Goal: Task Accomplishment & Management: Use online tool/utility

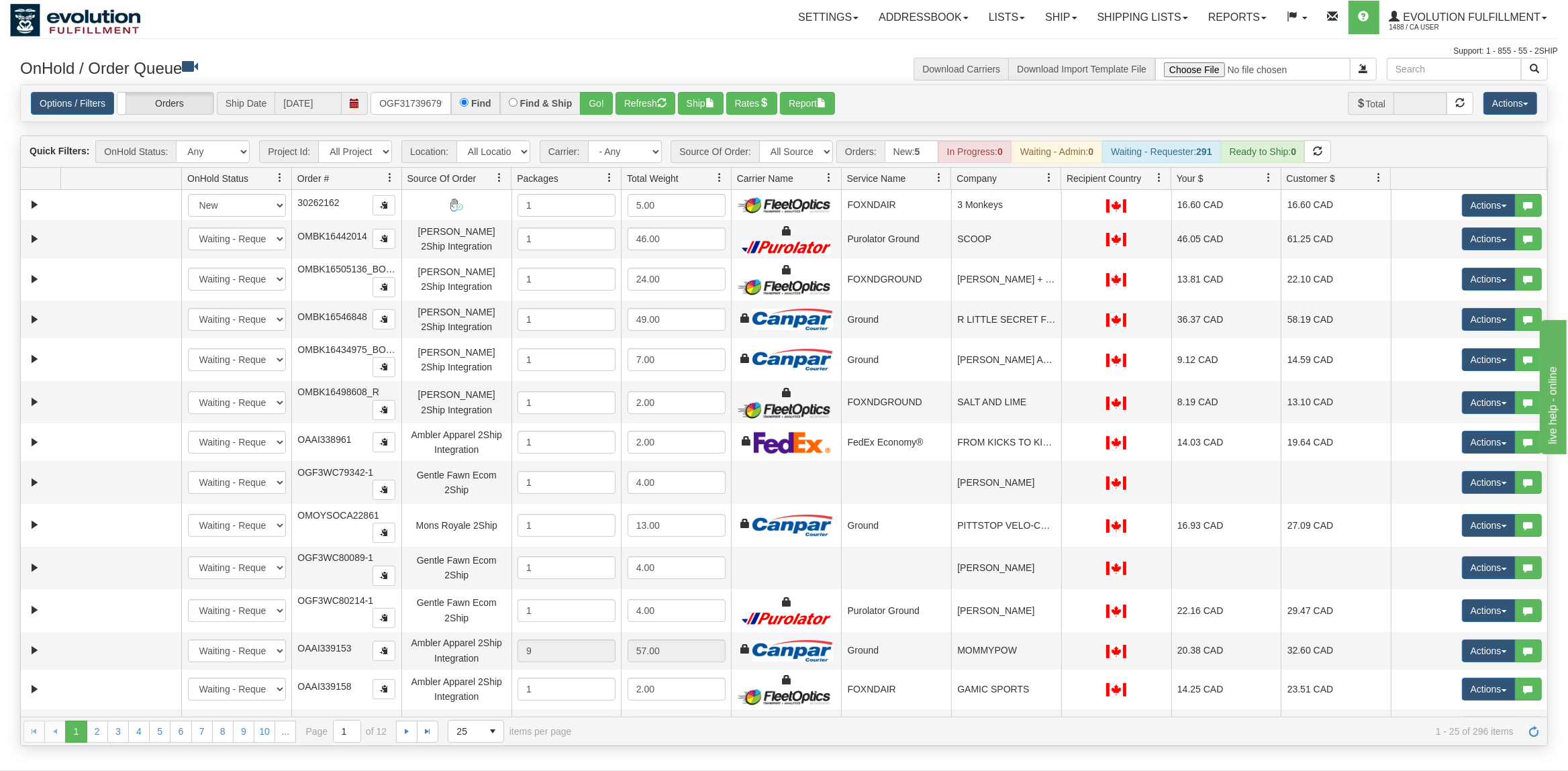
type input "OGF317396799"
click at [598, 98] on button "Go!" at bounding box center [597, 103] width 33 height 23
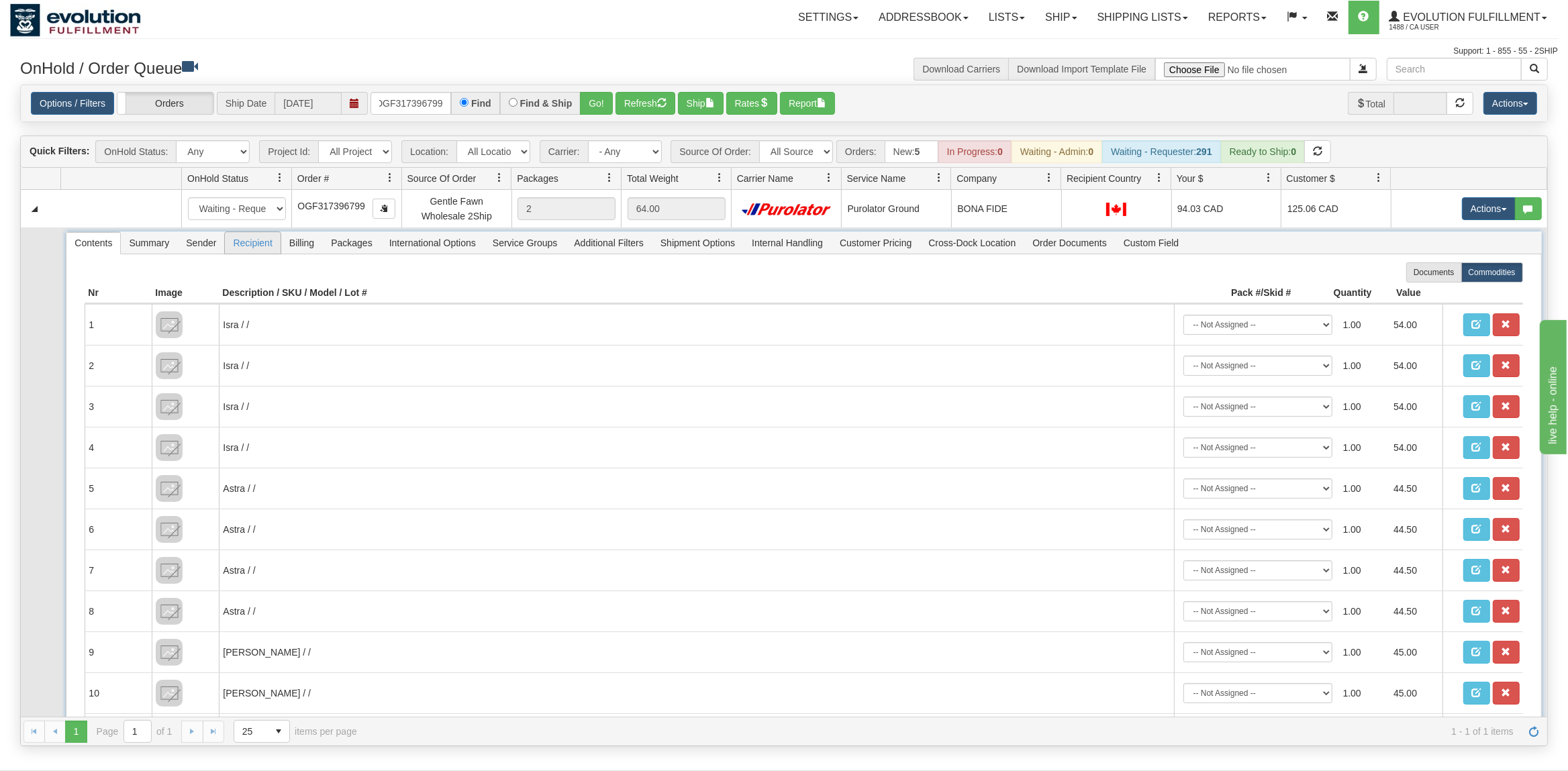
click at [242, 244] on span "Recipient" at bounding box center [252, 243] width 55 height 22
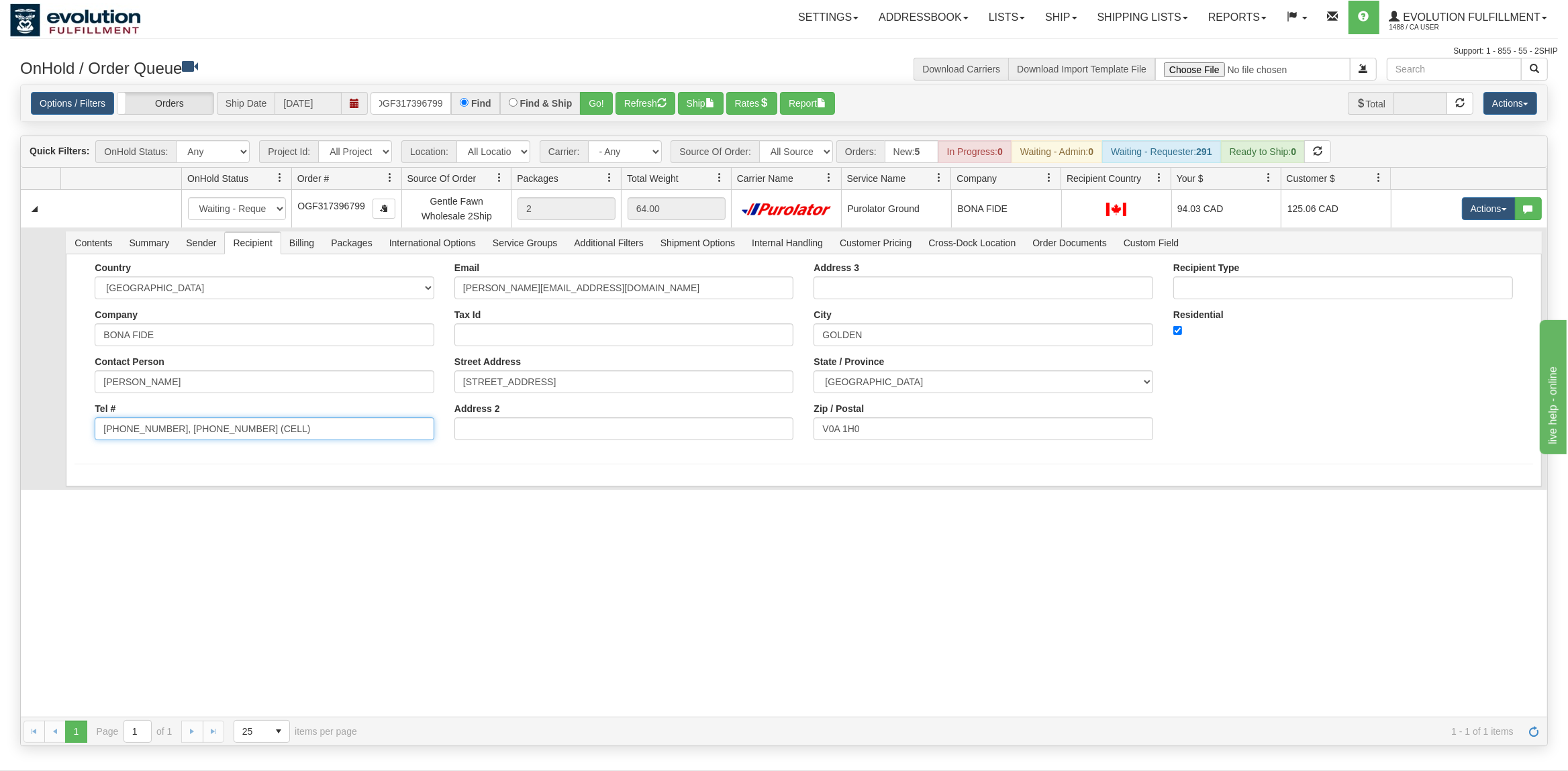
drag, startPoint x: 258, startPoint y: 437, endPoint x: 214, endPoint y: 443, distance: 44.4
click at [181, 446] on div "Country [GEOGRAPHIC_DATA] [GEOGRAPHIC_DATA] [GEOGRAPHIC_DATA] [GEOGRAPHIC_DATA]…" at bounding box center [265, 356] width 360 height 188
drag, startPoint x: 259, startPoint y: 439, endPoint x: 163, endPoint y: 439, distance: 96.0
click at [163, 439] on input "[PHONE_NUMBER], [PHONE_NUMBER] (CELL)" at bounding box center [264, 429] width 339 height 23
type input "[PHONE_NUMBER]"
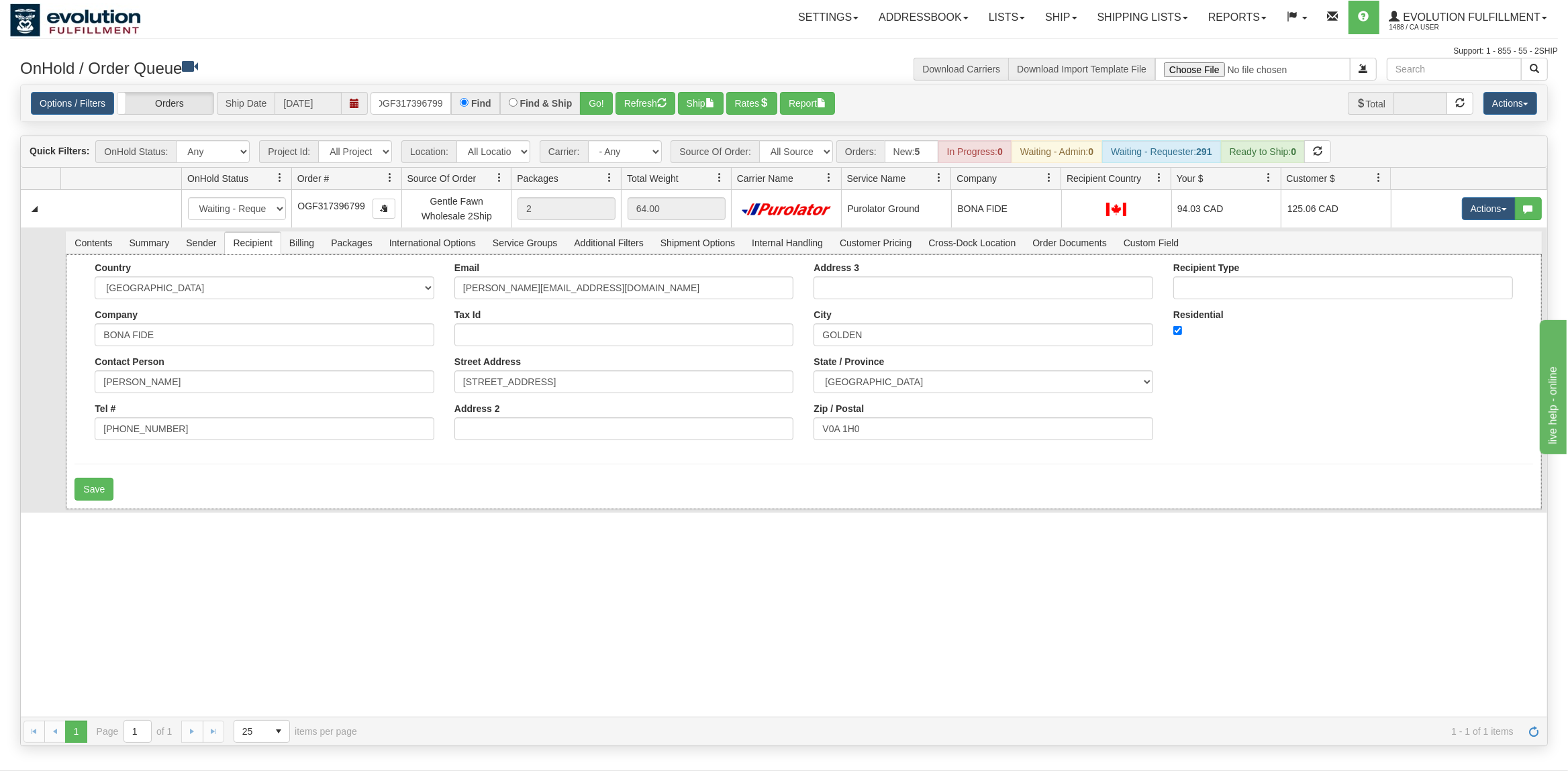
click at [87, 477] on div "Country [GEOGRAPHIC_DATA] [GEOGRAPHIC_DATA] [GEOGRAPHIC_DATA] [GEOGRAPHIC_DATA]…" at bounding box center [803, 382] width 1476 height 255
click at [92, 492] on button "Save" at bounding box center [94, 489] width 39 height 23
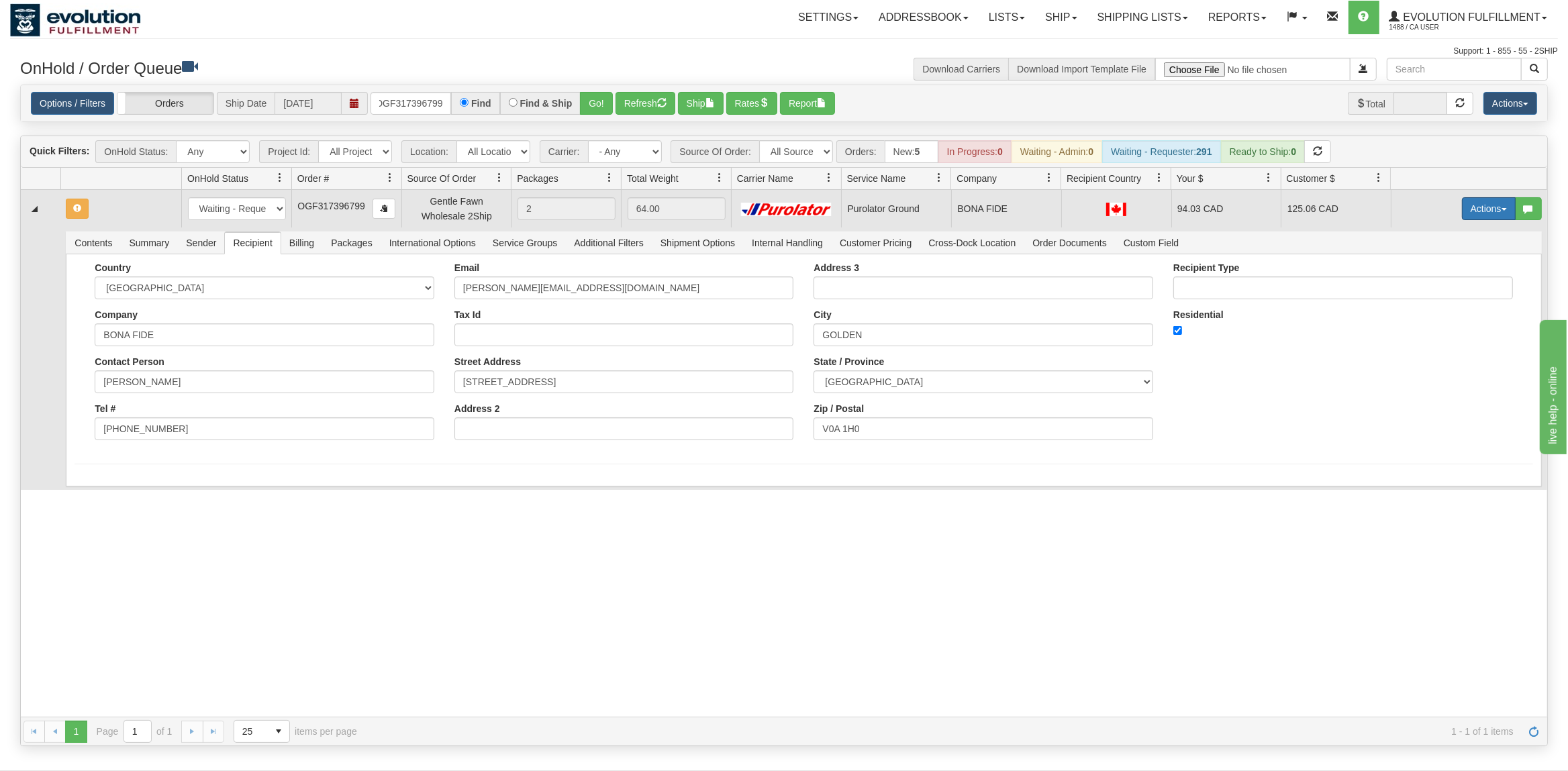
drag, startPoint x: 1496, startPoint y: 213, endPoint x: 1478, endPoint y: 237, distance: 30.0
click at [1496, 213] on button "Actions" at bounding box center [1489, 209] width 54 height 23
click at [1437, 288] on span "Ship" at bounding box center [1435, 286] width 28 height 11
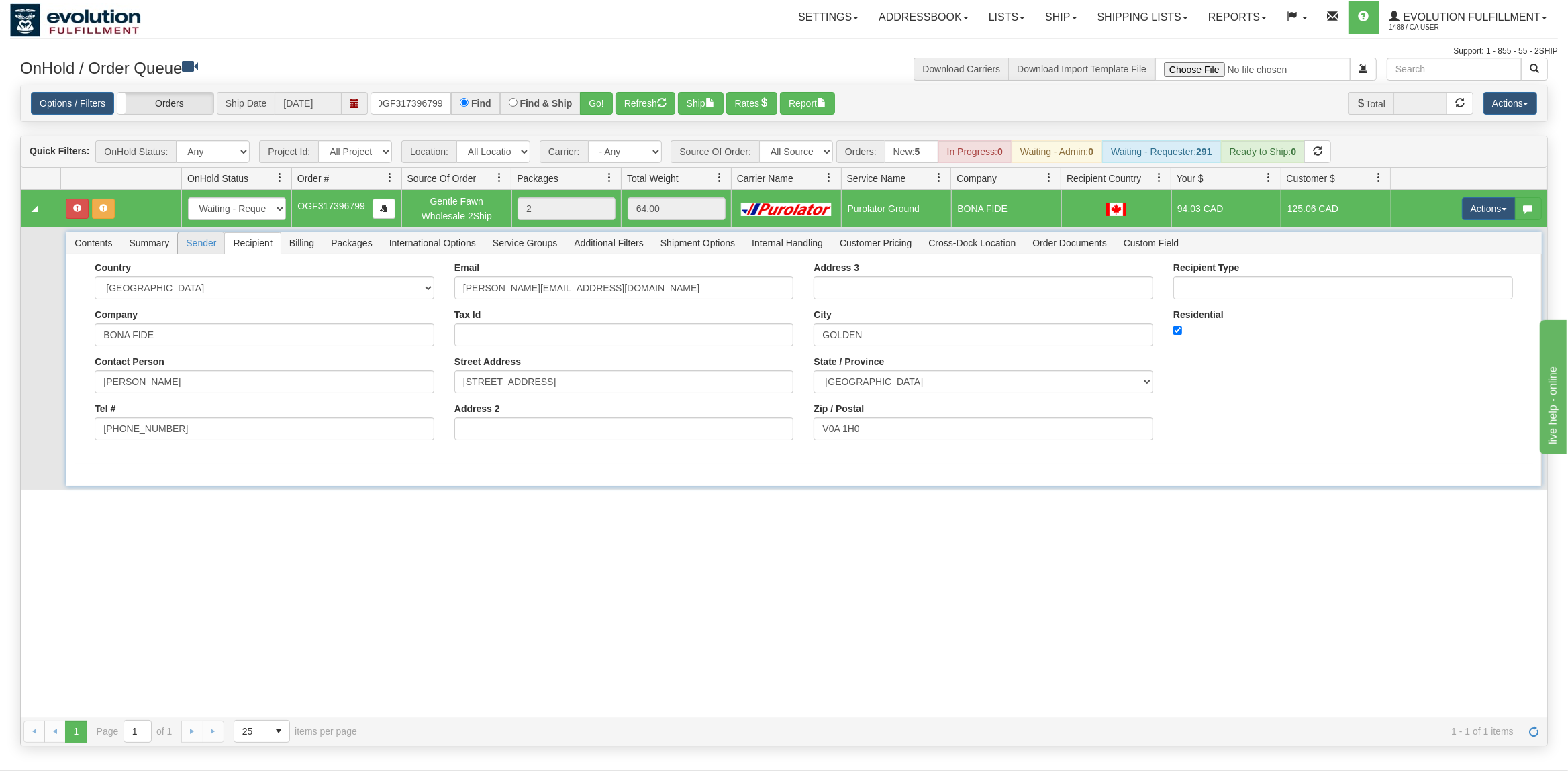
click at [197, 244] on span "Sender" at bounding box center [201, 243] width 46 height 22
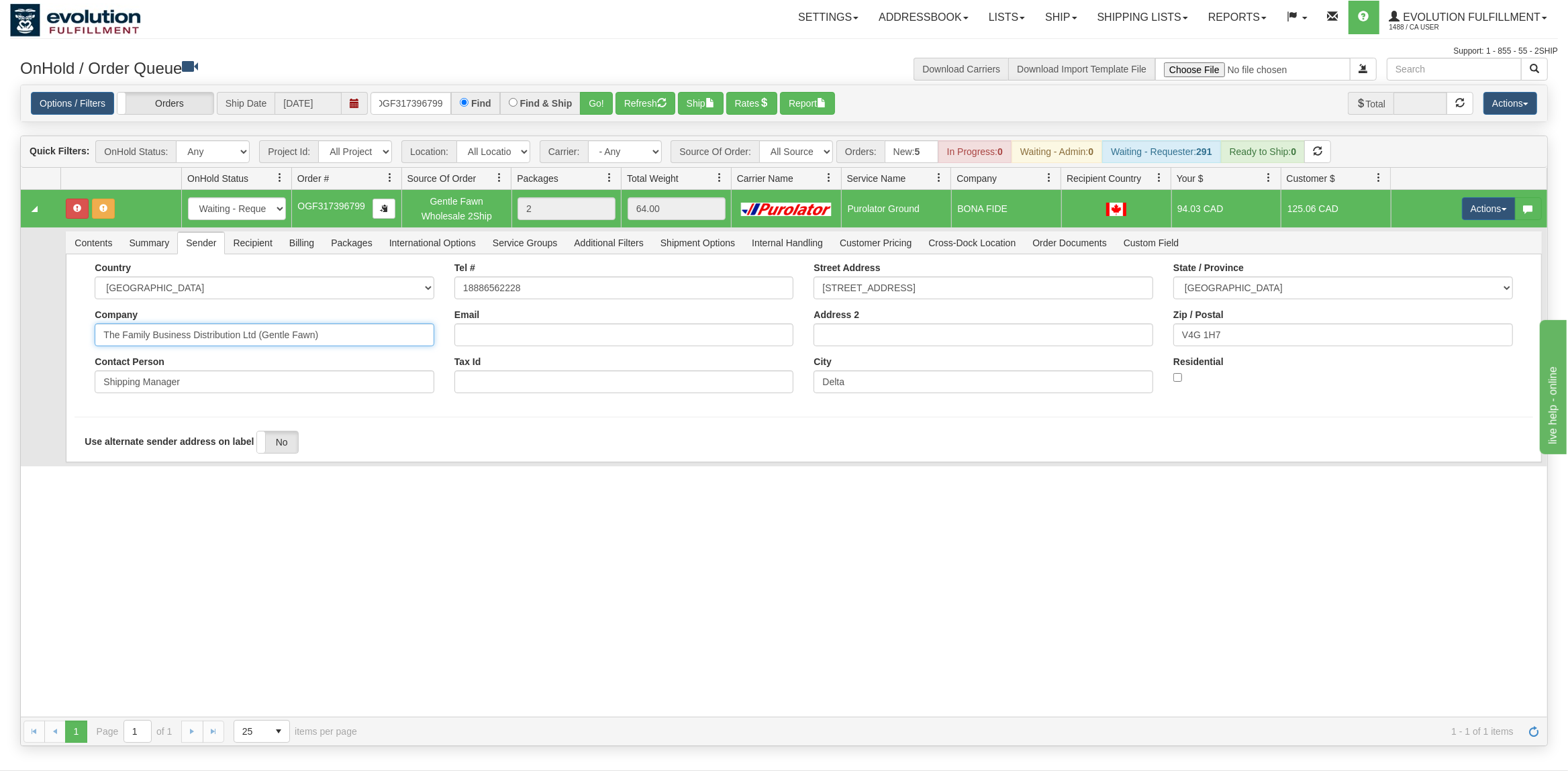
drag, startPoint x: 343, startPoint y: 332, endPoint x: 202, endPoint y: 343, distance: 141.4
click at [202, 343] on input "The Family Business Distribution Ltd (Gentle Fawn)" at bounding box center [264, 335] width 339 height 23
drag, startPoint x: 339, startPoint y: 335, endPoint x: 190, endPoint y: 343, distance: 149.2
click at [190, 343] on input "The Family Business Distribution Ltd (Gentle Fawn)" at bounding box center [264, 335] width 339 height 23
type input "The Family Business"
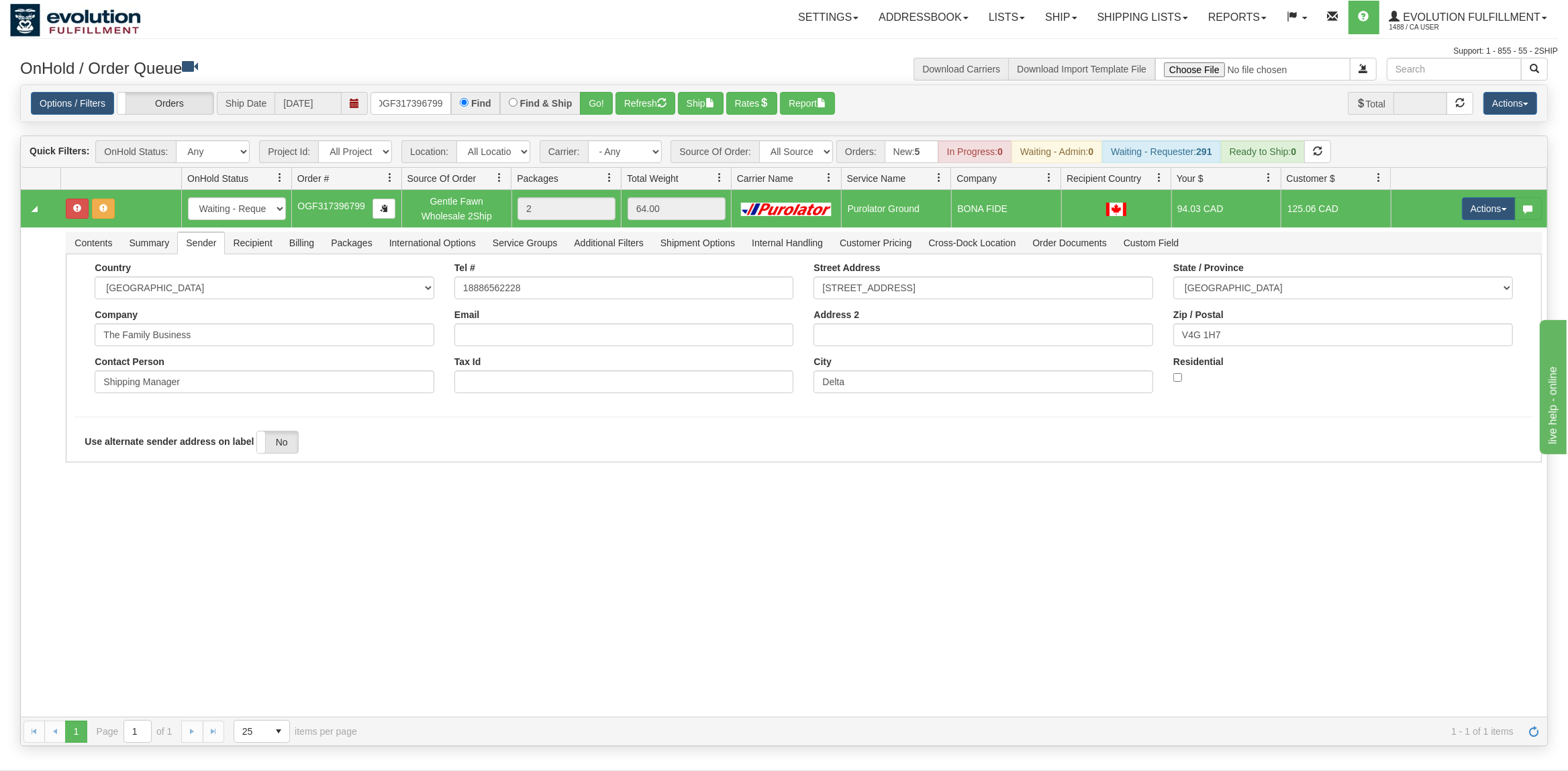
click at [142, 492] on div "31727123 EVOLUTION V3 91379708 91380702 New In Progress Waiting - Admin Waiting…" at bounding box center [784, 453] width 1526 height 527
click at [97, 469] on button "Save" at bounding box center [94, 466] width 39 height 23
drag, startPoint x: 1477, startPoint y: 214, endPoint x: 1476, endPoint y: 221, distance: 7.1
click at [1478, 214] on button "Actions" at bounding box center [1489, 209] width 54 height 23
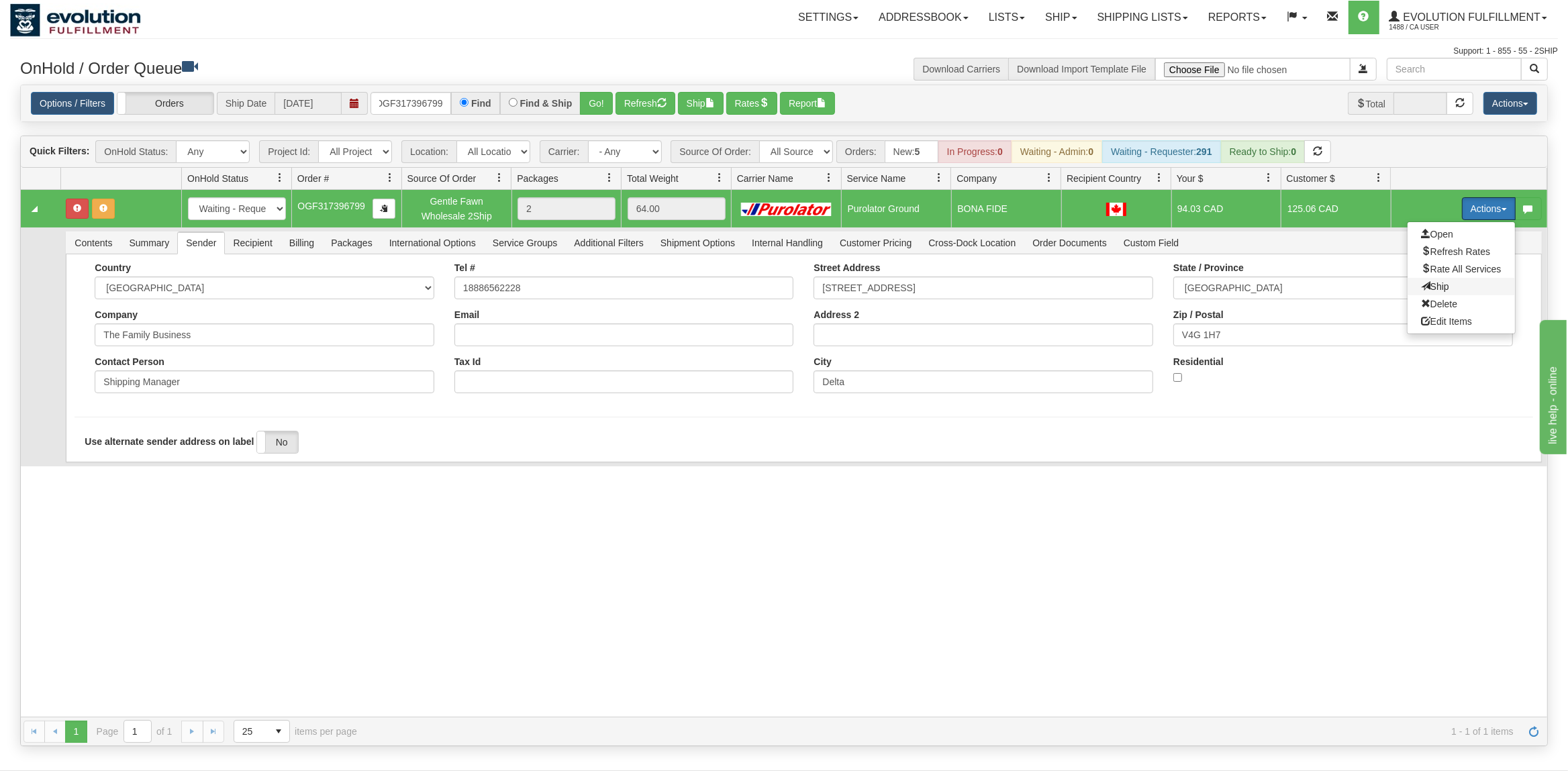
click at [1421, 289] on span at bounding box center [1426, 285] width 9 height 9
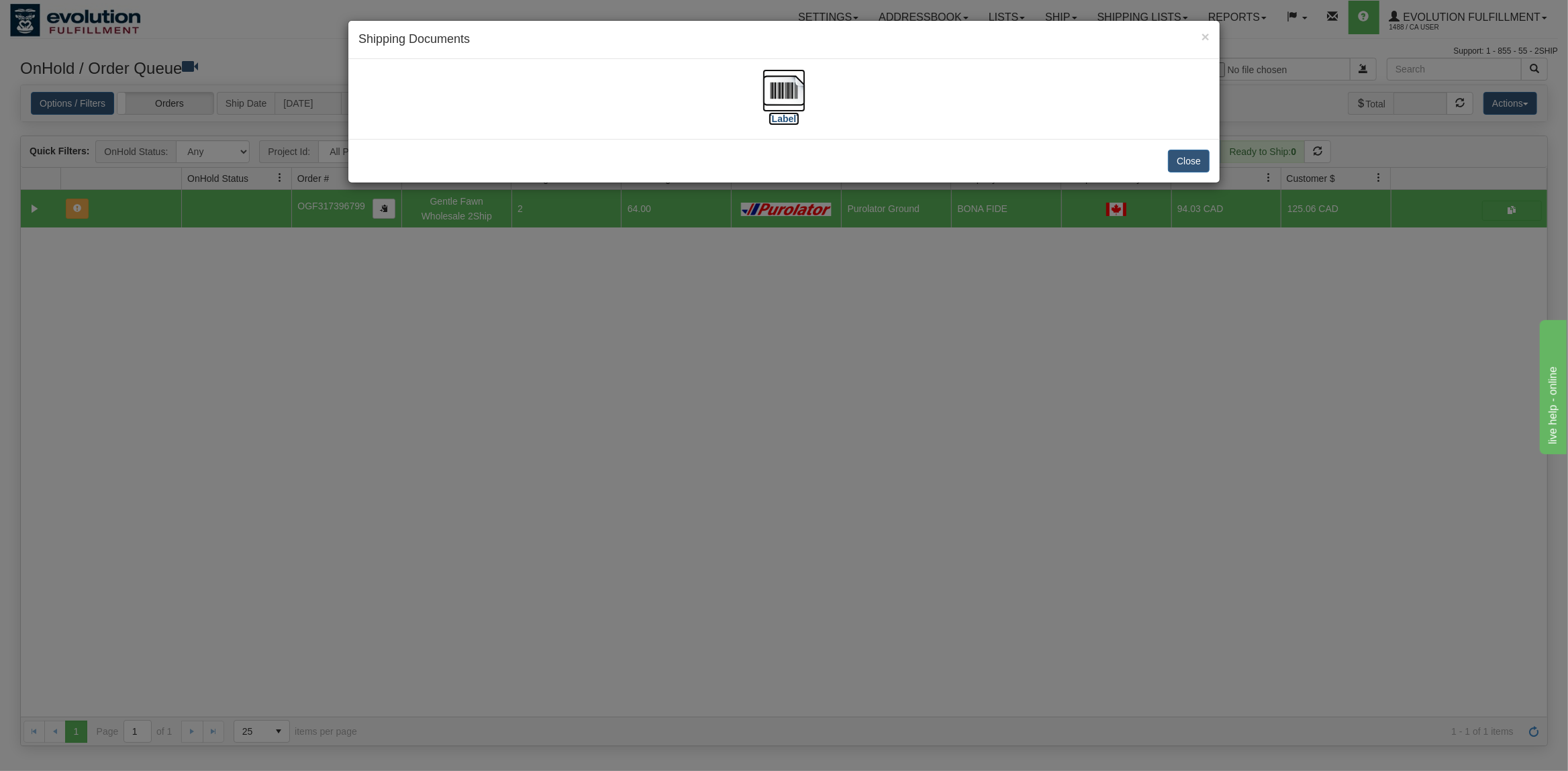
click at [779, 82] on img at bounding box center [784, 91] width 43 height 43
click at [1201, 155] on button "Close" at bounding box center [1189, 162] width 42 height 23
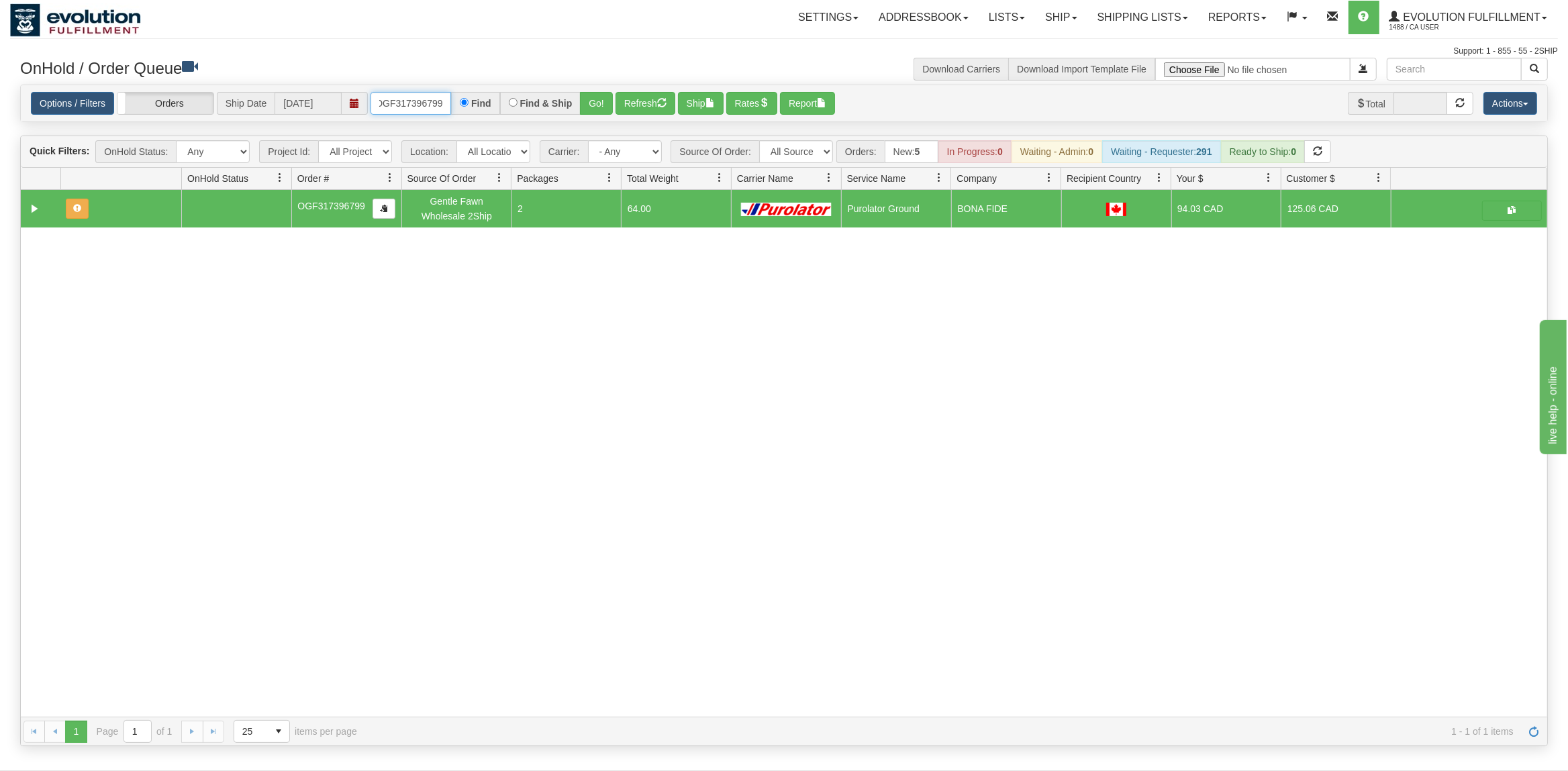
click at [417, 108] on input "OGF317396799" at bounding box center [410, 103] width 81 height 23
type input "OGF3WC87963-1"
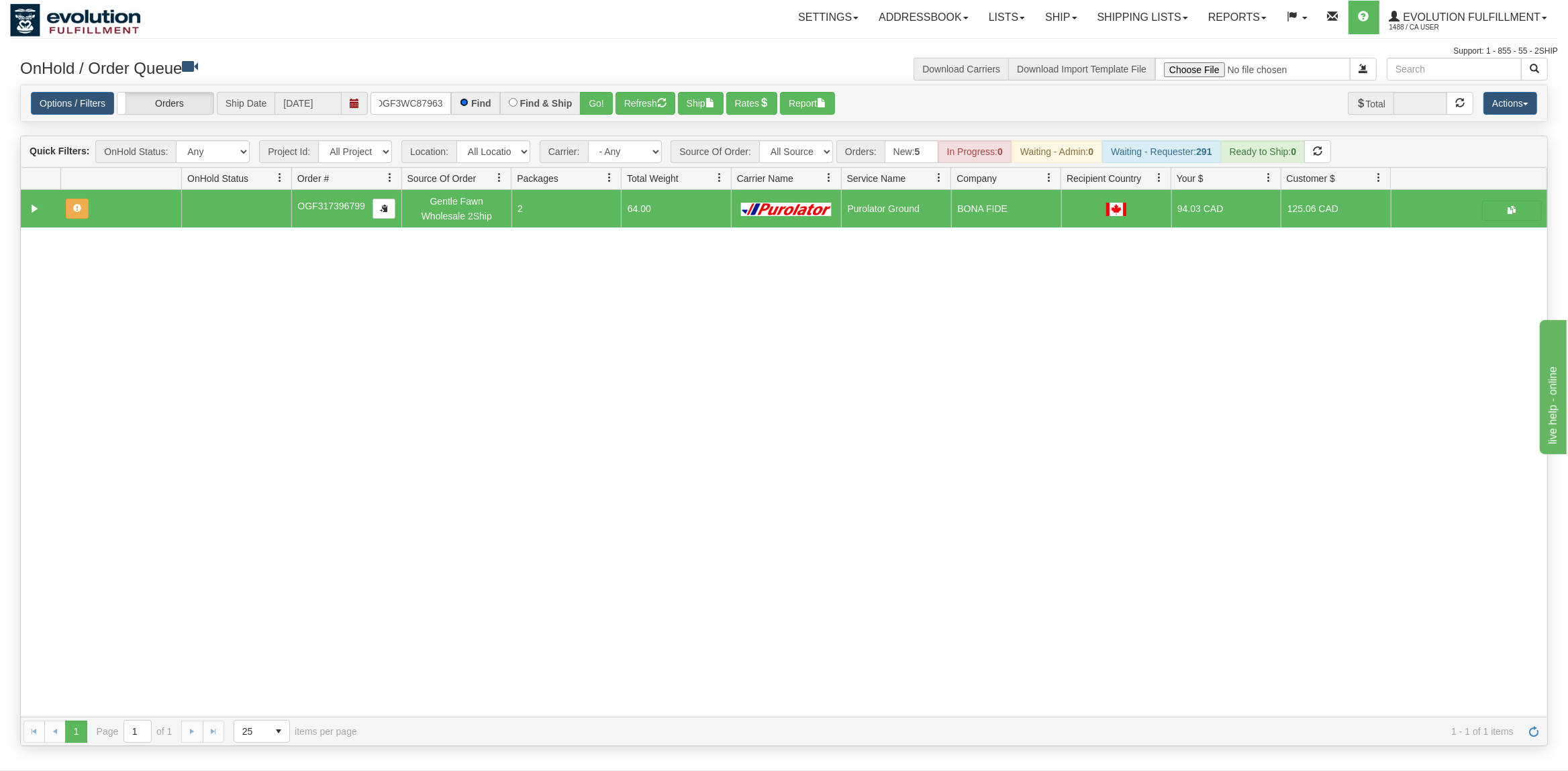
scroll to position [0, 12]
click at [602, 97] on button "Go!" at bounding box center [597, 103] width 33 height 23
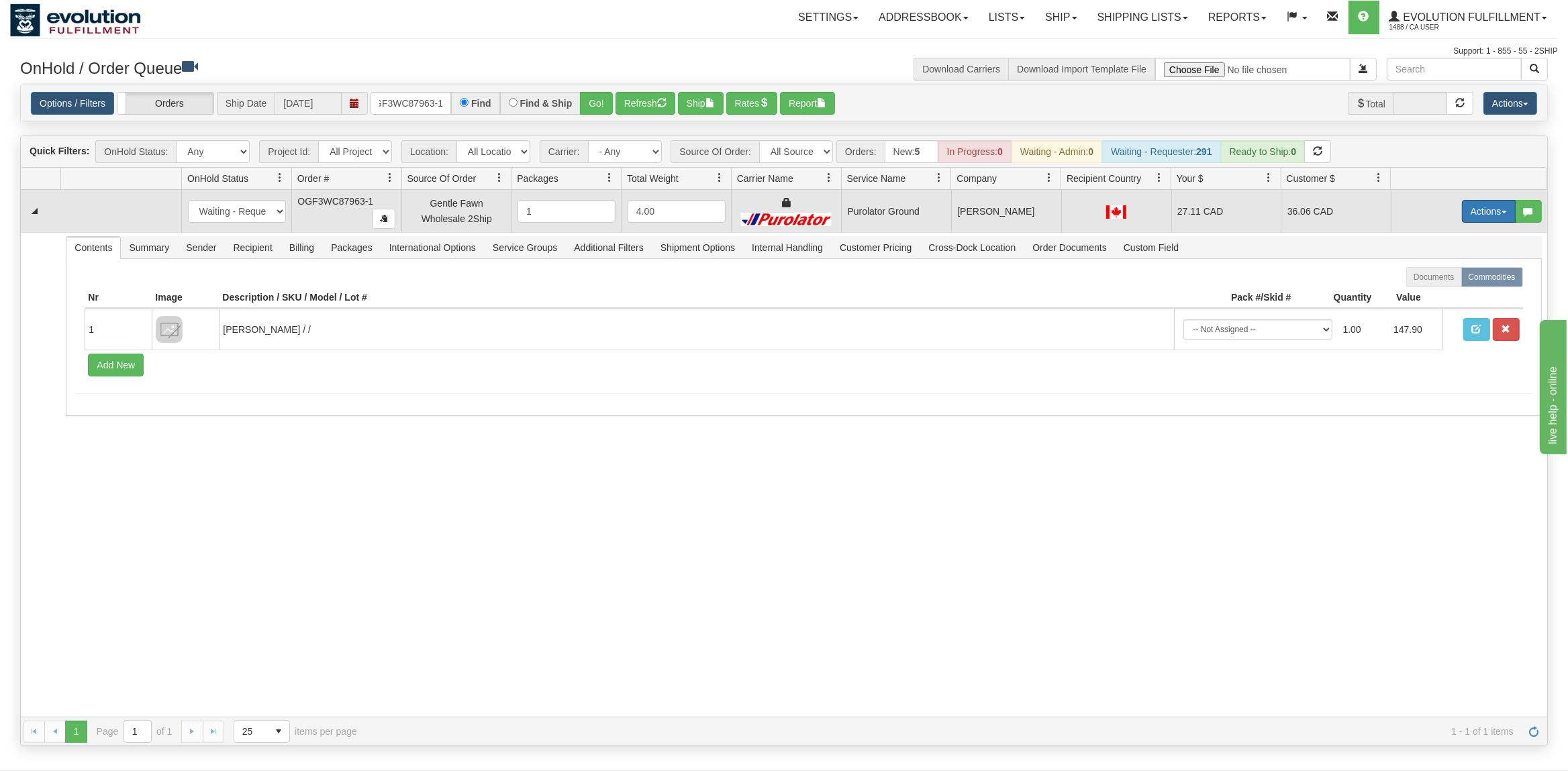
click at [1474, 218] on button "Actions" at bounding box center [1489, 212] width 54 height 23
click at [1434, 292] on span "Ship" at bounding box center [1435, 289] width 28 height 11
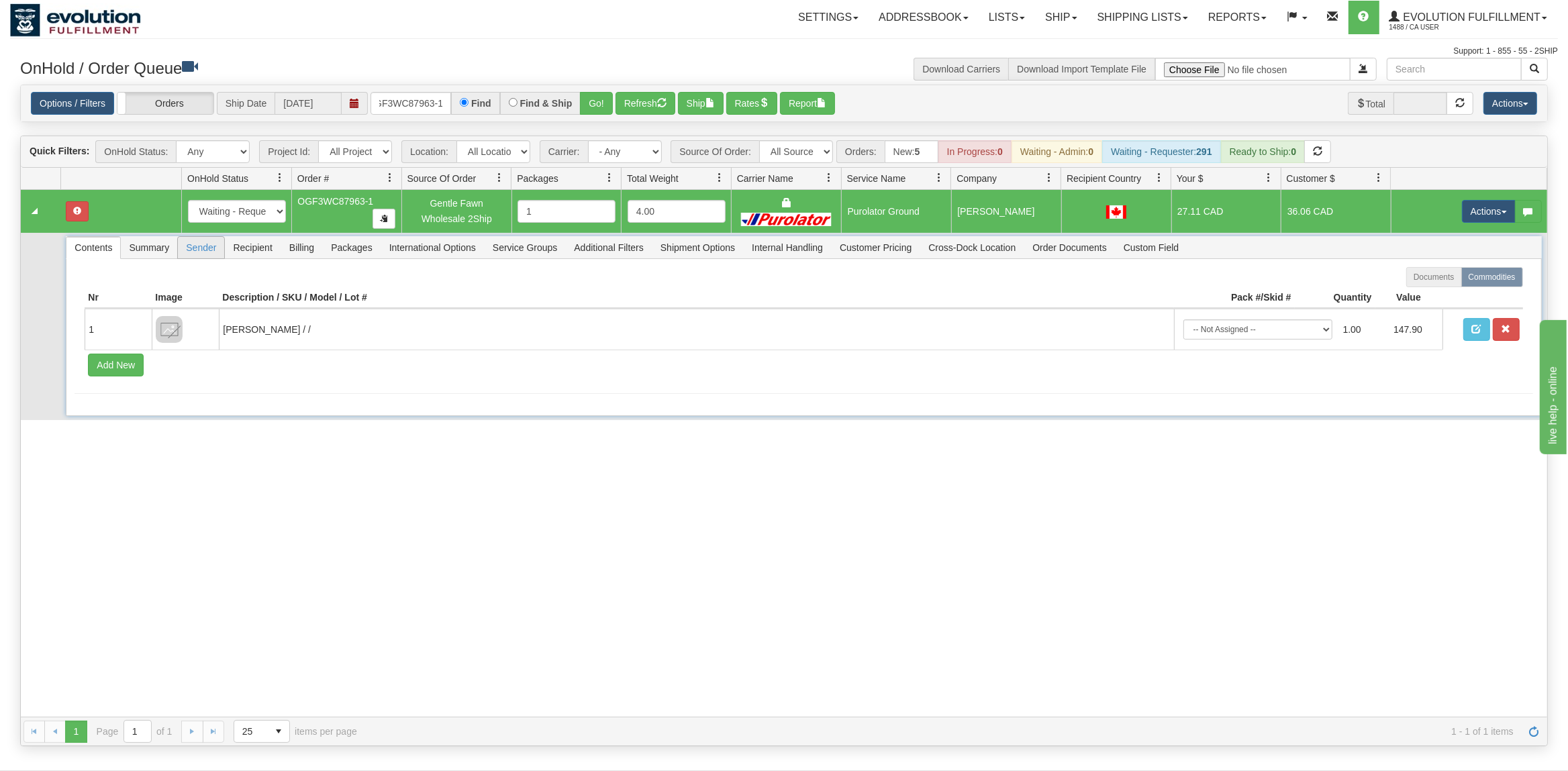
click at [205, 258] on span "Sender" at bounding box center [201, 248] width 46 height 22
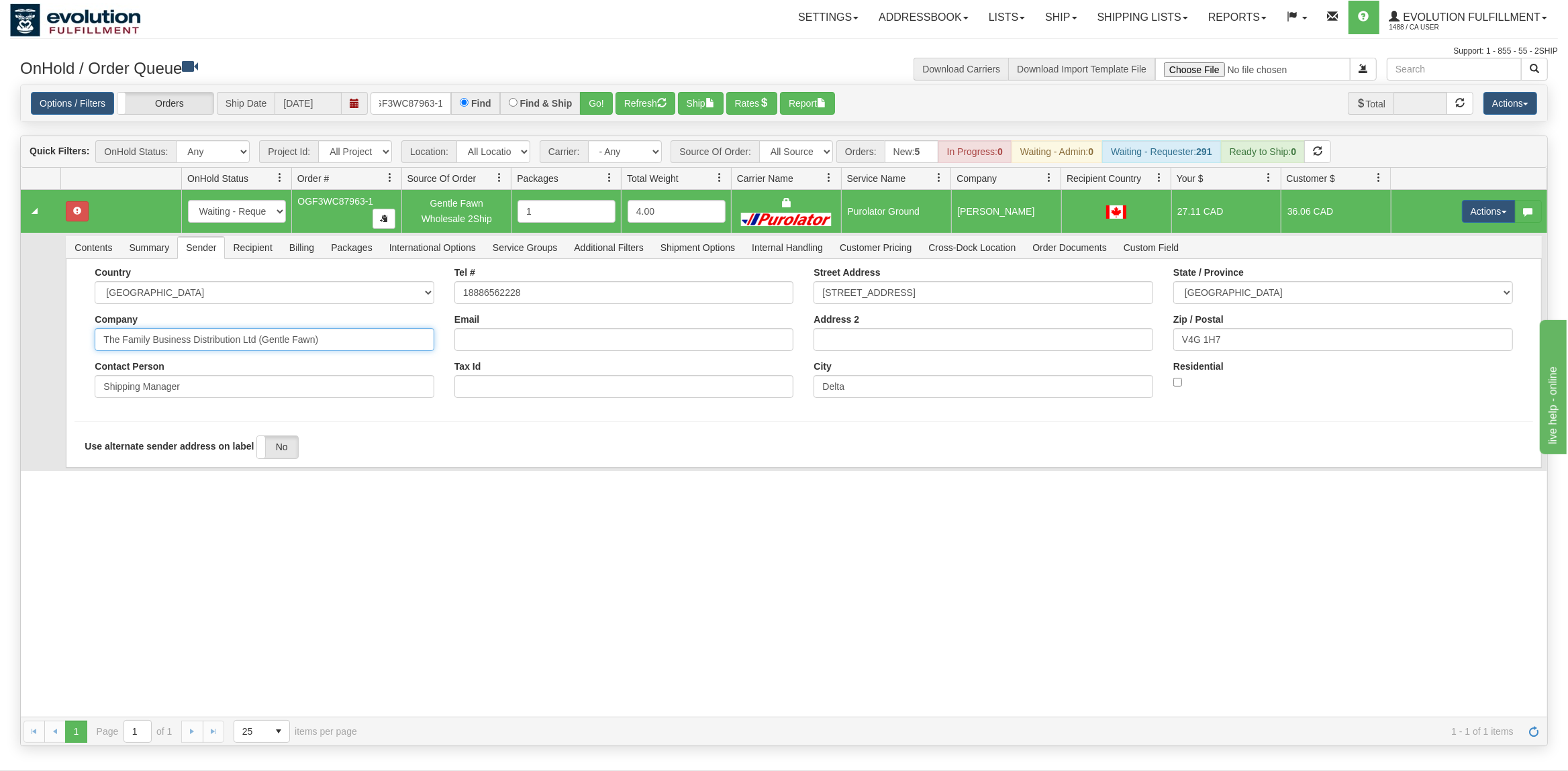
drag, startPoint x: 363, startPoint y: 348, endPoint x: 279, endPoint y: 359, distance: 84.7
click at [262, 365] on div "Country [GEOGRAPHIC_DATA] [GEOGRAPHIC_DATA] [GEOGRAPHIC_DATA] [GEOGRAPHIC_DATA]…" at bounding box center [265, 337] width 360 height 141
drag, startPoint x: 338, startPoint y: 346, endPoint x: 191, endPoint y: 362, distance: 147.9
click at [191, 351] on input "The Family Business Distribution Ltd (Gentle Fawn)" at bounding box center [264, 340] width 339 height 23
type input "The Family Business"
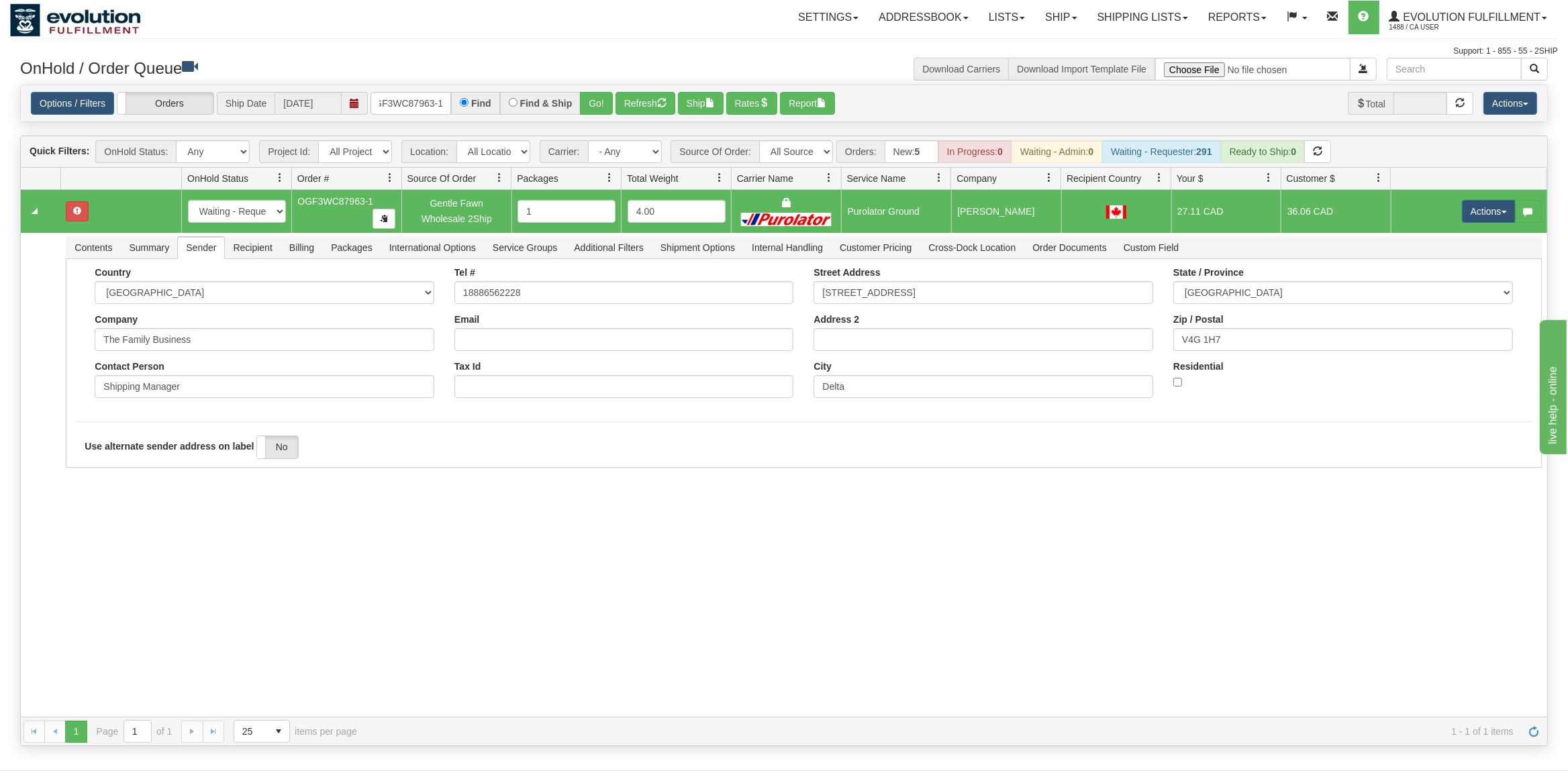
click at [105, 502] on div "31736884 EVOLUTION V3 91401891 91401892 New In Progress Waiting - Admin Waiting…" at bounding box center [784, 453] width 1526 height 527
click at [87, 469] on button "Save" at bounding box center [94, 471] width 39 height 23
click at [1493, 212] on button "Actions" at bounding box center [1489, 212] width 54 height 23
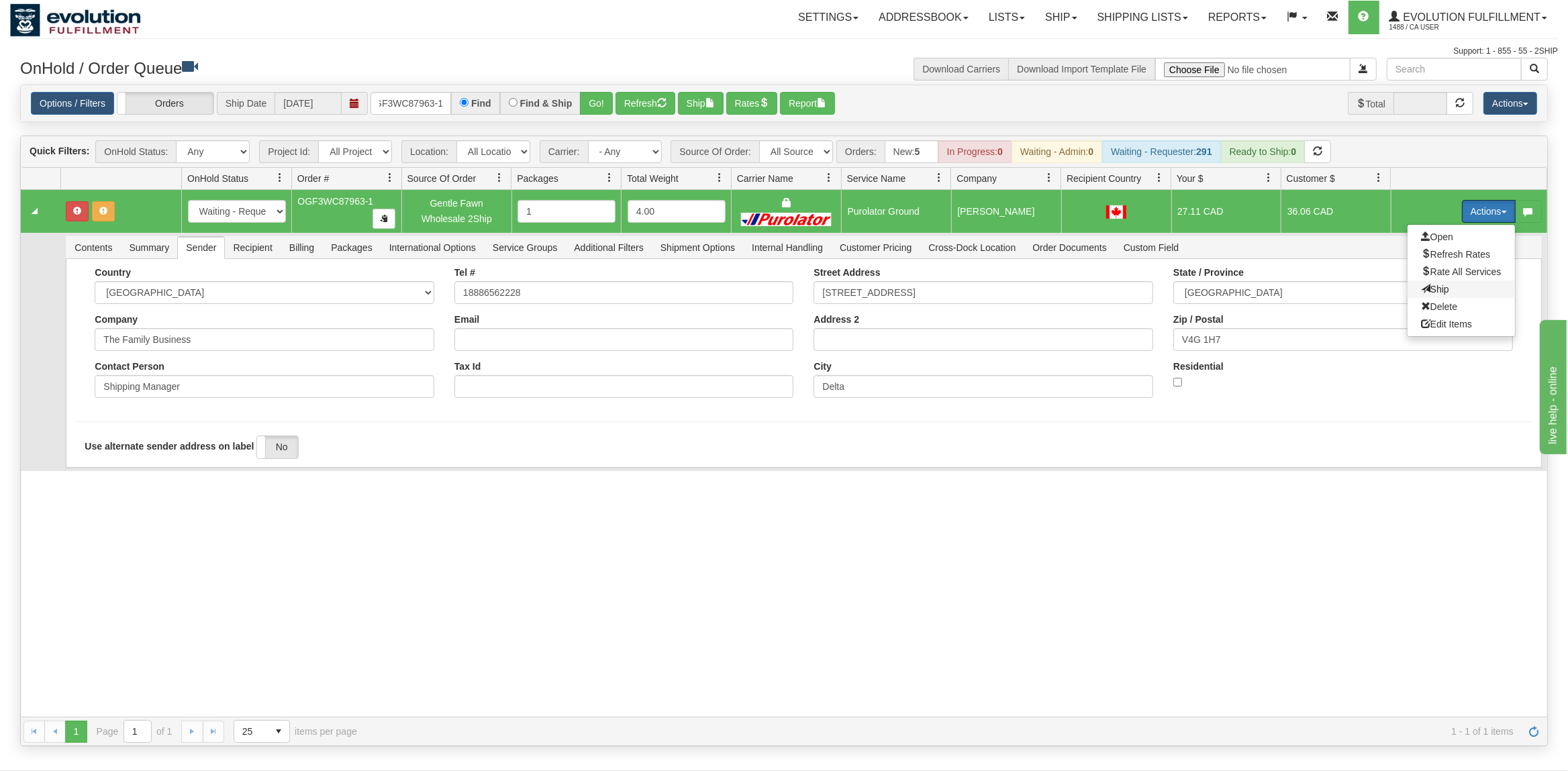
click at [1424, 294] on span "Ship" at bounding box center [1435, 289] width 28 height 11
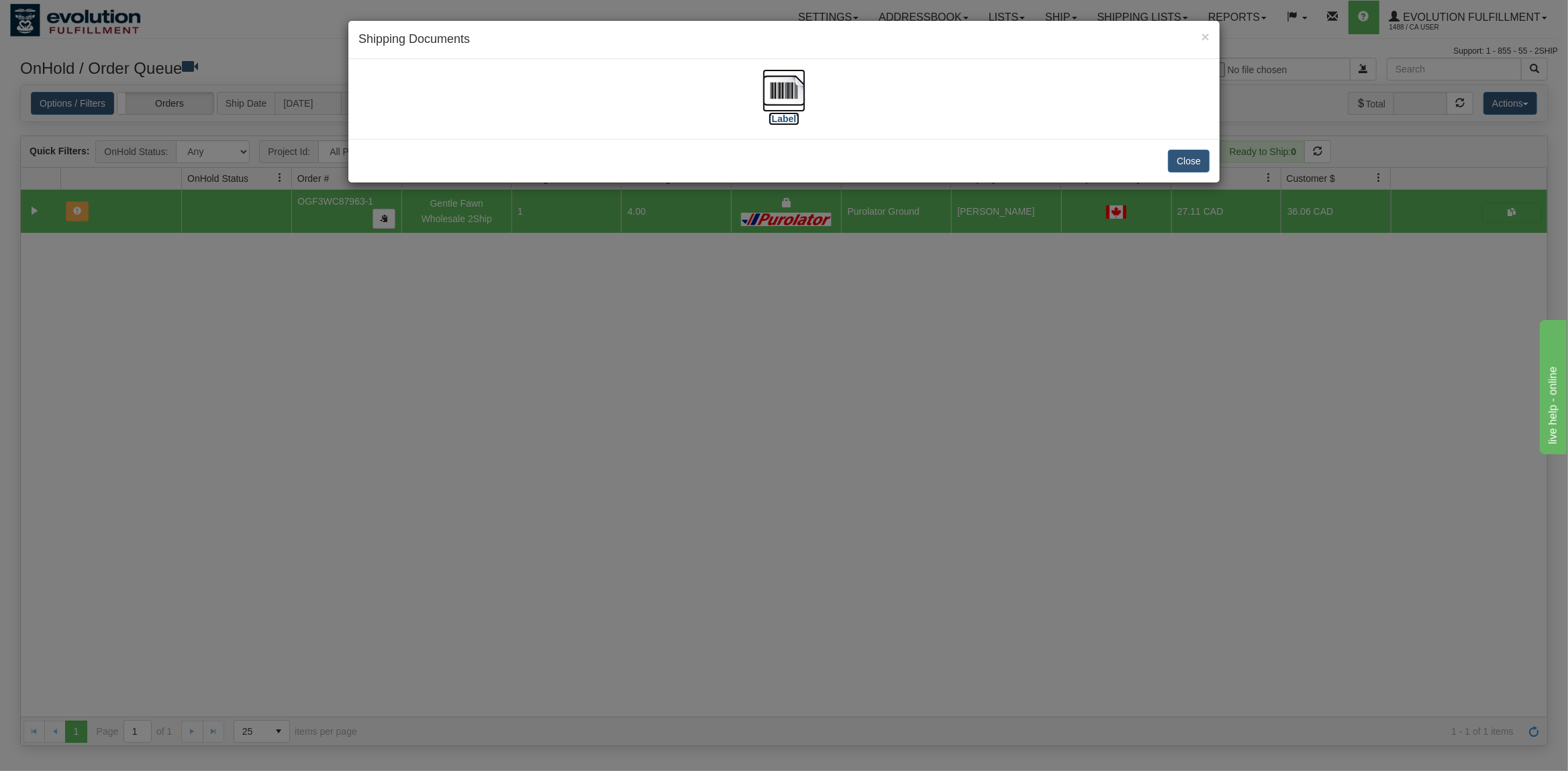
click at [785, 85] on img at bounding box center [784, 91] width 43 height 43
click at [1192, 161] on button "Close" at bounding box center [1189, 162] width 42 height 23
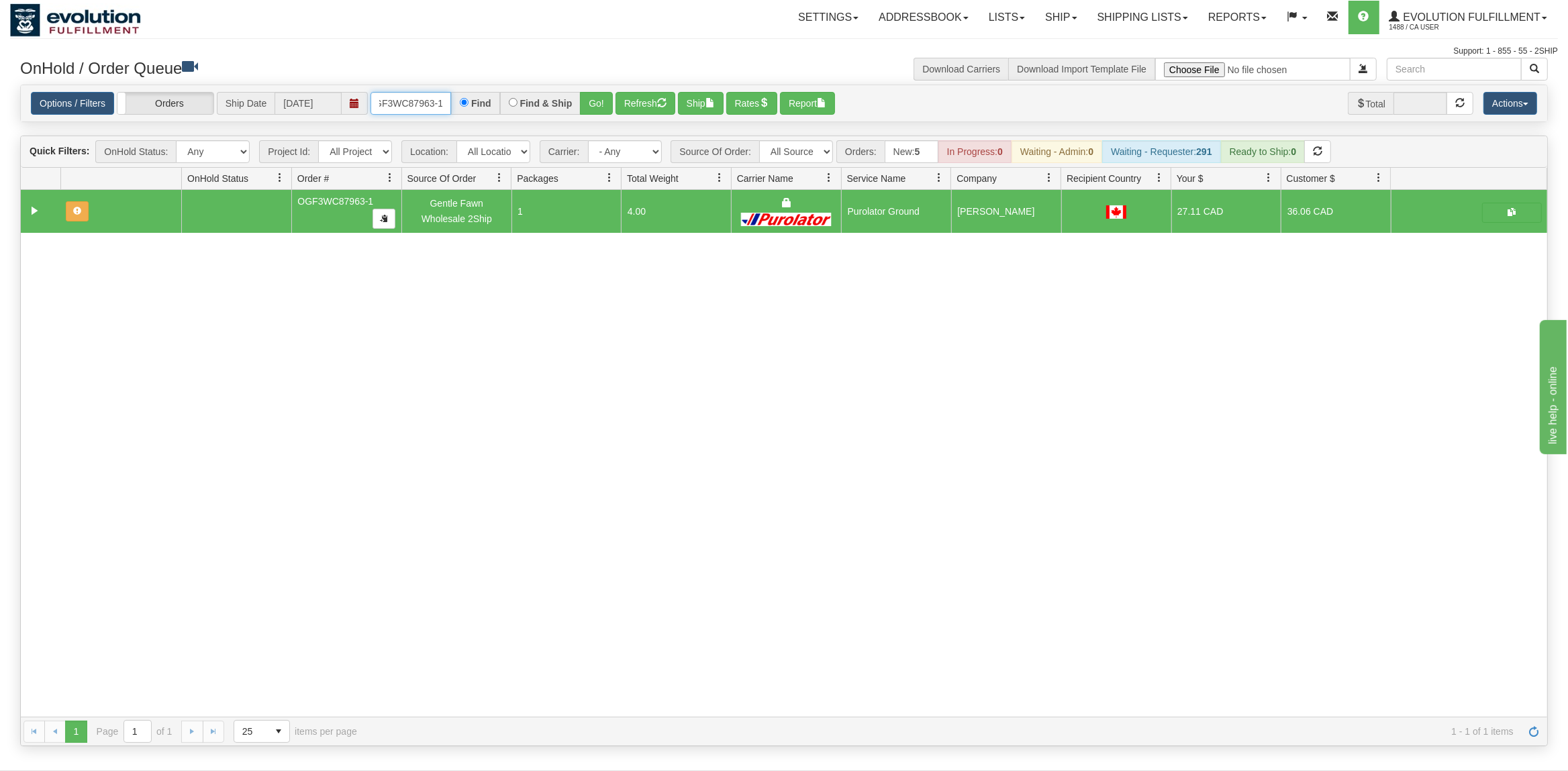
click at [407, 111] on input "OGF3WC87963-1" at bounding box center [410, 103] width 81 height 23
click at [581, 104] on div "Find & Ship" at bounding box center [541, 103] width 82 height 23
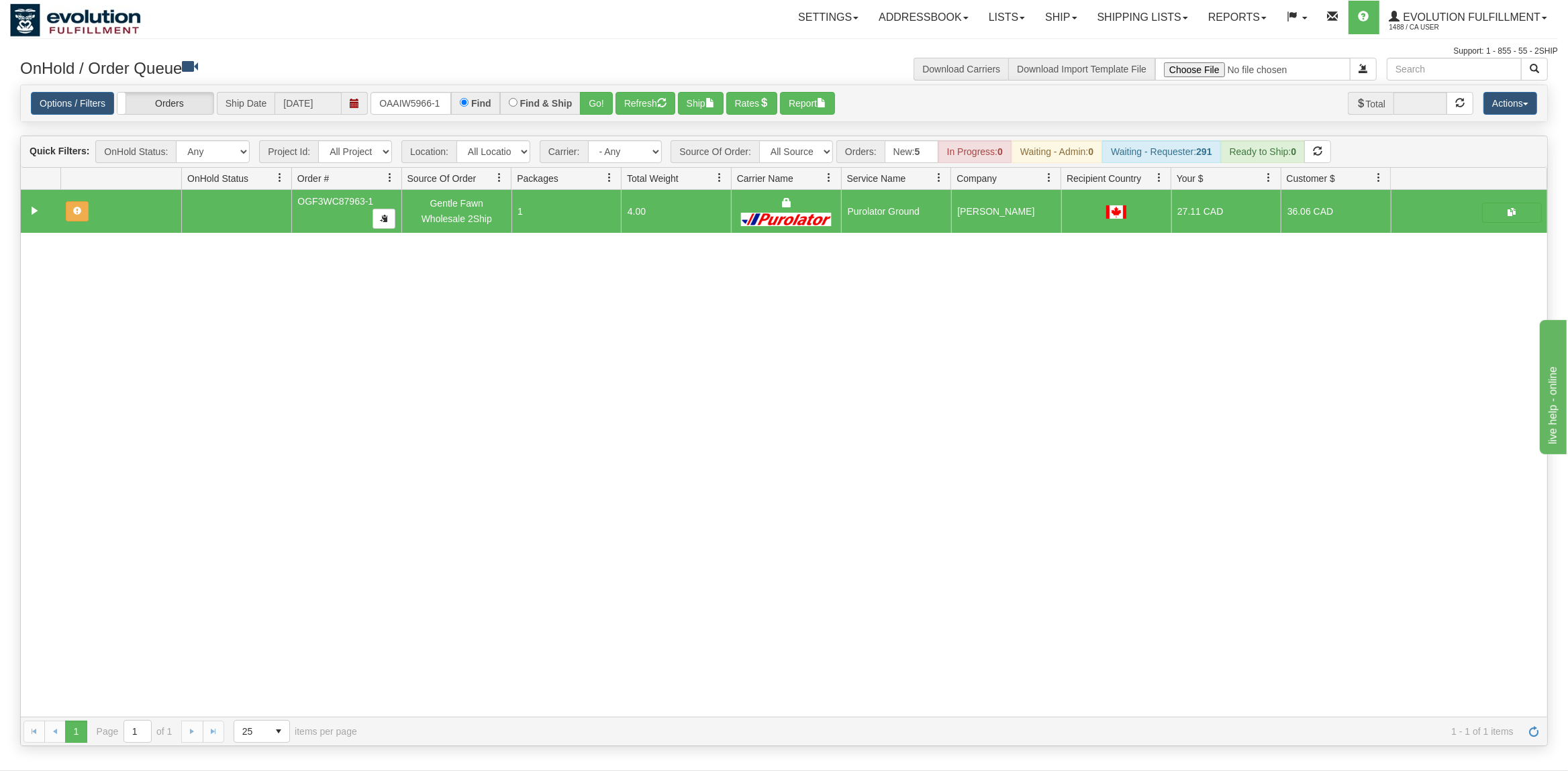
click at [581, 102] on div "Find & Ship" at bounding box center [541, 103] width 82 height 23
click at [588, 102] on button "Go!" at bounding box center [597, 103] width 33 height 23
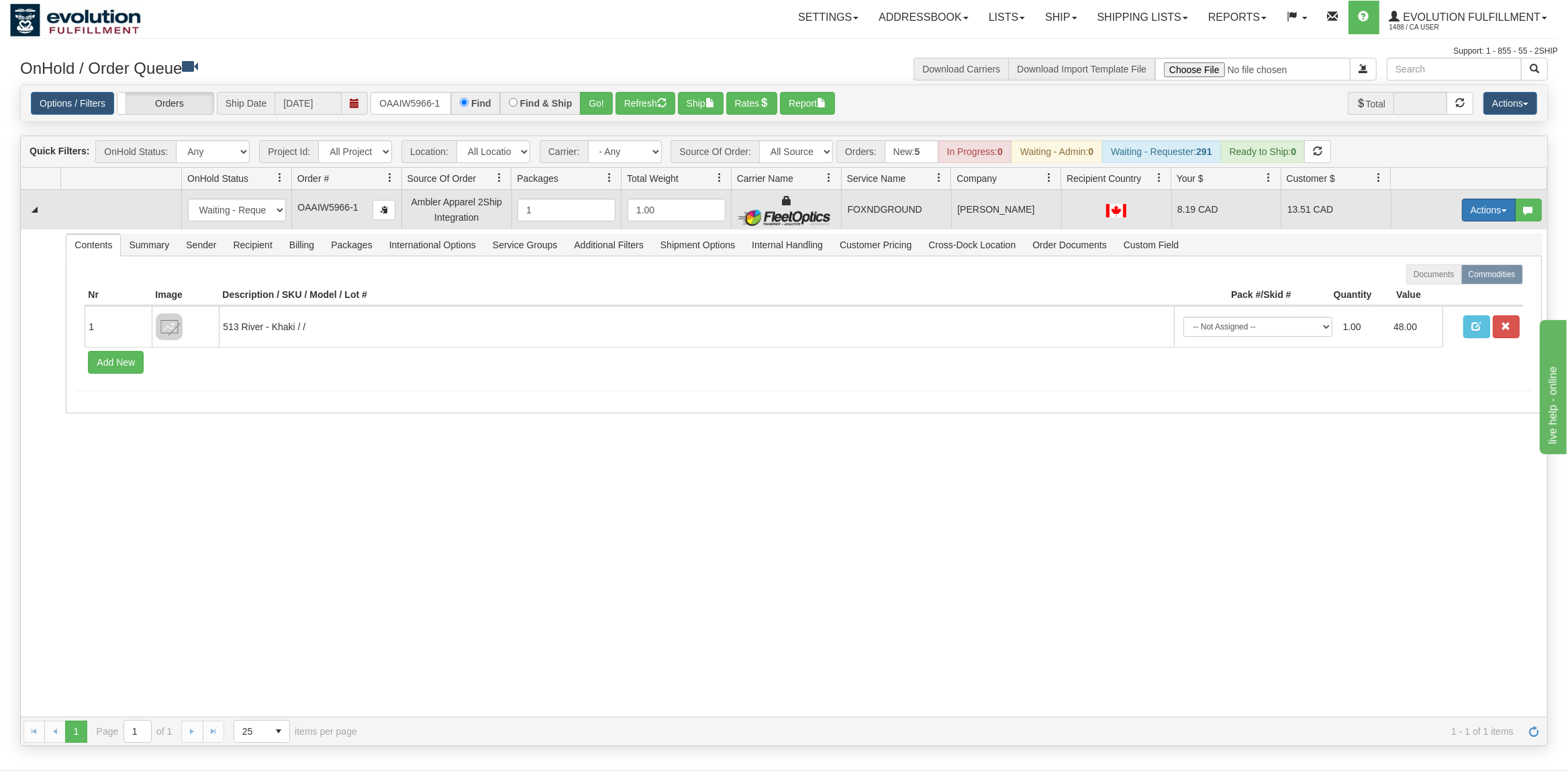
click at [1484, 208] on button "Actions" at bounding box center [1489, 210] width 54 height 23
click at [1437, 289] on span "Ship" at bounding box center [1435, 288] width 28 height 11
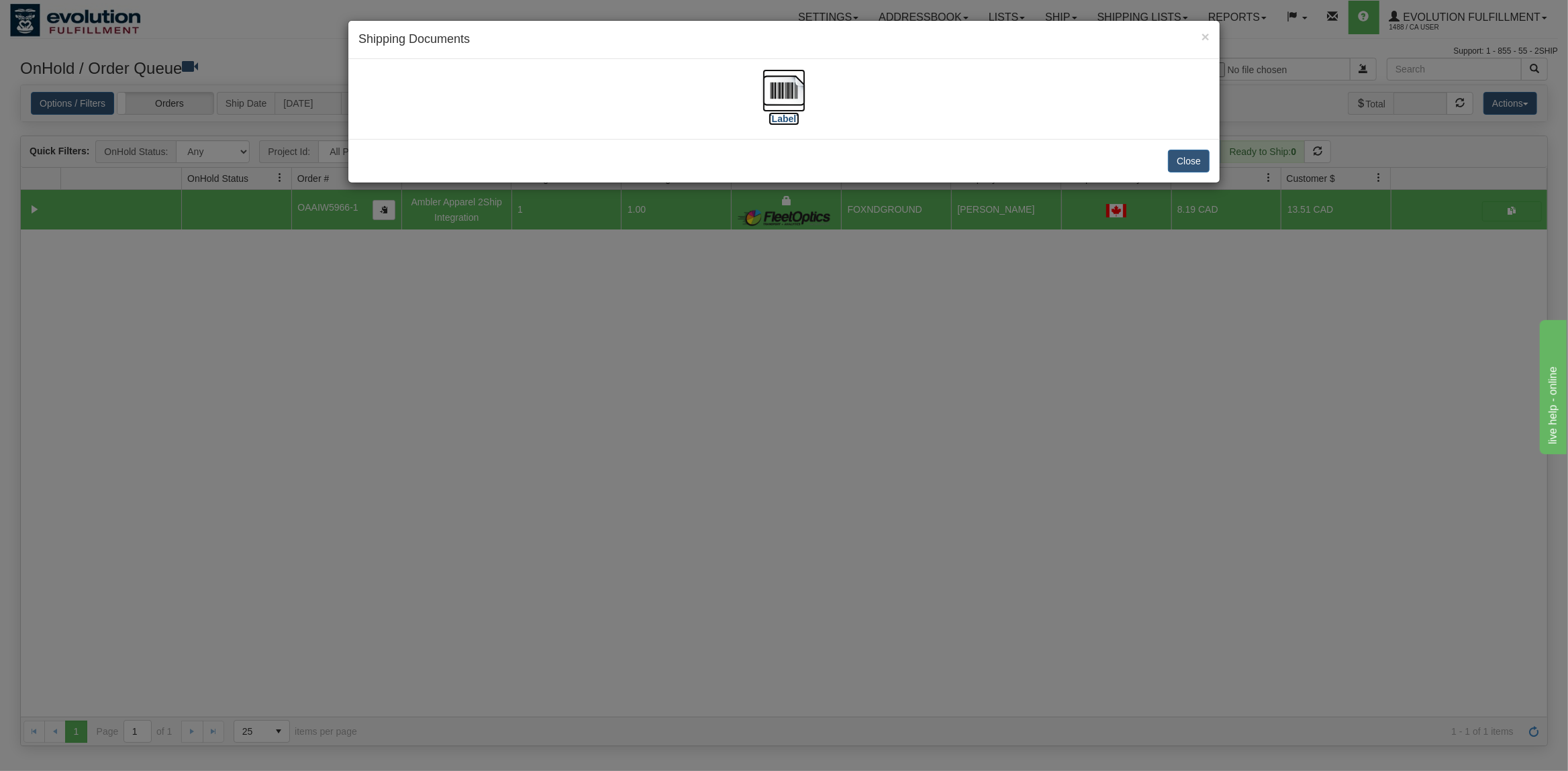
click at [767, 90] on img at bounding box center [784, 91] width 43 height 43
click at [1197, 162] on button "Close" at bounding box center [1189, 162] width 42 height 23
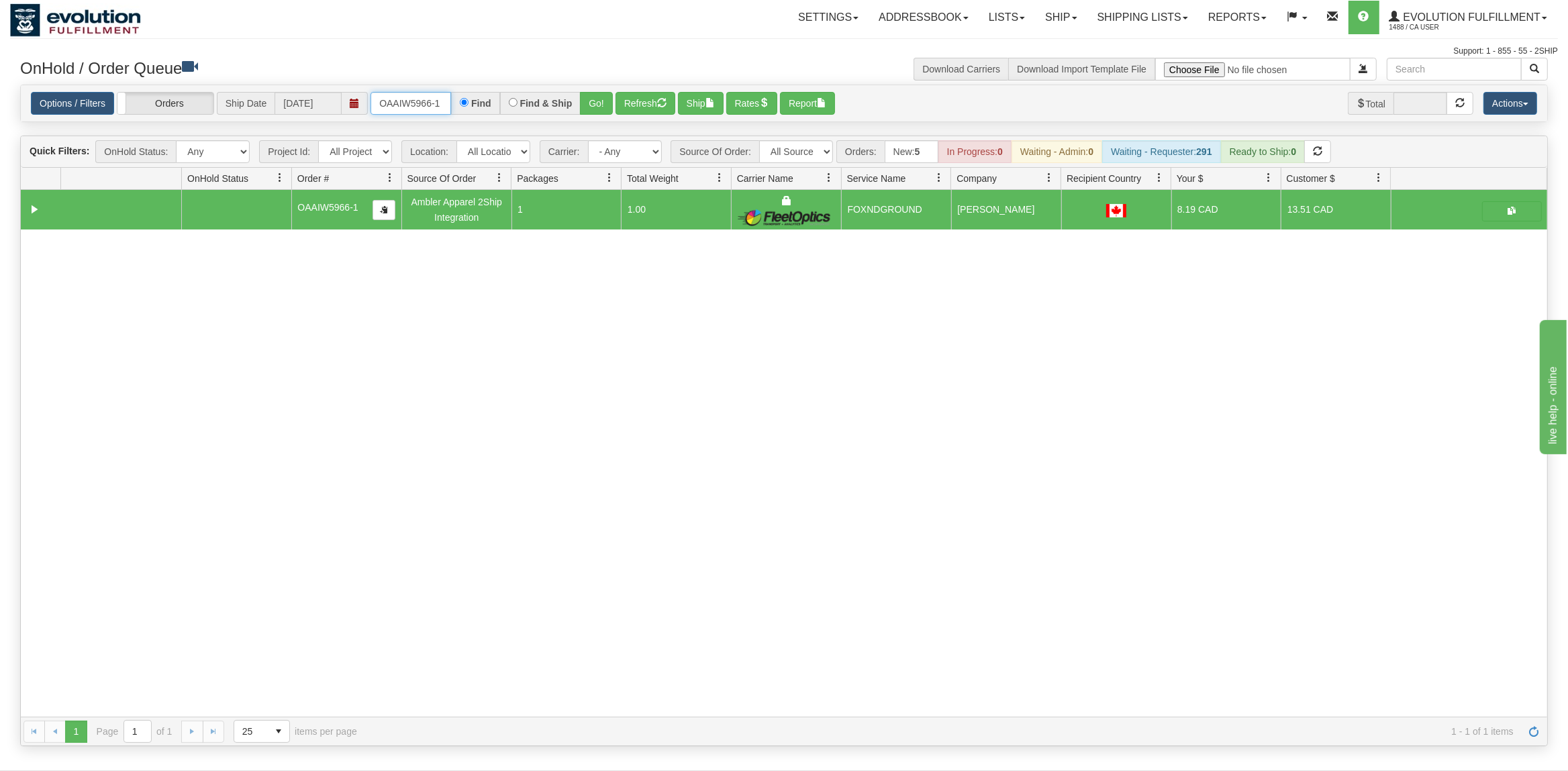
click at [396, 105] on input "OAAIW5966-1" at bounding box center [410, 103] width 81 height 23
click at [602, 104] on button "Go!" at bounding box center [597, 103] width 33 height 23
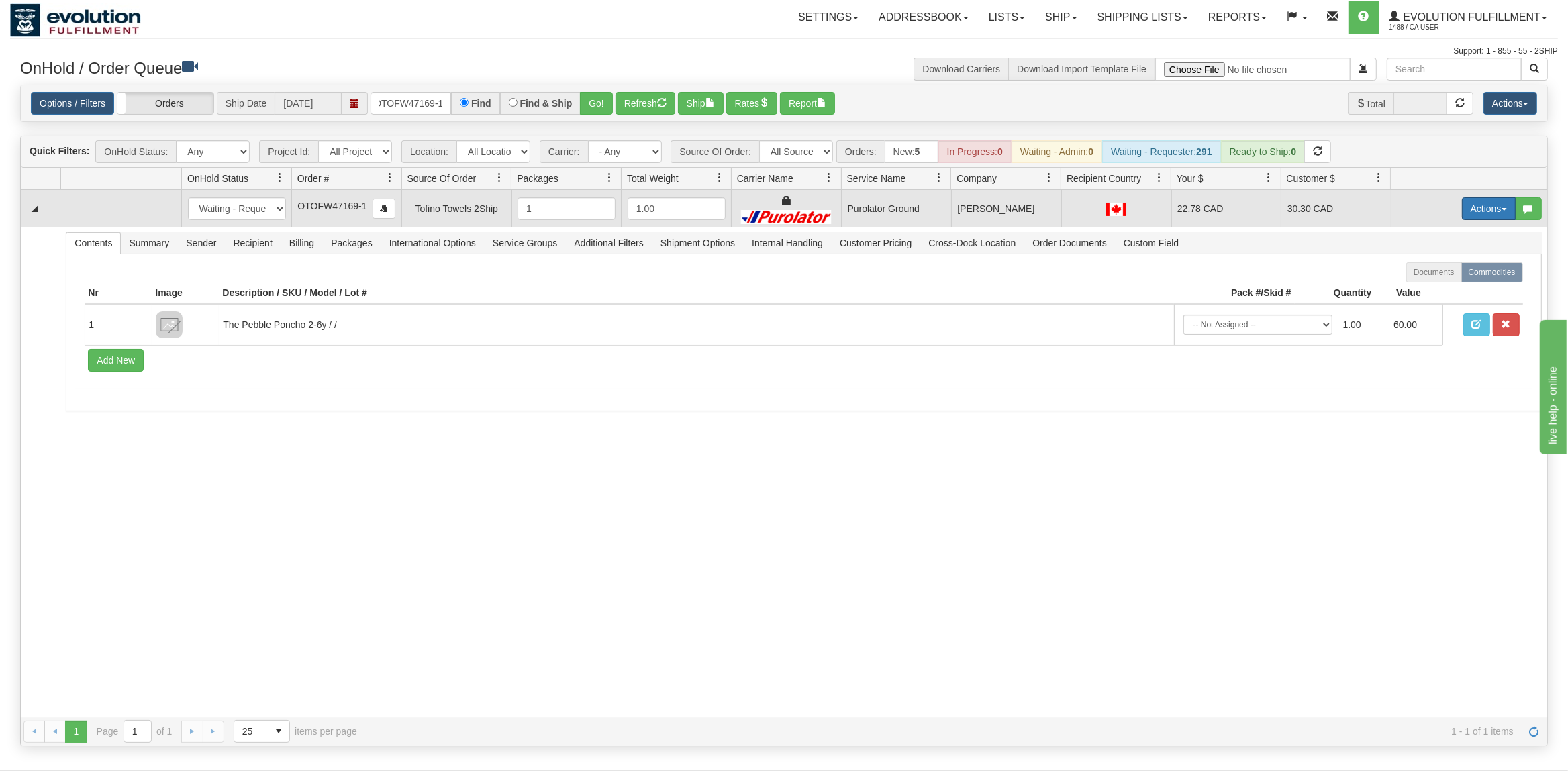
click at [1496, 207] on button "Actions" at bounding box center [1489, 209] width 54 height 23
click at [1449, 285] on link "Ship" at bounding box center [1462, 286] width 108 height 18
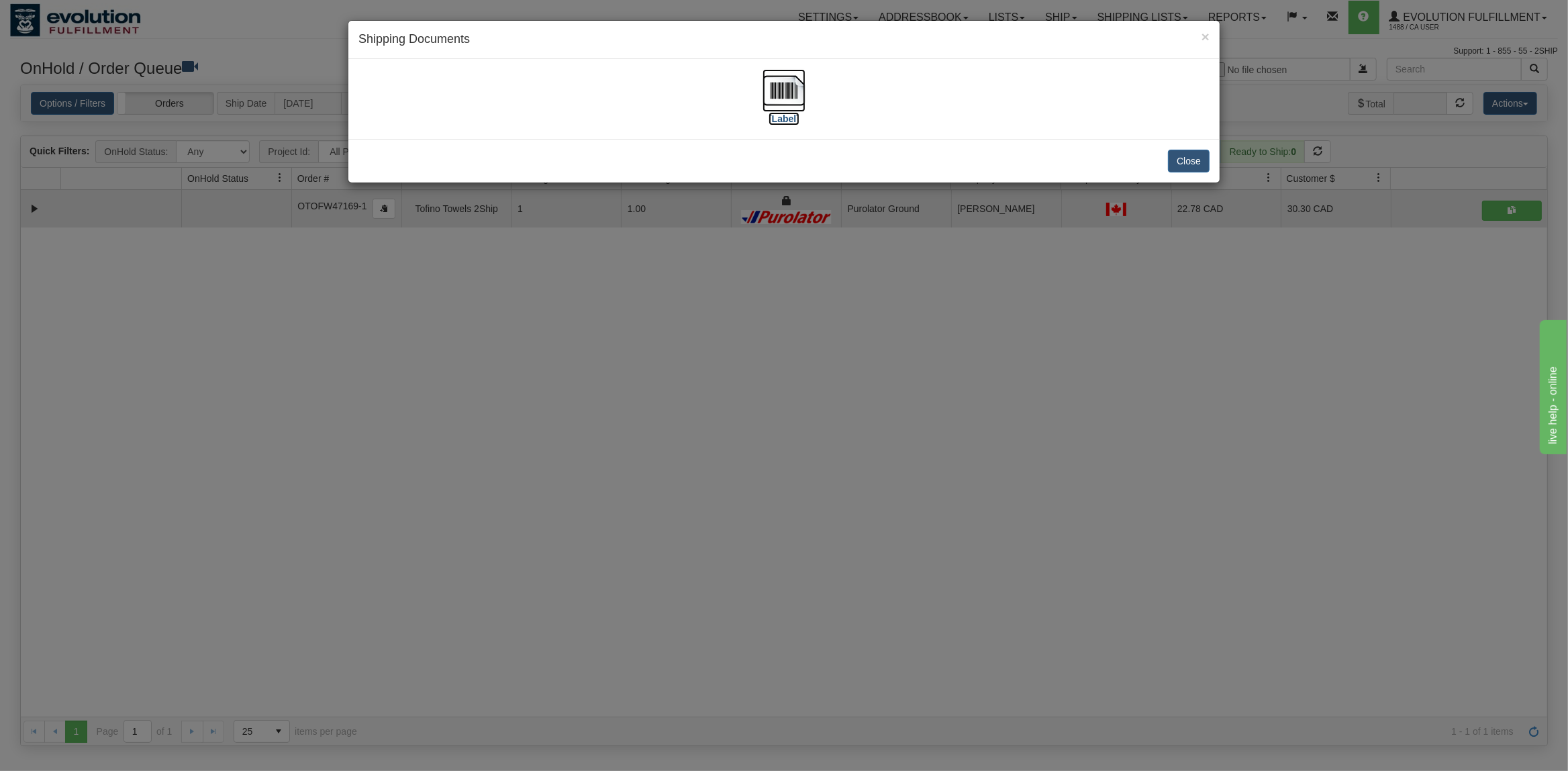
click at [784, 84] on img at bounding box center [784, 91] width 43 height 43
click at [1192, 165] on button "Close" at bounding box center [1189, 162] width 42 height 23
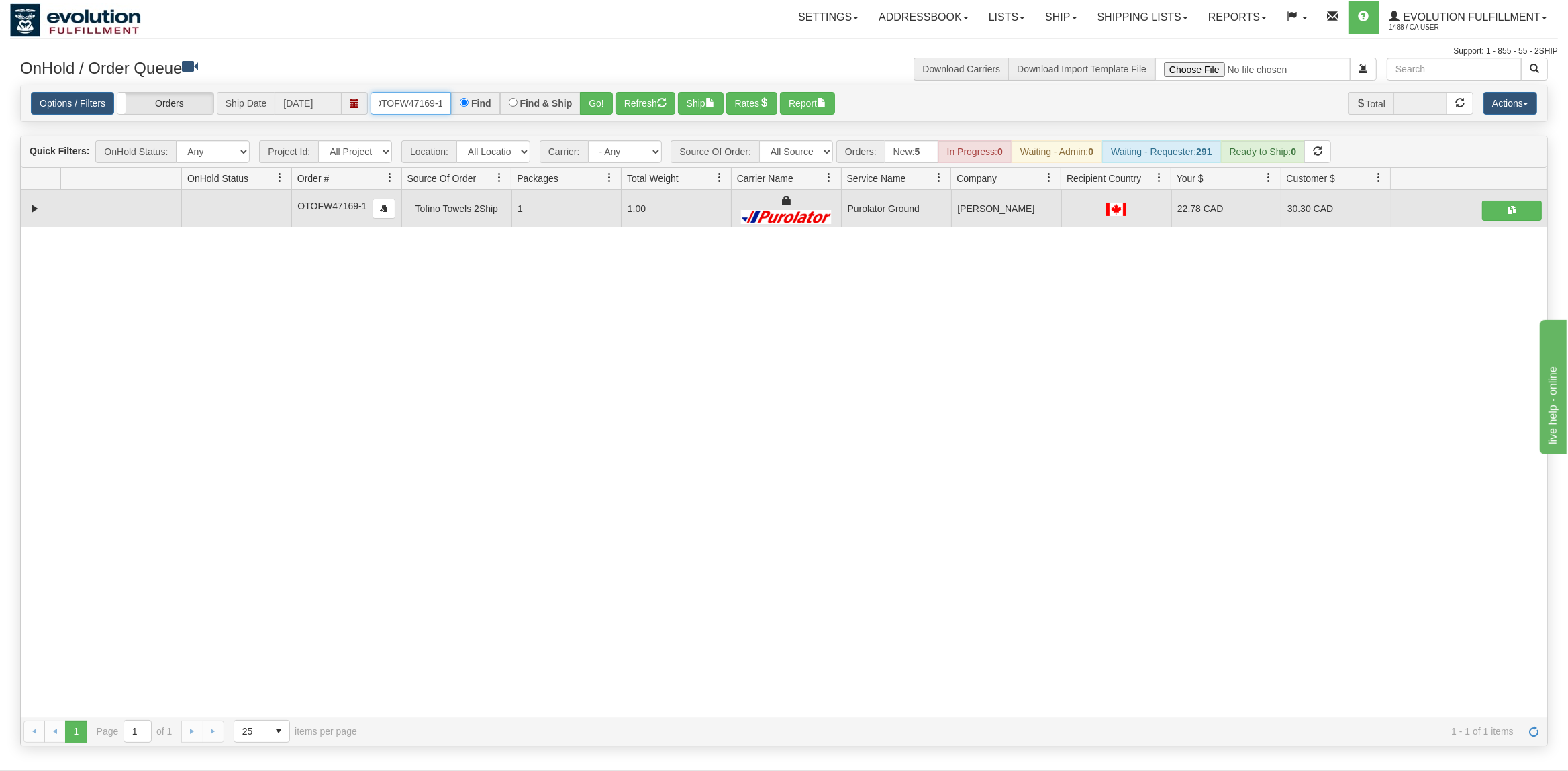
click at [423, 99] on input "OTOFW47169-1" at bounding box center [410, 103] width 81 height 23
click at [594, 101] on button "Go!" at bounding box center [597, 103] width 33 height 23
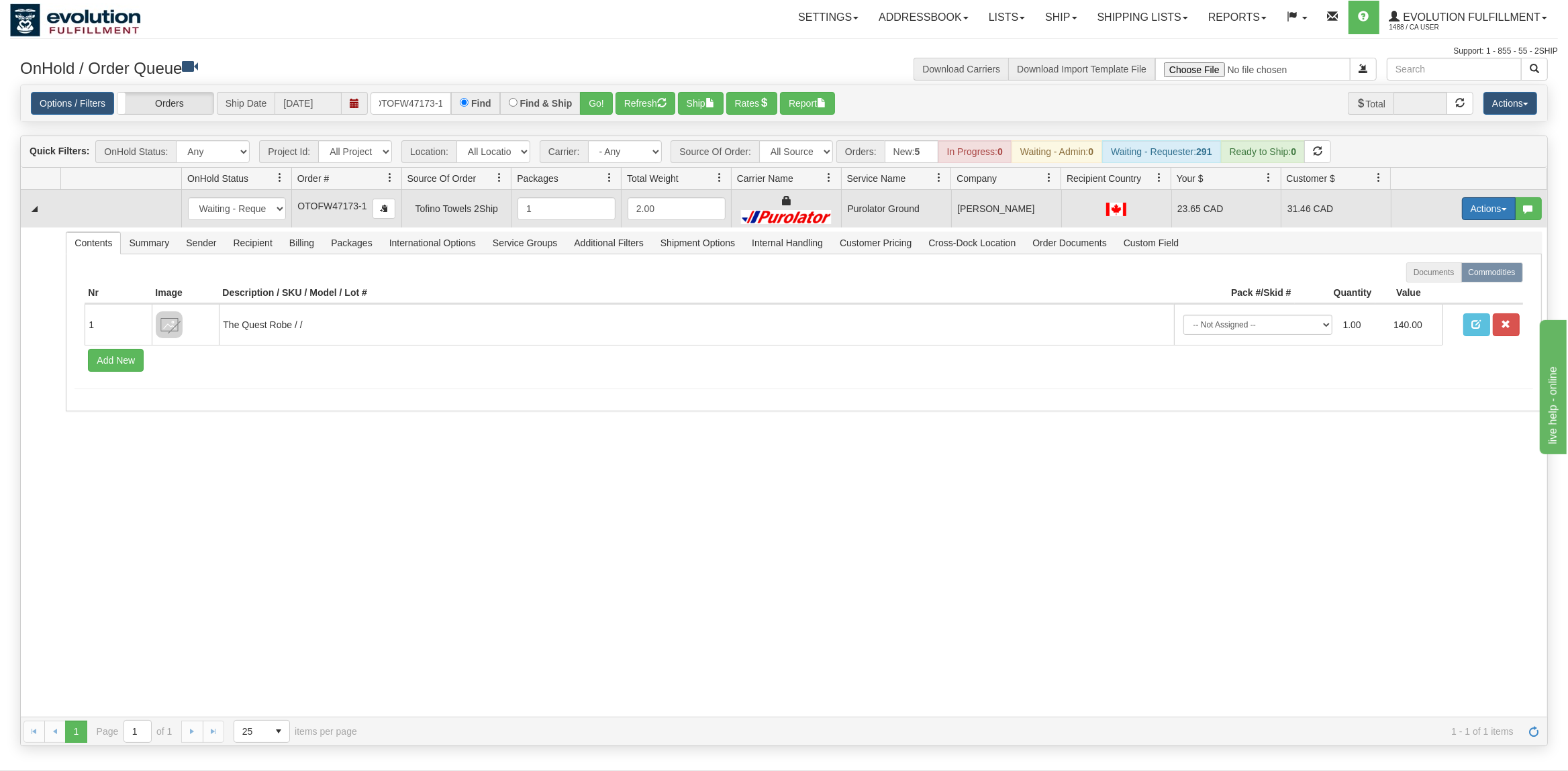
click at [1493, 202] on button "Actions" at bounding box center [1489, 209] width 54 height 23
click at [1441, 295] on link "Ship" at bounding box center [1462, 286] width 108 height 18
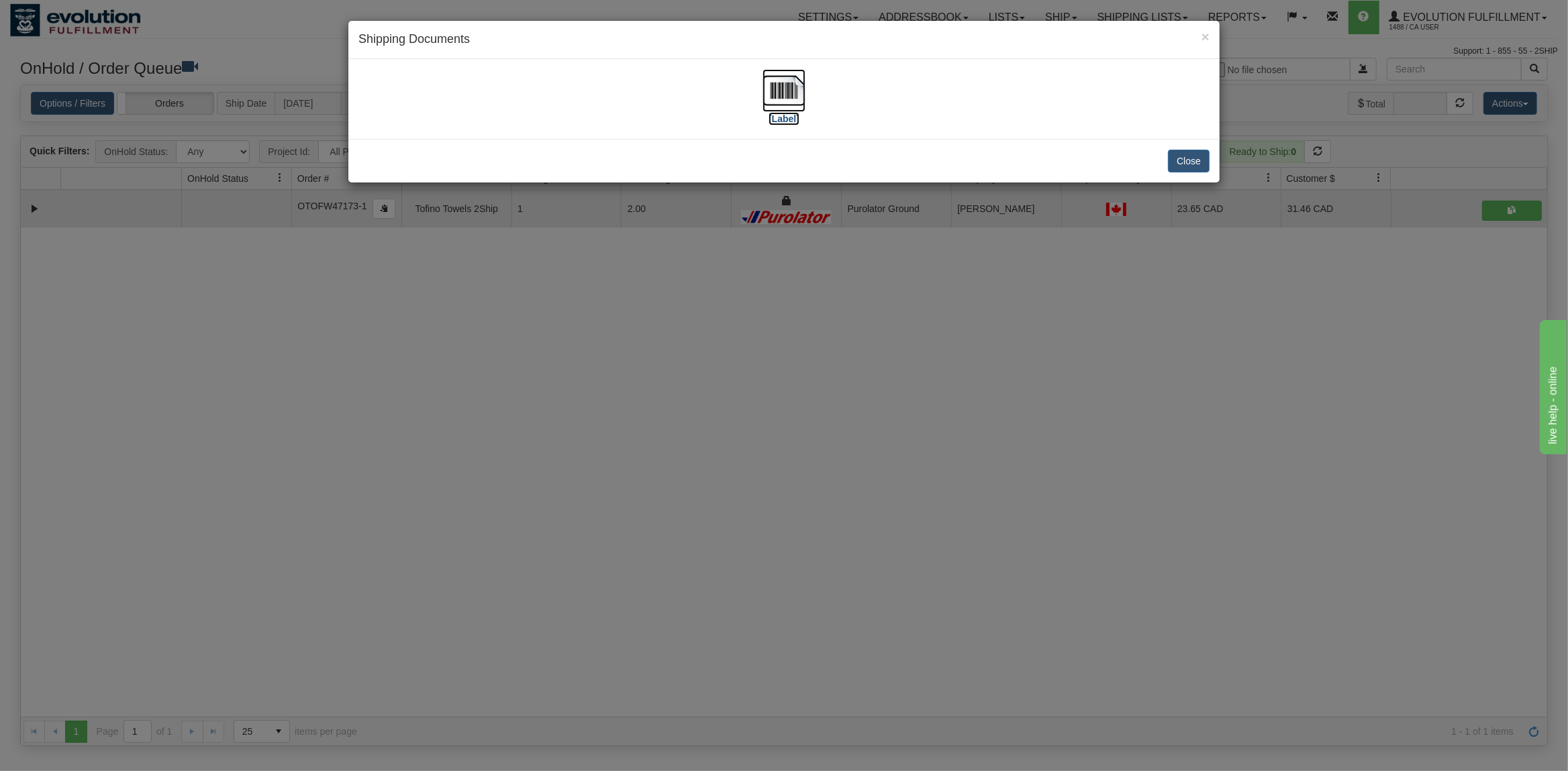
click at [784, 84] on img at bounding box center [784, 91] width 43 height 43
click at [1204, 160] on button "Close" at bounding box center [1189, 162] width 42 height 23
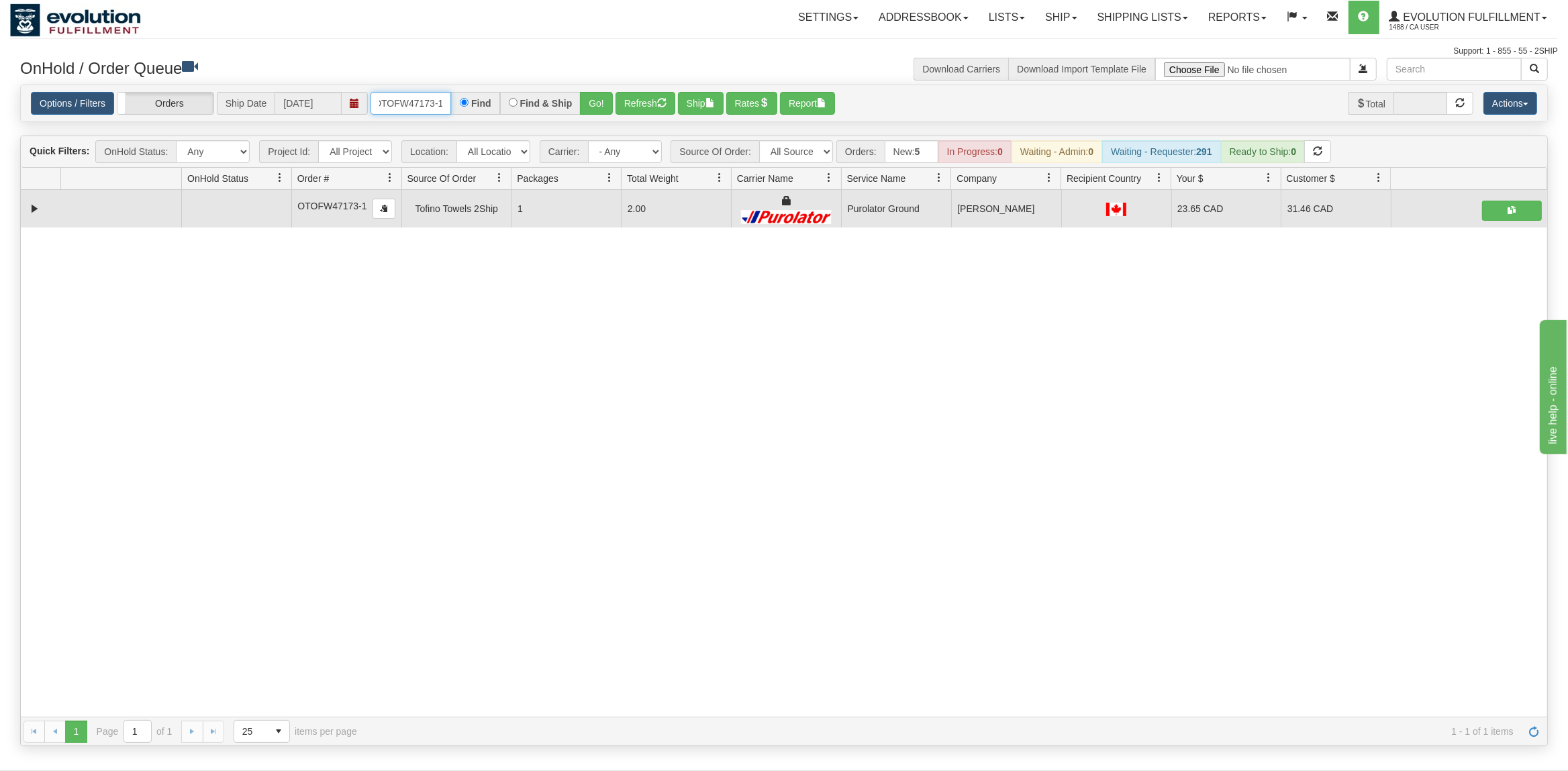
click at [430, 101] on input "OTOFW47173-1" at bounding box center [410, 103] width 81 height 23
click at [429, 101] on input "OTOFW47173-1" at bounding box center [410, 103] width 81 height 23
click at [601, 108] on button "Go!" at bounding box center [597, 103] width 33 height 23
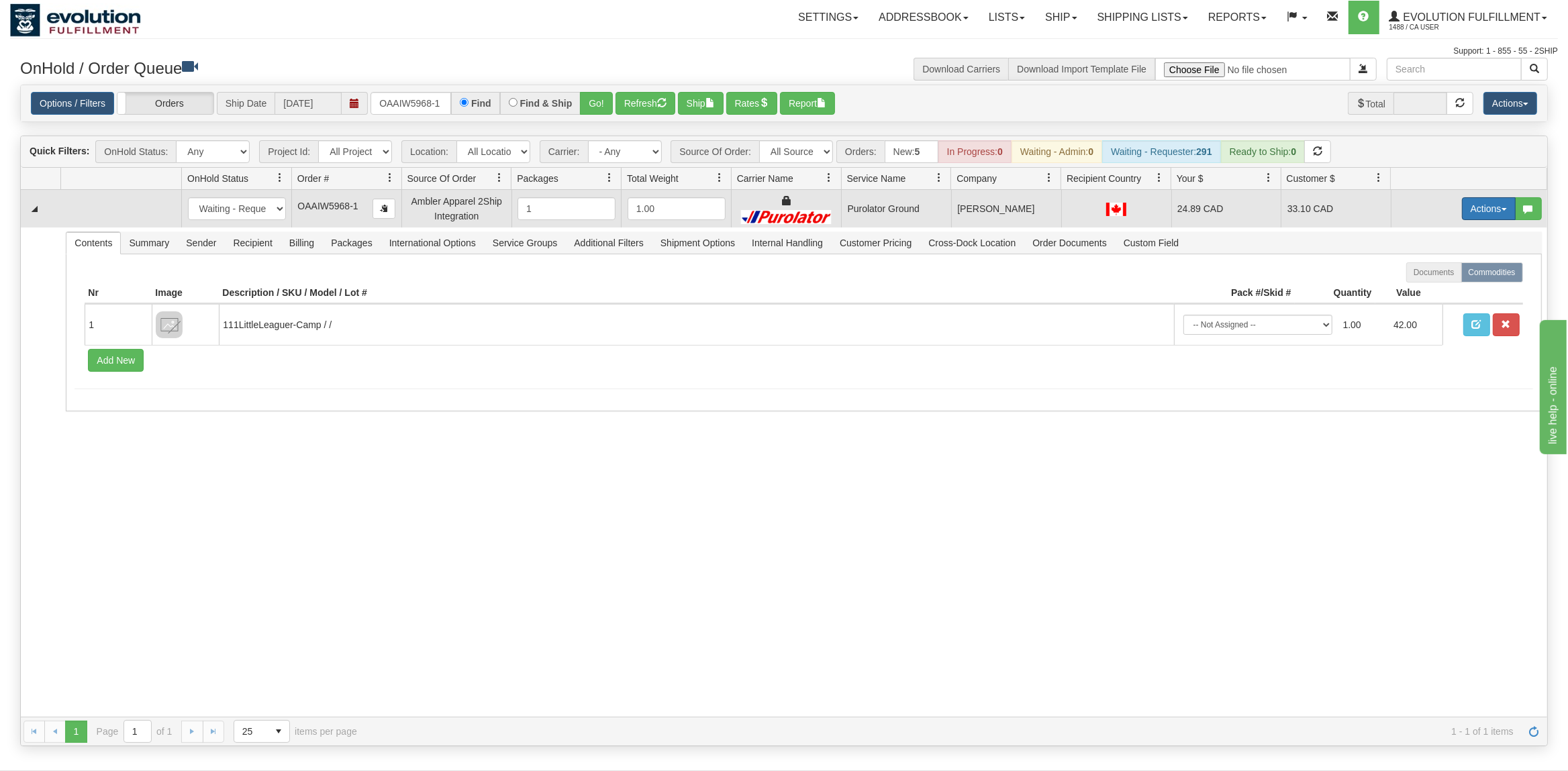
click at [1483, 208] on button "Actions" at bounding box center [1489, 209] width 54 height 23
click at [1434, 269] on span "Rate All Services" at bounding box center [1461, 269] width 81 height 11
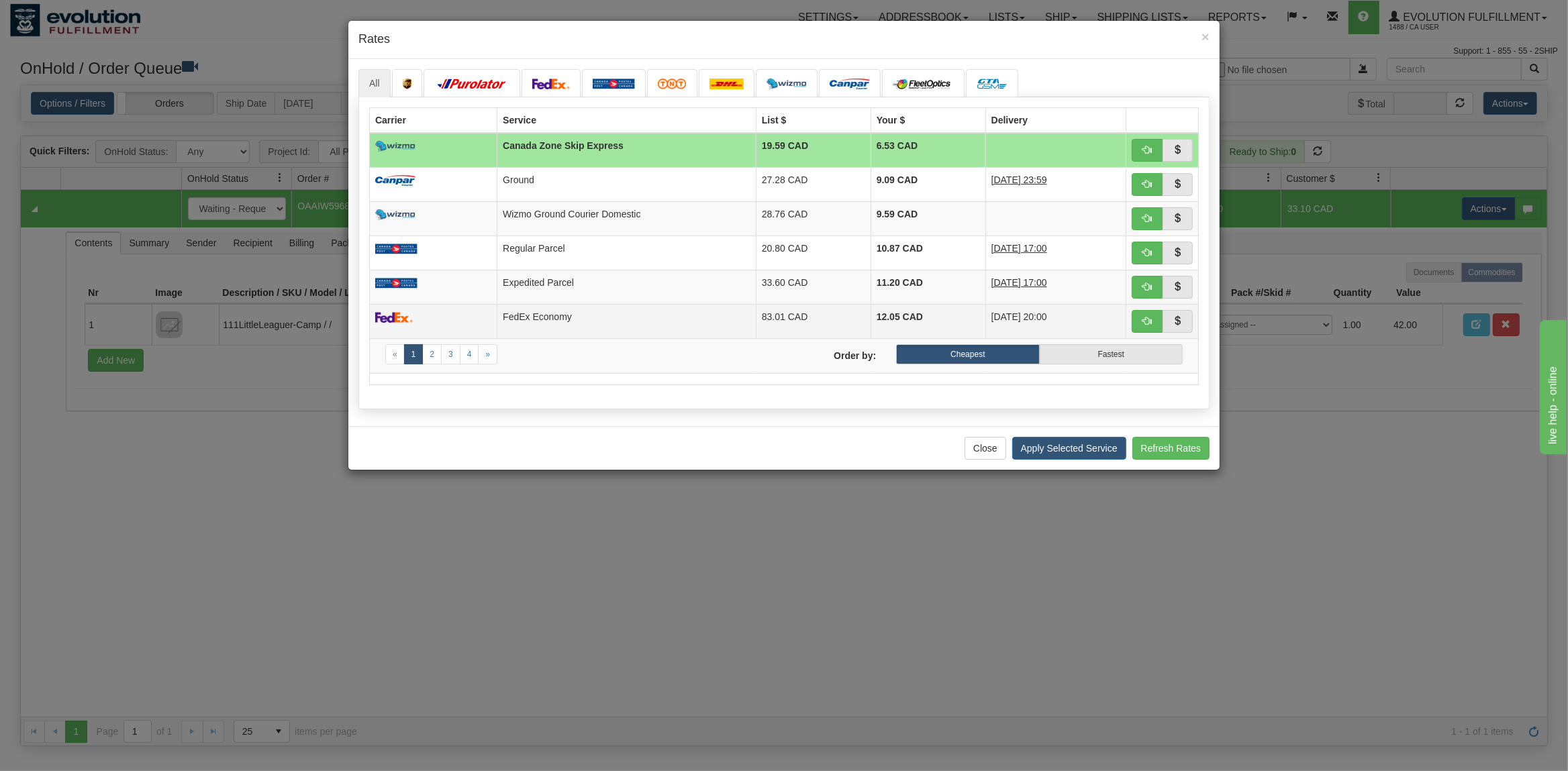
click at [638, 312] on td "FedEx Economy" at bounding box center [627, 321] width 259 height 34
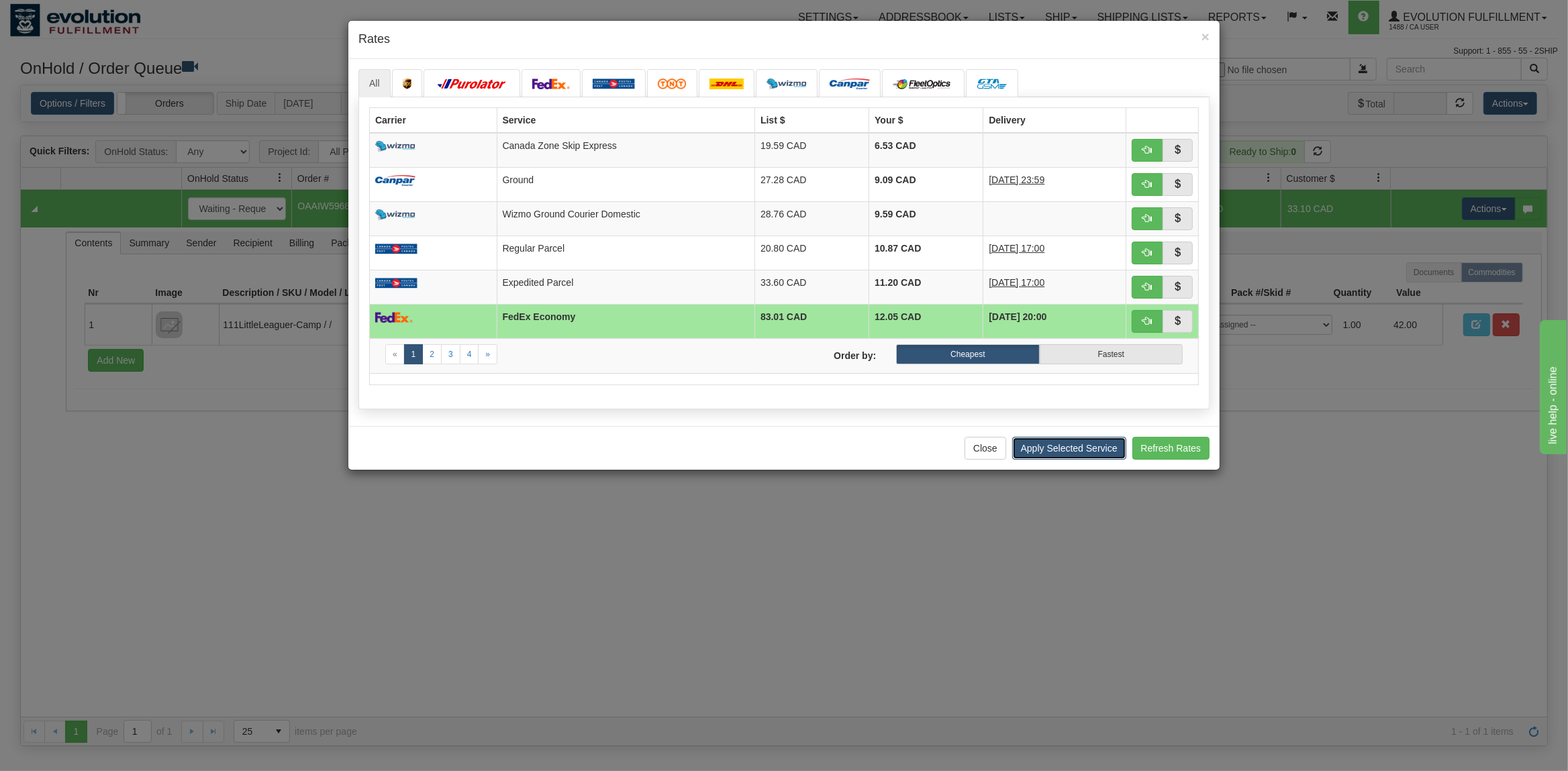
click at [1087, 449] on button "Apply Selected Service" at bounding box center [1069, 449] width 114 height 23
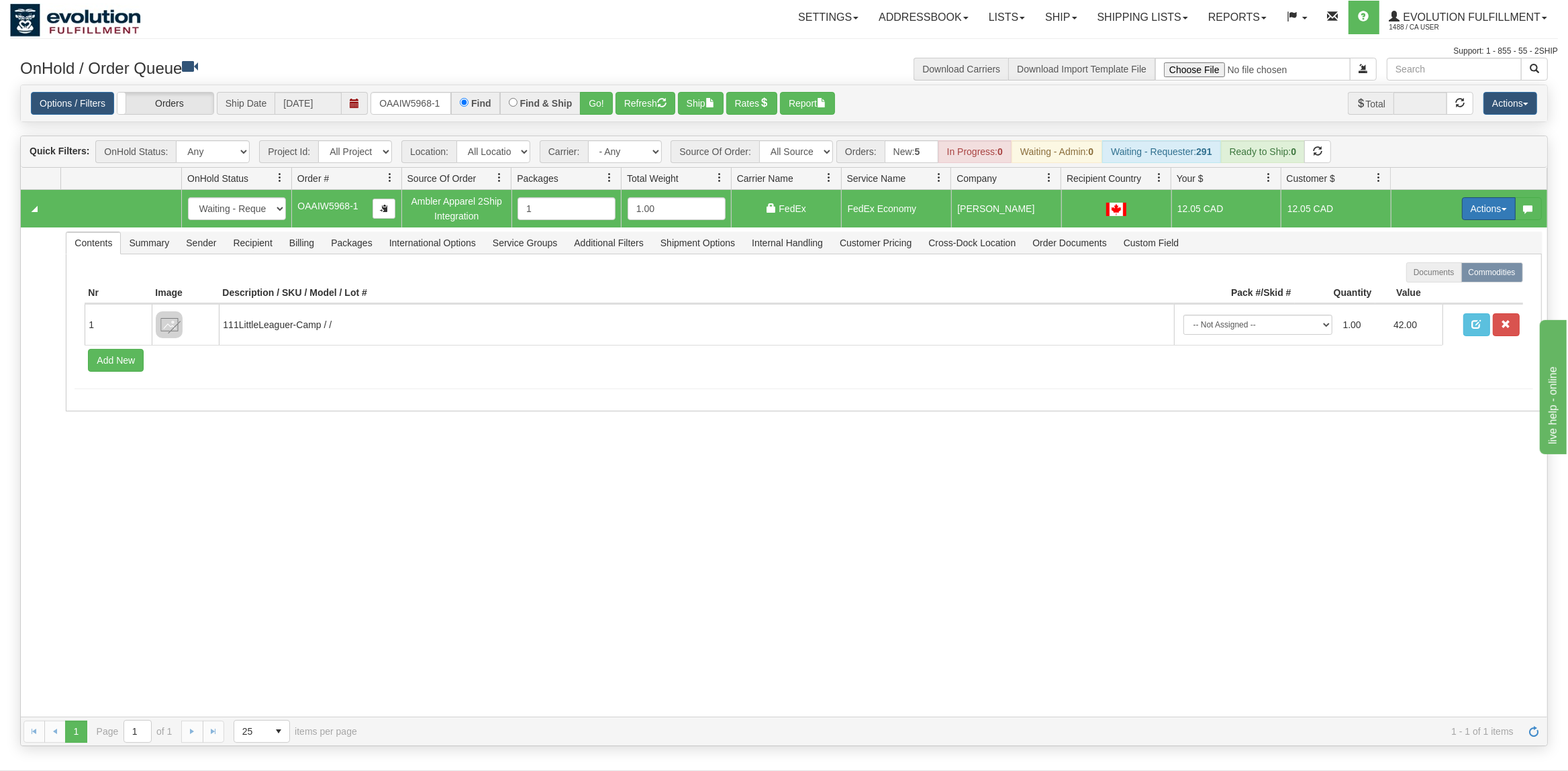
click at [1489, 205] on button "Actions" at bounding box center [1489, 209] width 54 height 23
click at [1429, 289] on span "Ship" at bounding box center [1435, 286] width 28 height 11
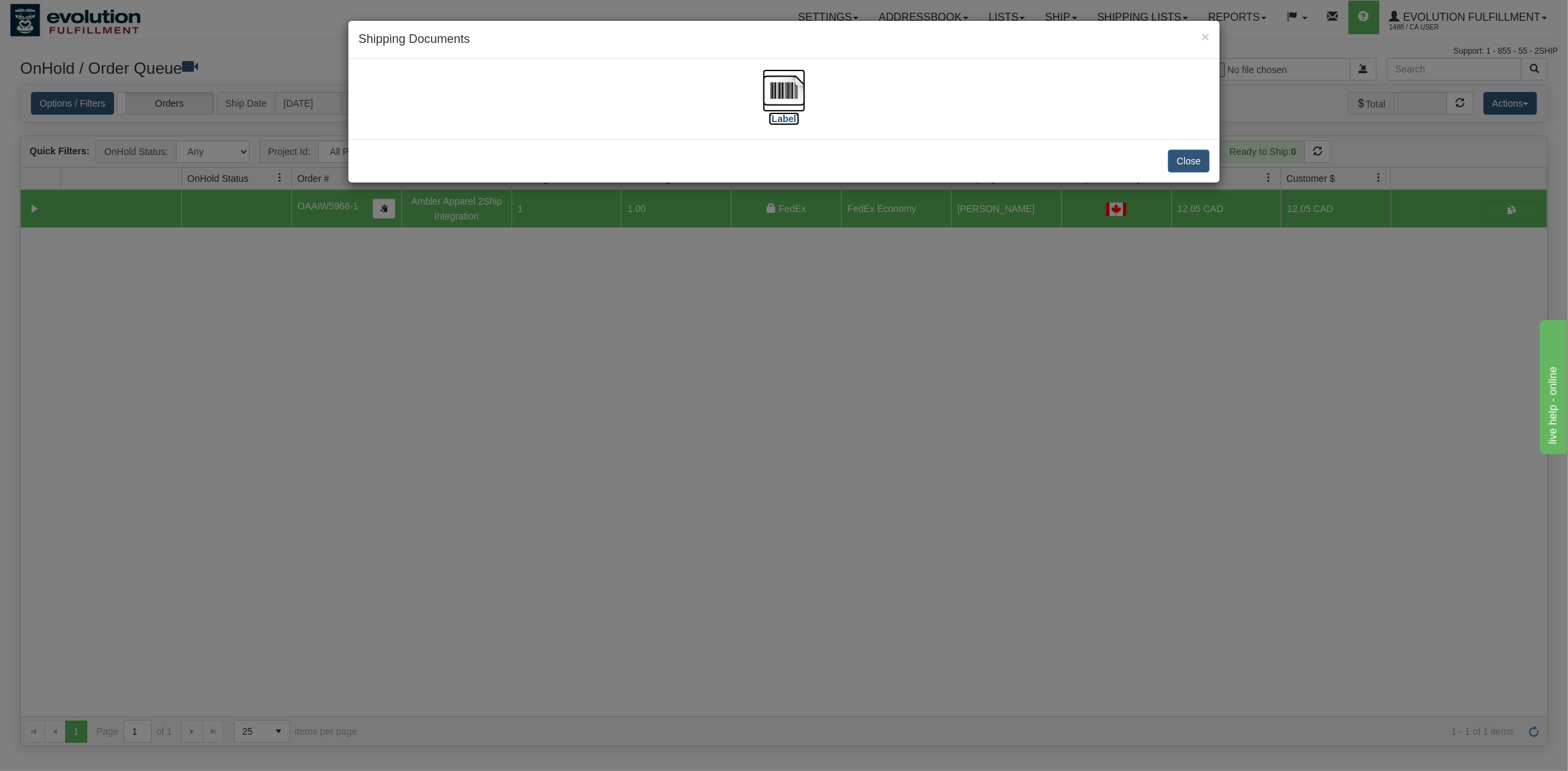
click at [785, 97] on img at bounding box center [784, 91] width 43 height 43
click at [1195, 161] on button "Close" at bounding box center [1189, 162] width 42 height 23
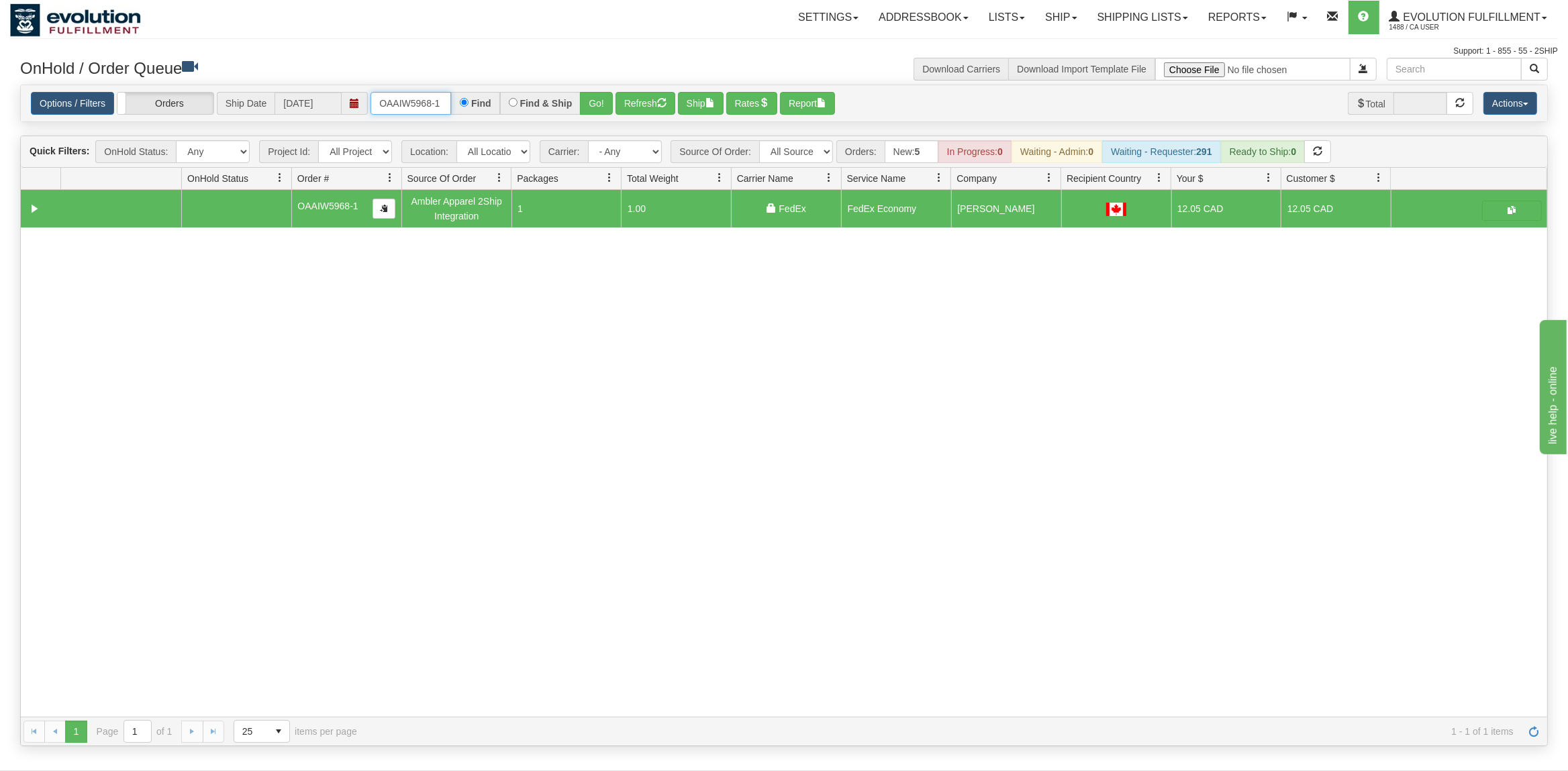
click at [390, 100] on input "OAAIW5968-1" at bounding box center [410, 103] width 81 height 23
type input "OAAIW5967-1"
click at [594, 103] on button "Go!" at bounding box center [597, 103] width 33 height 23
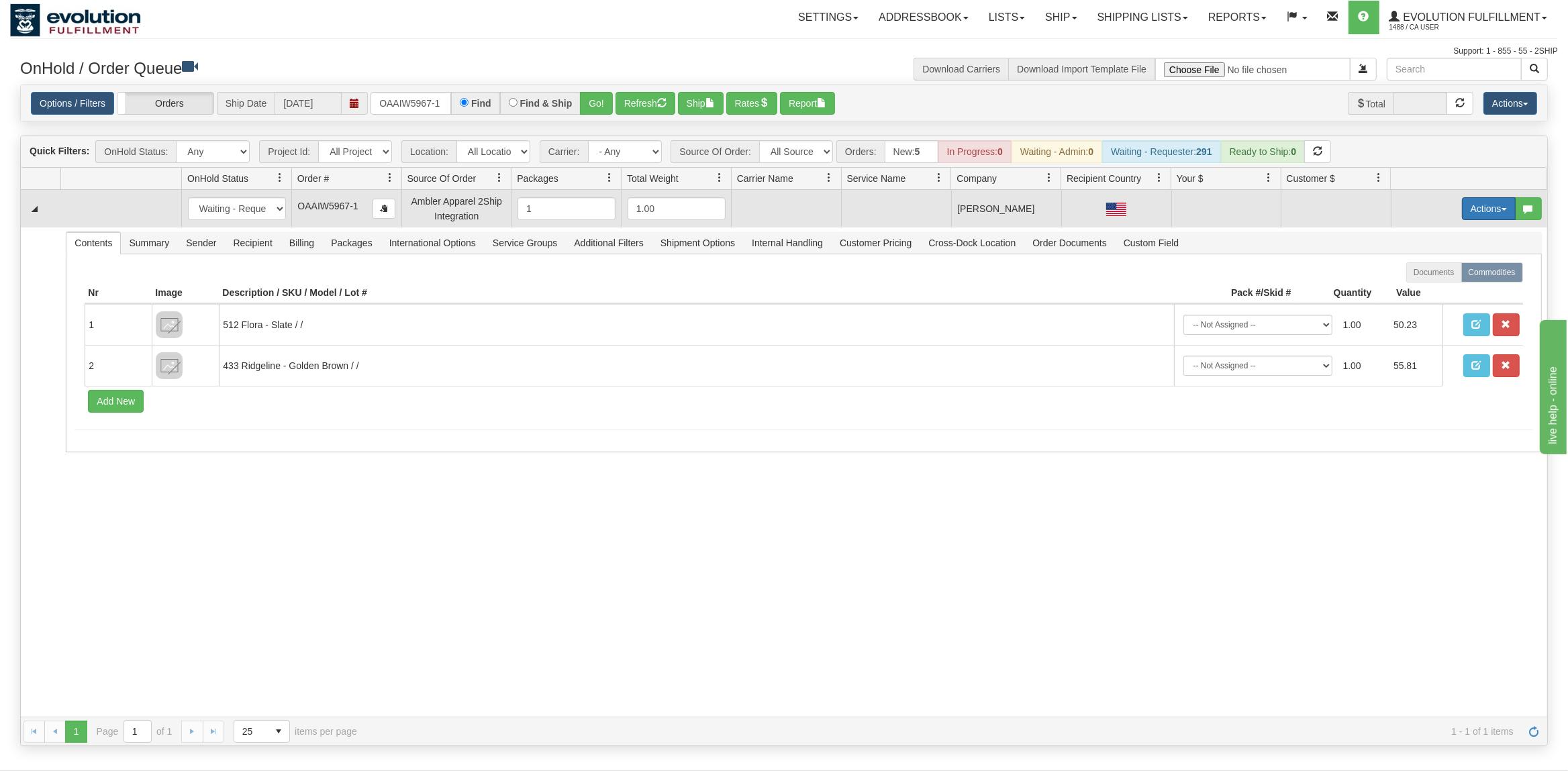
drag, startPoint x: 1466, startPoint y: 208, endPoint x: 1483, endPoint y: 220, distance: 20.8
click at [1467, 208] on button "Actions" at bounding box center [1489, 209] width 54 height 23
click at [1459, 269] on span "Rate All Services" at bounding box center [1461, 269] width 81 height 11
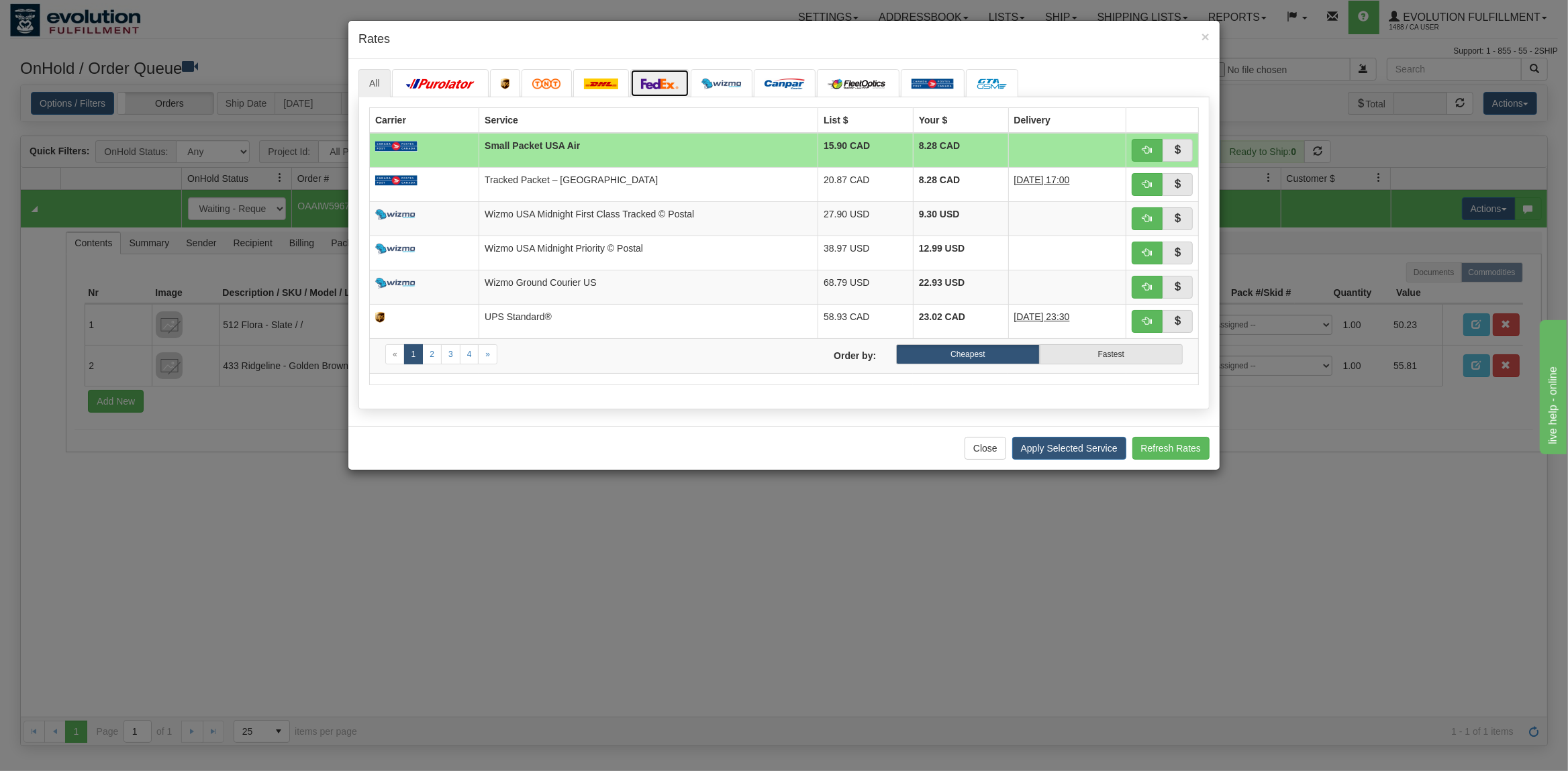
click at [651, 84] on img at bounding box center [660, 84] width 38 height 11
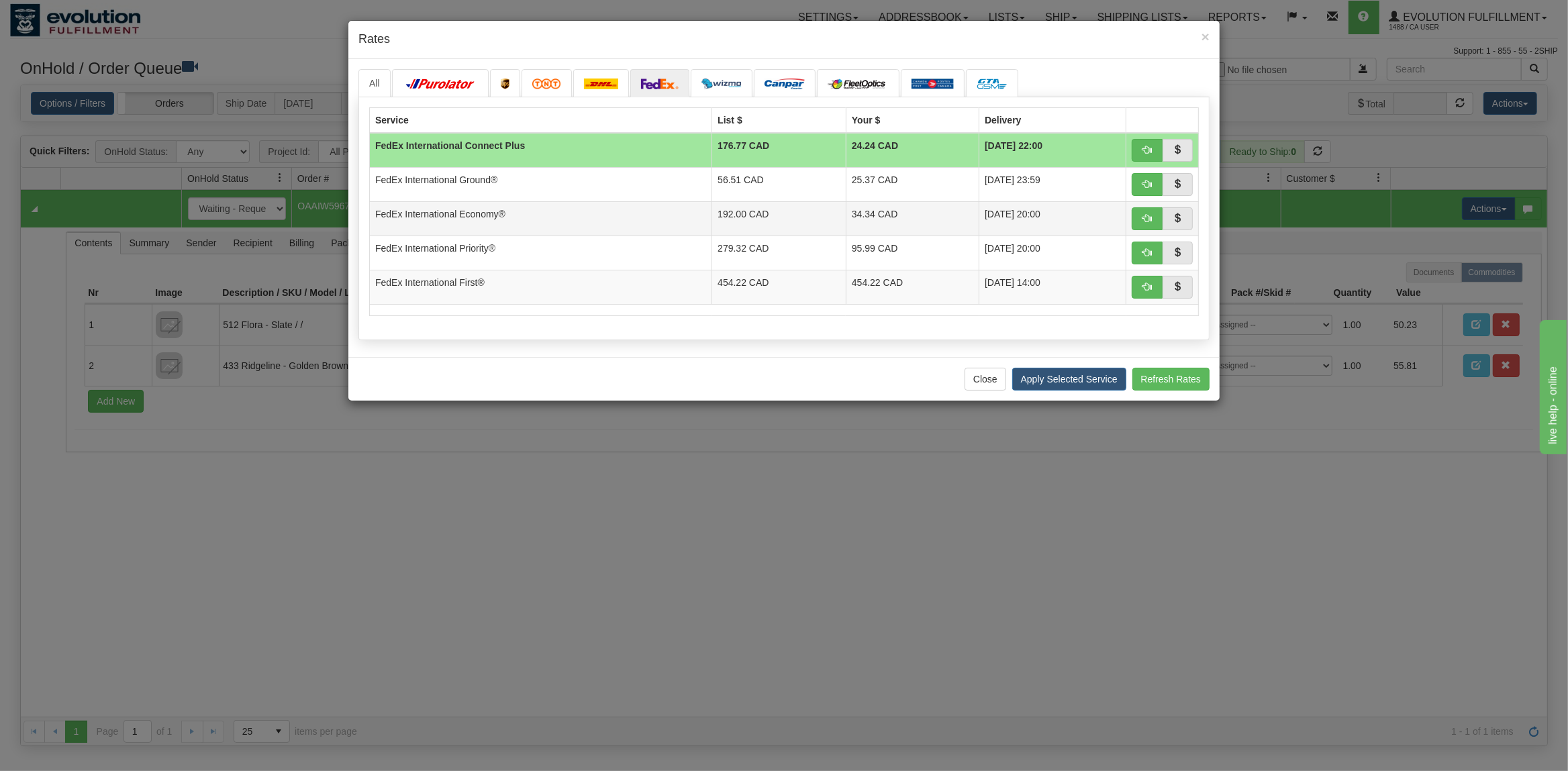
click at [628, 207] on td "FedEx International Economy®" at bounding box center [541, 219] width 343 height 34
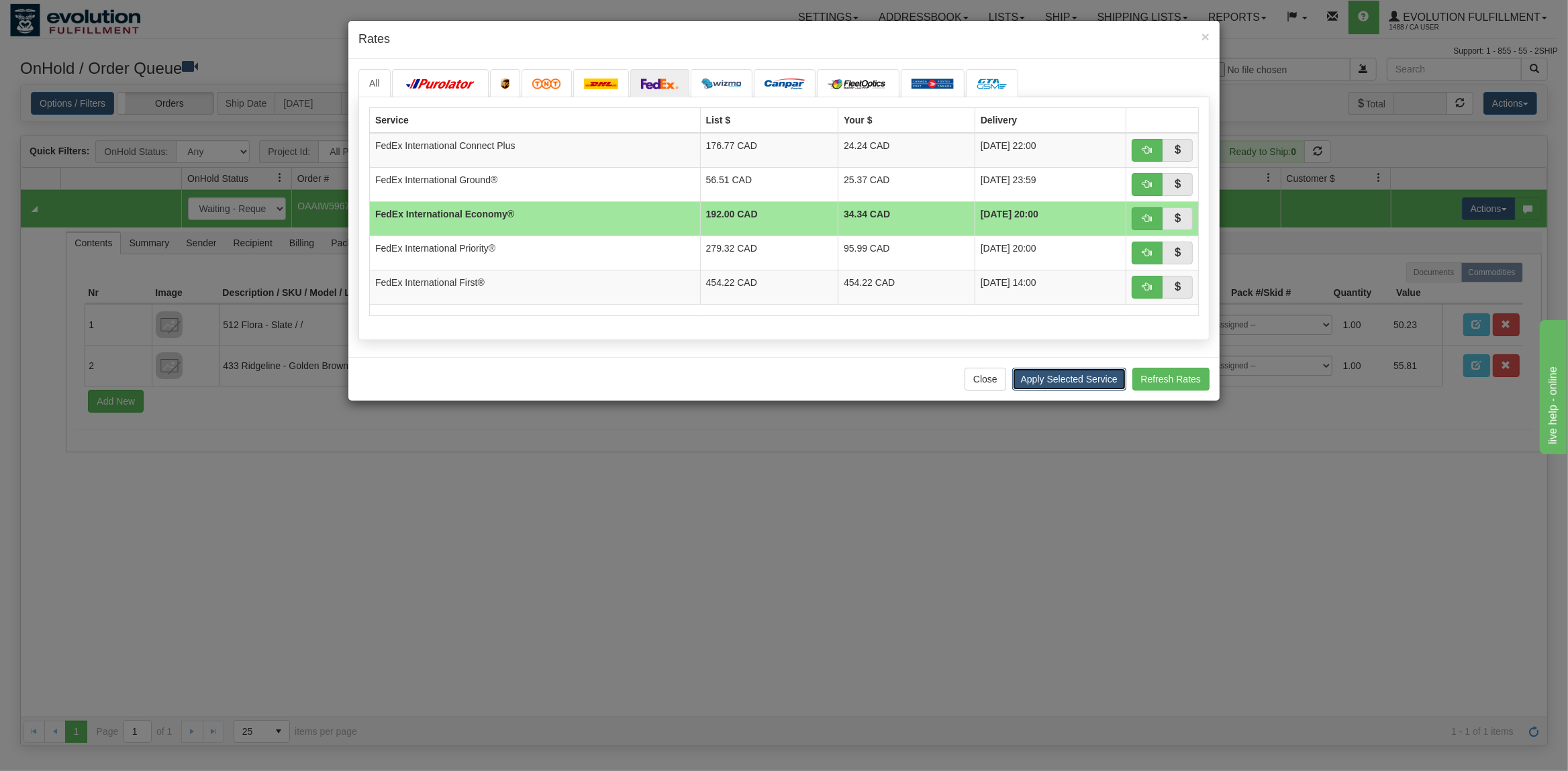
click at [1061, 378] on button "Apply Selected Service" at bounding box center [1069, 379] width 114 height 23
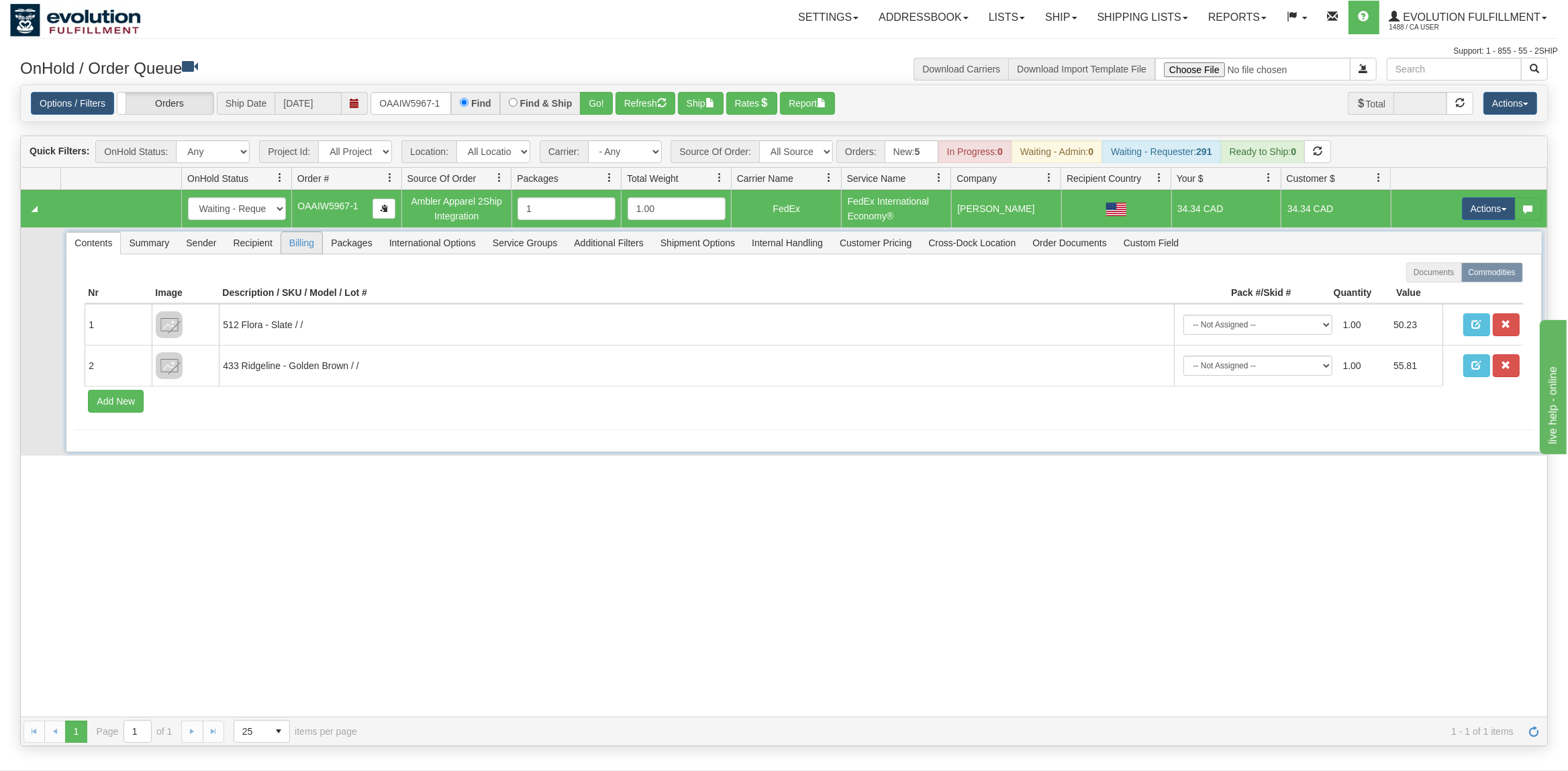
click at [289, 247] on span "Billing" at bounding box center [301, 243] width 41 height 22
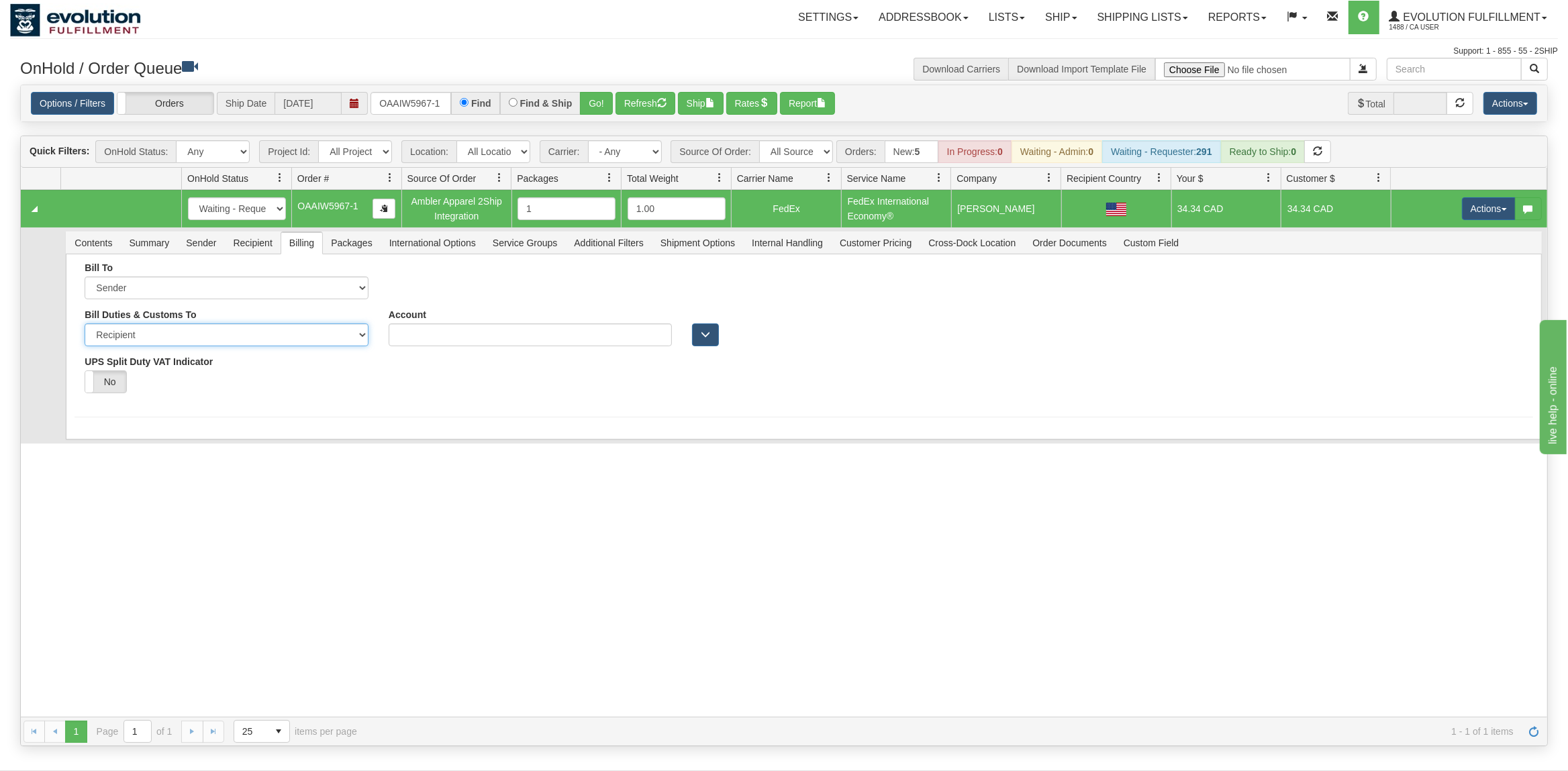
click at [85, 323] on select "Sender Recipient Third Party" at bounding box center [226, 335] width 284 height 23
select select "1"
click option "Sender" at bounding box center [0, 0] width 0 height 0
click at [118, 396] on div "Save" at bounding box center [804, 396] width 1458 height 23
click at [102, 402] on button "Save" at bounding box center [94, 396] width 39 height 23
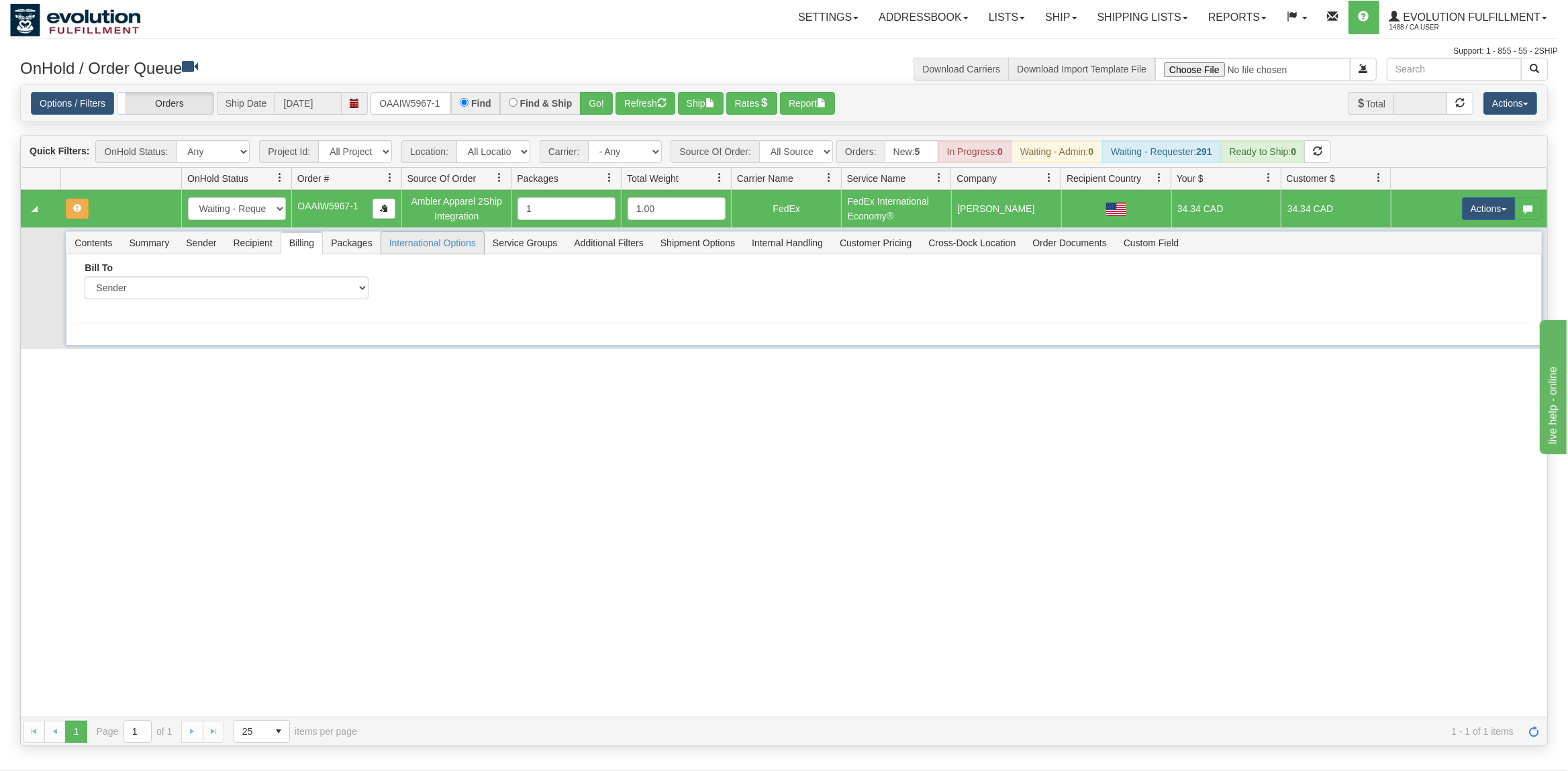
click at [423, 251] on span "International Options" at bounding box center [432, 243] width 102 height 22
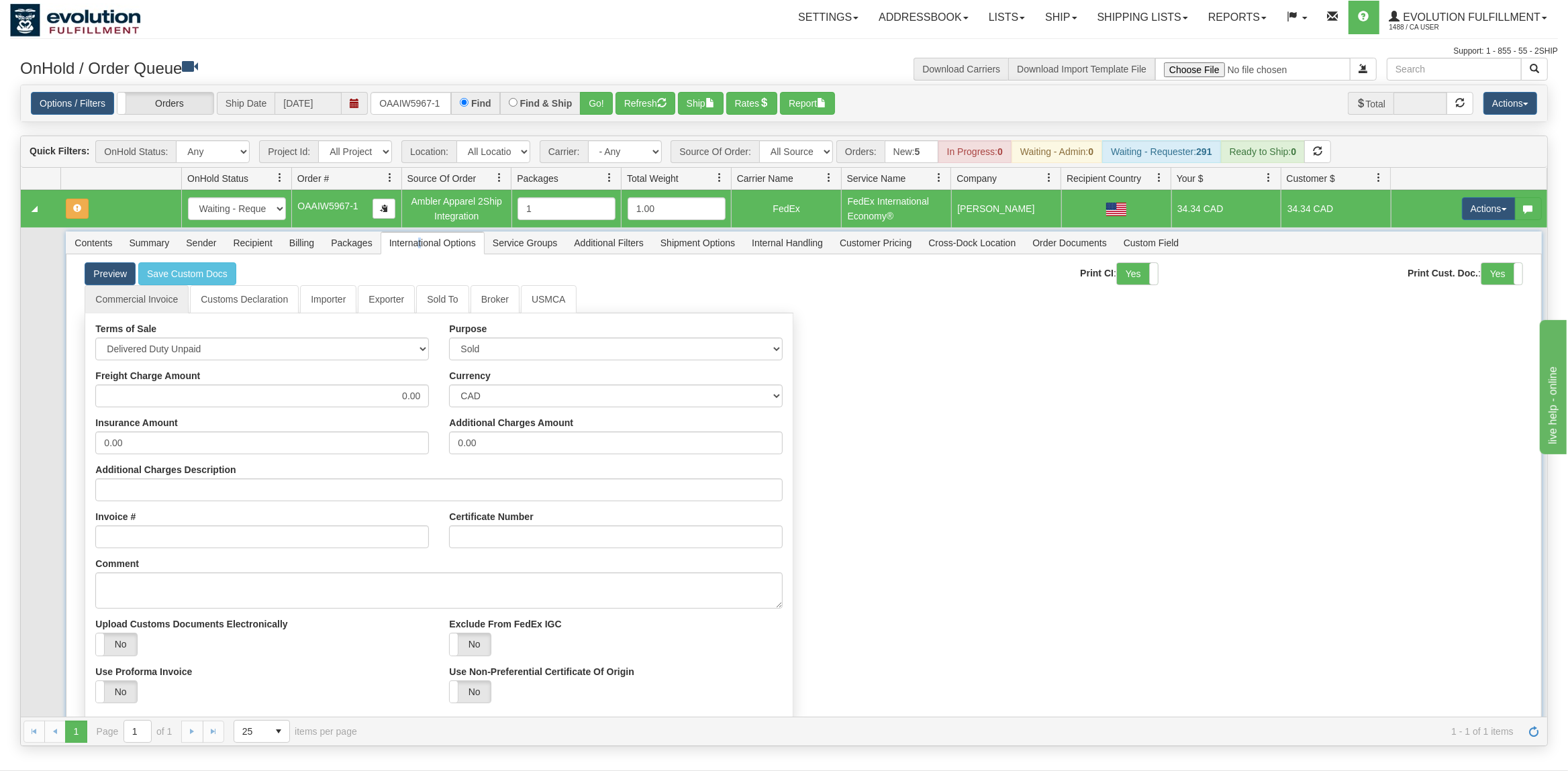
scroll to position [57, 0]
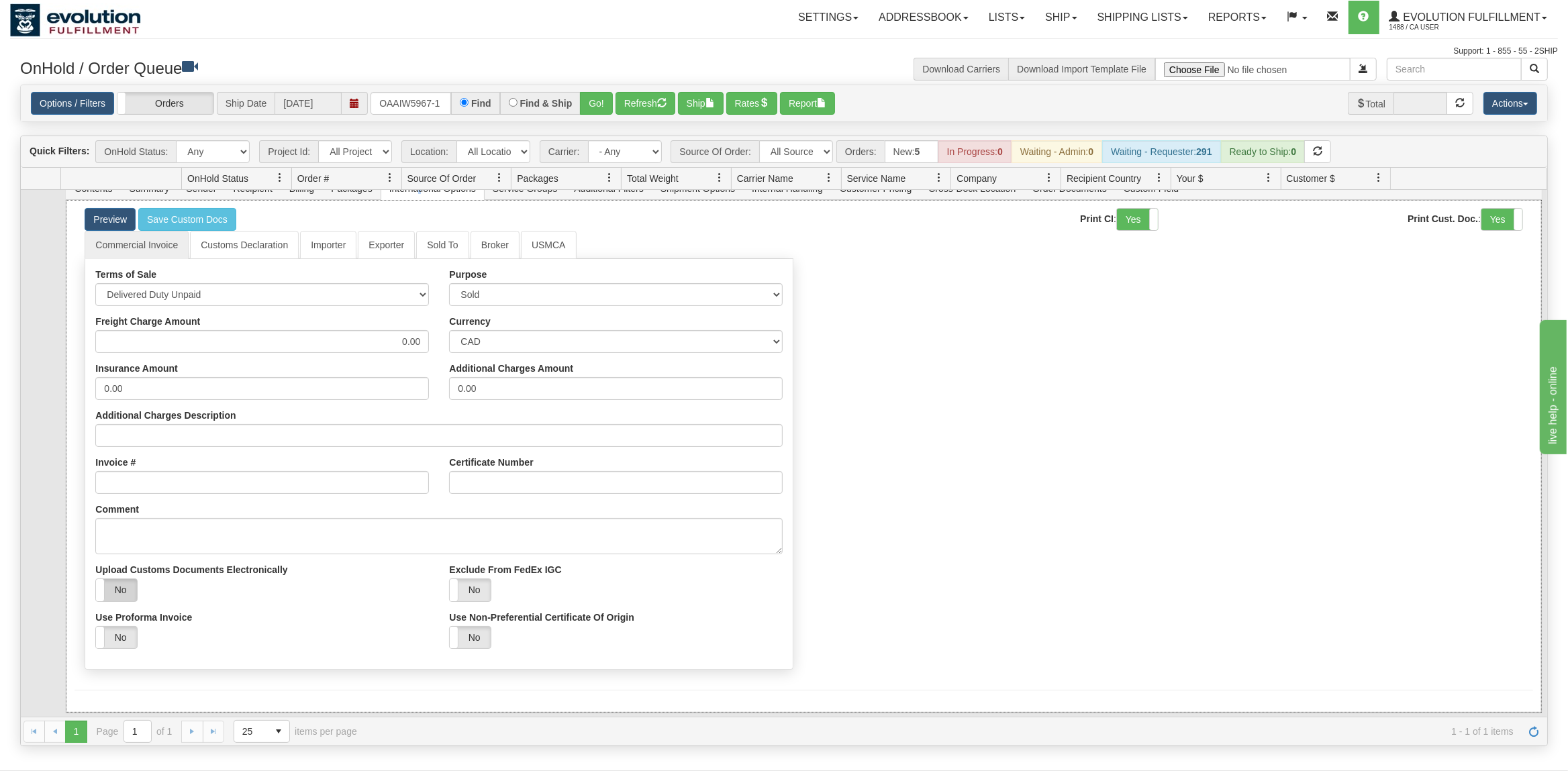
click at [115, 592] on label "No" at bounding box center [116, 590] width 41 height 22
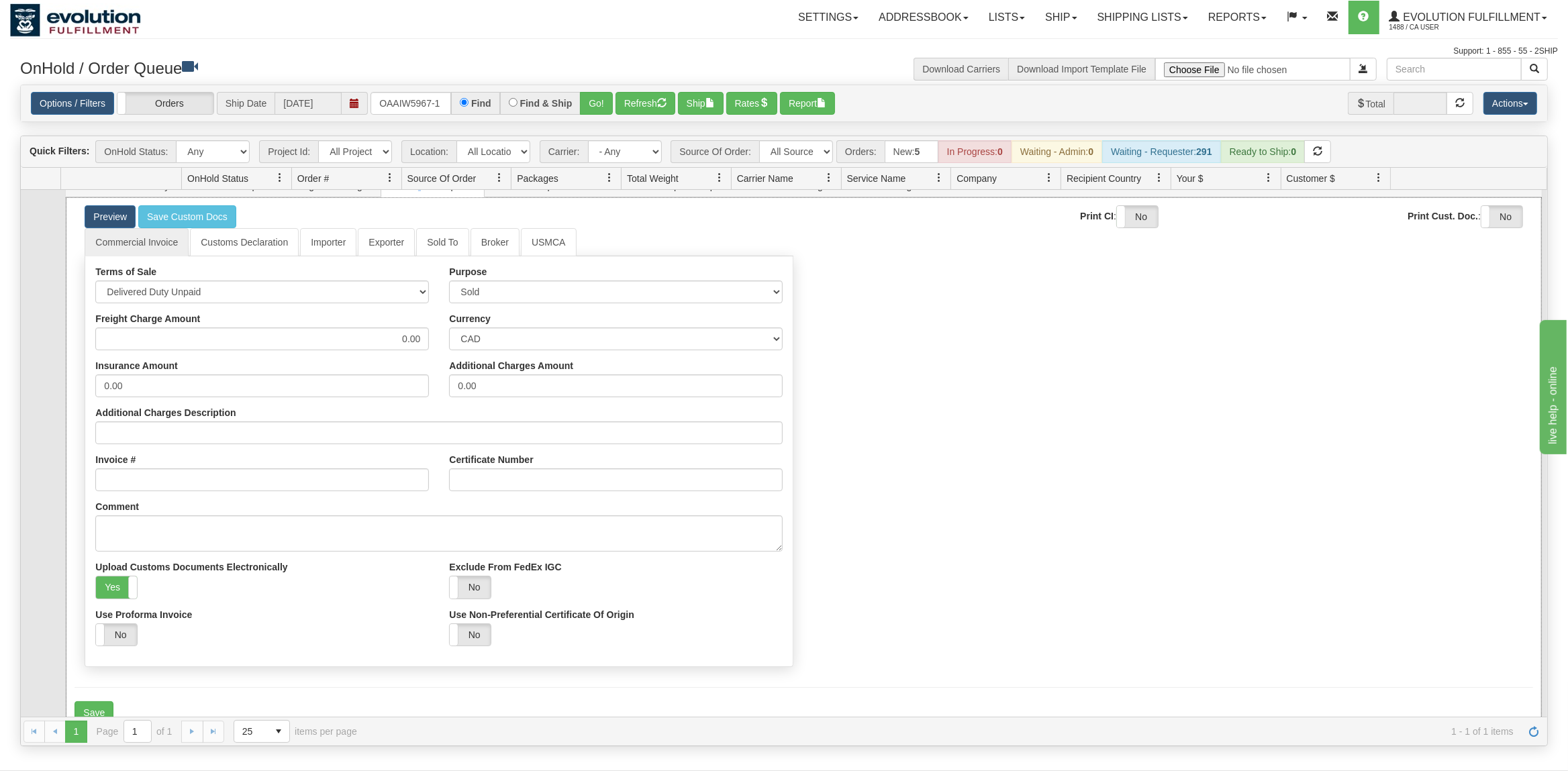
scroll to position [81, 0]
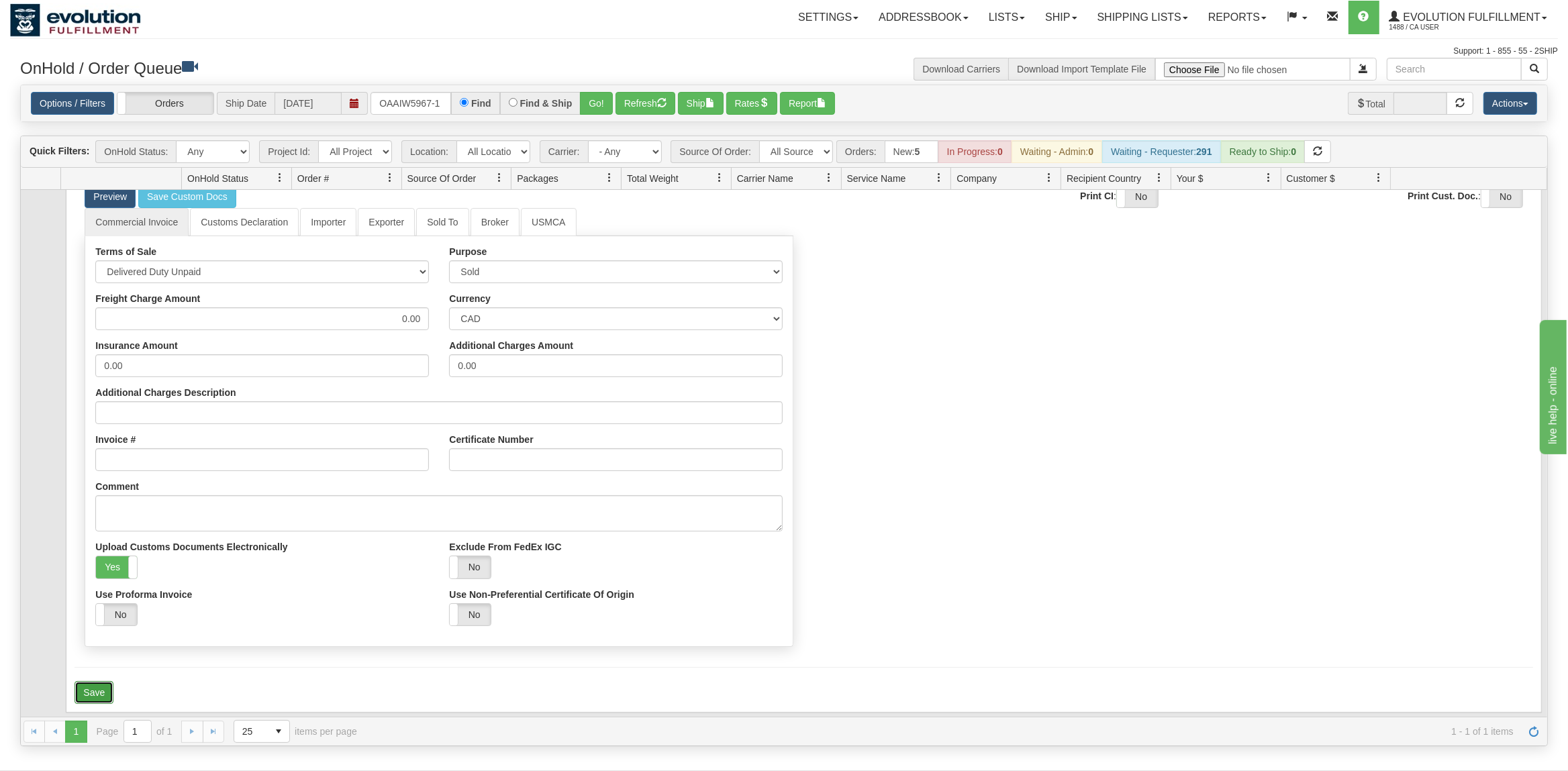
click at [100, 693] on button "Save" at bounding box center [94, 693] width 39 height 23
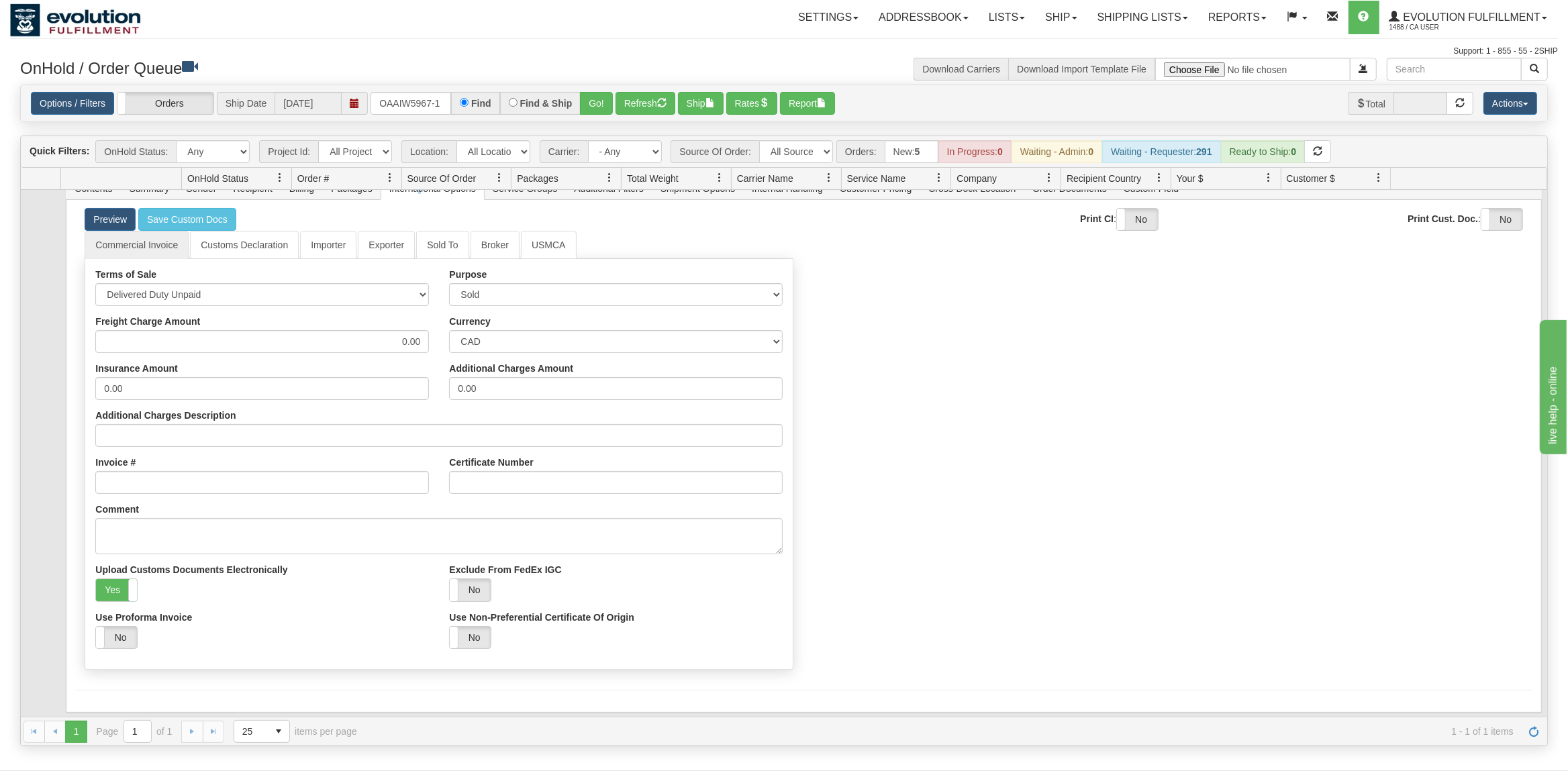
scroll to position [0, 0]
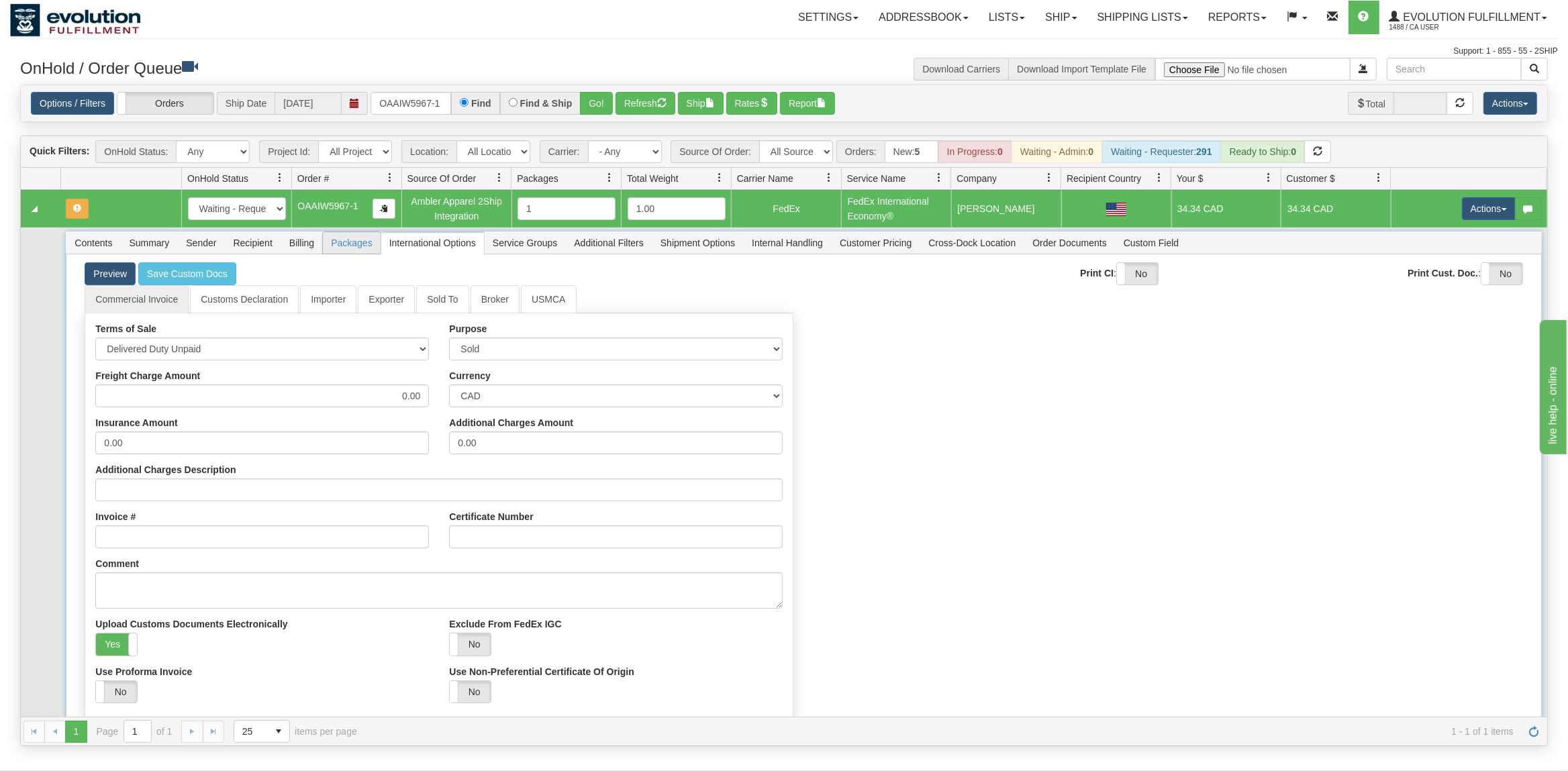
click at [362, 249] on span "Packages" at bounding box center [352, 243] width 57 height 22
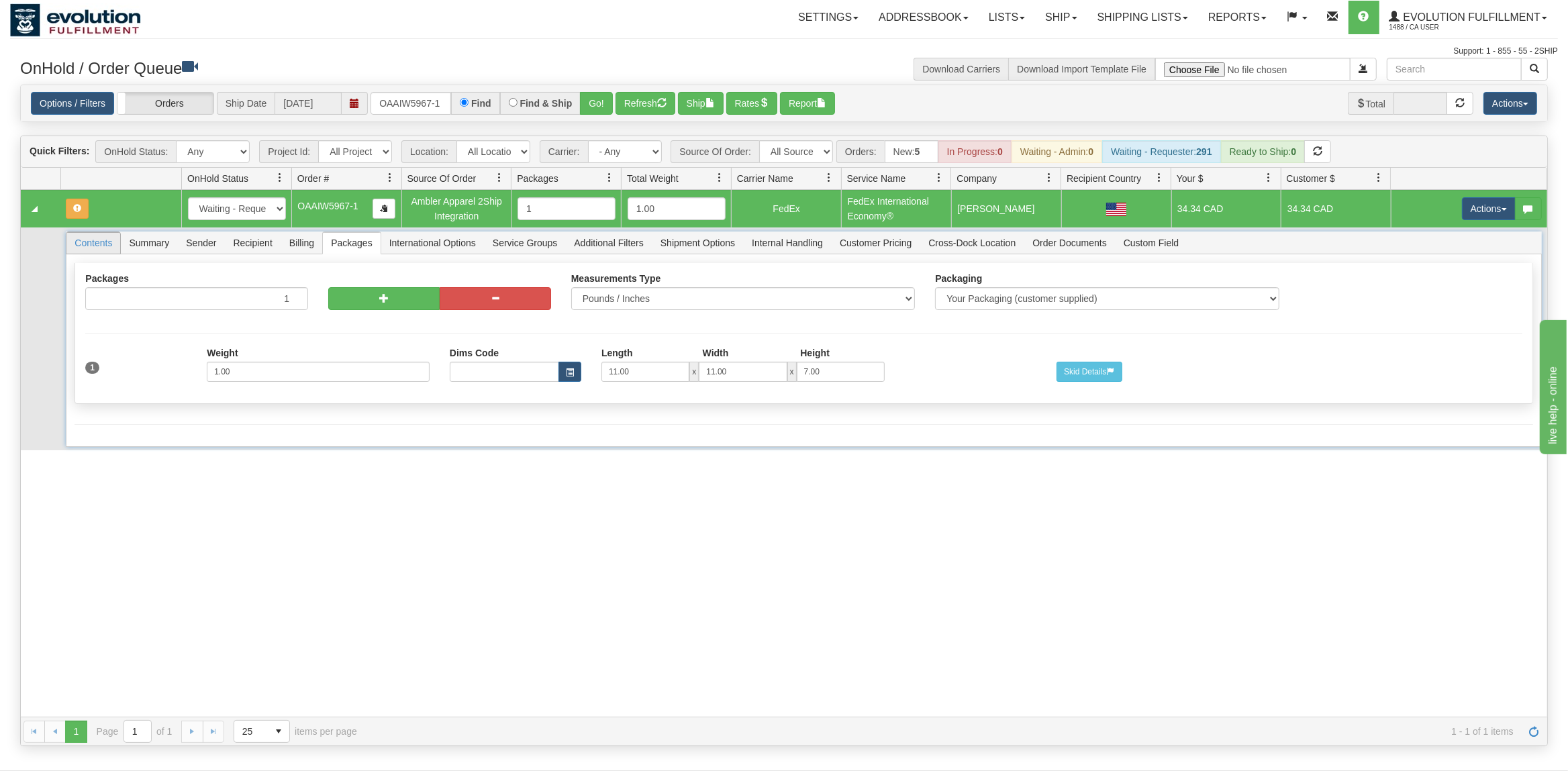
click at [88, 244] on span "Contents" at bounding box center [93, 243] width 54 height 22
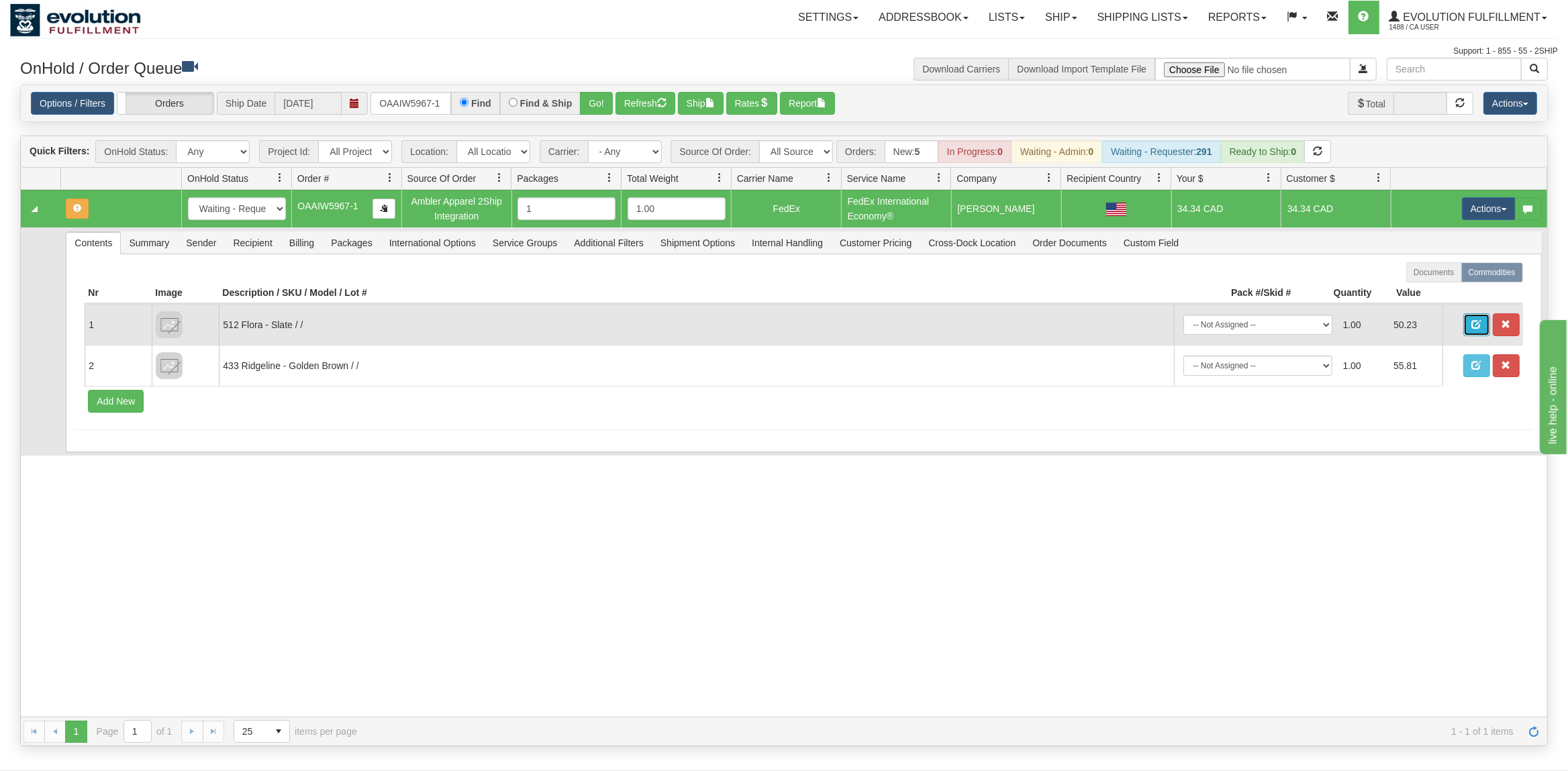
click at [1480, 326] on span "button" at bounding box center [1477, 324] width 9 height 9
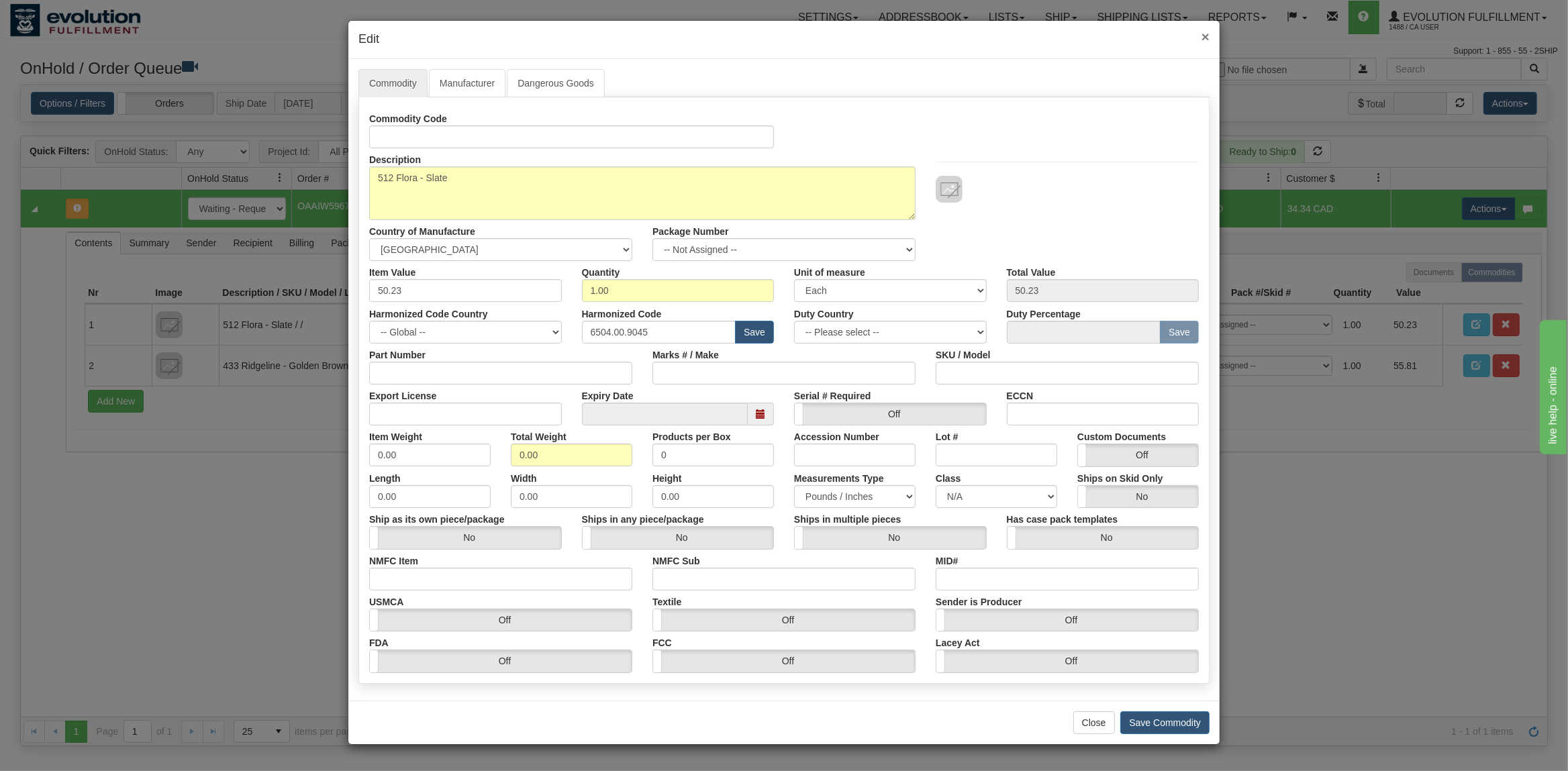
click at [1208, 36] on span "×" at bounding box center [1205, 37] width 8 height 15
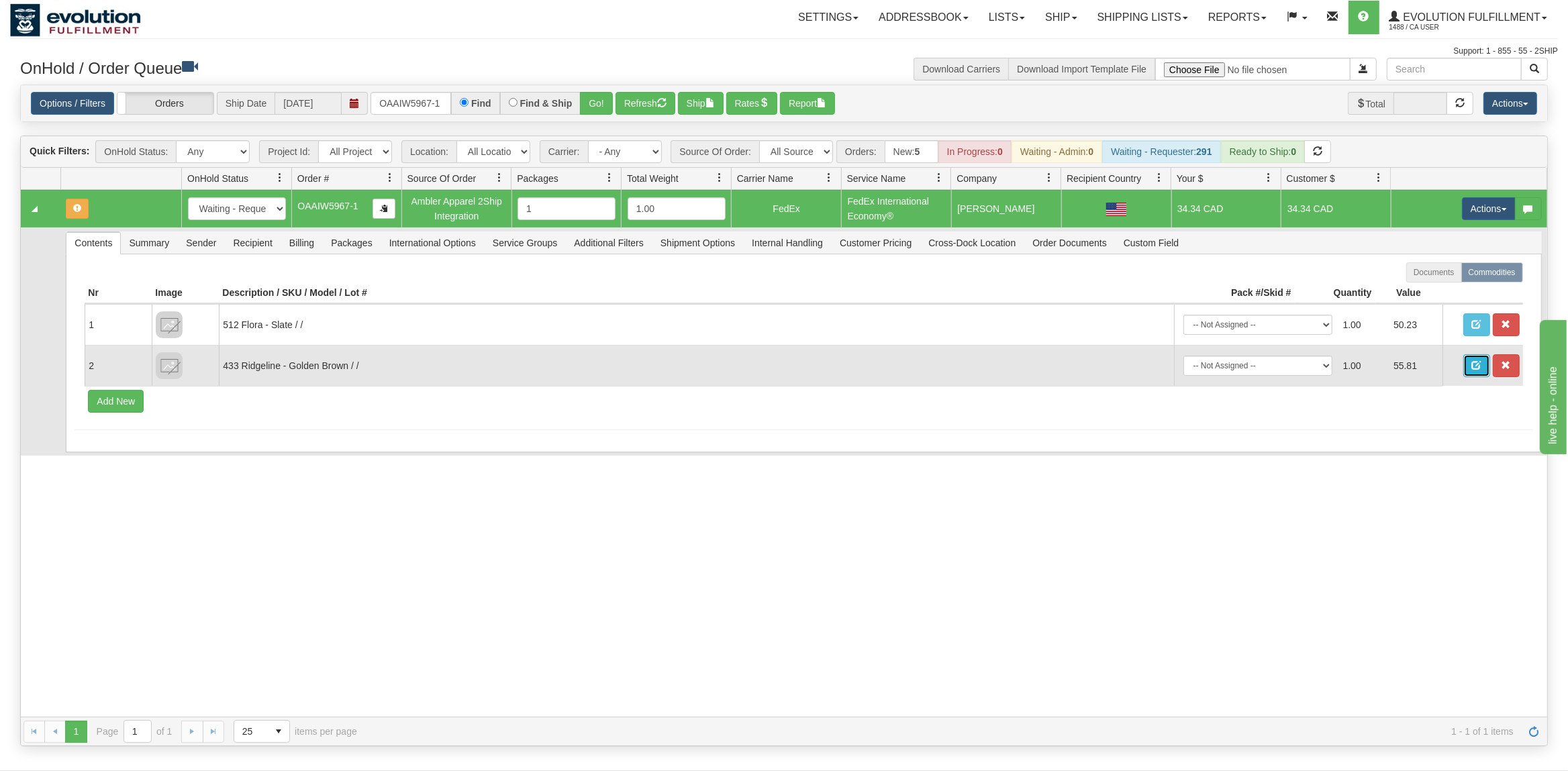
click at [1473, 365] on span "button" at bounding box center [1477, 365] width 9 height 9
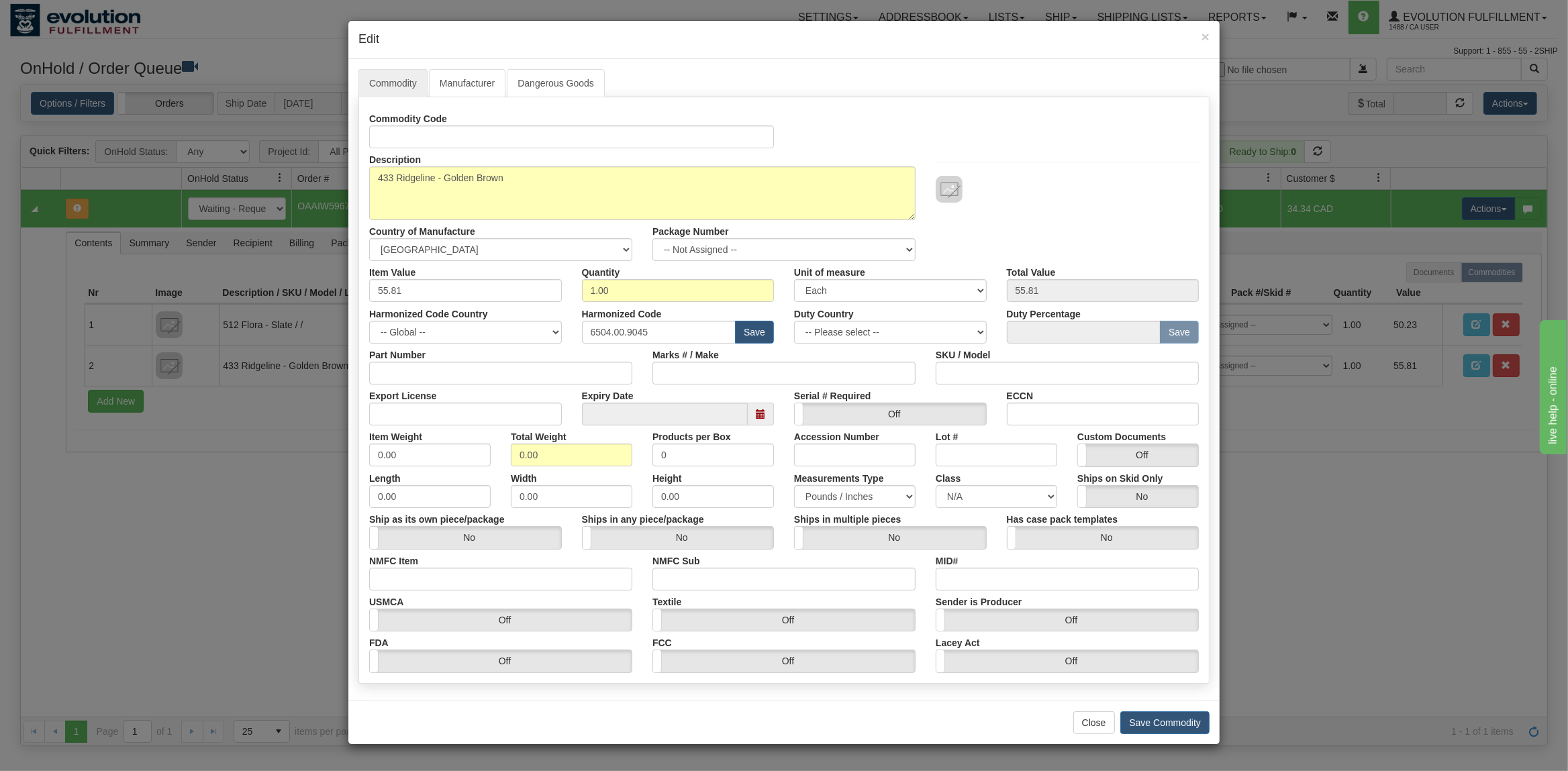
click at [1201, 32] on h4 "Edit" at bounding box center [784, 39] width 851 height 18
click at [1201, 34] on h4 "Edit" at bounding box center [784, 39] width 851 height 18
click at [1202, 36] on span "×" at bounding box center [1205, 37] width 8 height 15
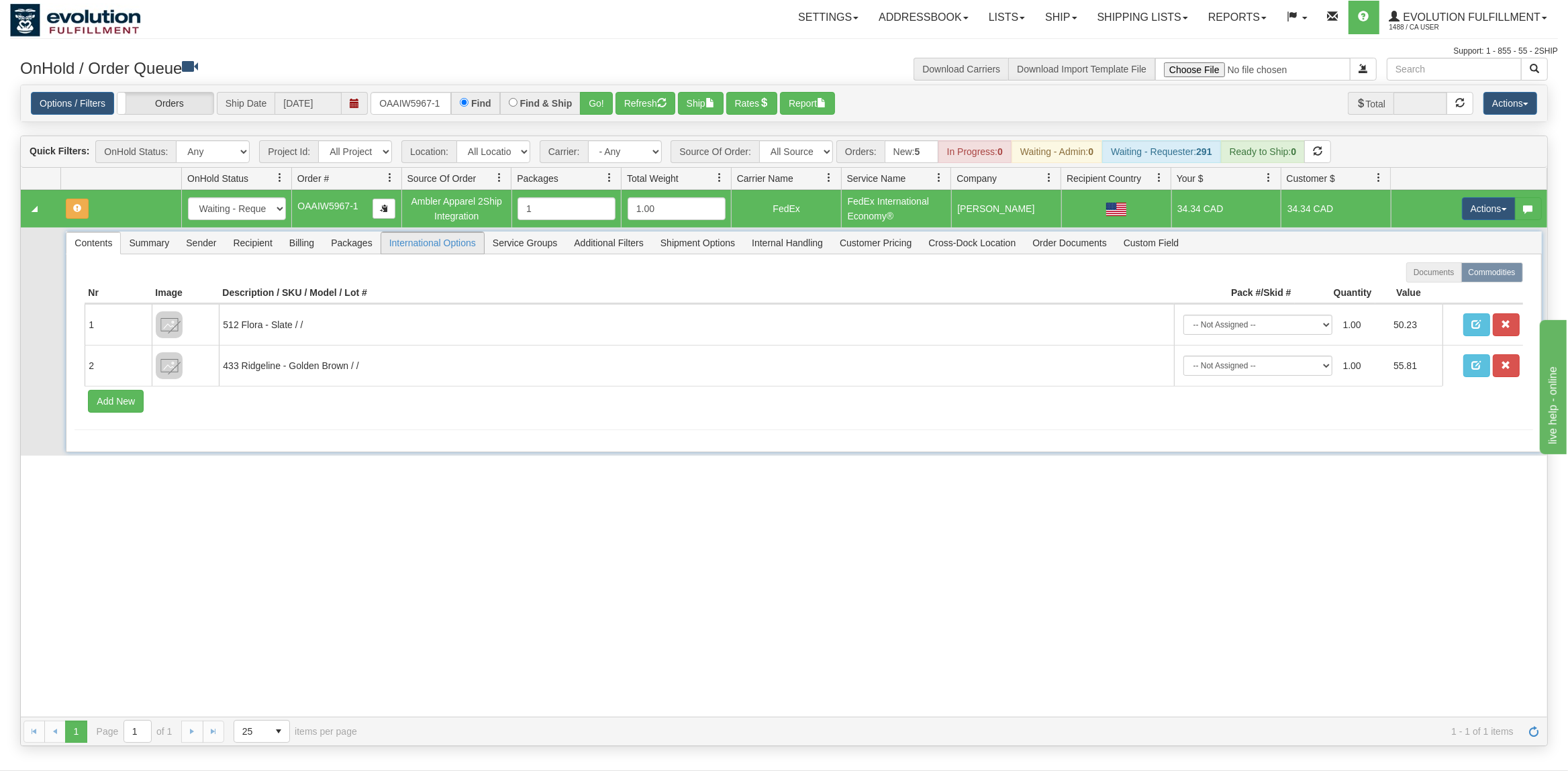
click at [425, 242] on span "International Options" at bounding box center [432, 243] width 102 height 22
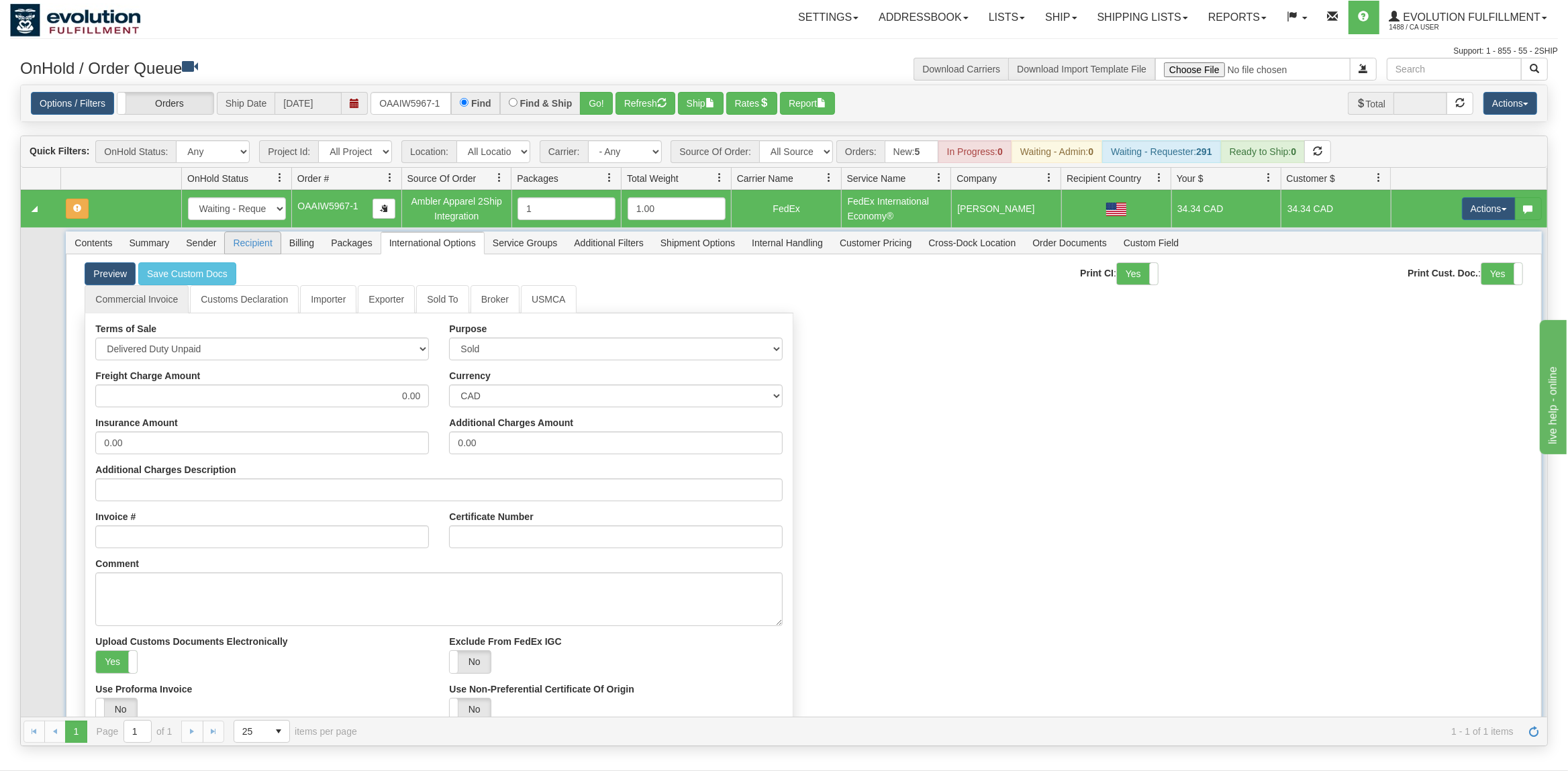
click at [246, 239] on span "Recipient" at bounding box center [252, 243] width 55 height 22
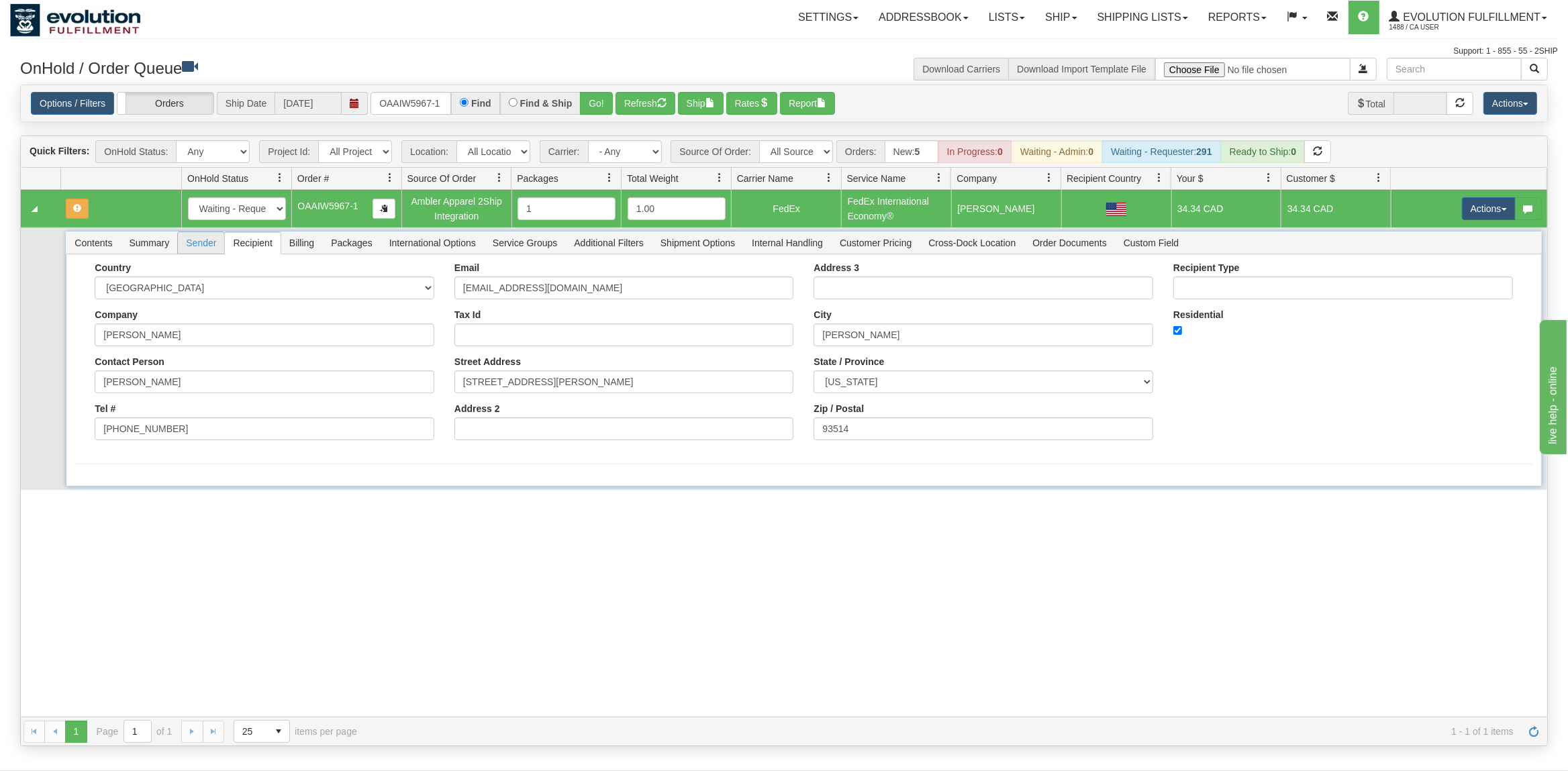
click at [207, 241] on span "Sender" at bounding box center [201, 243] width 46 height 22
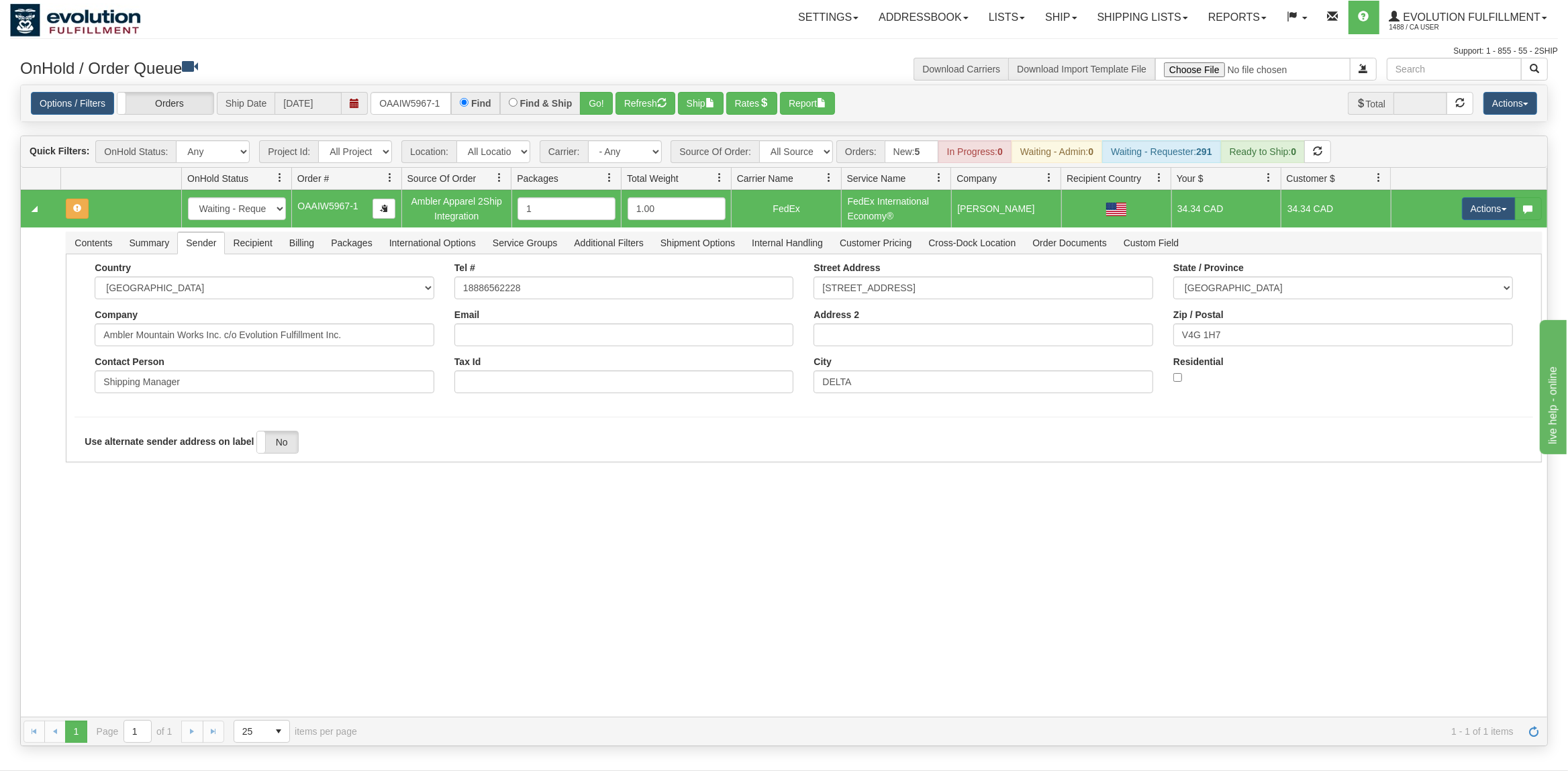
click at [722, 516] on div "31738468 EVOLUTION V3 91405207 0 New In Progress Waiting - Admin Waiting - Requ…" at bounding box center [784, 453] width 1526 height 527
click at [1495, 227] on td "Actions Open Refresh Rates Rate All Services Ship Delete Edit Items" at bounding box center [1469, 209] width 156 height 38
click at [293, 250] on span "Billing" at bounding box center [301, 243] width 41 height 22
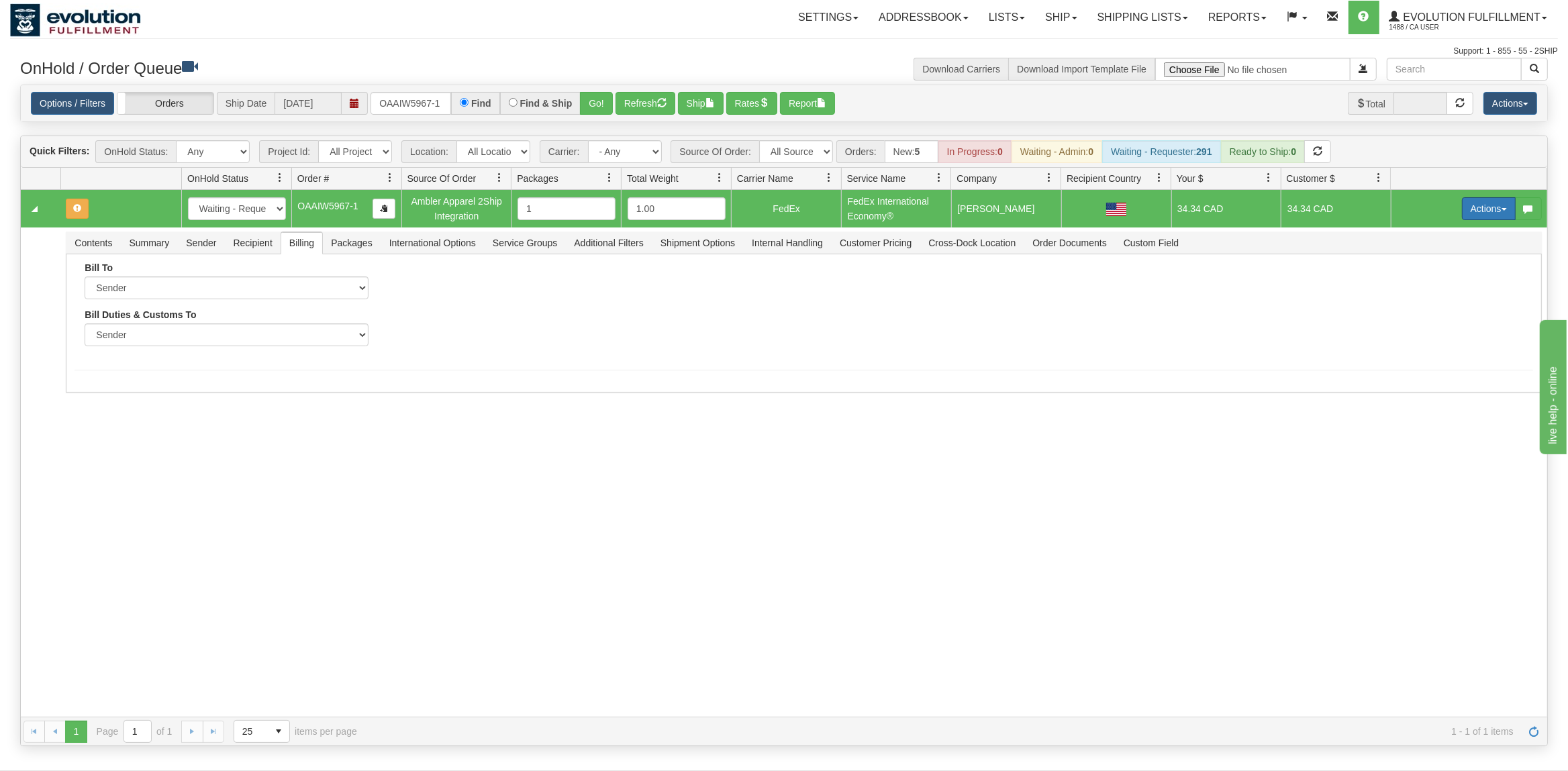
click at [1467, 209] on button "Actions" at bounding box center [1489, 209] width 54 height 23
click at [1437, 281] on link "Ship" at bounding box center [1462, 286] width 108 height 18
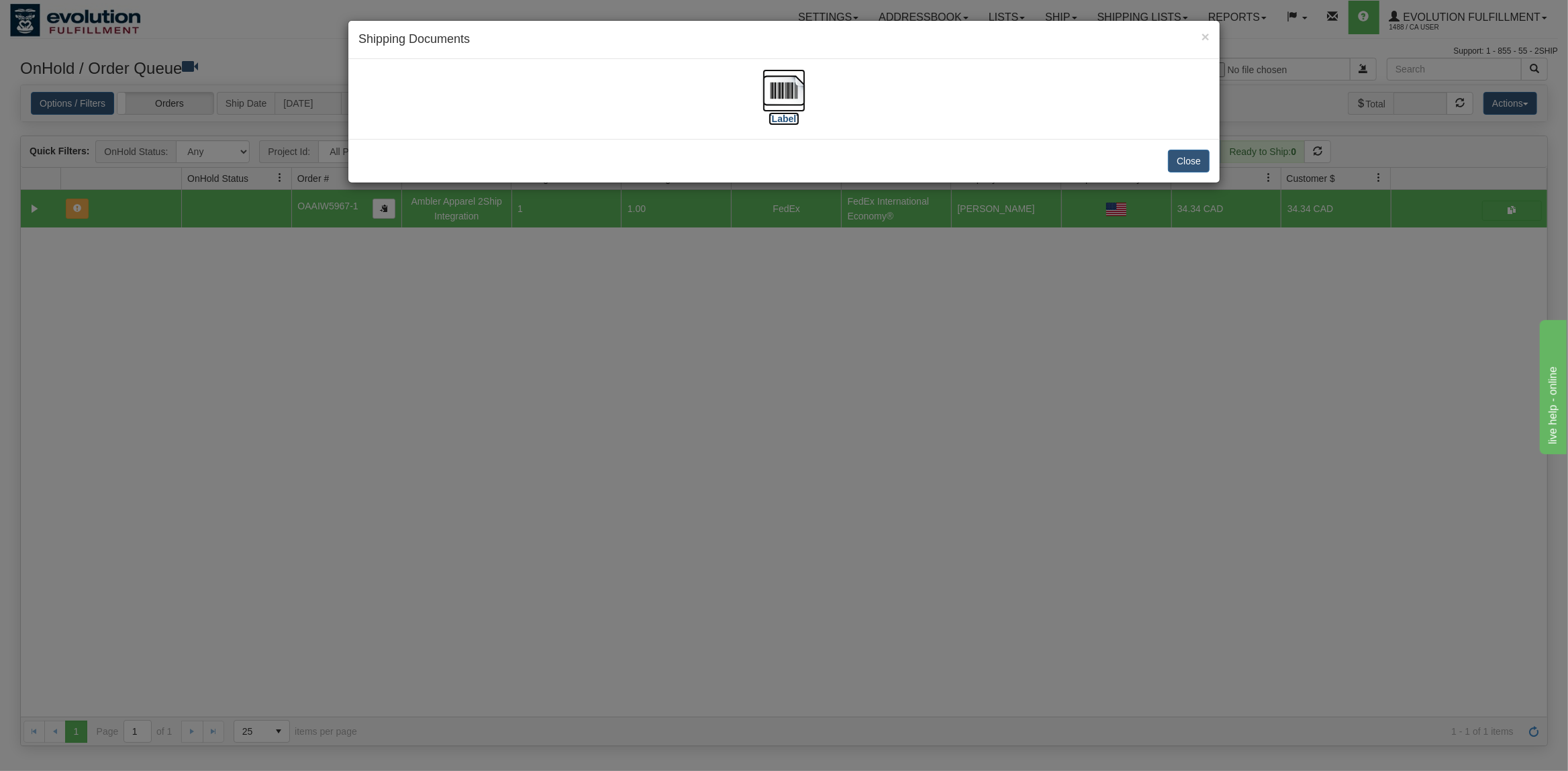
click at [787, 101] on img at bounding box center [784, 91] width 43 height 43
click at [1181, 165] on button "Close" at bounding box center [1189, 162] width 42 height 23
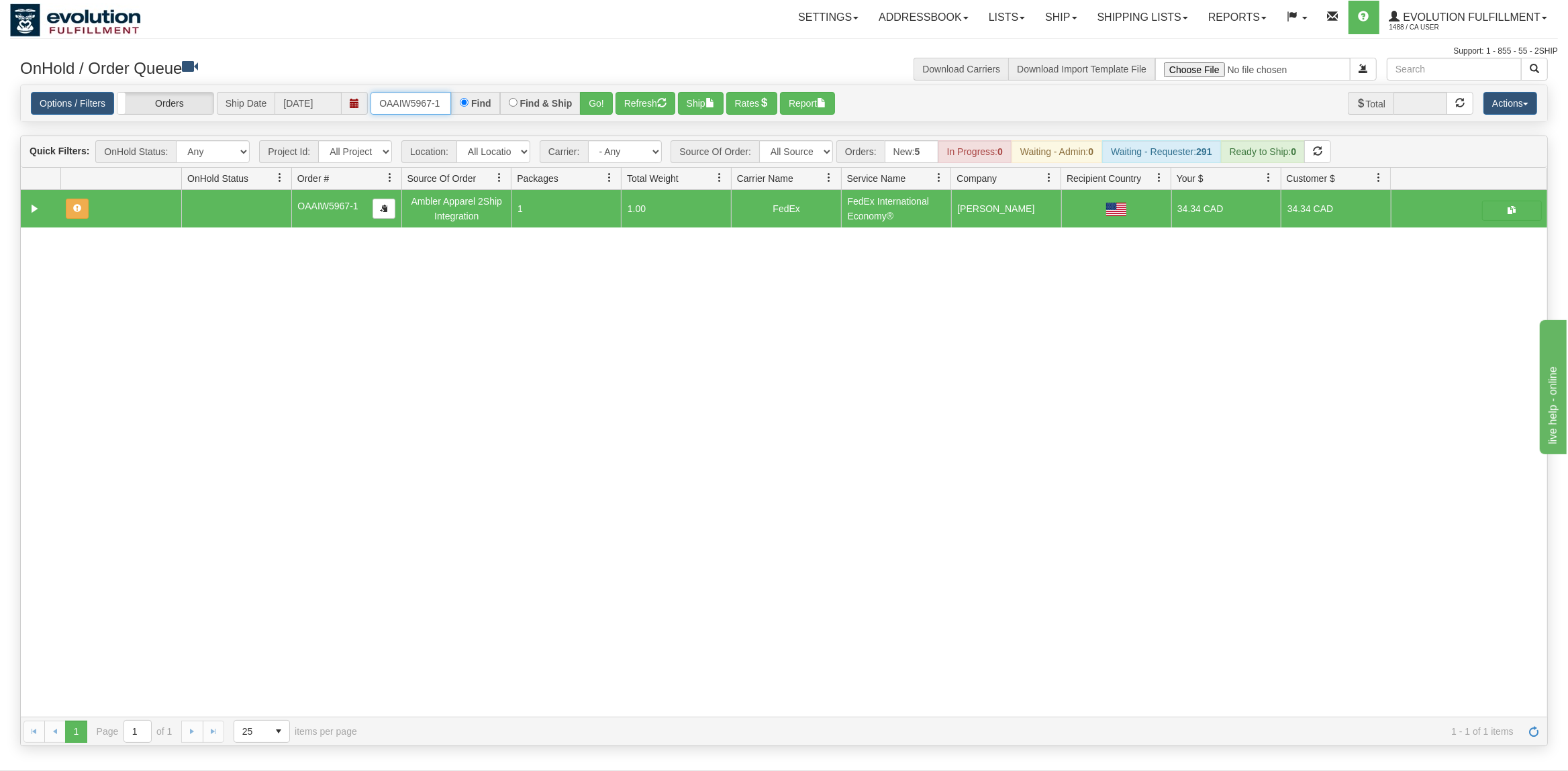
click at [400, 100] on input "OAAIW5967-1" at bounding box center [410, 103] width 81 height 23
click at [593, 101] on button "Go!" at bounding box center [597, 103] width 33 height 23
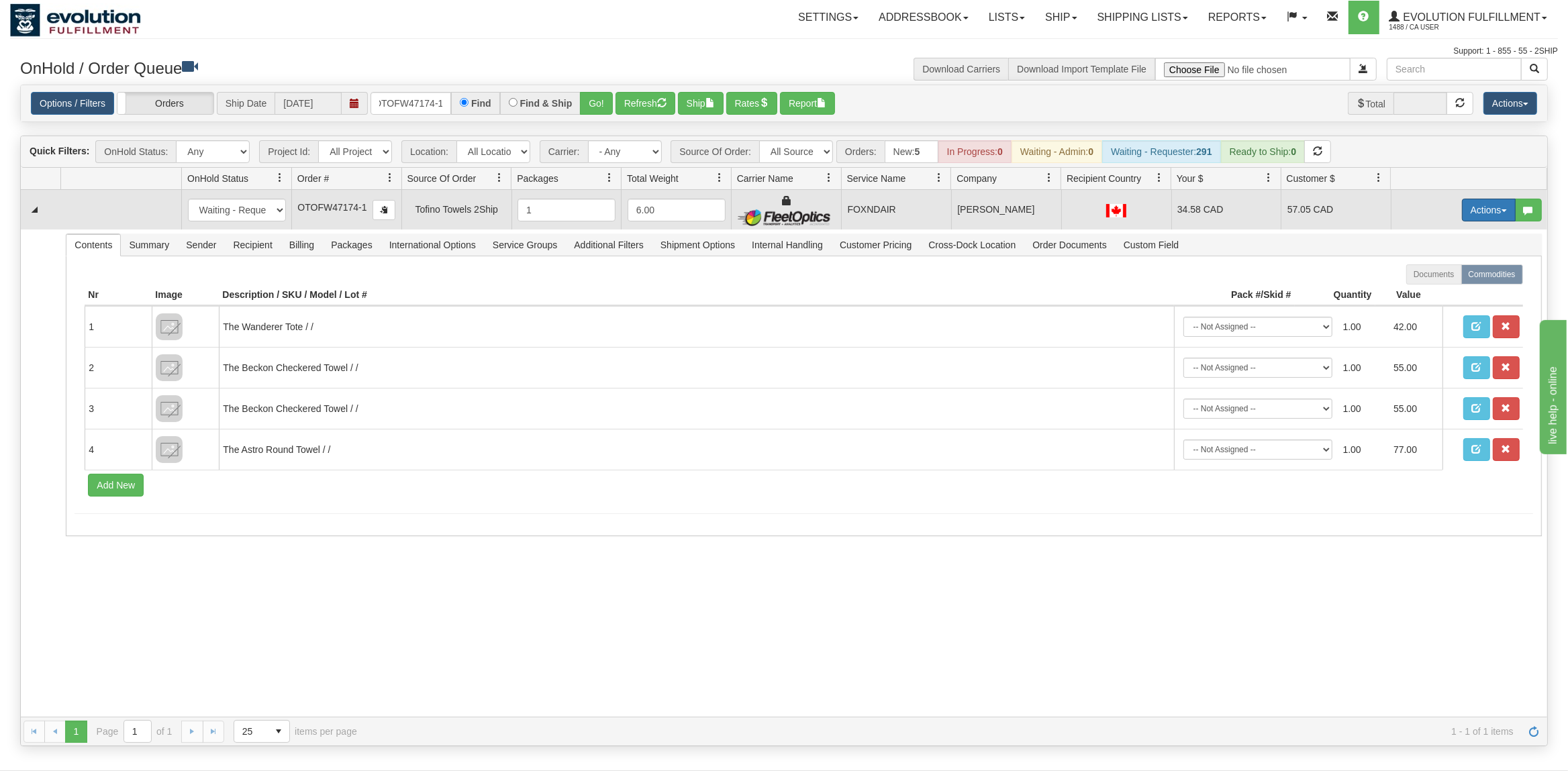
click at [1495, 210] on button "Actions" at bounding box center [1489, 210] width 54 height 23
click at [1446, 289] on span "Ship" at bounding box center [1435, 288] width 28 height 11
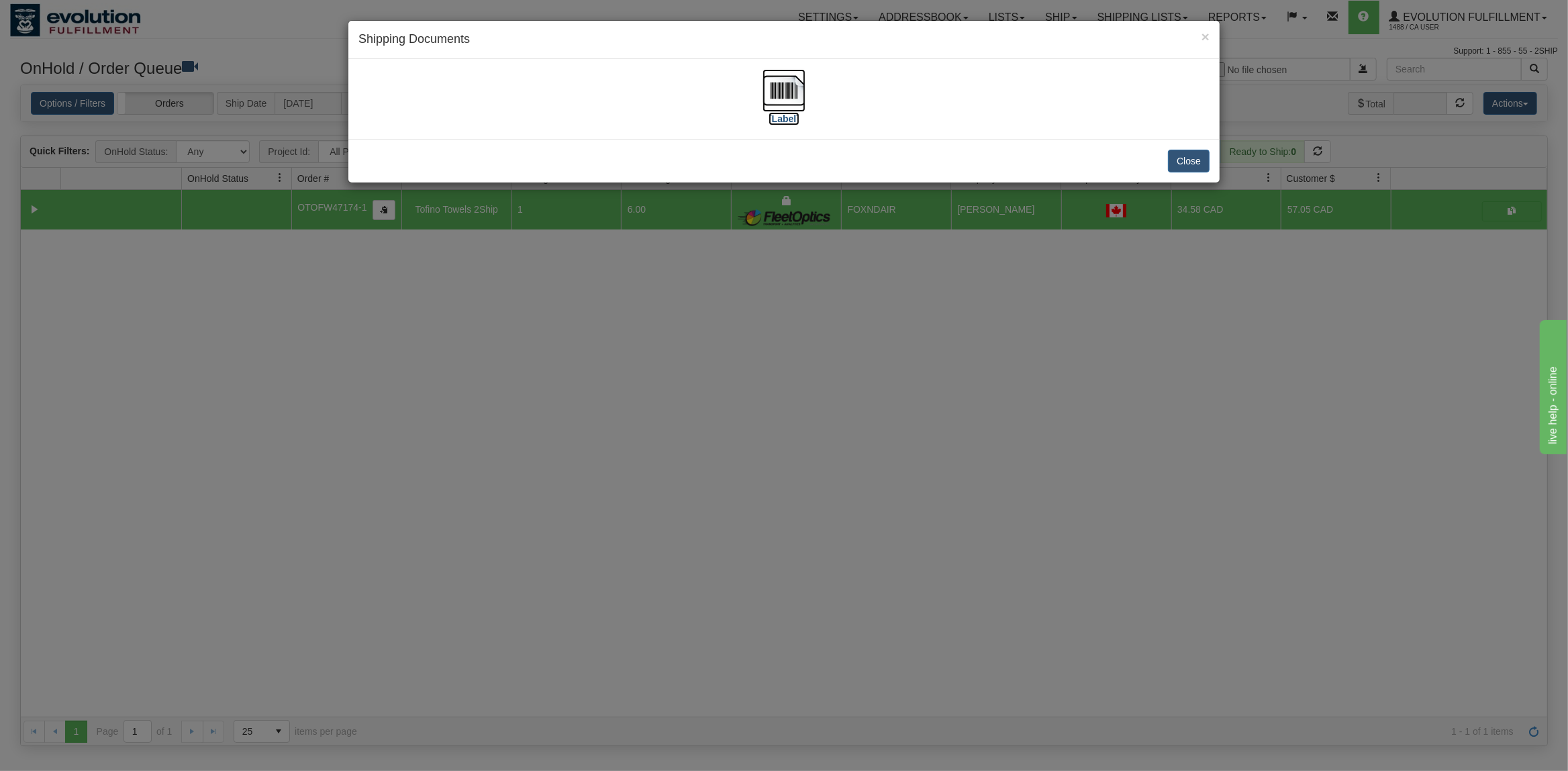
click at [776, 81] on img at bounding box center [784, 91] width 43 height 43
click at [1197, 153] on button "Close" at bounding box center [1189, 162] width 42 height 23
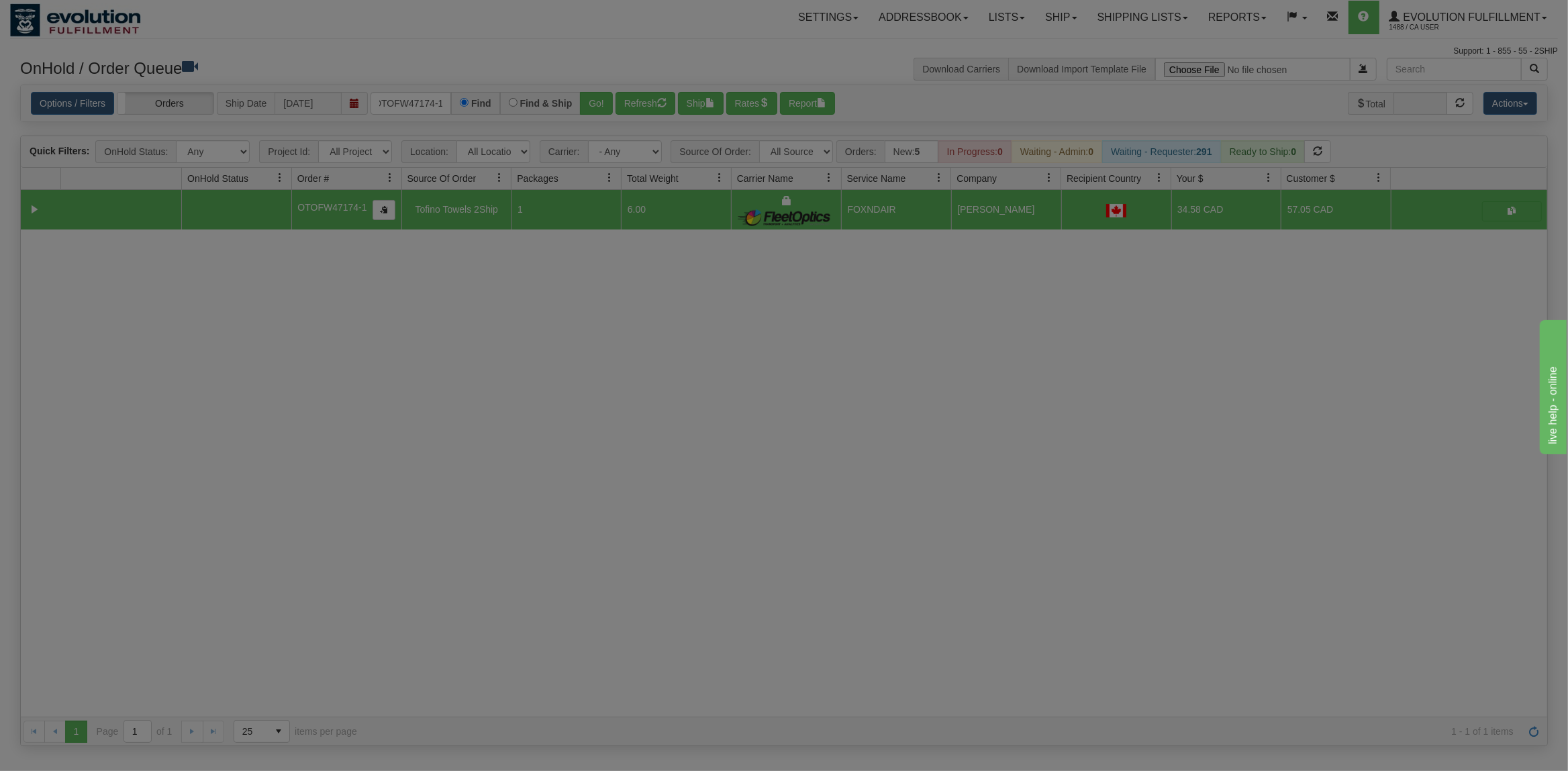
click at [1195, 158] on div at bounding box center [784, 386] width 1568 height 771
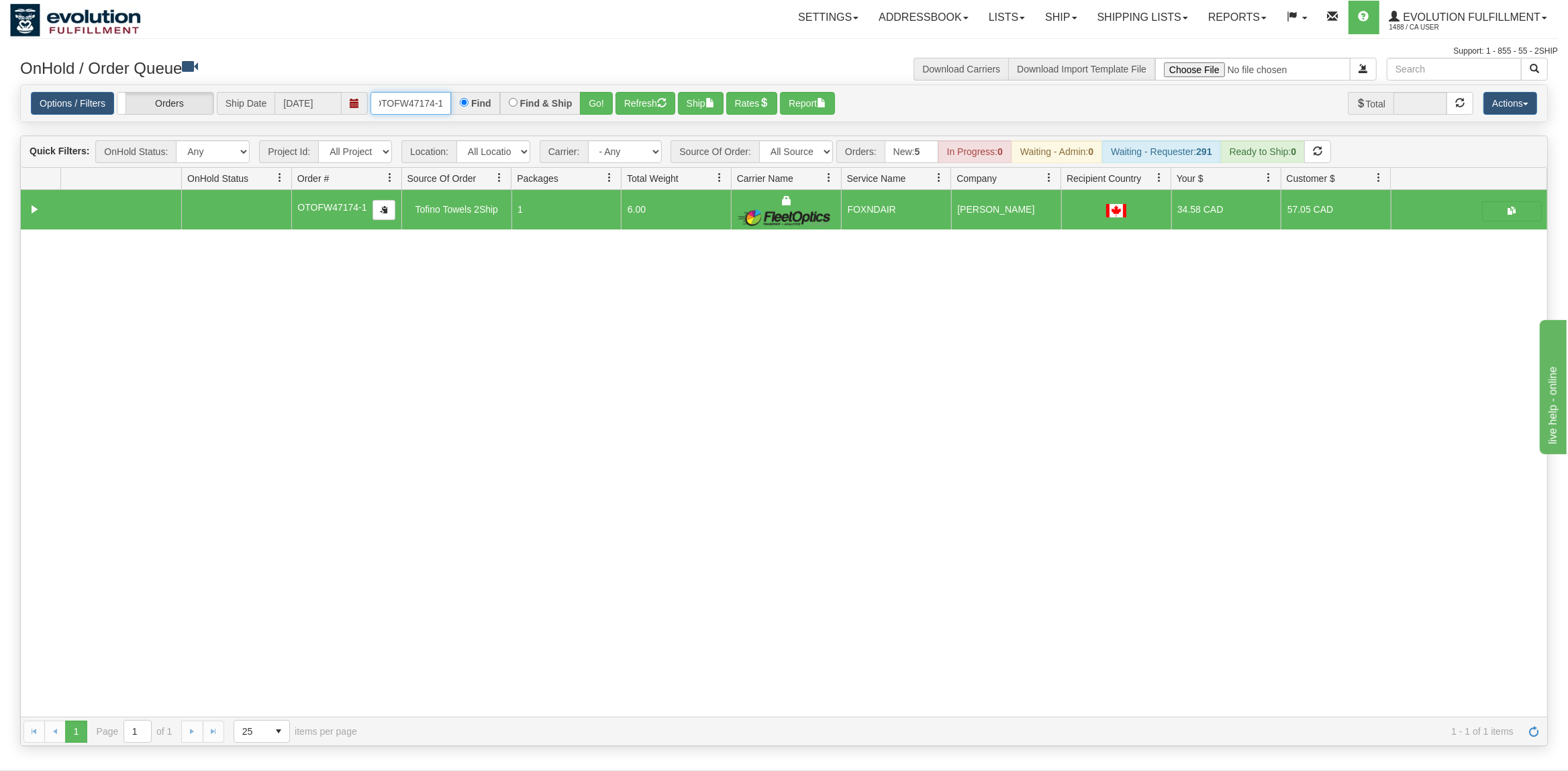
click at [403, 98] on input "OTOFW47174-1" at bounding box center [410, 103] width 81 height 23
click at [403, 97] on input "OTOFW47174-1" at bounding box center [410, 103] width 81 height 23
click at [598, 102] on button "Go!" at bounding box center [597, 103] width 33 height 23
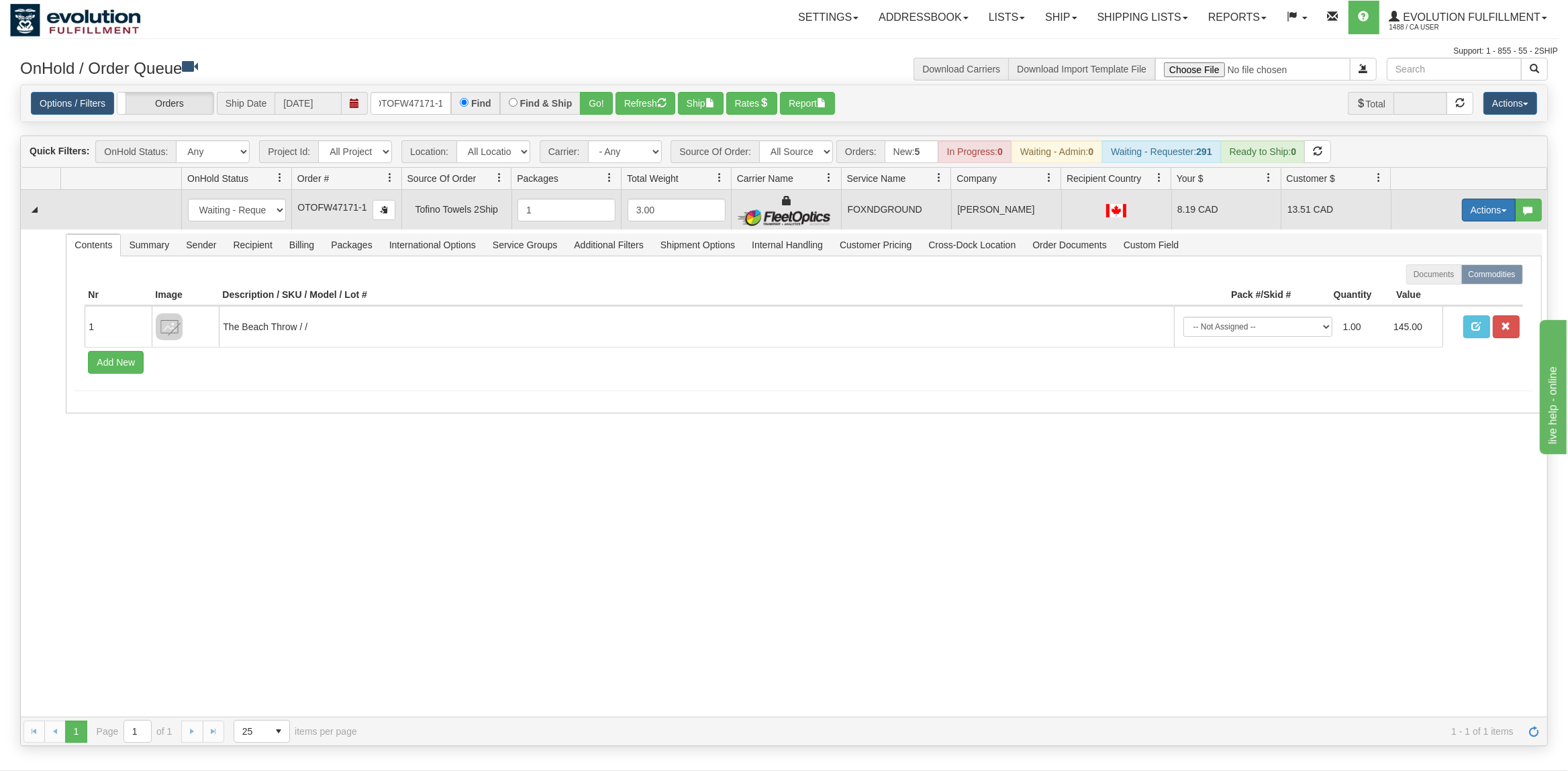
click at [1483, 218] on button "Actions" at bounding box center [1489, 210] width 54 height 23
click at [1437, 289] on span "Ship" at bounding box center [1435, 288] width 28 height 11
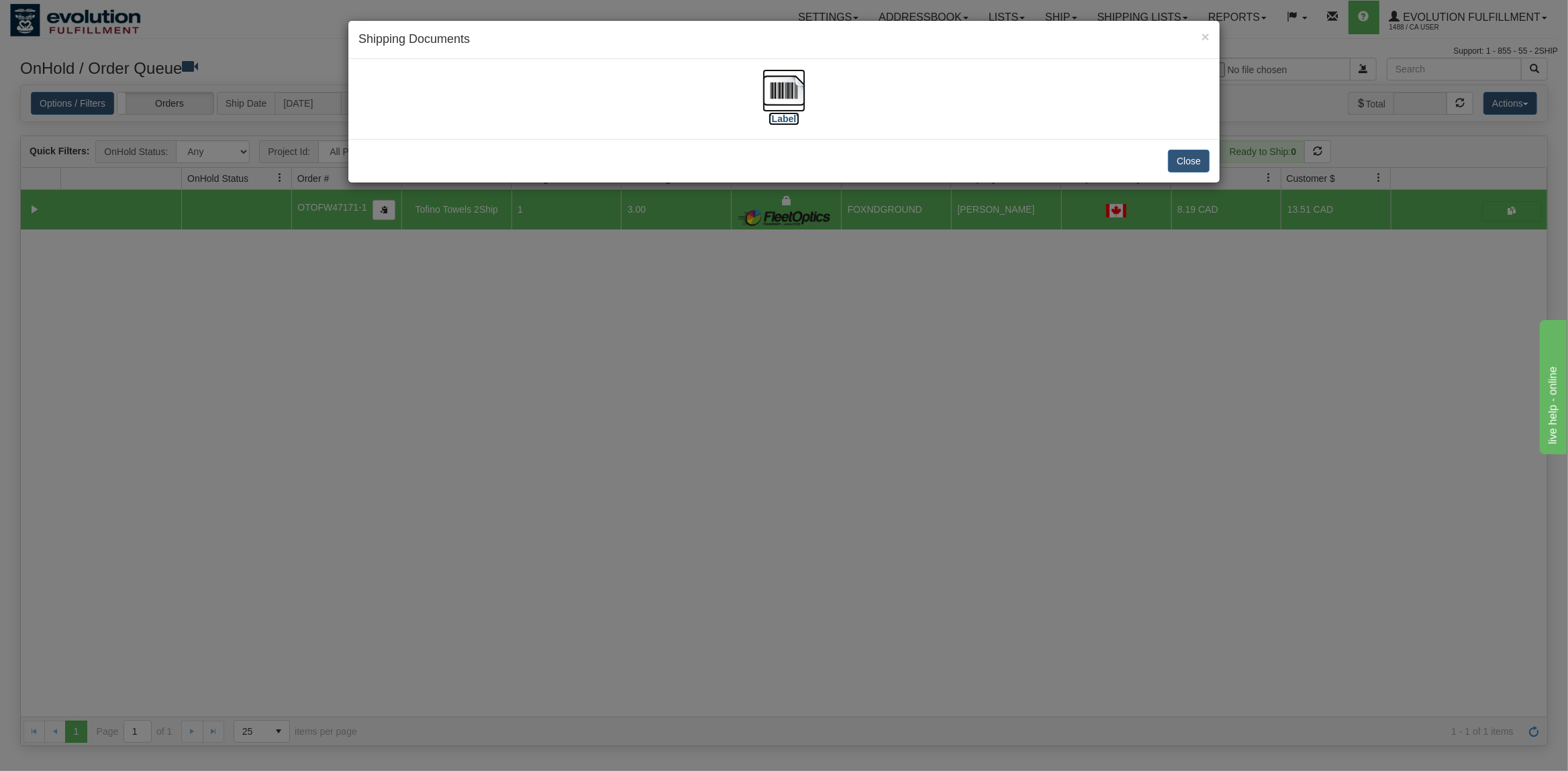
click at [791, 81] on img at bounding box center [784, 91] width 43 height 43
click at [1189, 158] on button "Close" at bounding box center [1189, 162] width 42 height 23
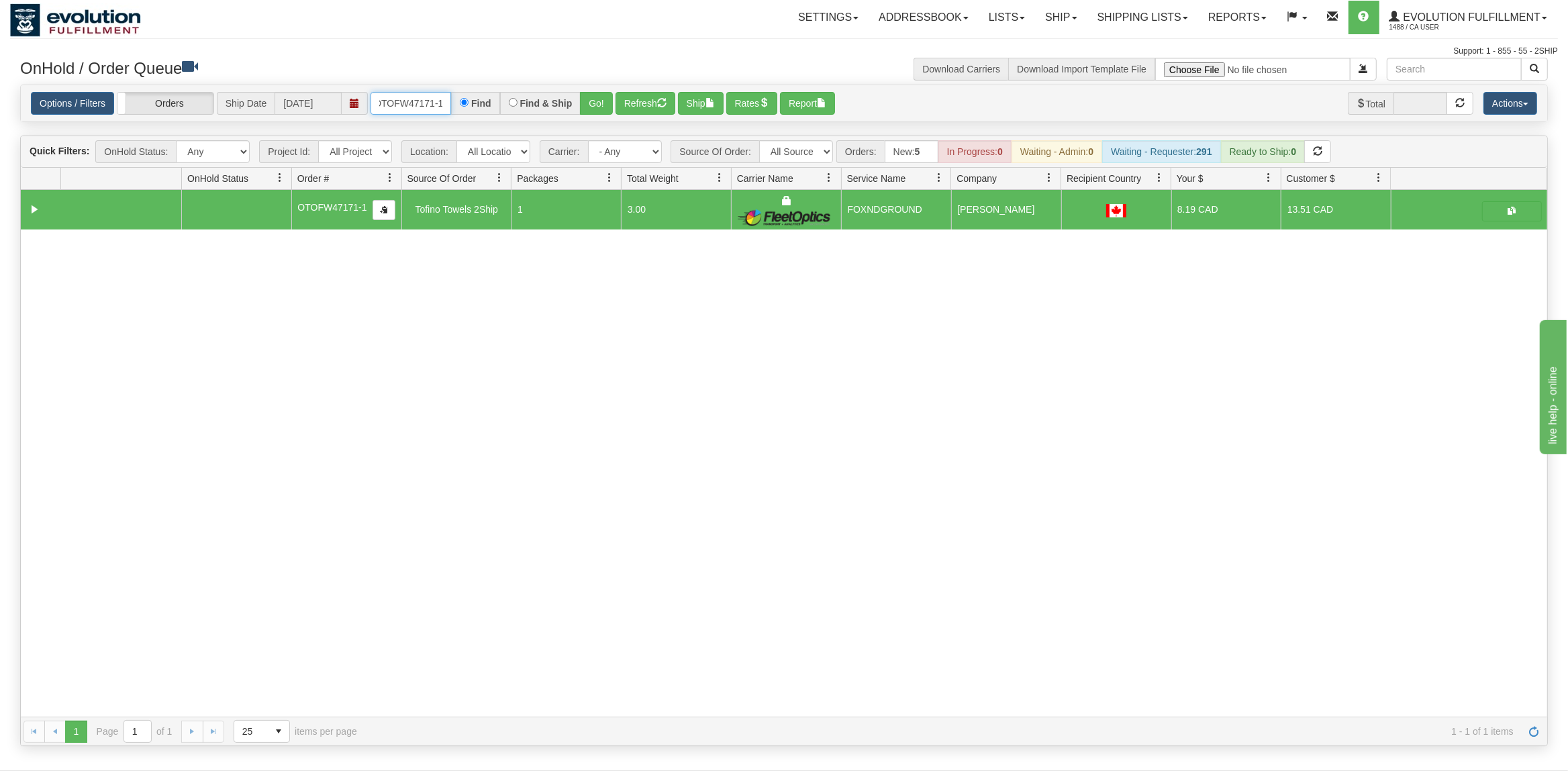
click at [420, 111] on input "OTOFW47171-1" at bounding box center [410, 103] width 81 height 23
click at [420, 111] on input "OTOFW47171-1" at bounding box center [410, 103] width 81 height 23
click at [595, 105] on button "Go!" at bounding box center [597, 103] width 33 height 23
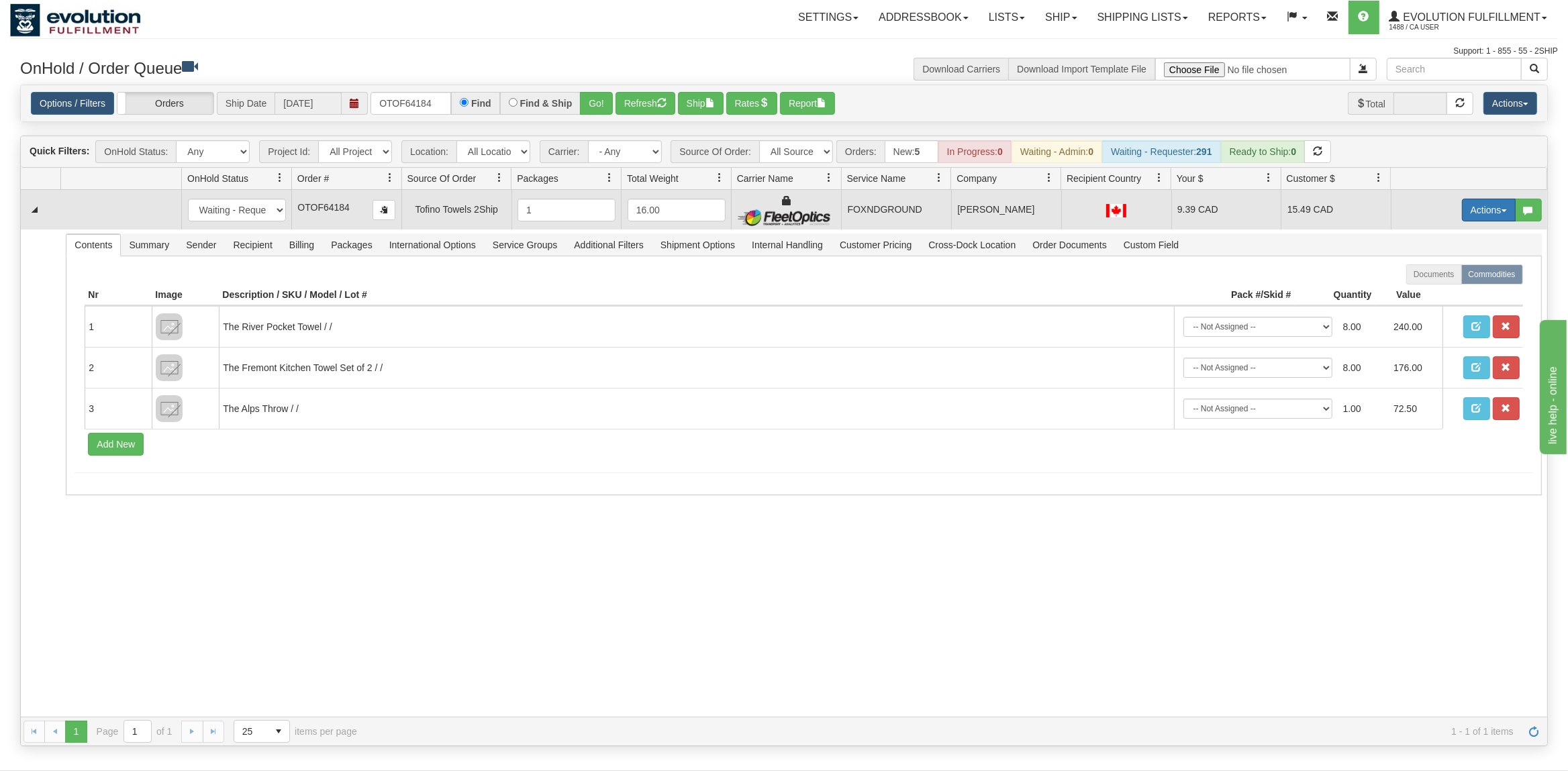
click at [1474, 208] on button "Actions" at bounding box center [1489, 210] width 54 height 23
click at [1441, 287] on span "Ship" at bounding box center [1435, 288] width 28 height 11
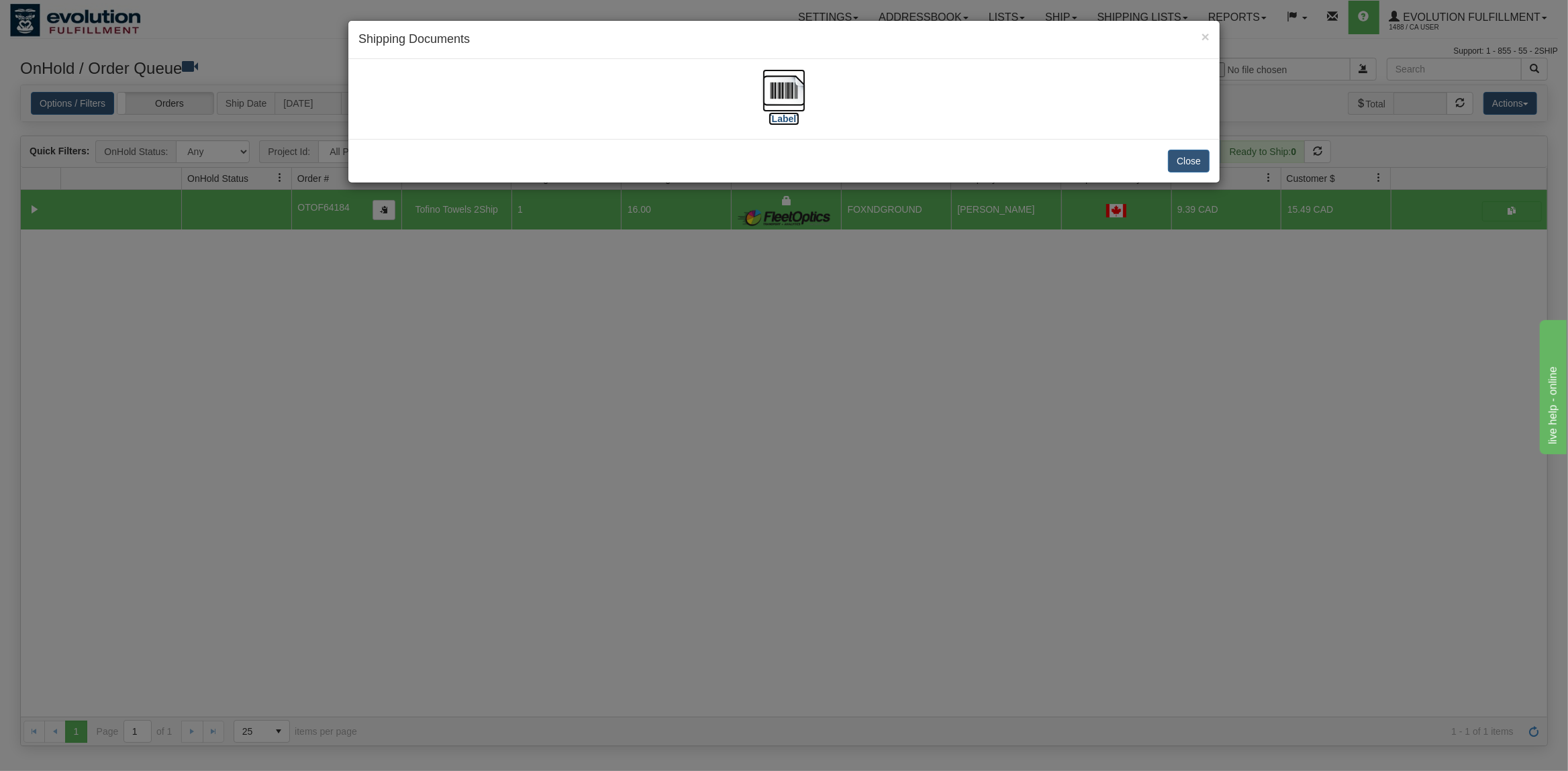
click at [785, 97] on img at bounding box center [784, 91] width 43 height 43
click at [1192, 166] on button "Close" at bounding box center [1189, 162] width 42 height 23
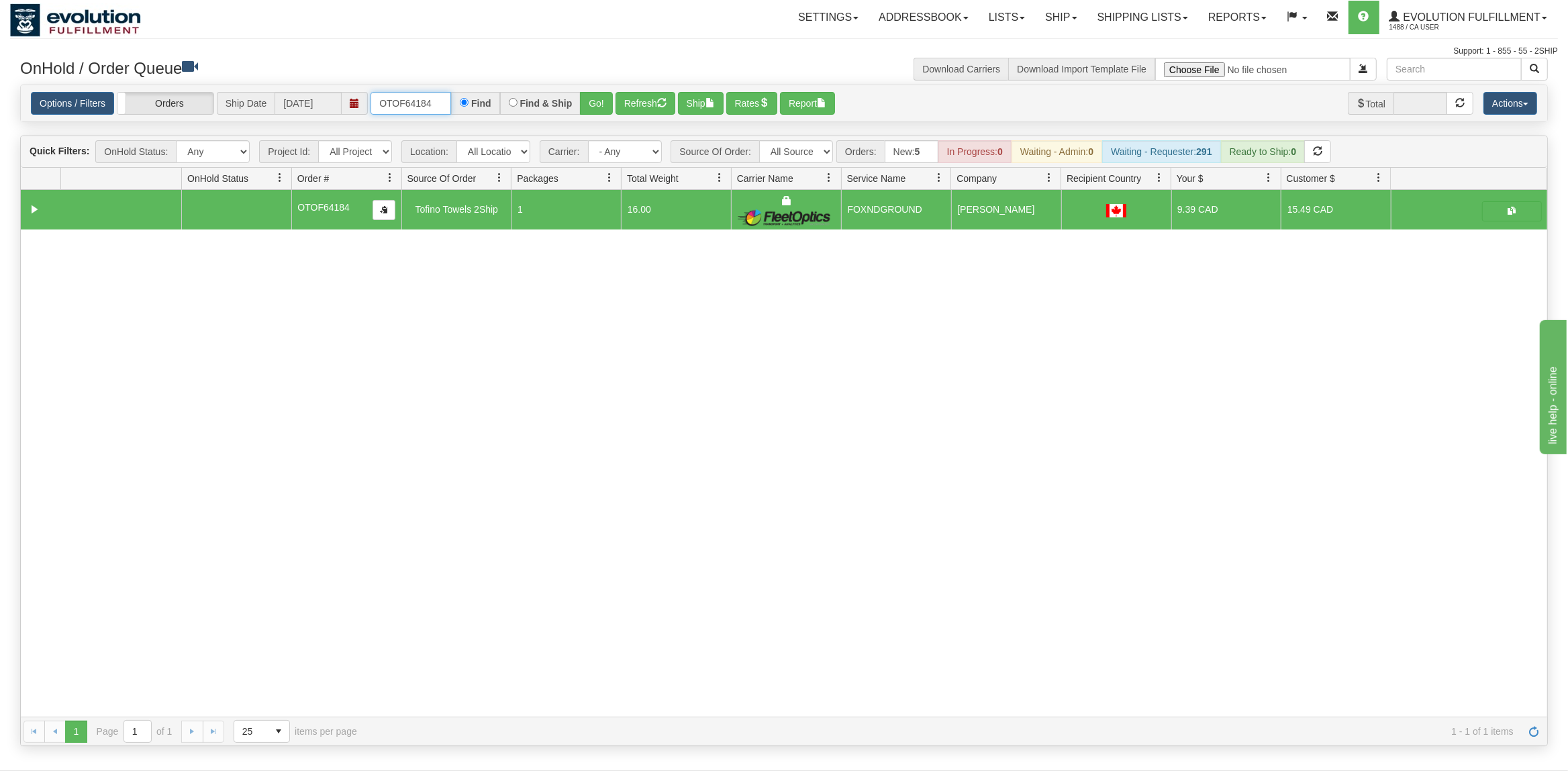
drag, startPoint x: 443, startPoint y: 100, endPoint x: 321, endPoint y: 101, distance: 122.0
click at [370, 101] on input "OTOF64184" at bounding box center [410, 103] width 81 height 23
click at [593, 102] on button "Go!" at bounding box center [597, 103] width 33 height 23
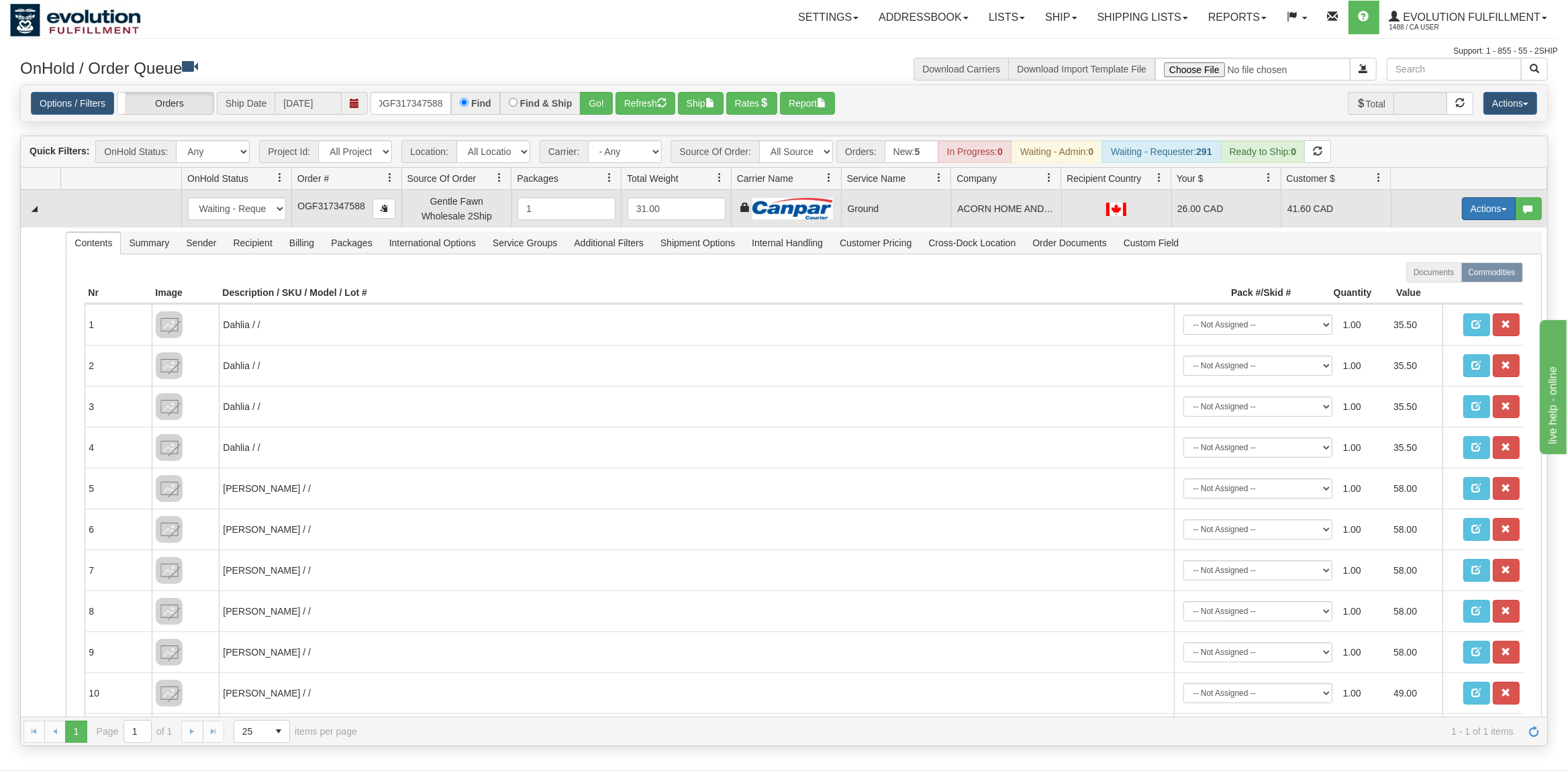
click at [1479, 208] on button "Actions" at bounding box center [1489, 209] width 54 height 23
click at [1432, 285] on span "Ship" at bounding box center [1435, 286] width 28 height 11
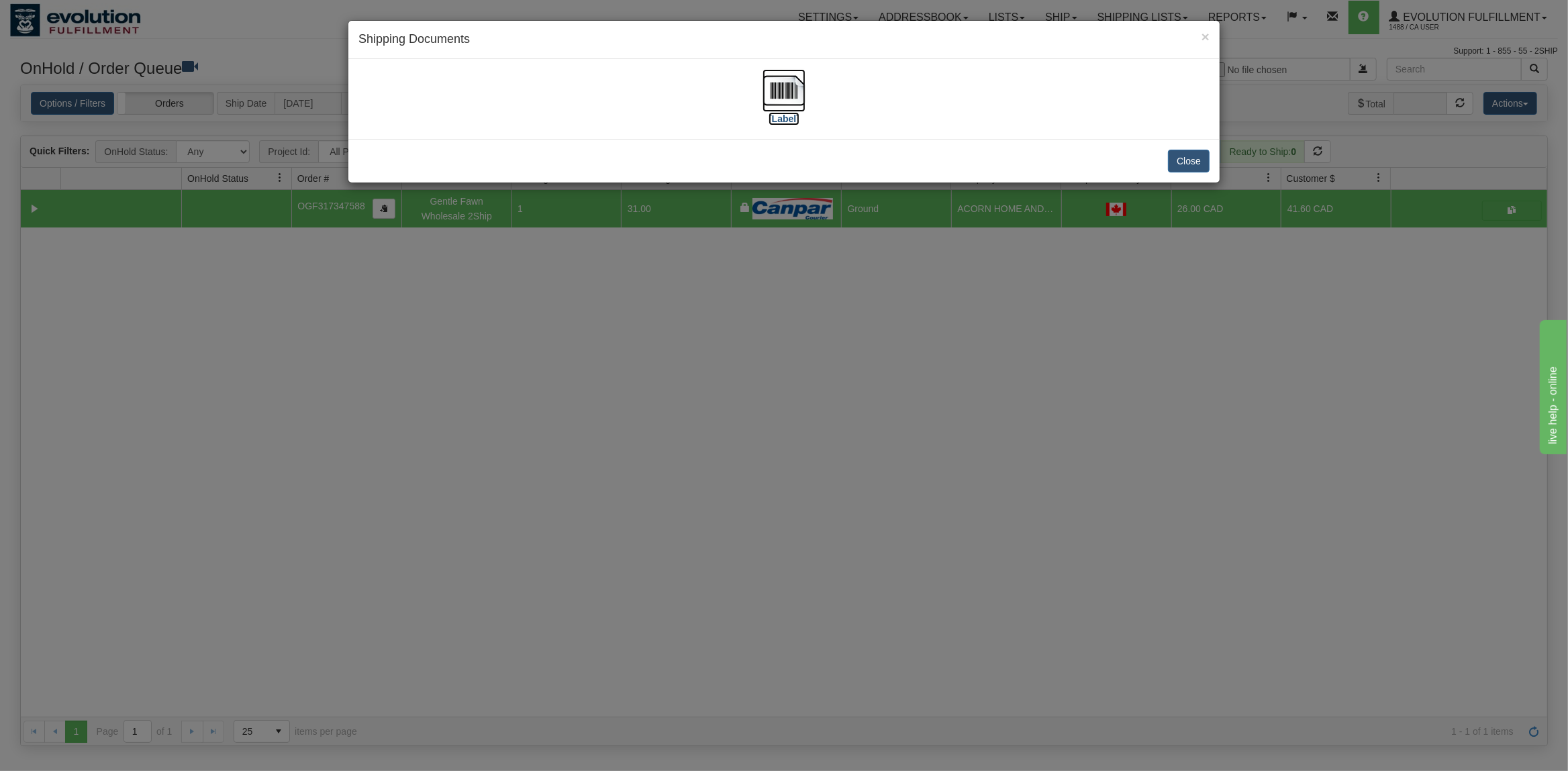
click at [796, 91] on img at bounding box center [784, 91] width 43 height 43
click at [1201, 157] on button "Close" at bounding box center [1189, 162] width 42 height 23
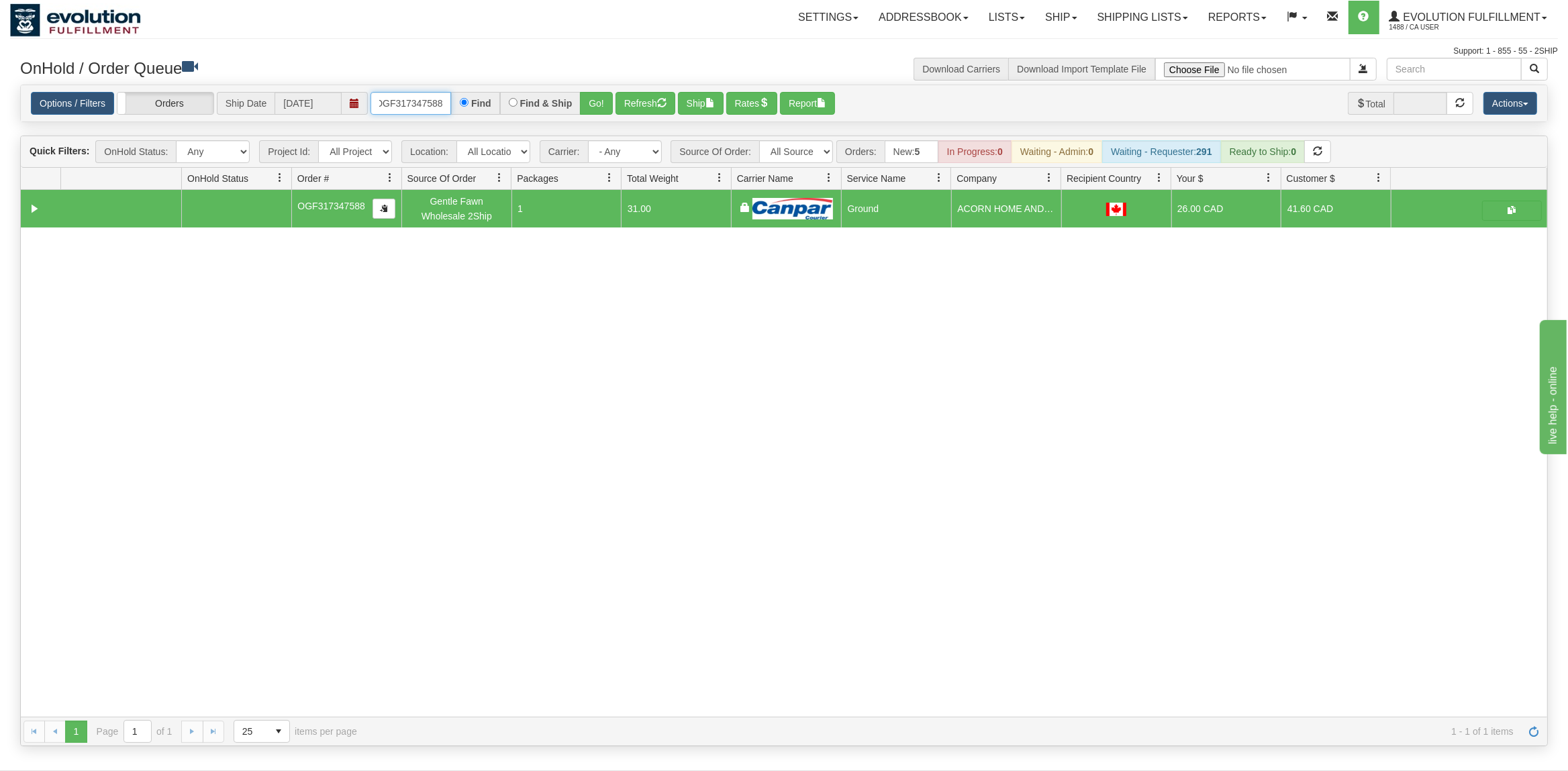
click at [407, 109] on input "OGF317347588" at bounding box center [410, 103] width 81 height 23
click at [407, 108] on input "OGF317347588" at bounding box center [410, 103] width 81 height 23
click at [603, 97] on button "Go!" at bounding box center [597, 103] width 33 height 23
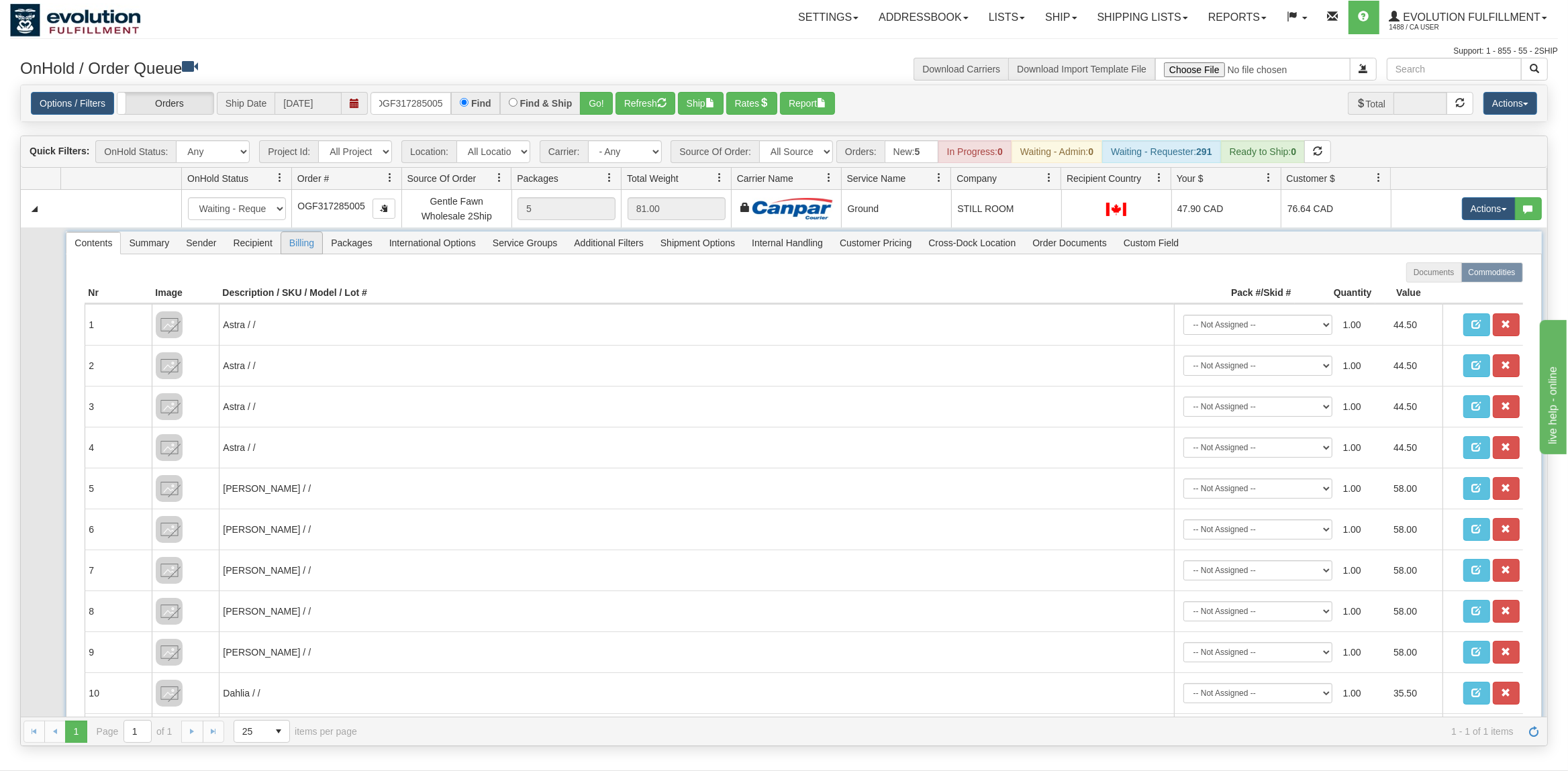
click at [271, 244] on span "Recipient" at bounding box center [252, 243] width 55 height 22
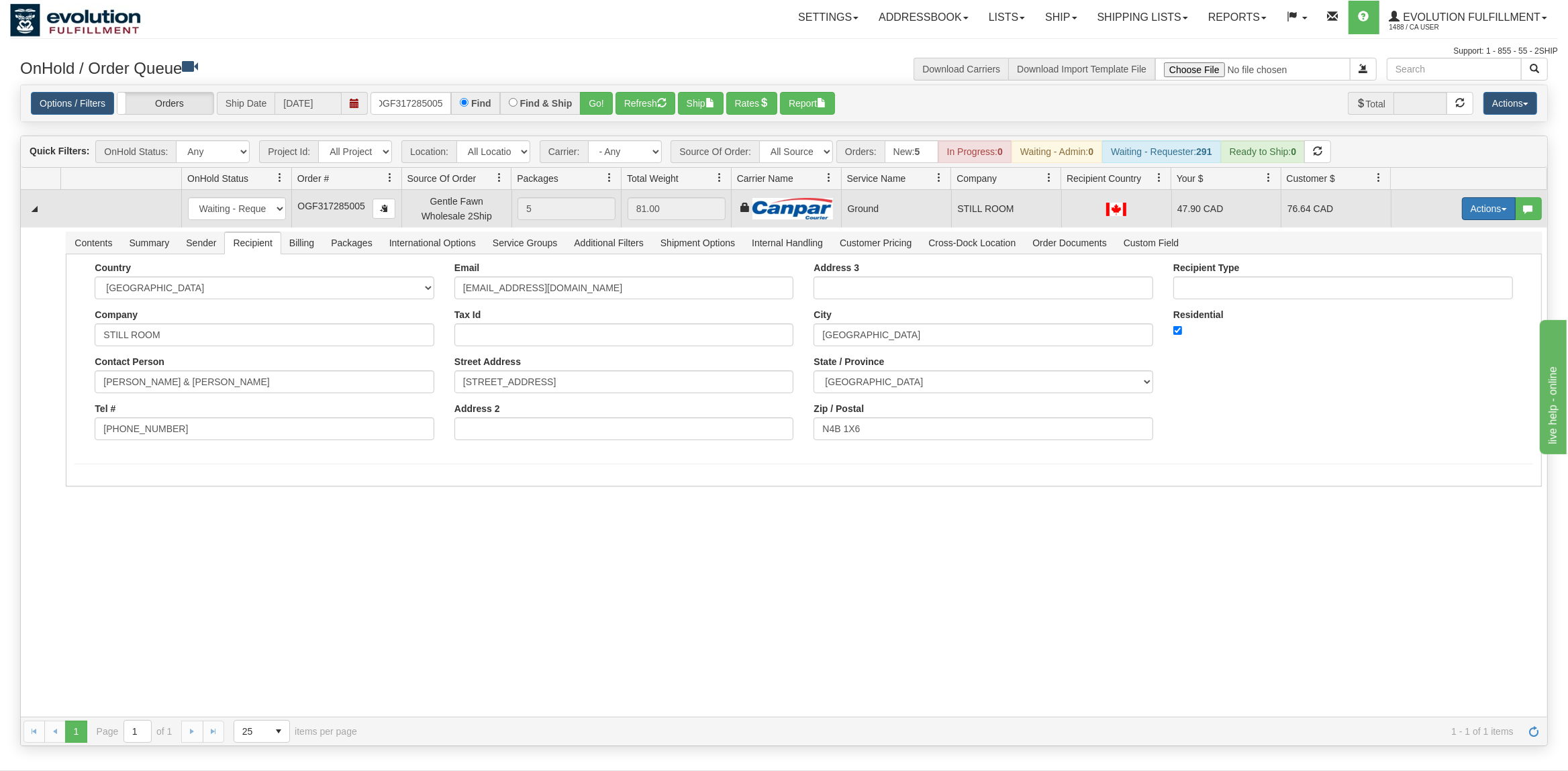
click at [1484, 205] on button "Actions" at bounding box center [1489, 209] width 54 height 23
click at [1431, 286] on span "Ship" at bounding box center [1435, 286] width 28 height 11
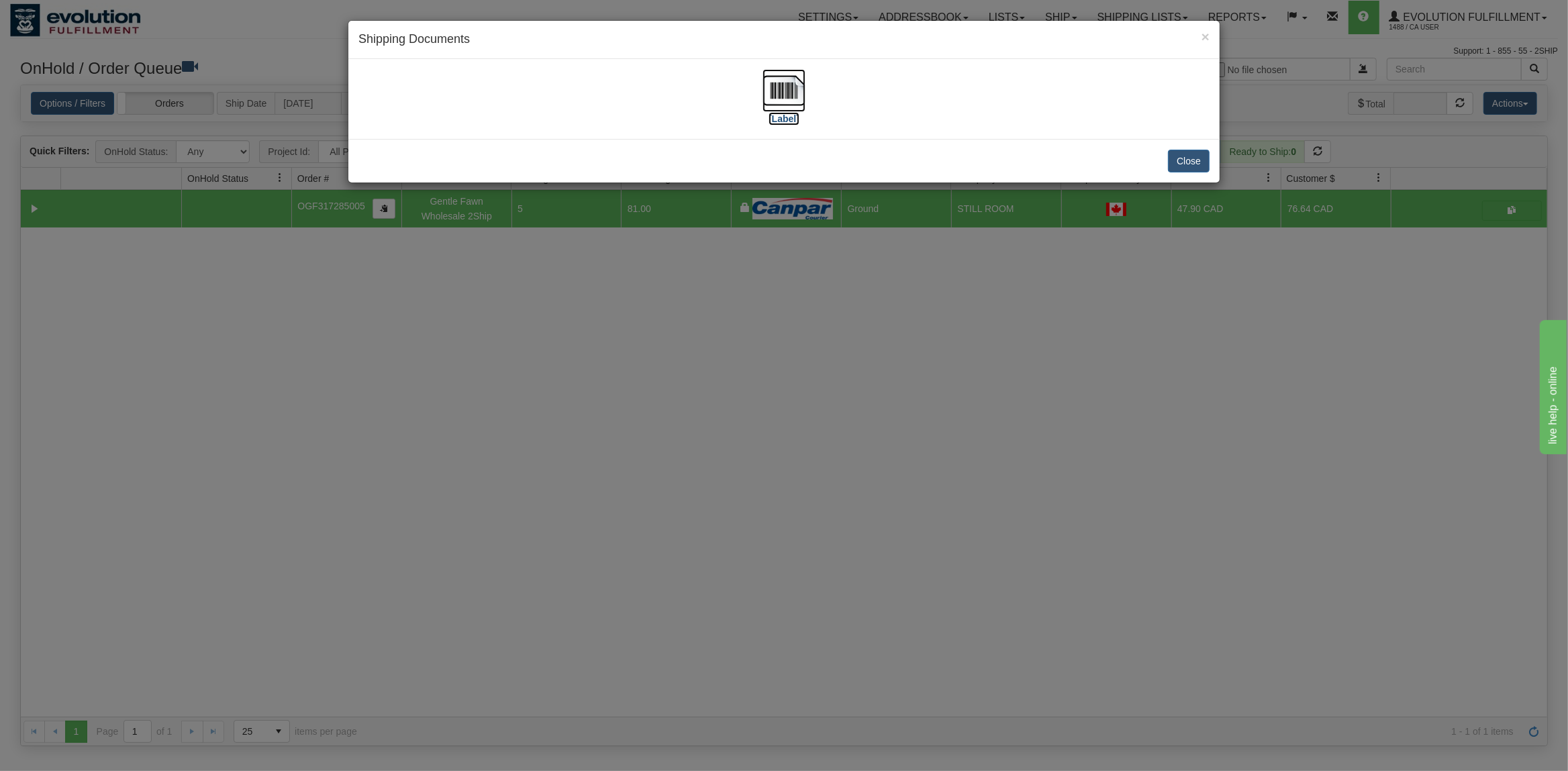
click at [772, 95] on img at bounding box center [784, 91] width 43 height 43
click at [1194, 165] on button "Close" at bounding box center [1189, 162] width 42 height 23
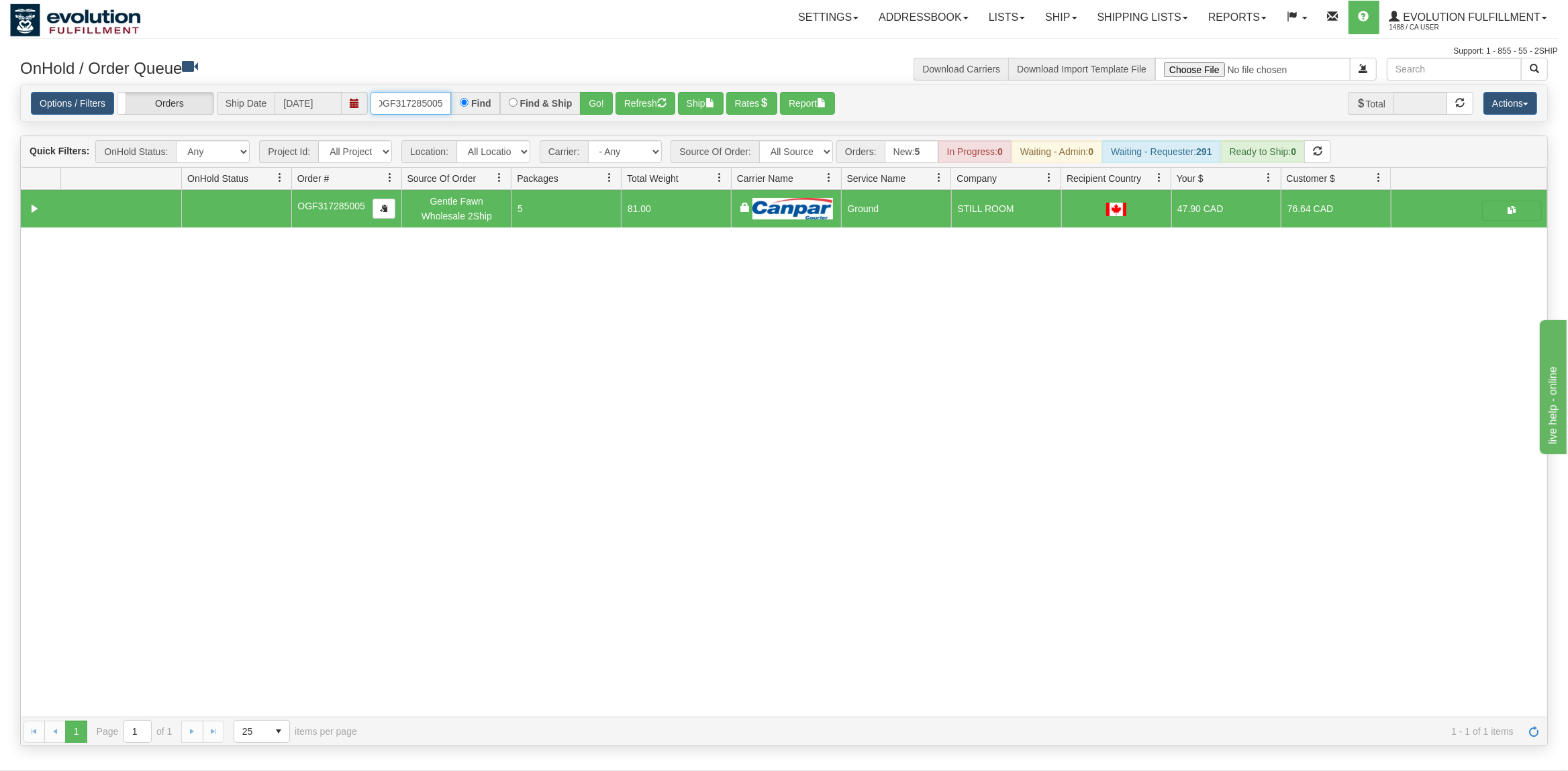
click at [423, 110] on input "OGF317285005" at bounding box center [410, 103] width 81 height 23
type input "OGF317447523"
click at [610, 92] on button "Go!" at bounding box center [597, 103] width 33 height 23
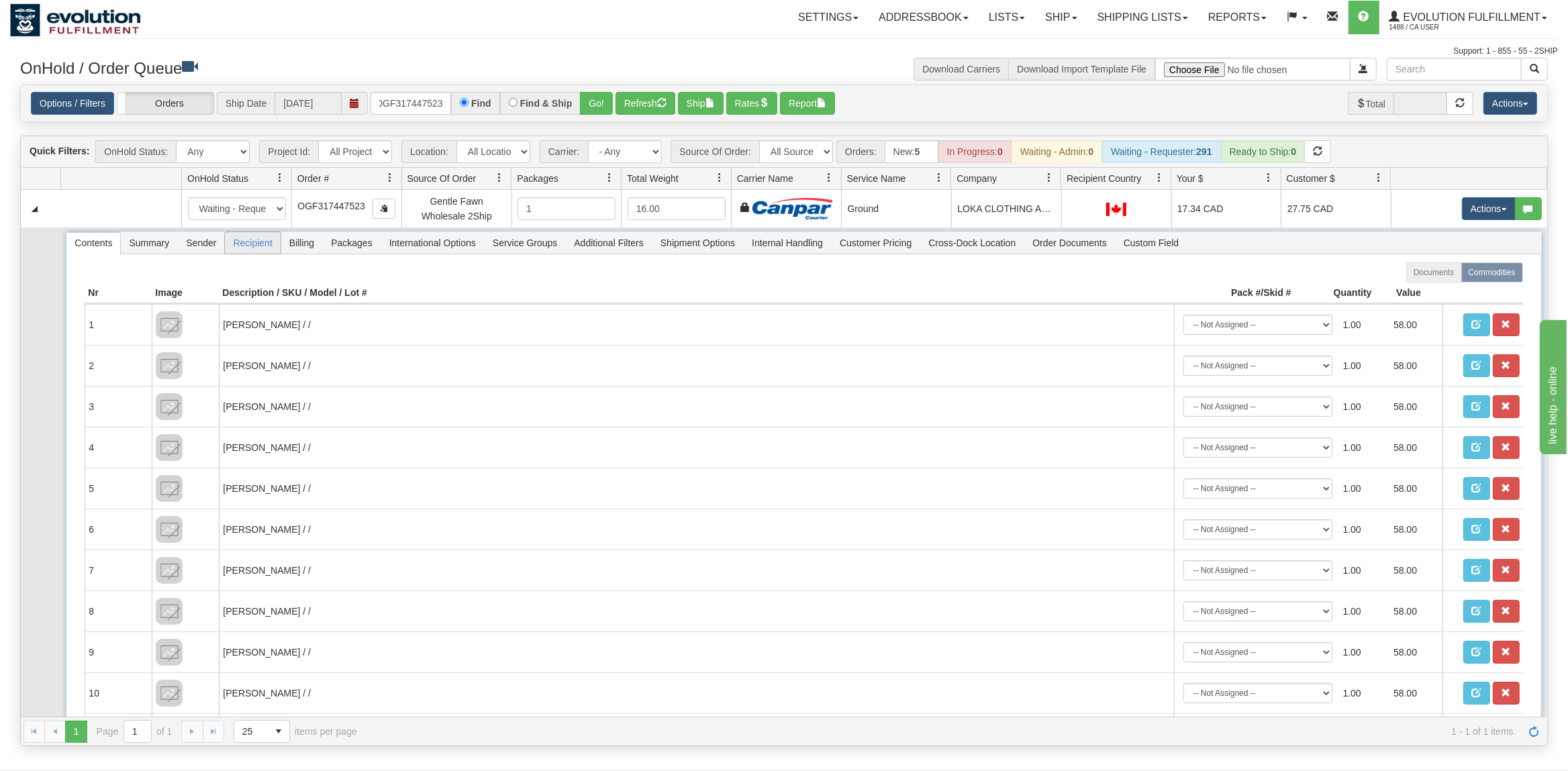
click at [244, 244] on span "Recipient" at bounding box center [252, 243] width 55 height 22
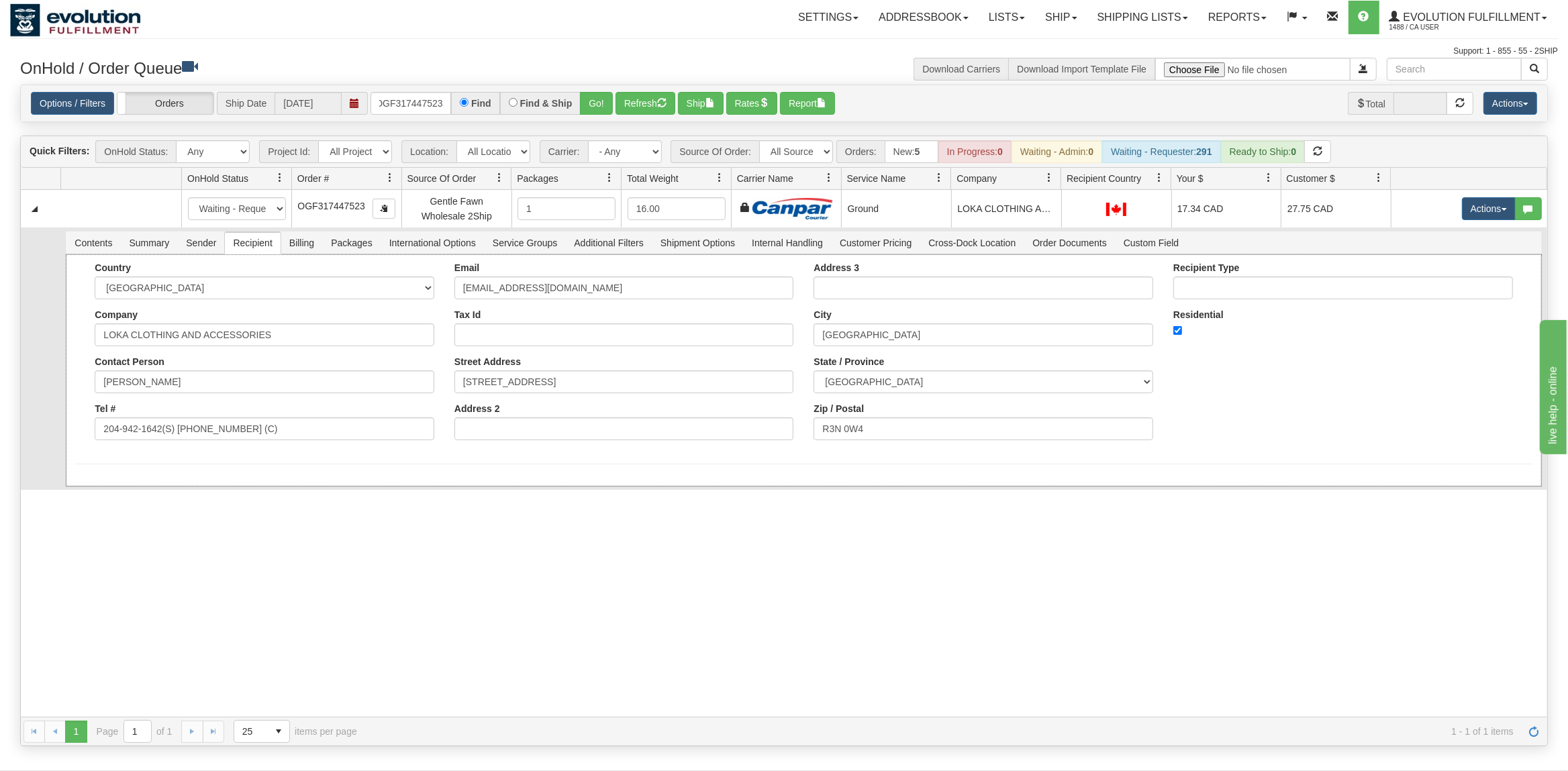
click at [278, 439] on div "Country [GEOGRAPHIC_DATA] [GEOGRAPHIC_DATA] [GEOGRAPHIC_DATA] [GEOGRAPHIC_DATA]…" at bounding box center [265, 356] width 360 height 188
drag, startPoint x: 279, startPoint y: 439, endPoint x: 179, endPoint y: 450, distance: 100.6
click at [179, 450] on div "Country [GEOGRAPHIC_DATA] [GEOGRAPHIC_DATA] [GEOGRAPHIC_DATA] [GEOGRAPHIC_DATA]…" at bounding box center [265, 356] width 360 height 188
drag, startPoint x: 264, startPoint y: 430, endPoint x: 161, endPoint y: 436, distance: 103.2
click at [161, 436] on input "204-942-1642(S) [PHONE_NUMBER] (C)" at bounding box center [264, 429] width 339 height 23
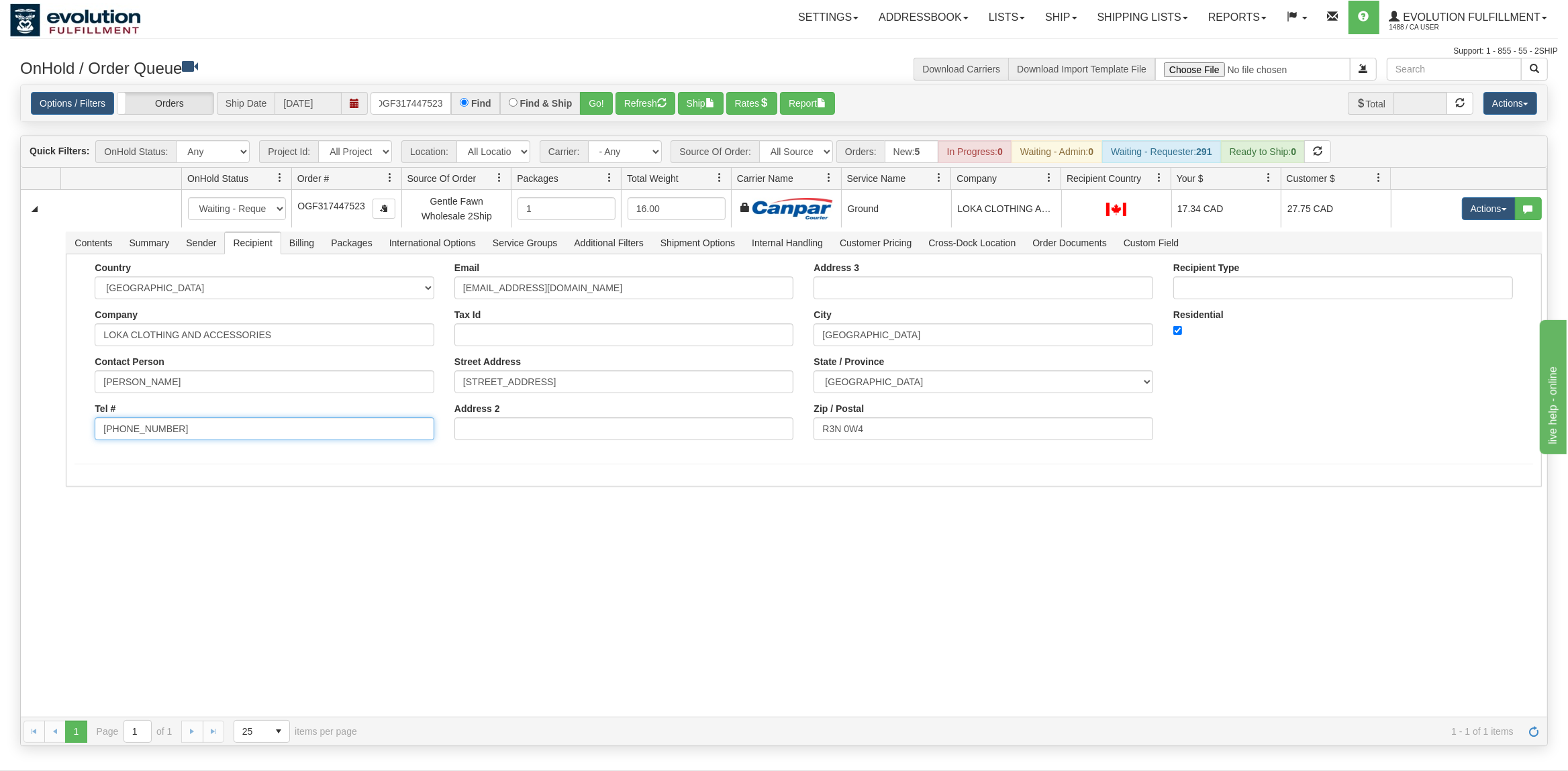
type input "[PHONE_NUMBER]"
click at [33, 580] on div "31669901 EVOLUTION V3 91235061 91235064 New In Progress Waiting - Admin Waiting…" at bounding box center [784, 453] width 1526 height 527
click at [90, 484] on button "Save" at bounding box center [94, 489] width 39 height 23
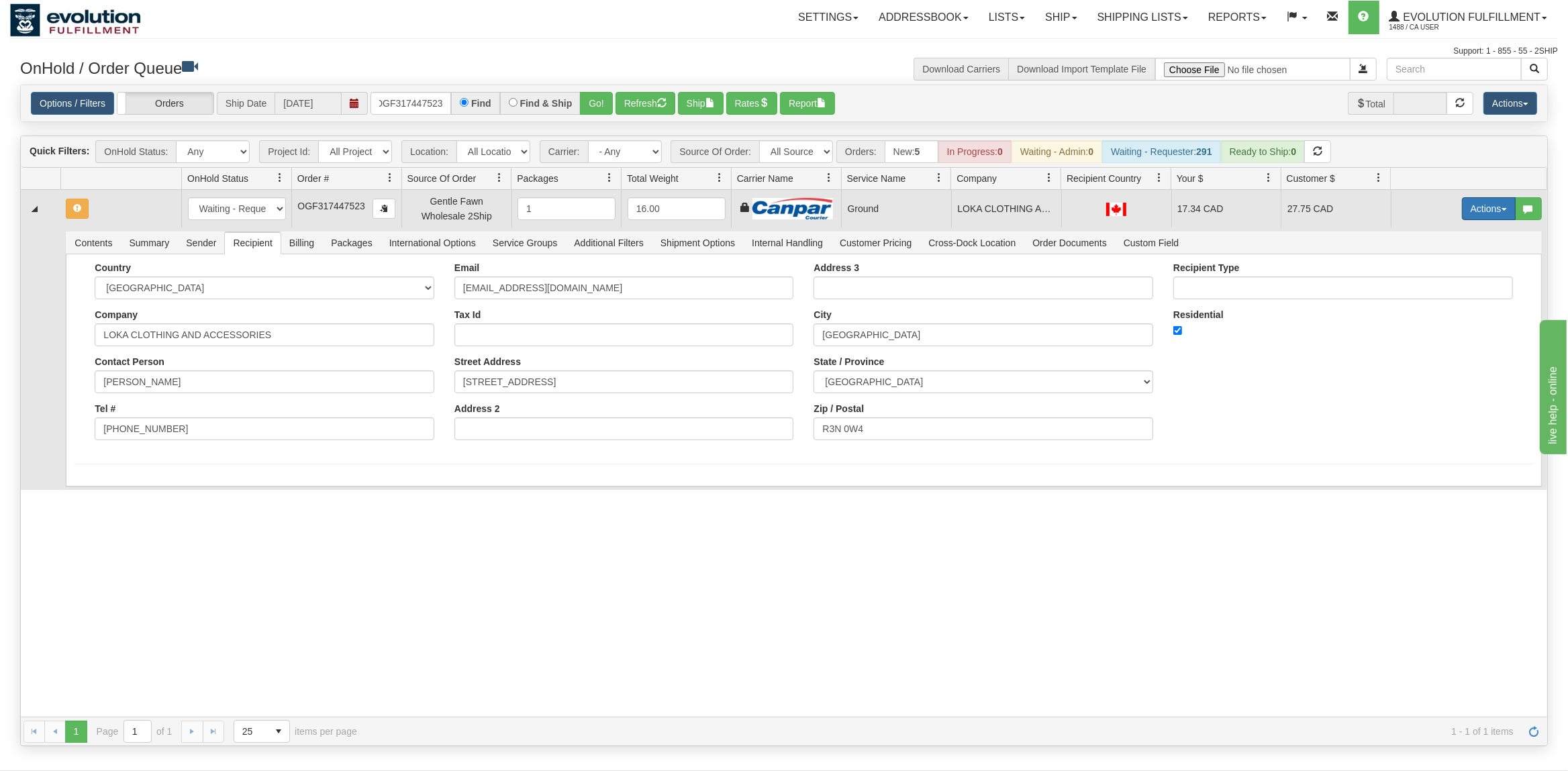
click at [1495, 218] on button "Actions" at bounding box center [1489, 209] width 54 height 23
click at [1441, 282] on link "Ship" at bounding box center [1462, 286] width 108 height 18
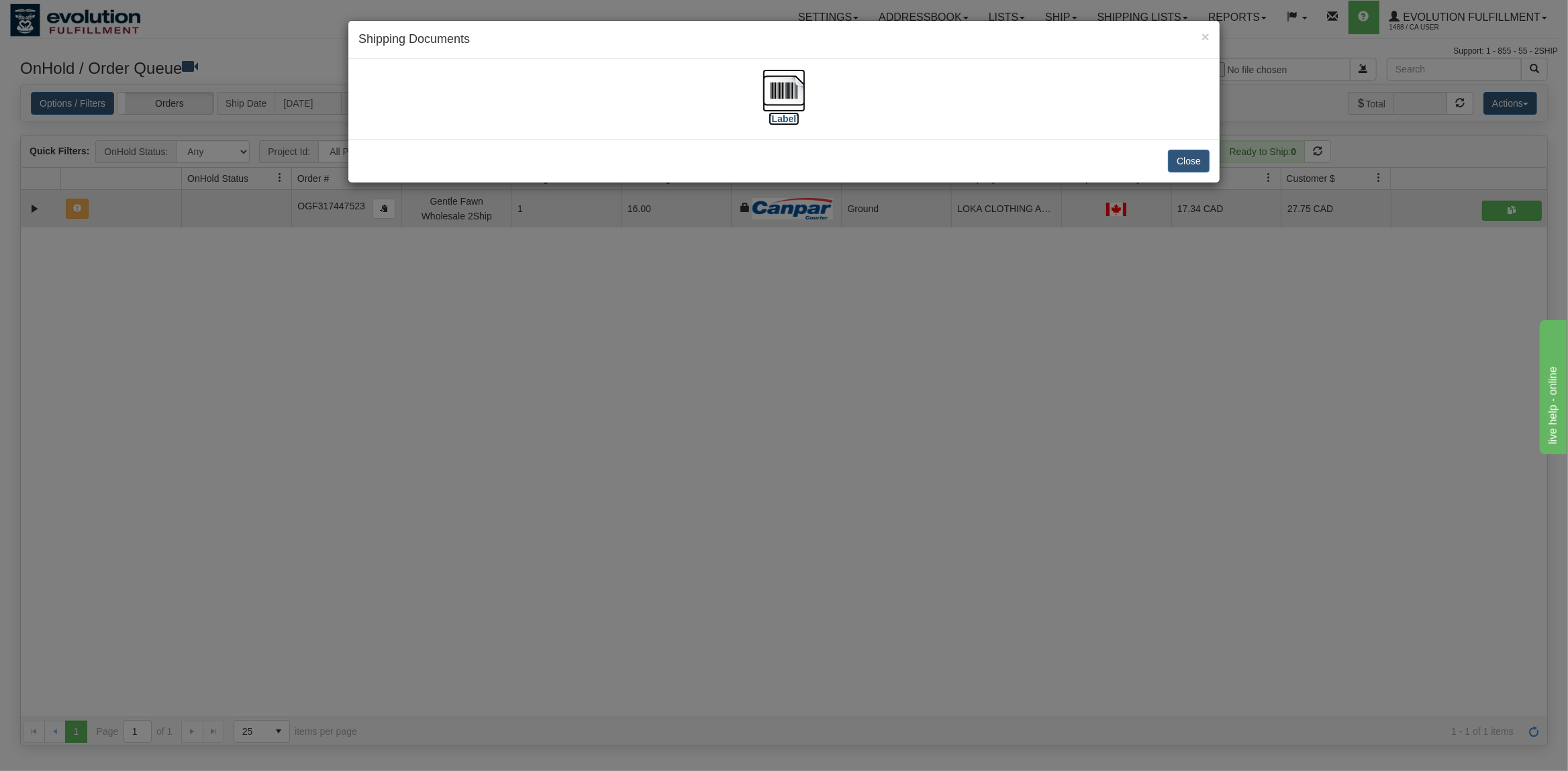
click at [788, 88] on img at bounding box center [784, 91] width 43 height 43
click at [1195, 155] on button "Close" at bounding box center [1189, 162] width 42 height 23
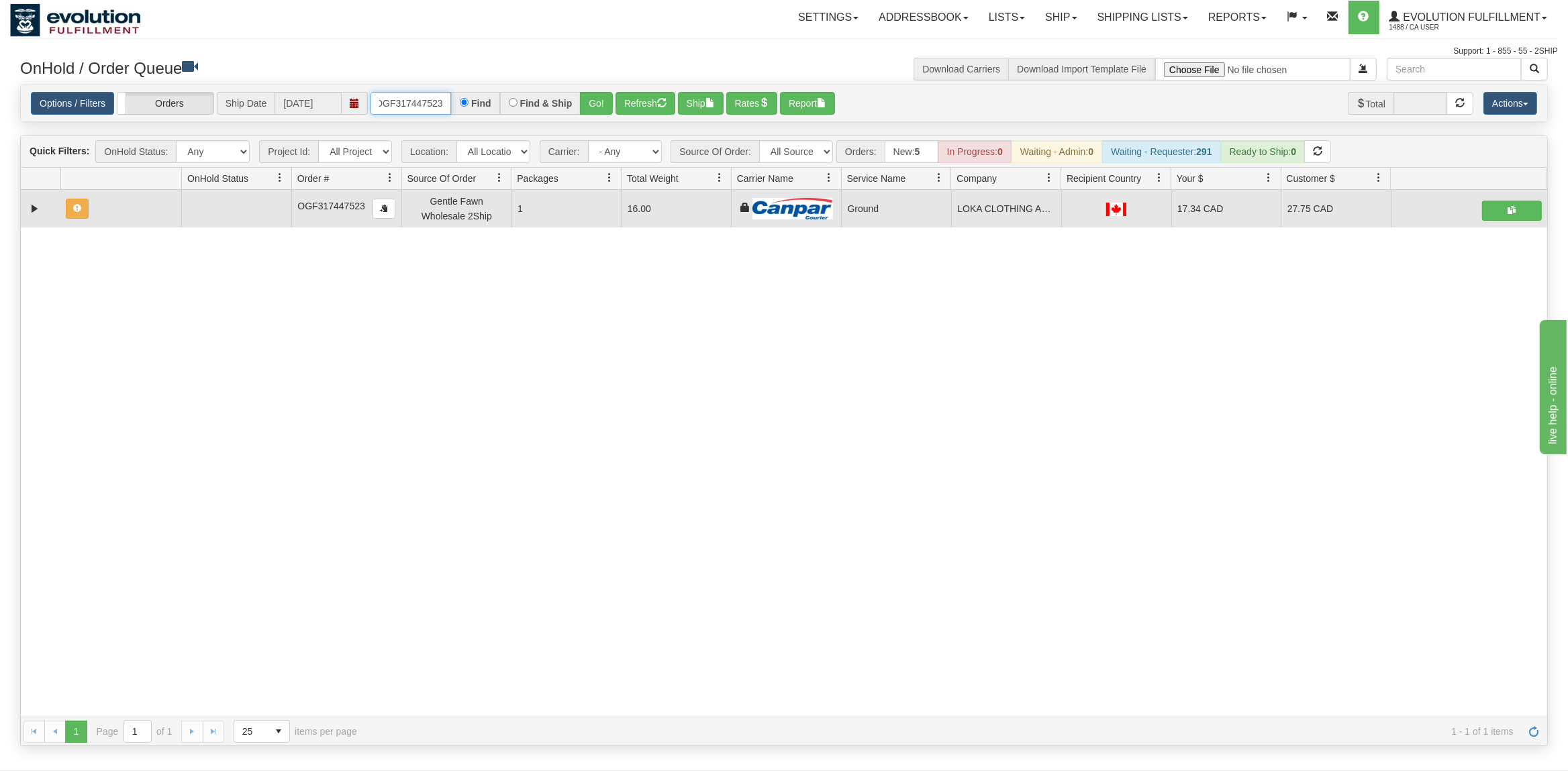
click at [382, 94] on input "OGF317447523" at bounding box center [410, 103] width 81 height 23
click at [383, 94] on input "OGF317447523" at bounding box center [410, 103] width 81 height 23
click at [603, 92] on div "Options / Filters Group Shipments Orders Ship Date [DATE] OGF317353776 Find Fin…" at bounding box center [784, 104] width 1526 height 37
click at [602, 99] on button "Go!" at bounding box center [597, 103] width 33 height 23
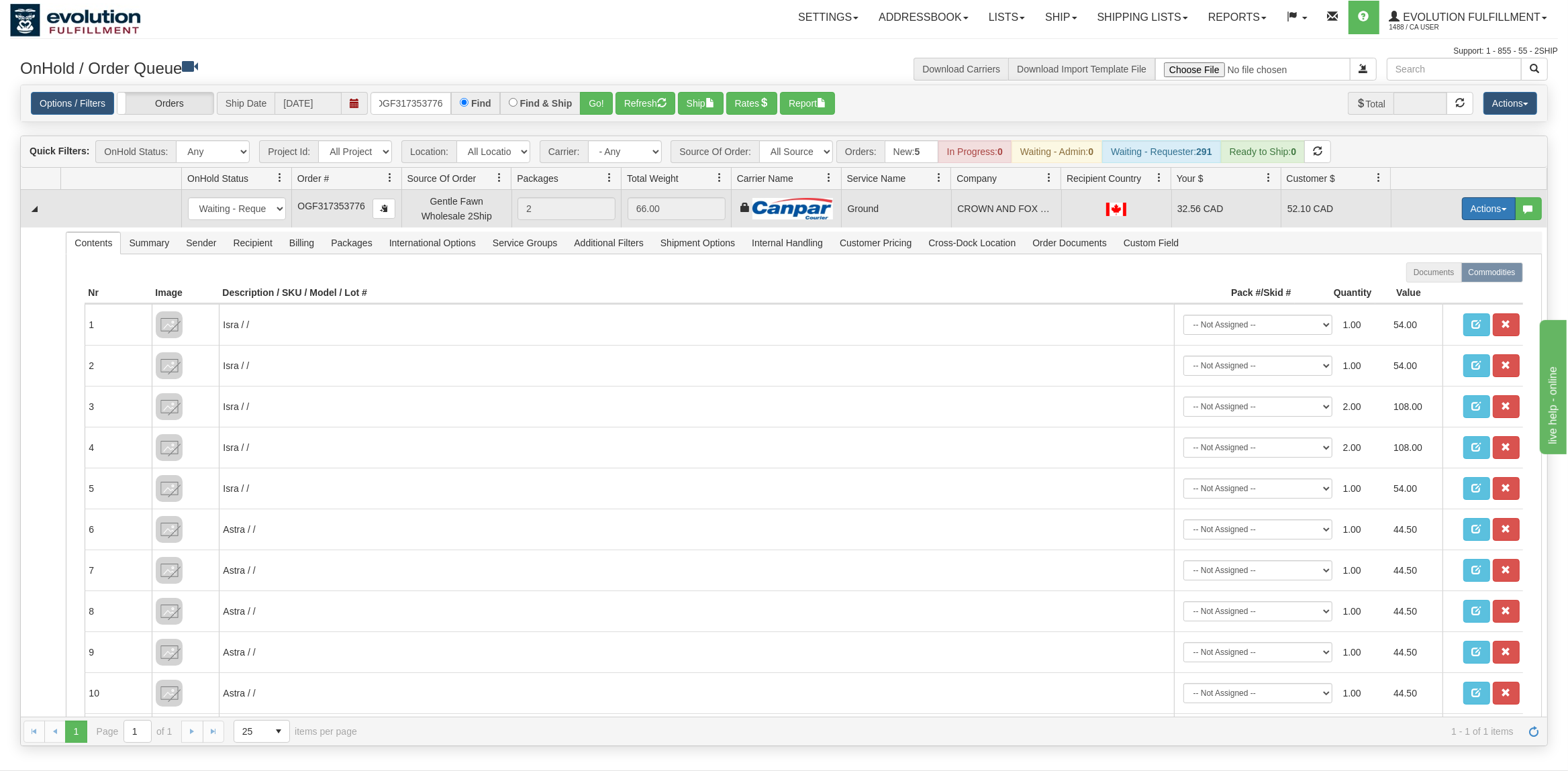
click at [1479, 207] on button "Actions" at bounding box center [1489, 209] width 54 height 23
click at [1427, 282] on link "Ship" at bounding box center [1462, 286] width 108 height 18
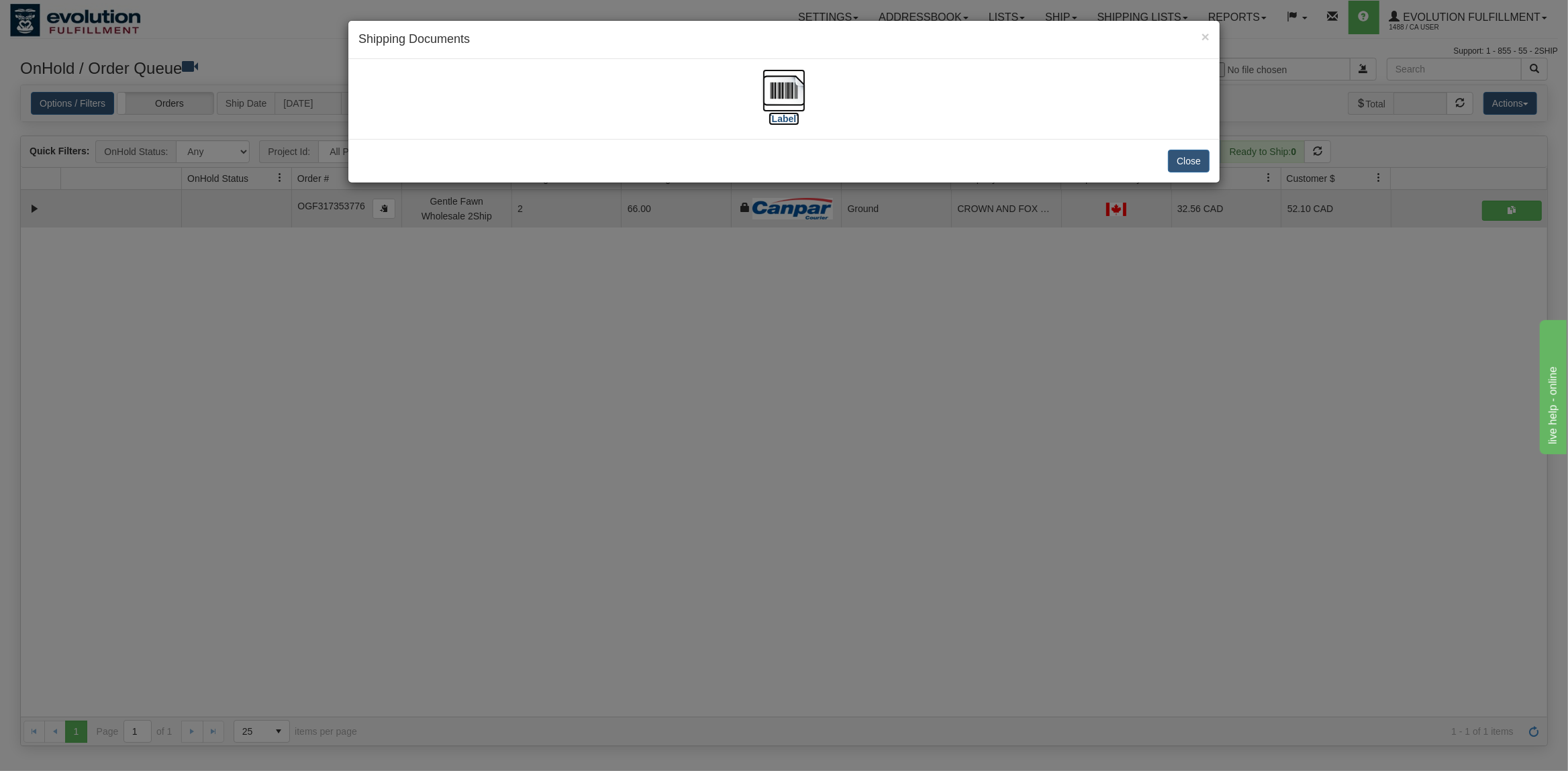
click at [790, 97] on img at bounding box center [784, 91] width 43 height 43
click at [1195, 163] on button "Close" at bounding box center [1189, 162] width 42 height 23
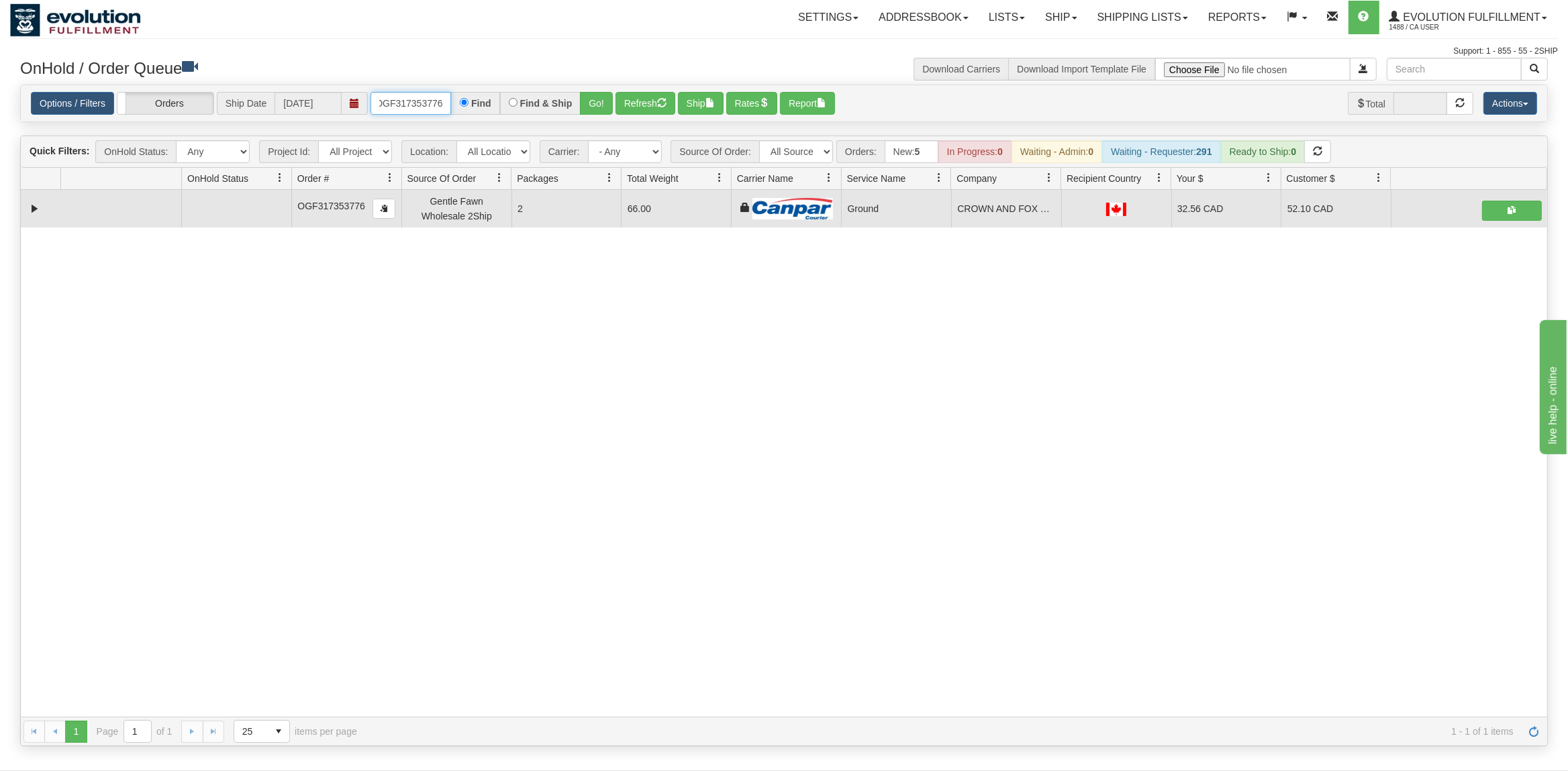
click at [392, 111] on input "OGF317353776" at bounding box center [410, 103] width 81 height 23
click at [584, 96] on button "Go!" at bounding box center [597, 103] width 33 height 23
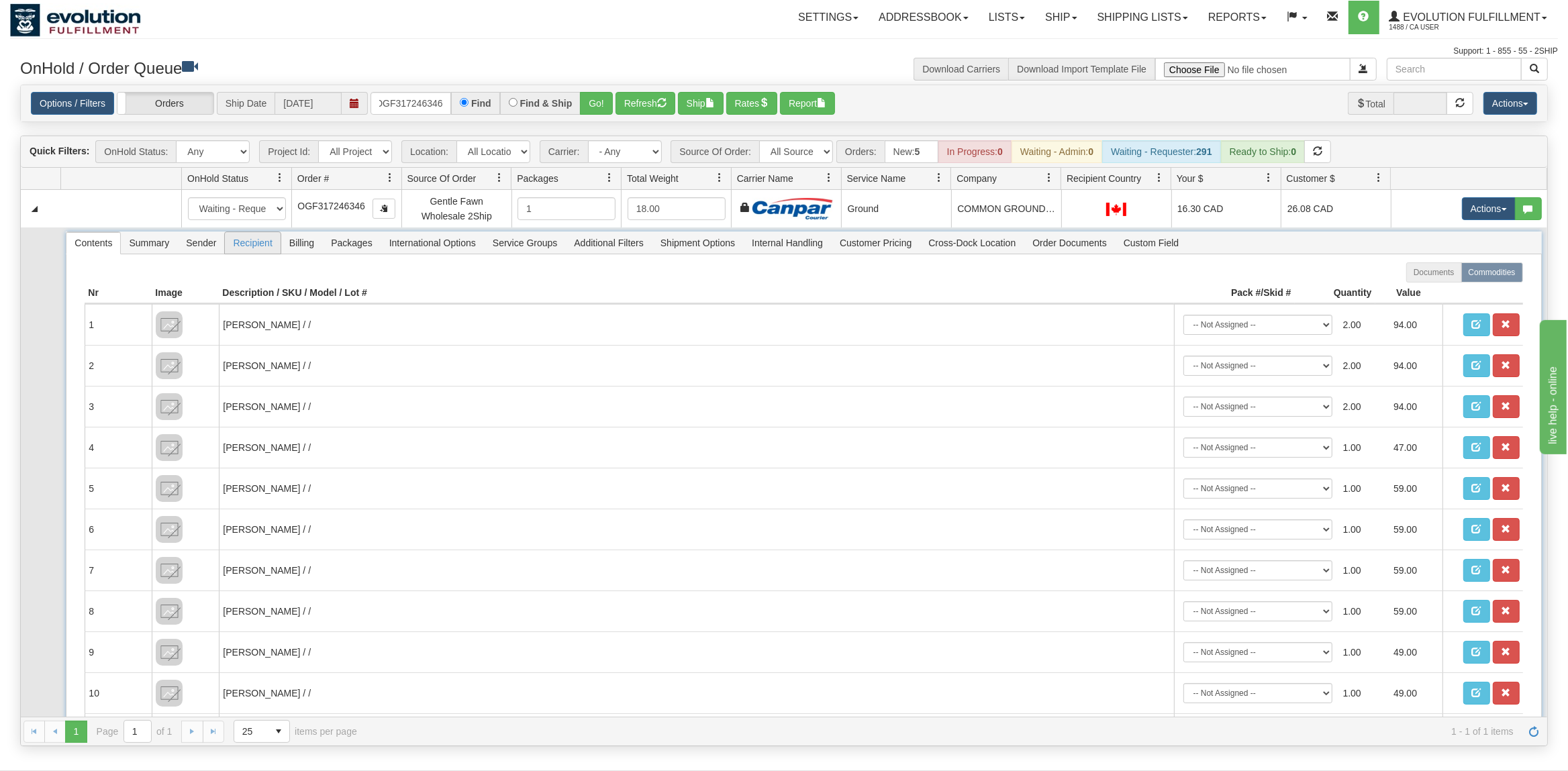
click at [254, 245] on span "Recipient" at bounding box center [252, 243] width 55 height 22
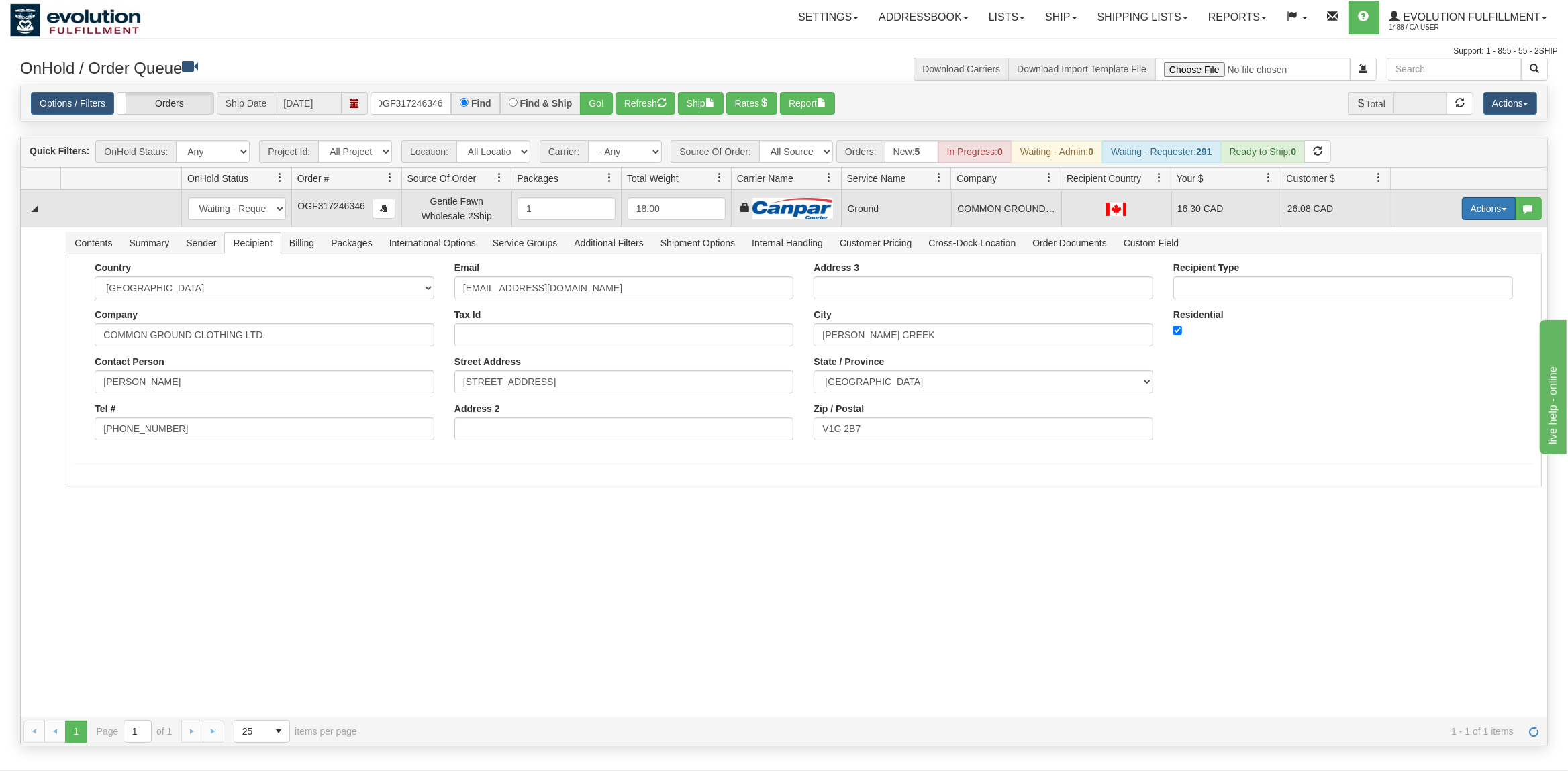
click at [1477, 212] on button "Actions" at bounding box center [1489, 209] width 54 height 23
click at [1447, 287] on link "Ship" at bounding box center [1462, 286] width 108 height 18
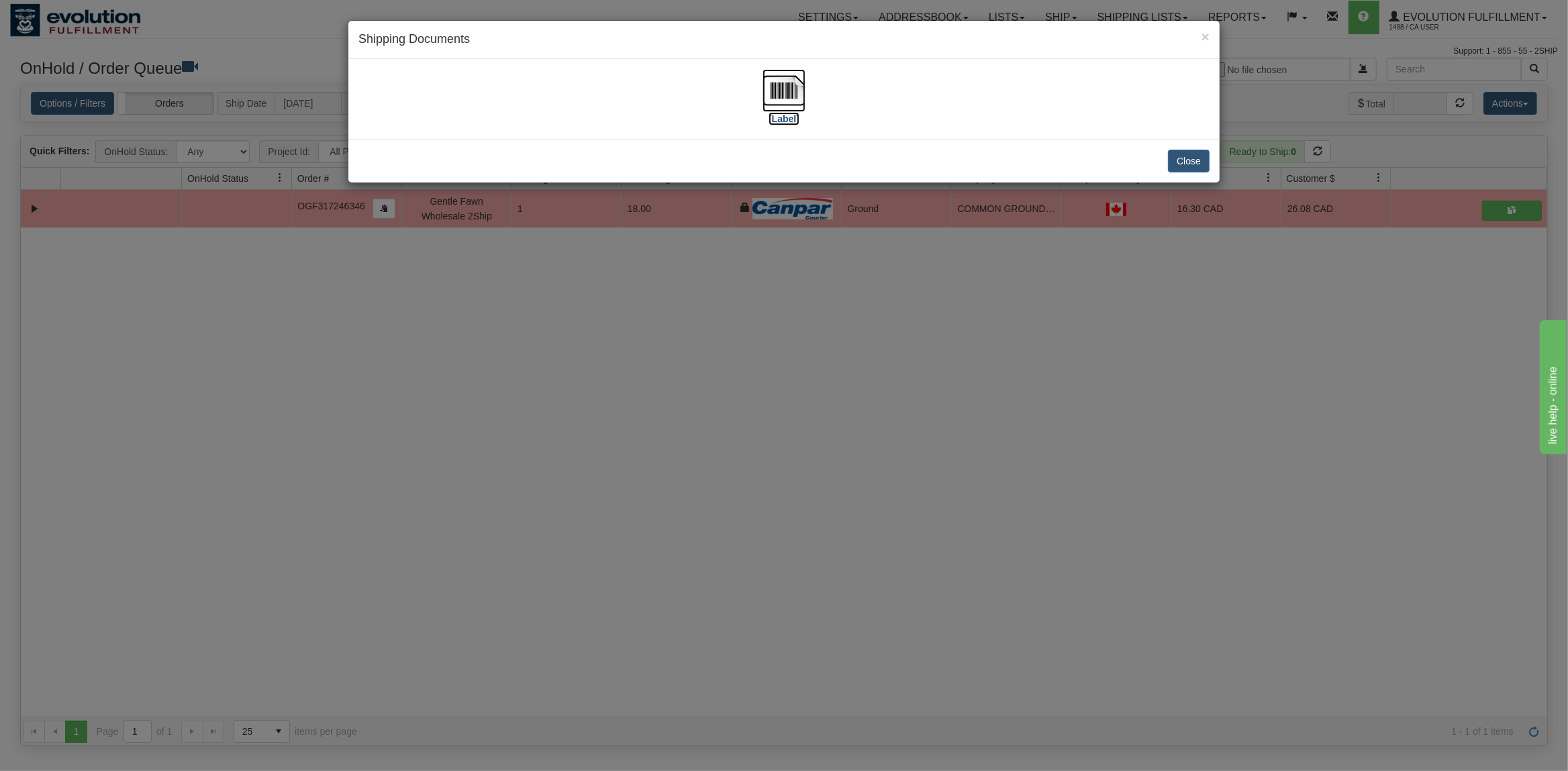
click at [799, 90] on img at bounding box center [784, 91] width 43 height 43
click at [1189, 157] on button "Close" at bounding box center [1189, 162] width 42 height 23
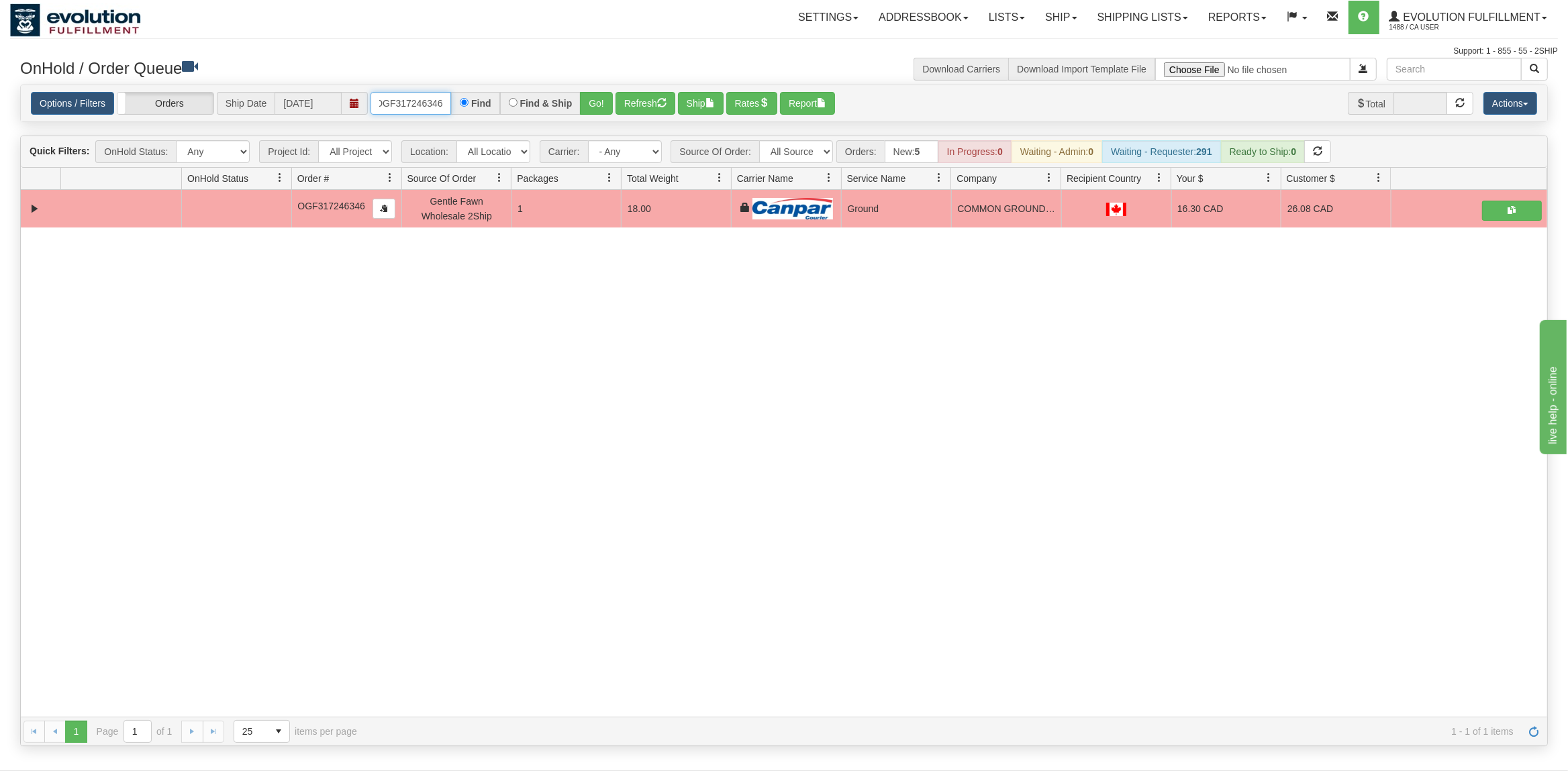
click at [416, 92] on input "OGF317246346" at bounding box center [410, 103] width 81 height 23
click at [416, 92] on input "OGF317246346" at bounding box center [410, 103] width 81 height 23
click at [417, 92] on input "OGF317246346" at bounding box center [410, 103] width 81 height 23
click at [416, 91] on div "Options / Filters Group Shipments Orders Ship Date [DATE] OGF317246346 Find Fin…" at bounding box center [784, 104] width 1526 height 37
click at [415, 92] on div "Options / Filters Group Shipments Orders Ship Date [DATE] OGF317246346 Find Fin…" at bounding box center [784, 104] width 1526 height 37
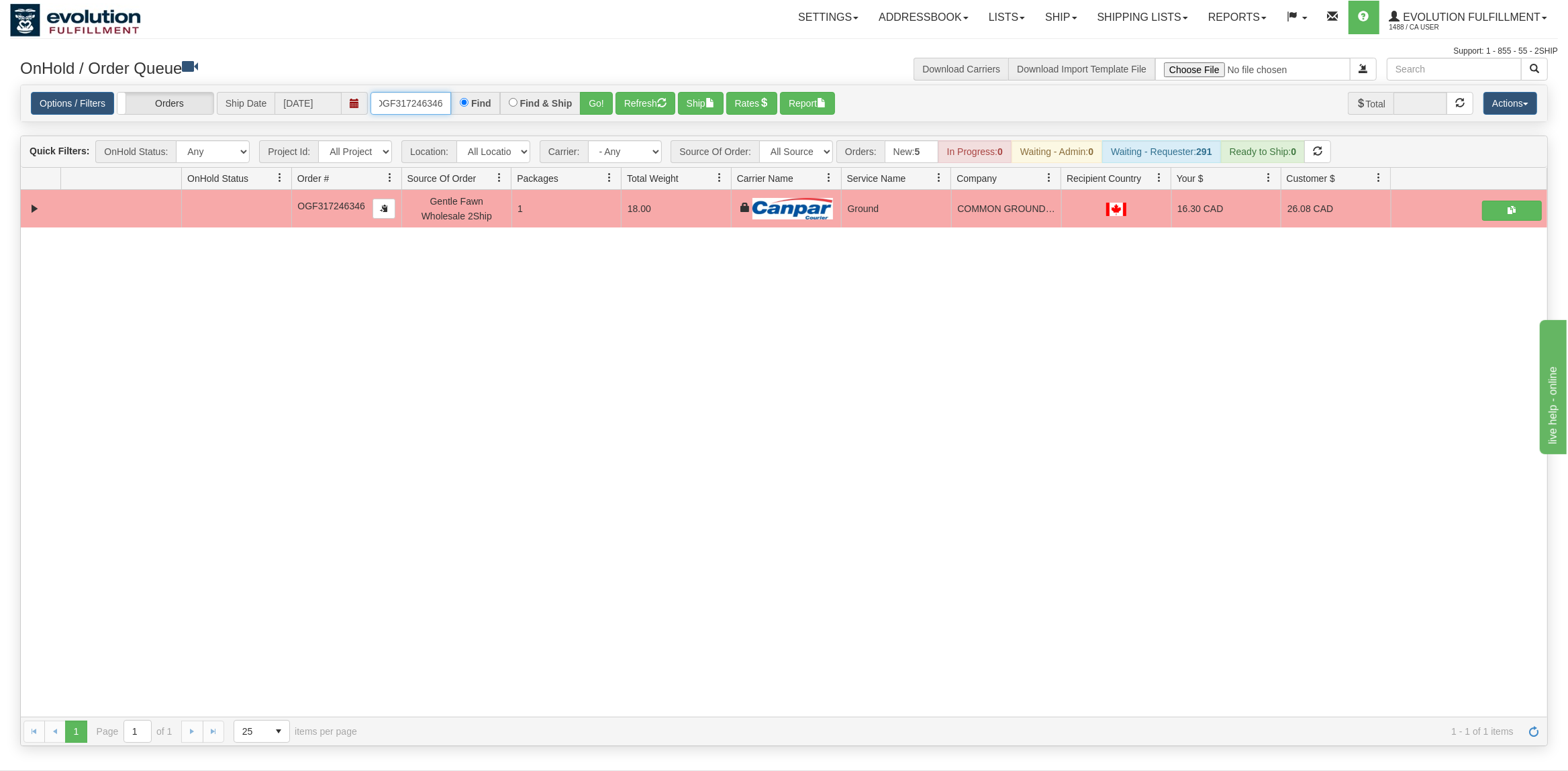
click at [413, 95] on input "OGF317246346" at bounding box center [410, 103] width 81 height 23
click at [597, 93] on button "Go!" at bounding box center [597, 103] width 33 height 23
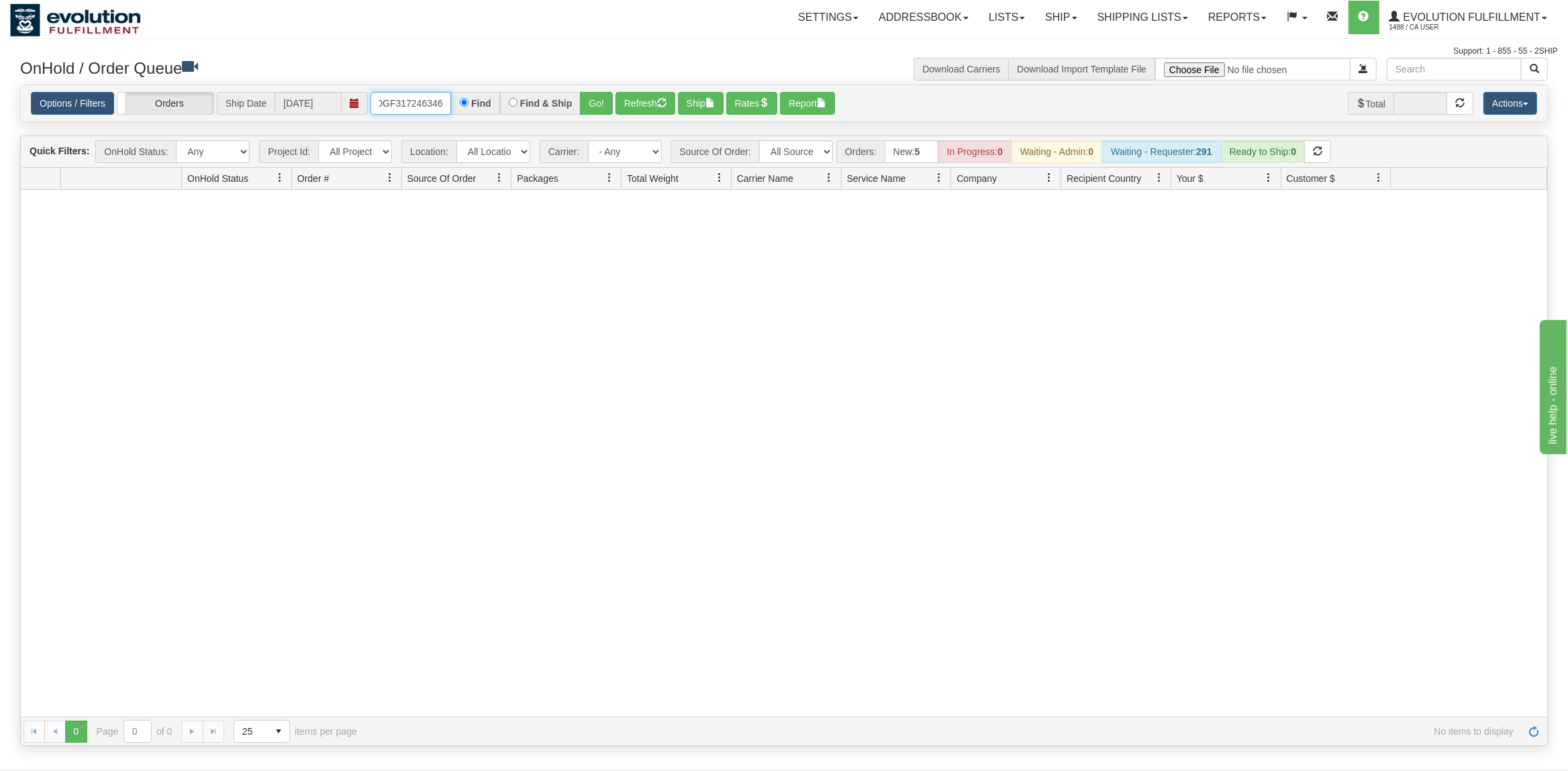
click at [413, 103] on input "OGF317246346" at bounding box center [410, 103] width 81 height 23
type input "OGF317246346"
click at [607, 105] on button "Go!" at bounding box center [597, 103] width 33 height 23
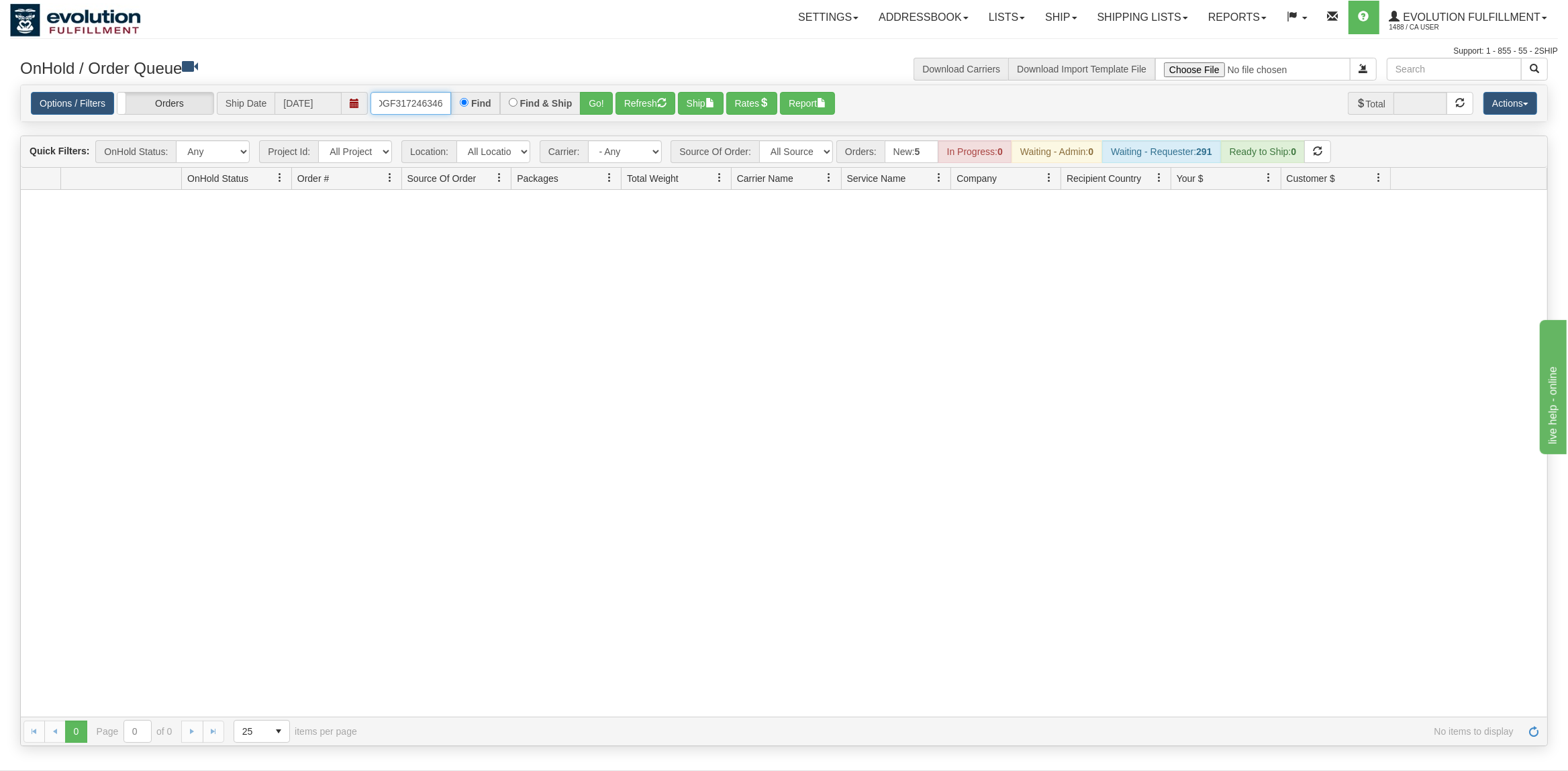
drag, startPoint x: 379, startPoint y: 105, endPoint x: 499, endPoint y: 106, distance: 120.0
click at [499, 106] on div "OGF317246346 Find Find & Ship Go!" at bounding box center [491, 103] width 242 height 23
click at [597, 97] on button "Go!" at bounding box center [597, 103] width 33 height 23
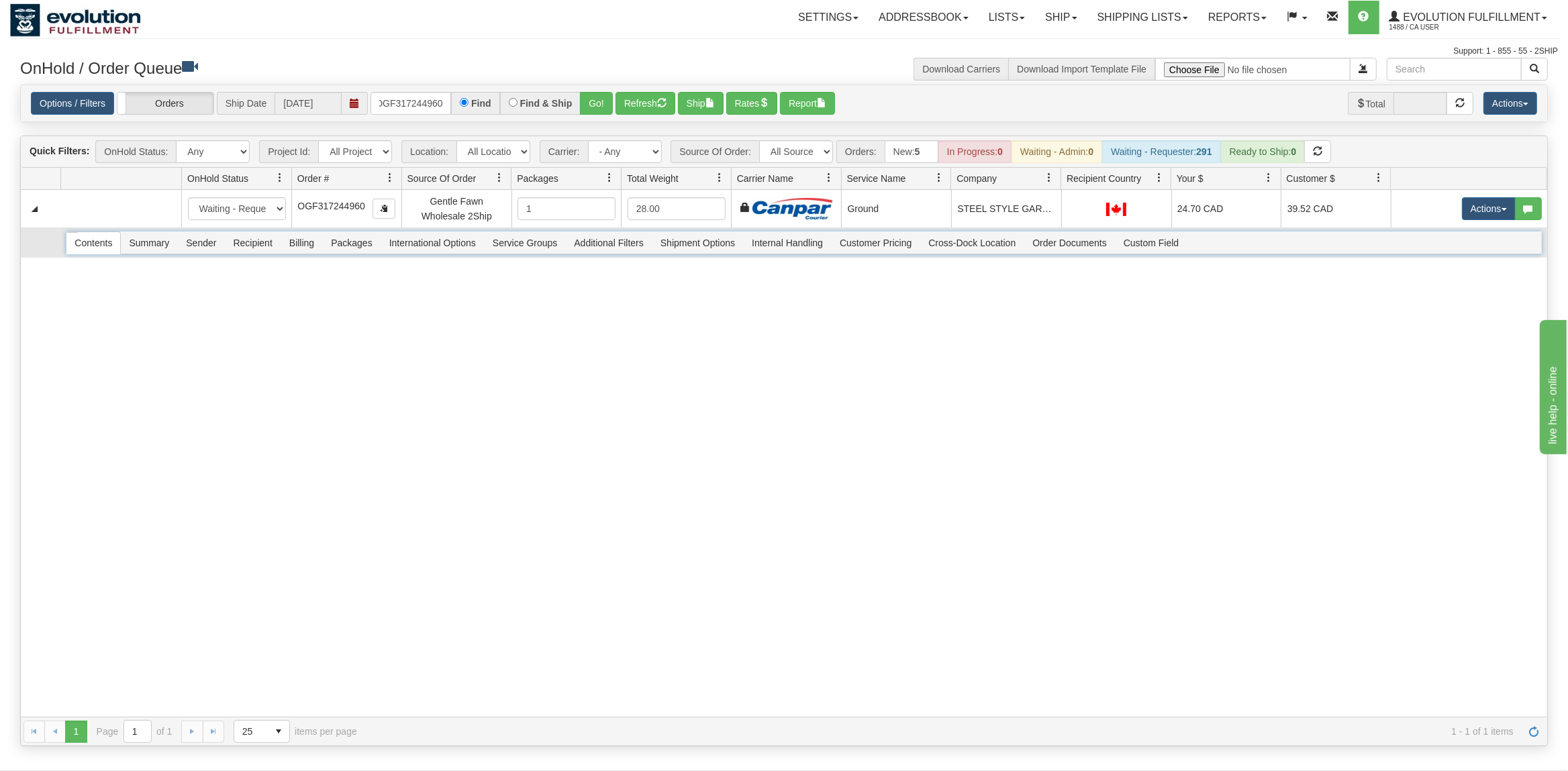
click at [236, 245] on span "Recipient" at bounding box center [252, 243] width 55 height 22
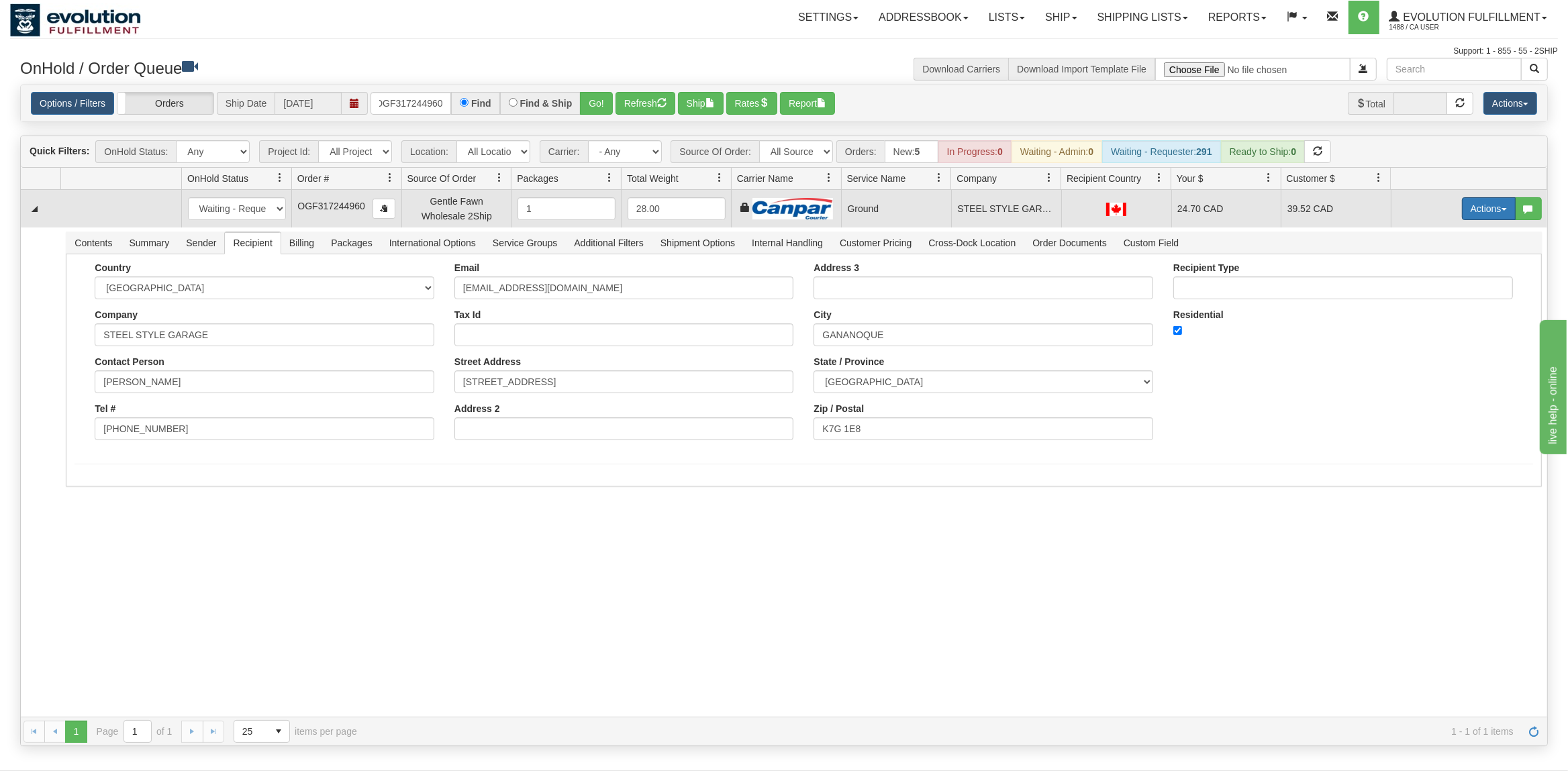
click at [1489, 204] on button "Actions" at bounding box center [1489, 209] width 54 height 23
click at [1446, 285] on span "Ship" at bounding box center [1435, 286] width 28 height 11
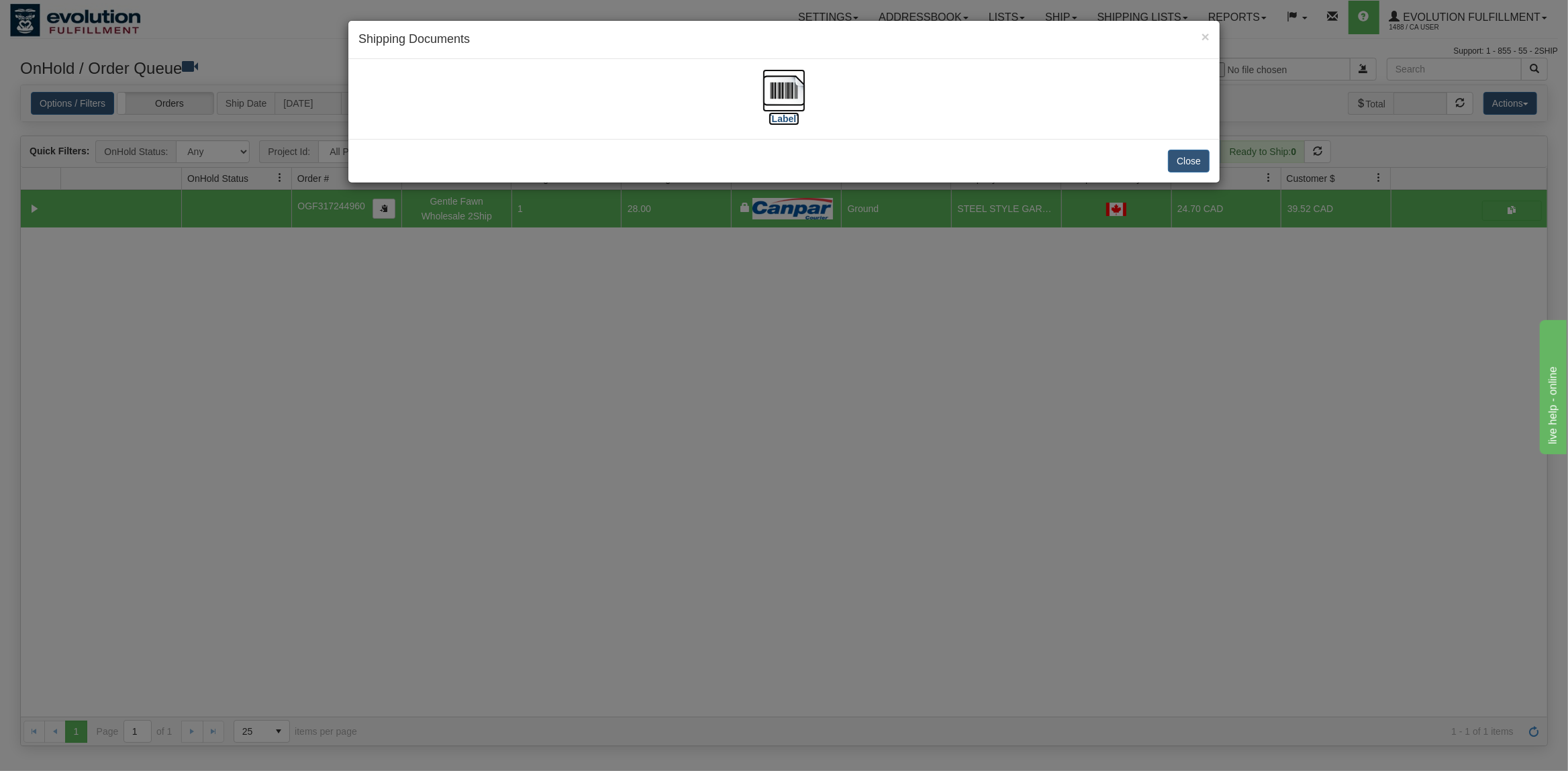
click at [781, 92] on img at bounding box center [784, 91] width 43 height 43
click at [1188, 163] on button "Close" at bounding box center [1189, 162] width 42 height 23
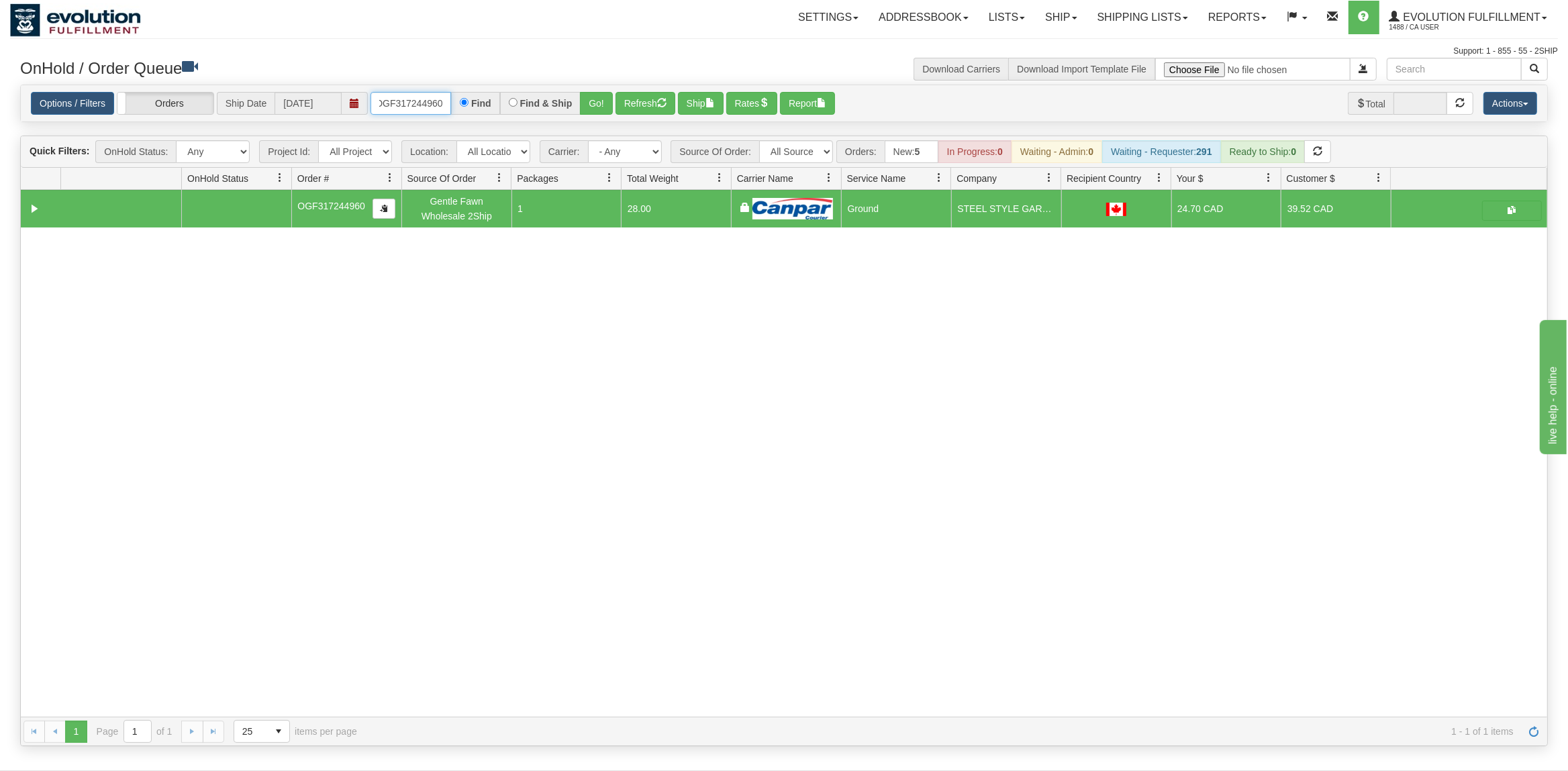
click at [416, 107] on input "OGF317244960" at bounding box center [410, 103] width 81 height 23
click at [416, 105] on input "OGF317244960" at bounding box center [410, 103] width 81 height 23
click at [595, 94] on button "Go!" at bounding box center [597, 103] width 33 height 23
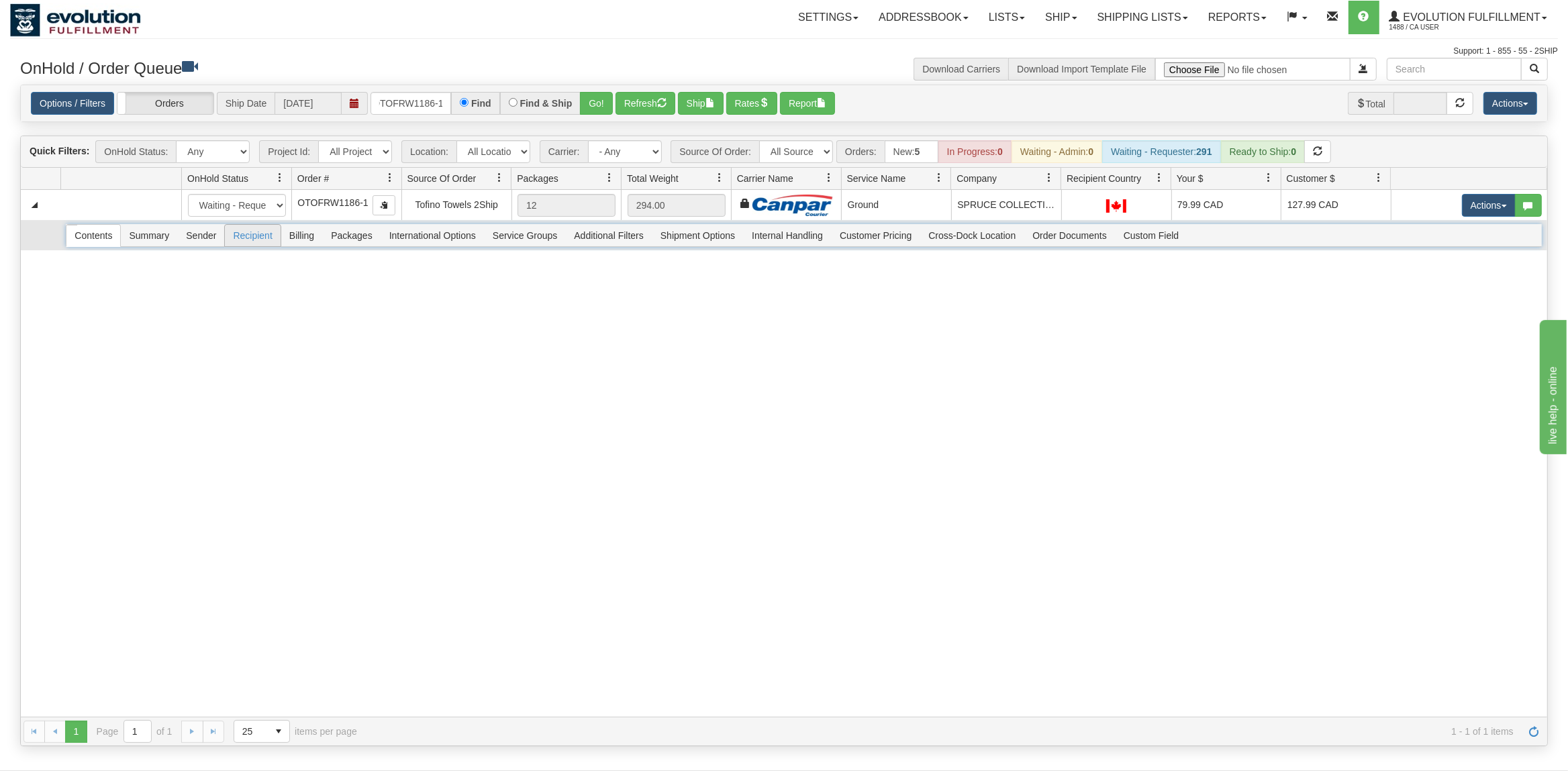
click at [255, 230] on span "Recipient" at bounding box center [252, 235] width 55 height 22
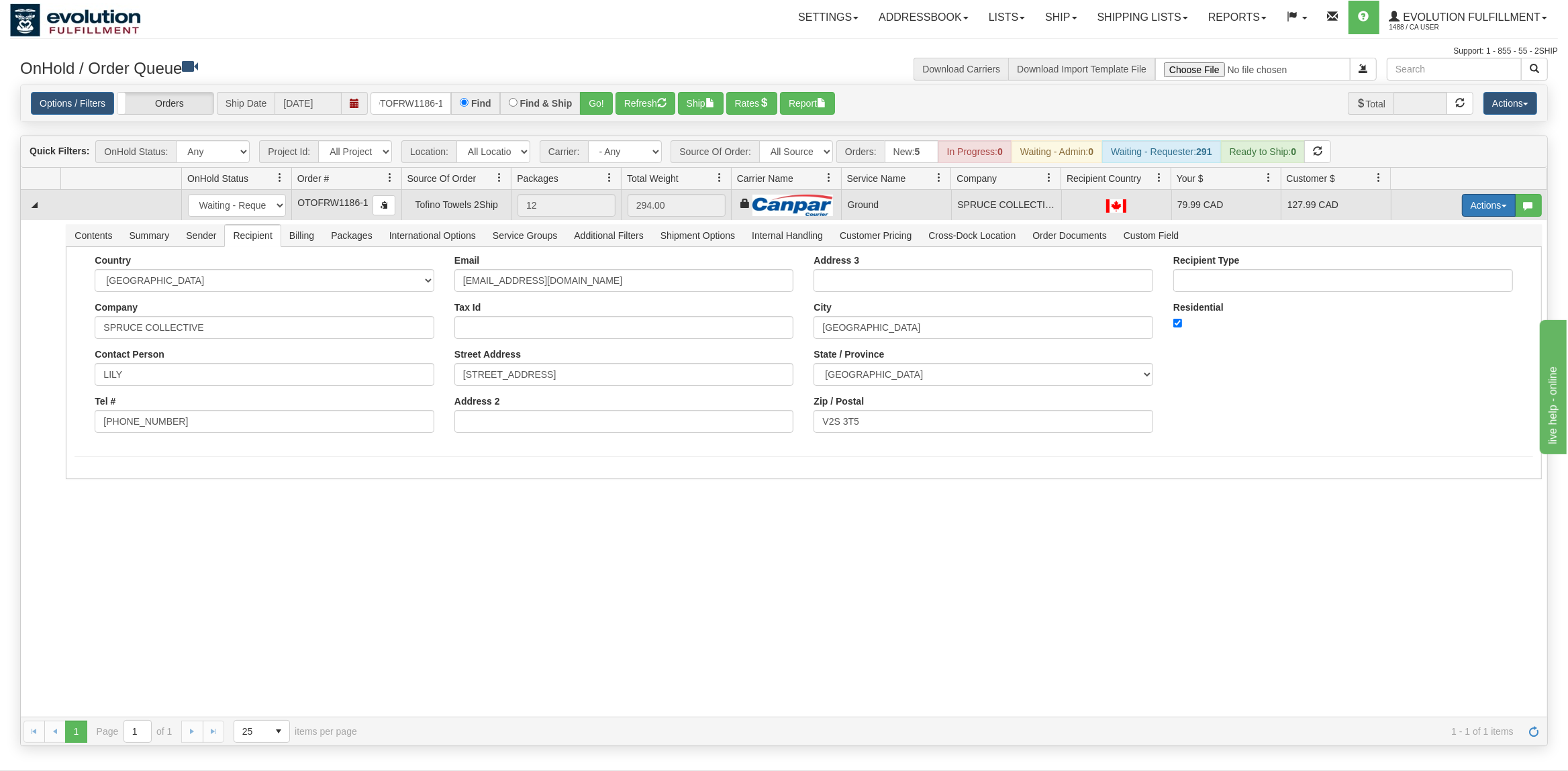
click at [1489, 203] on button "Actions" at bounding box center [1489, 205] width 54 height 23
click at [1439, 288] on span "Ship" at bounding box center [1435, 283] width 28 height 11
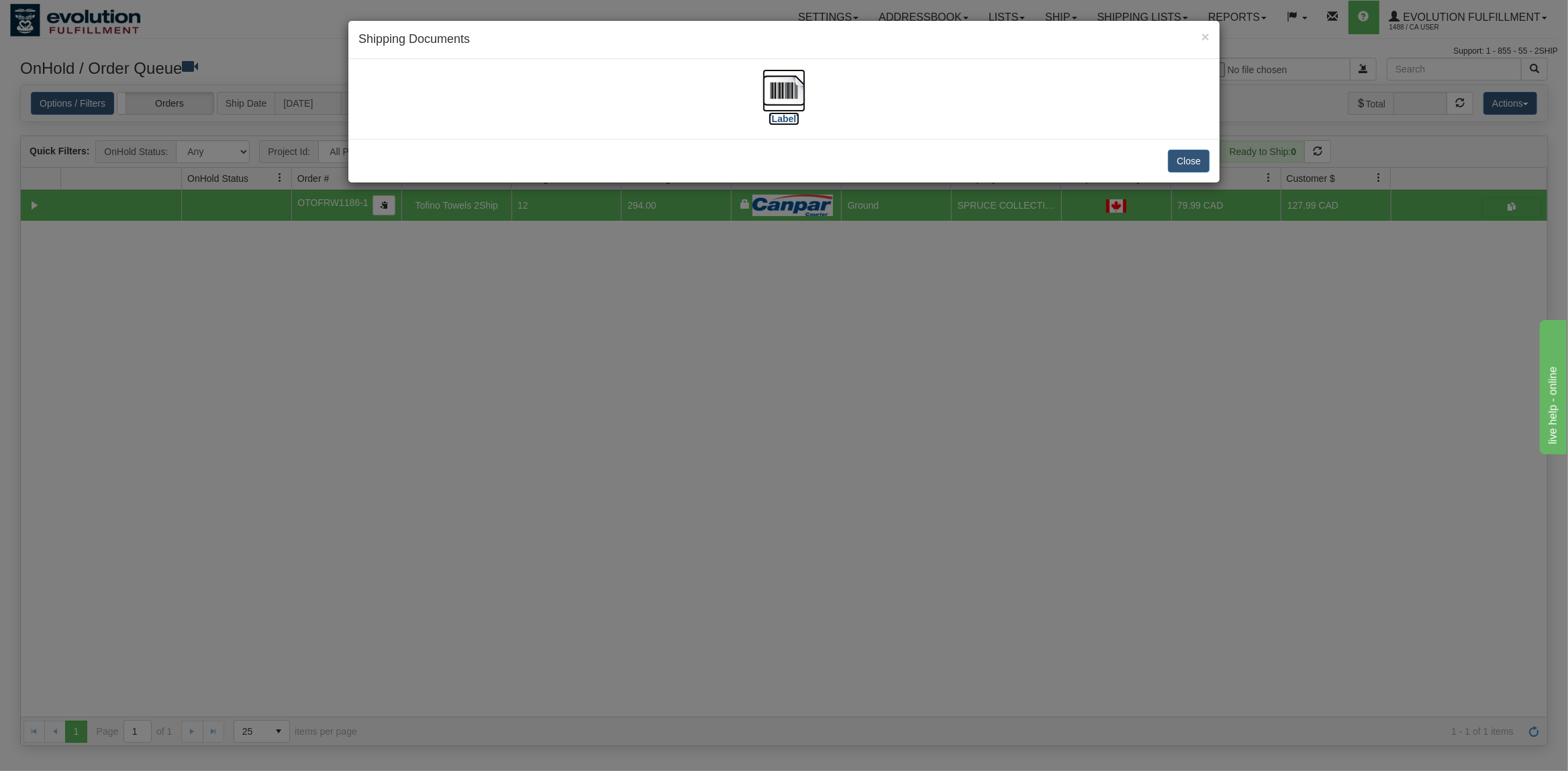
click at [791, 87] on img at bounding box center [784, 91] width 43 height 43
click at [1179, 156] on button "Close" at bounding box center [1189, 162] width 42 height 23
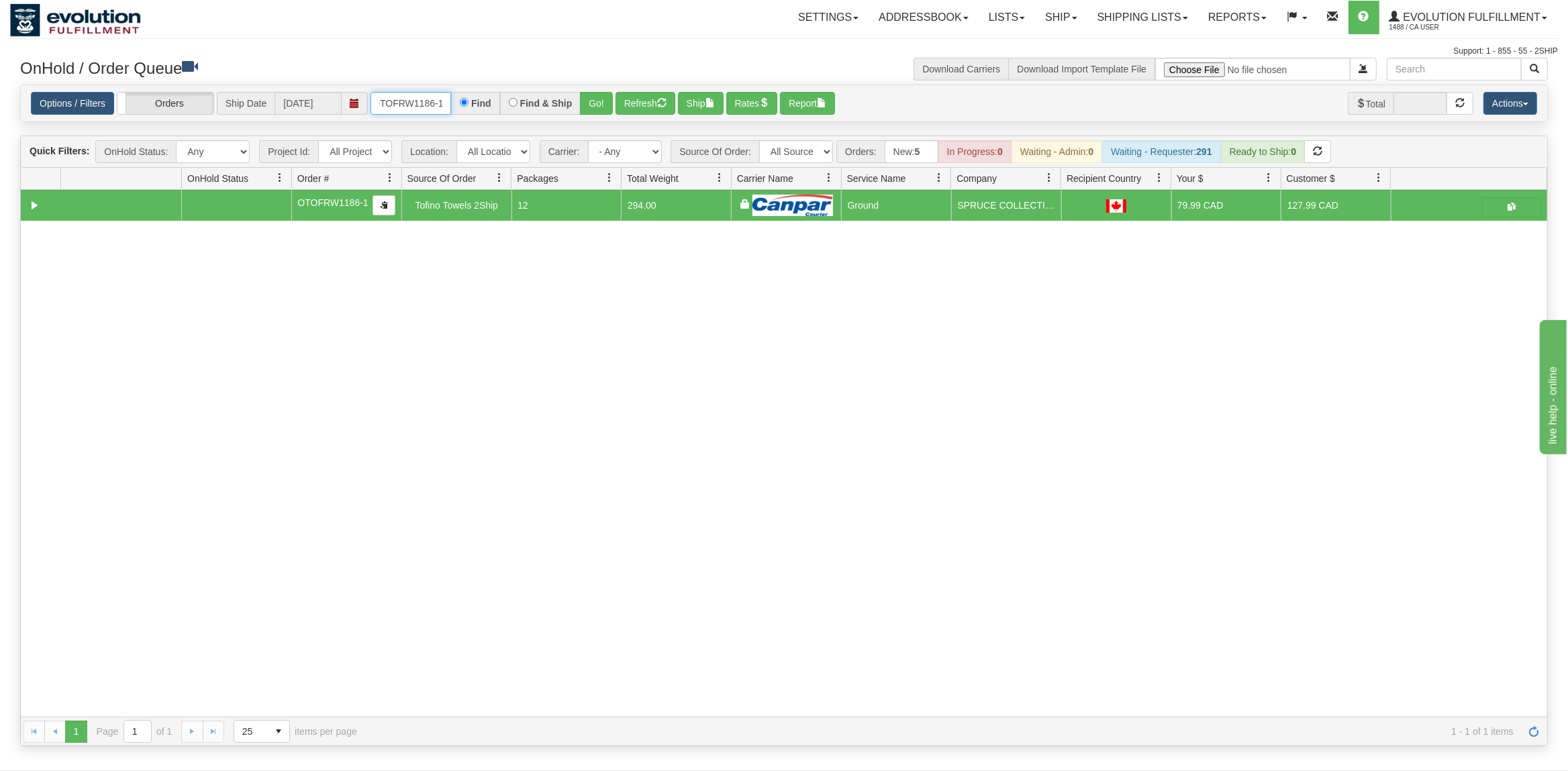
click at [389, 103] on input "OTOFRW1186-1" at bounding box center [410, 103] width 81 height 23
click at [591, 103] on button "Go!" at bounding box center [597, 103] width 33 height 23
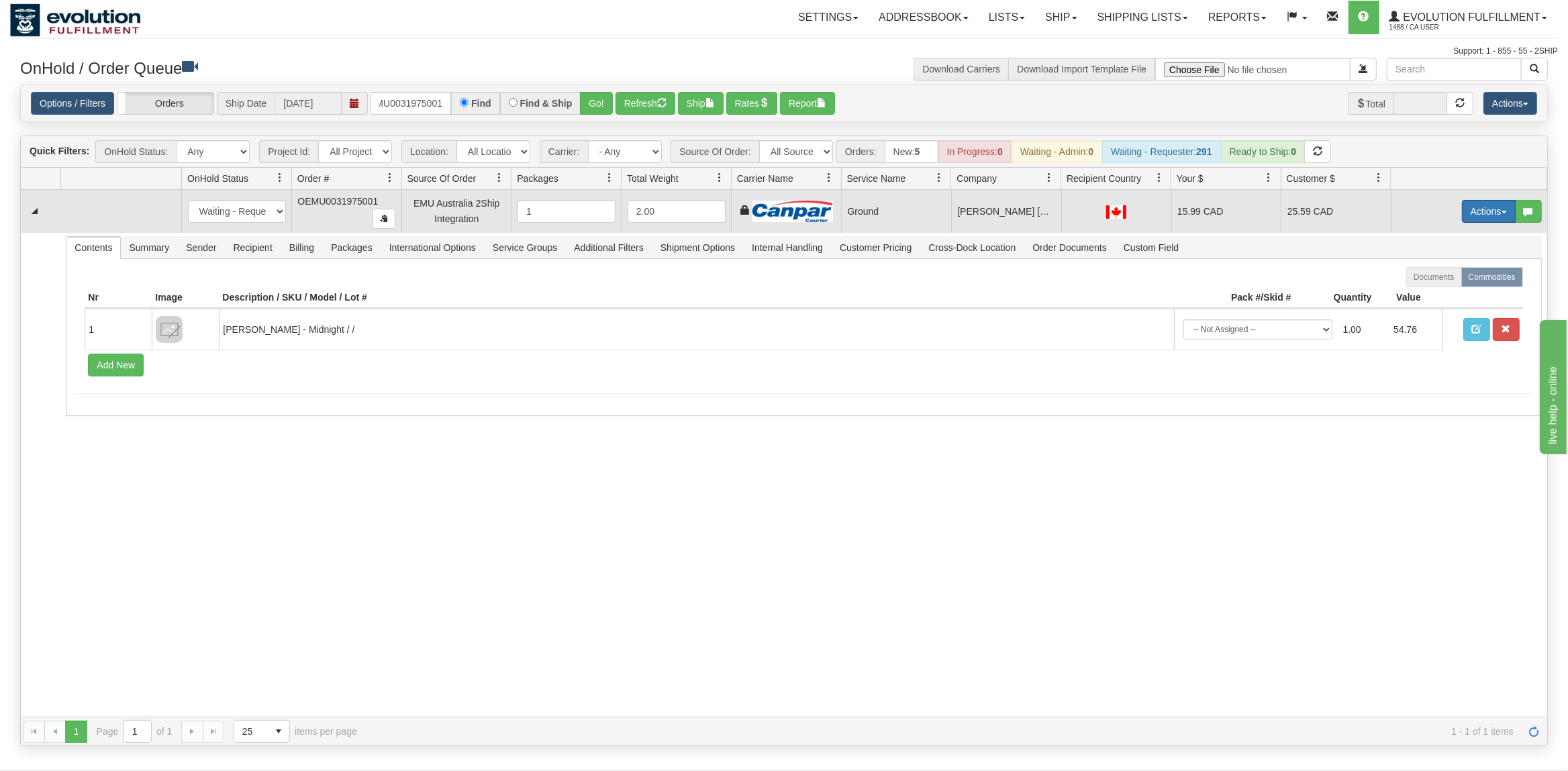
click at [1499, 210] on button "Actions" at bounding box center [1489, 212] width 54 height 23
click at [1459, 265] on link "Rate All Services" at bounding box center [1462, 272] width 108 height 18
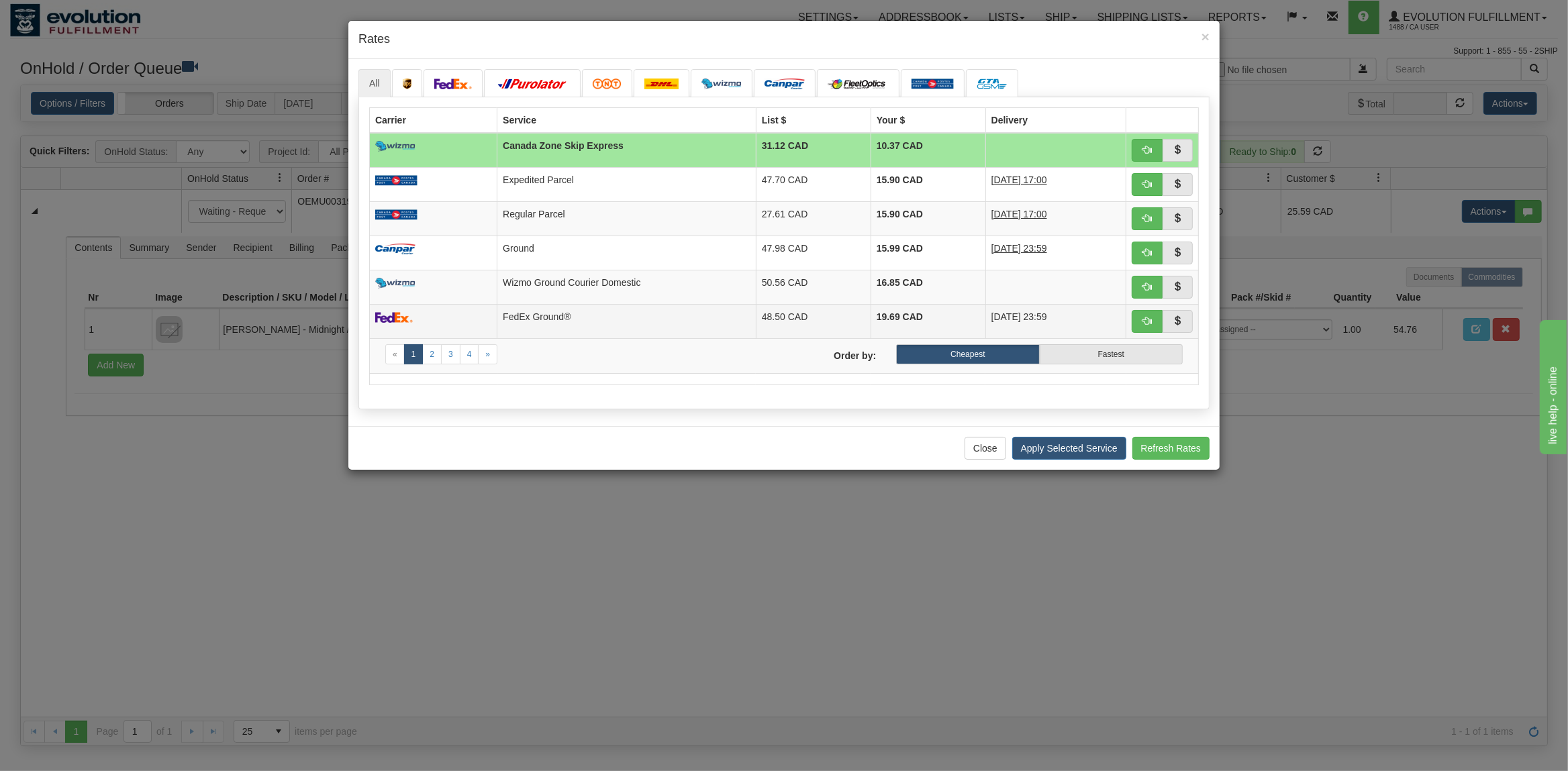
drag, startPoint x: 640, startPoint y: 319, endPoint x: 848, endPoint y: 334, distance: 208.5
click at [641, 319] on td "FedEx Ground®" at bounding box center [627, 321] width 259 height 34
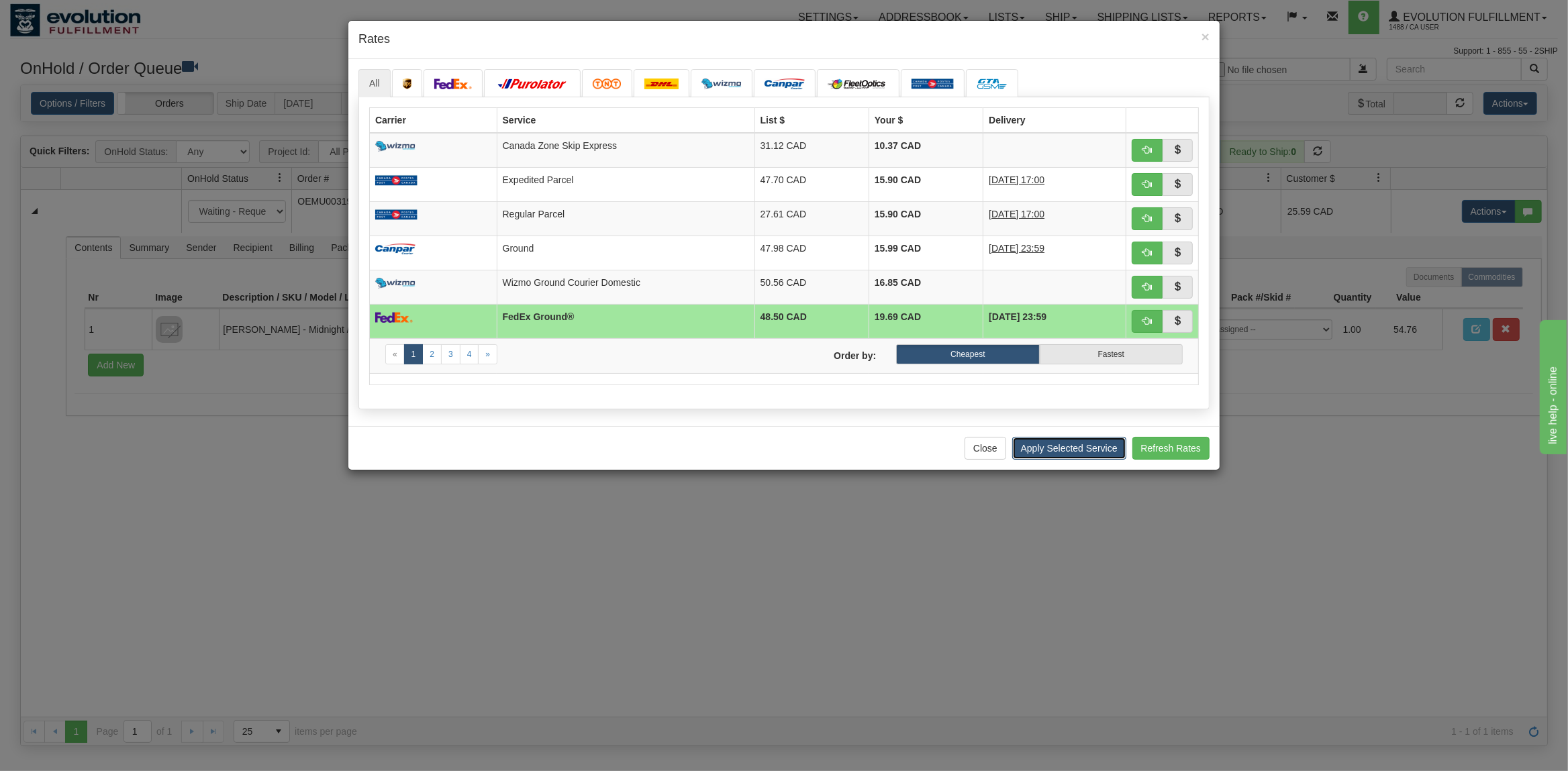
click at [1103, 459] on button "Apply Selected Service" at bounding box center [1069, 449] width 114 height 23
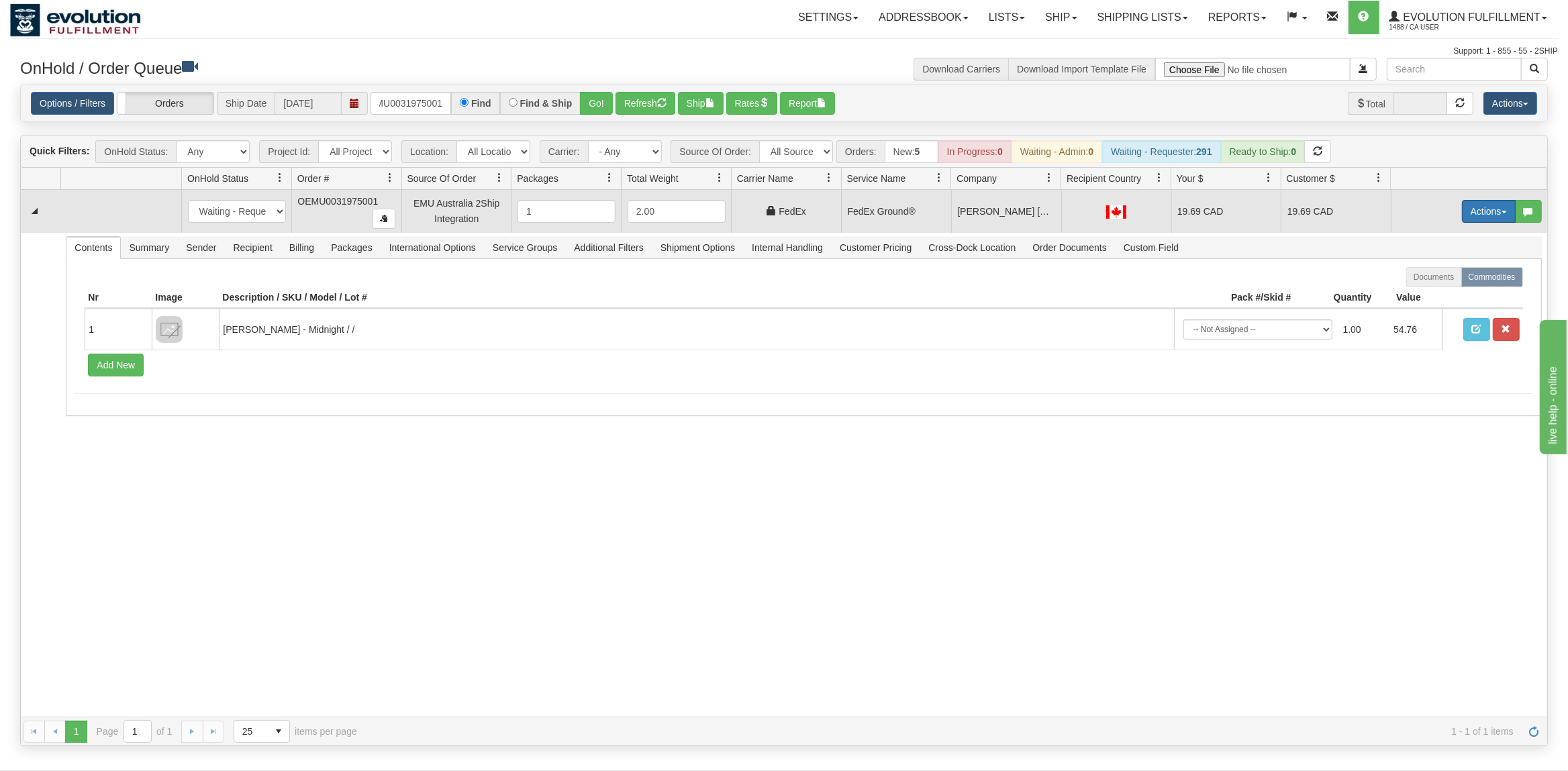
click at [1489, 212] on button "Actions" at bounding box center [1489, 212] width 54 height 23
click at [1426, 291] on span "Ship" at bounding box center [1435, 289] width 28 height 11
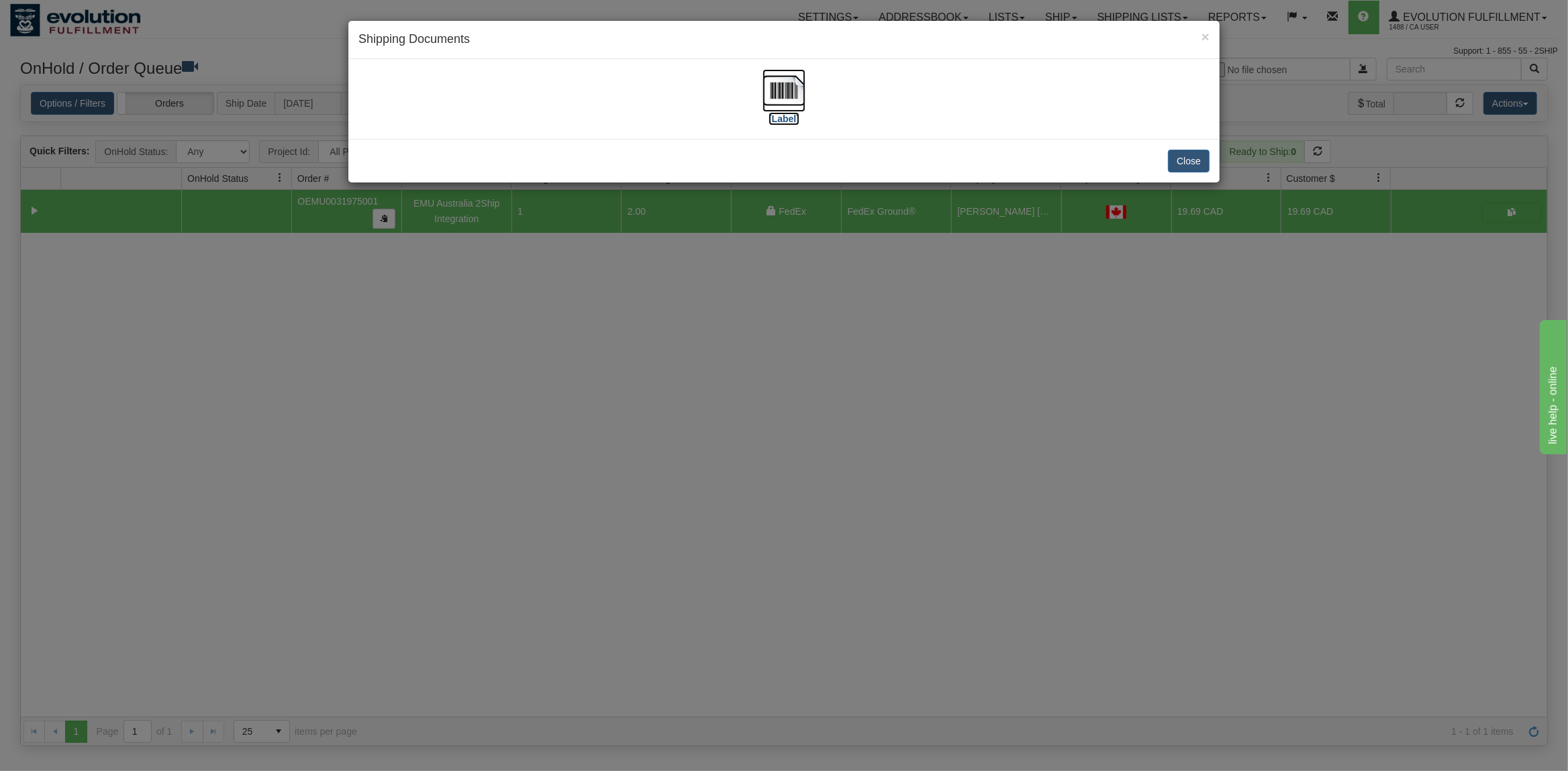
click at [774, 87] on img at bounding box center [784, 91] width 43 height 43
click at [1192, 150] on div "Close" at bounding box center [784, 161] width 871 height 44
click at [1192, 160] on button "Close" at bounding box center [1189, 162] width 42 height 23
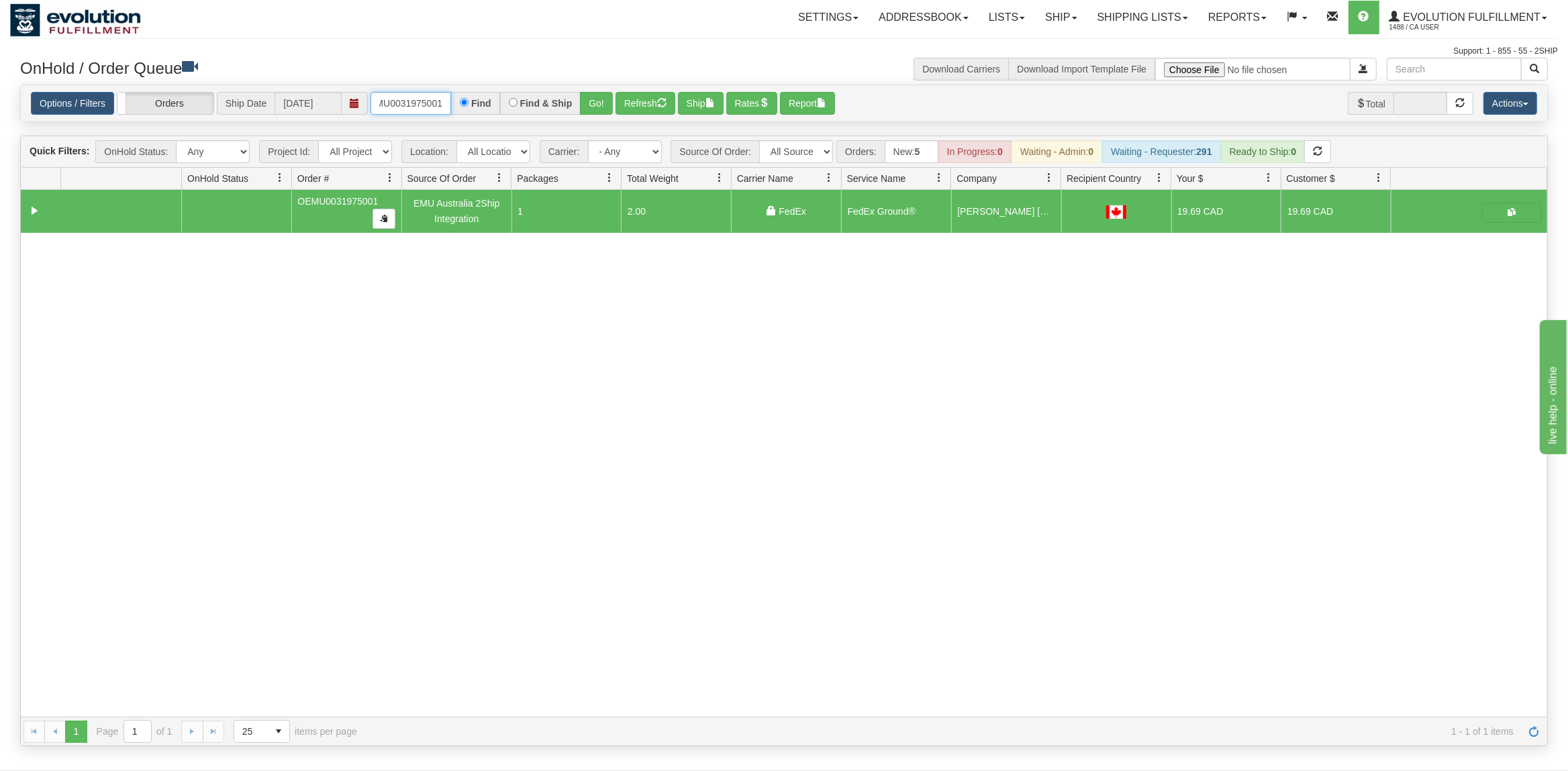
click at [405, 107] on input "OEMU0031975001" at bounding box center [410, 103] width 81 height 23
click at [607, 97] on button "Go!" at bounding box center [597, 103] width 33 height 23
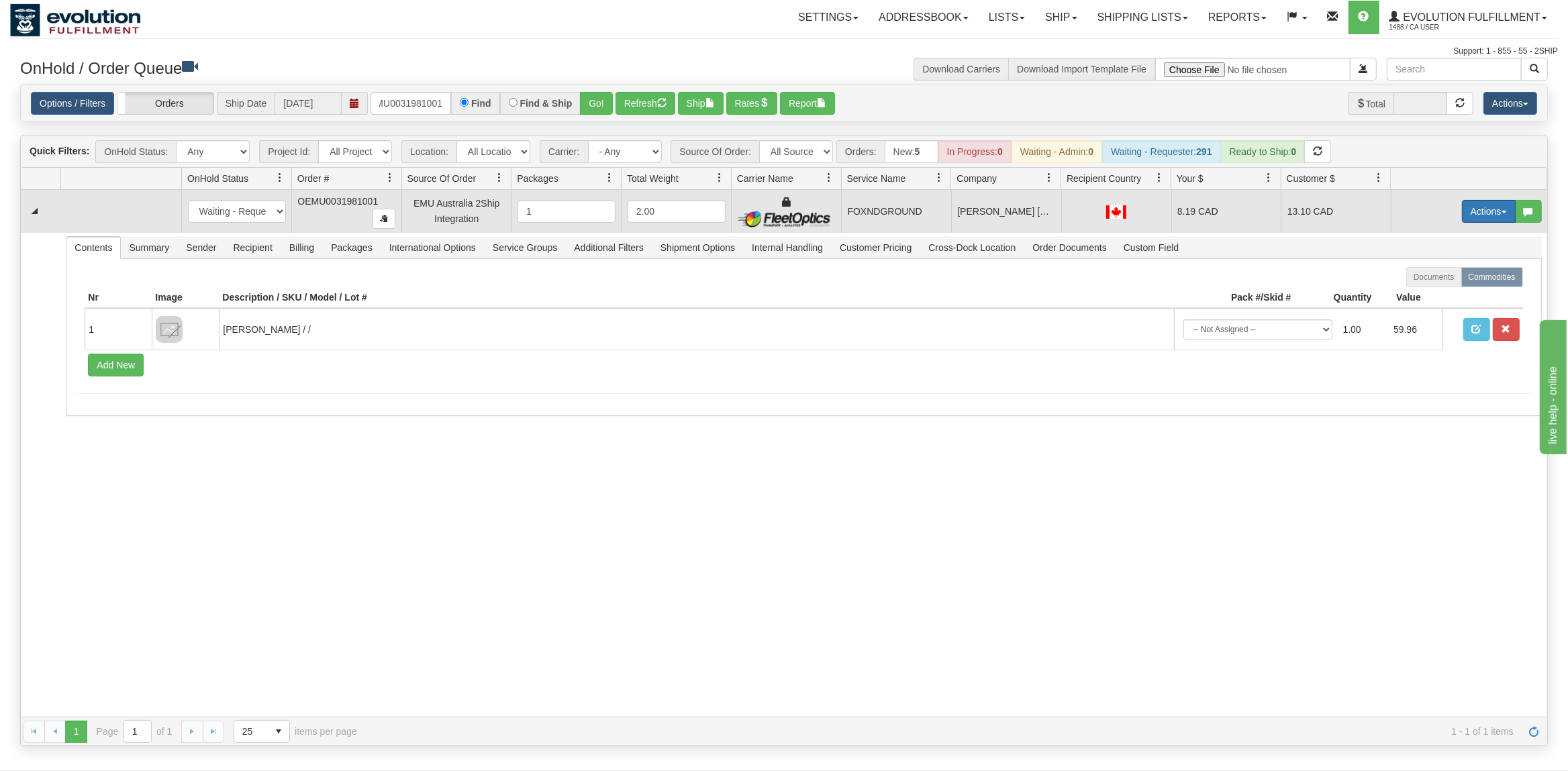
click at [1499, 217] on button "Actions" at bounding box center [1489, 212] width 54 height 23
click at [1460, 272] on span "Rate All Services" at bounding box center [1461, 272] width 81 height 11
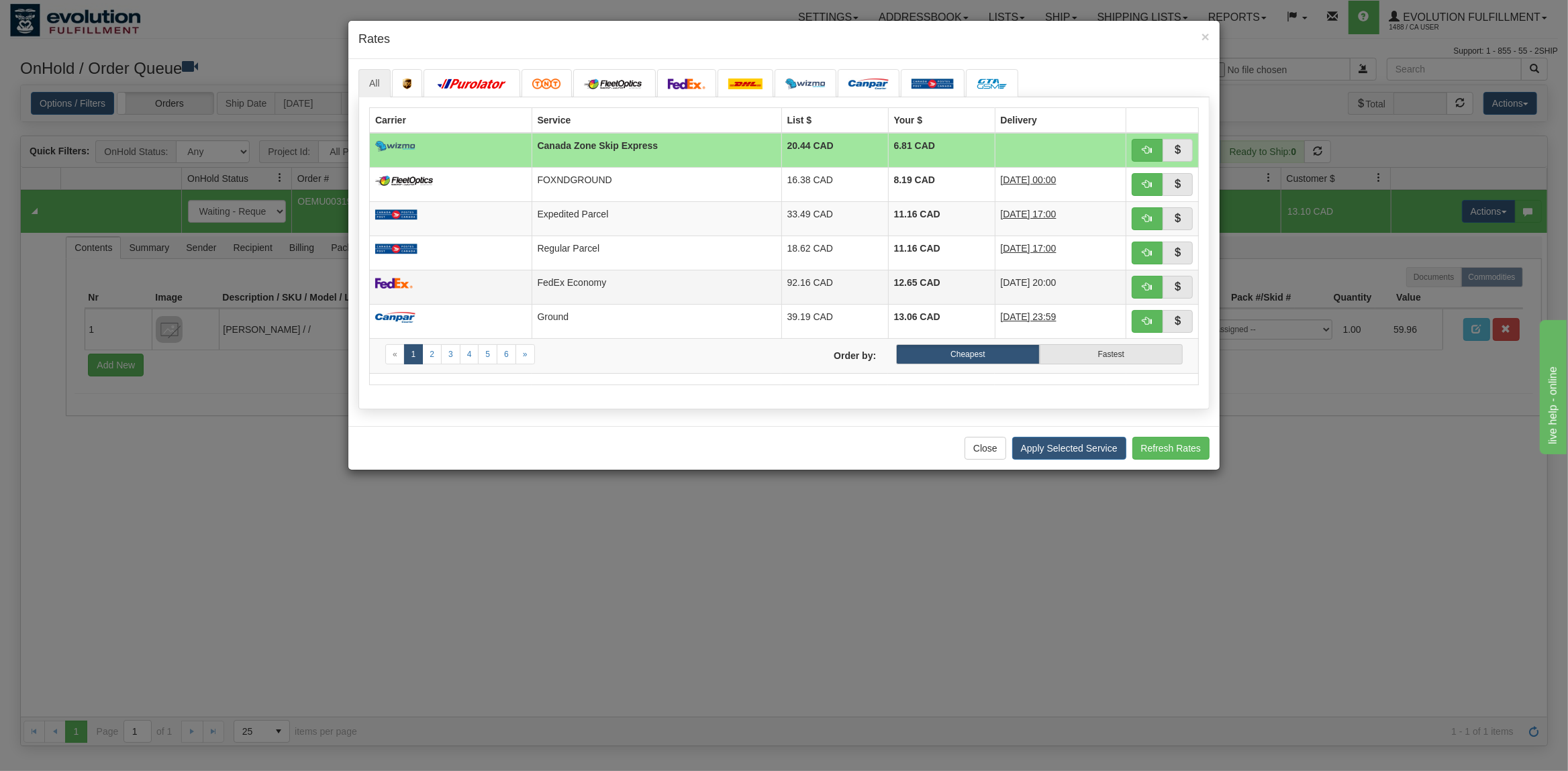
click at [638, 281] on td "FedEx Economy" at bounding box center [657, 287] width 249 height 34
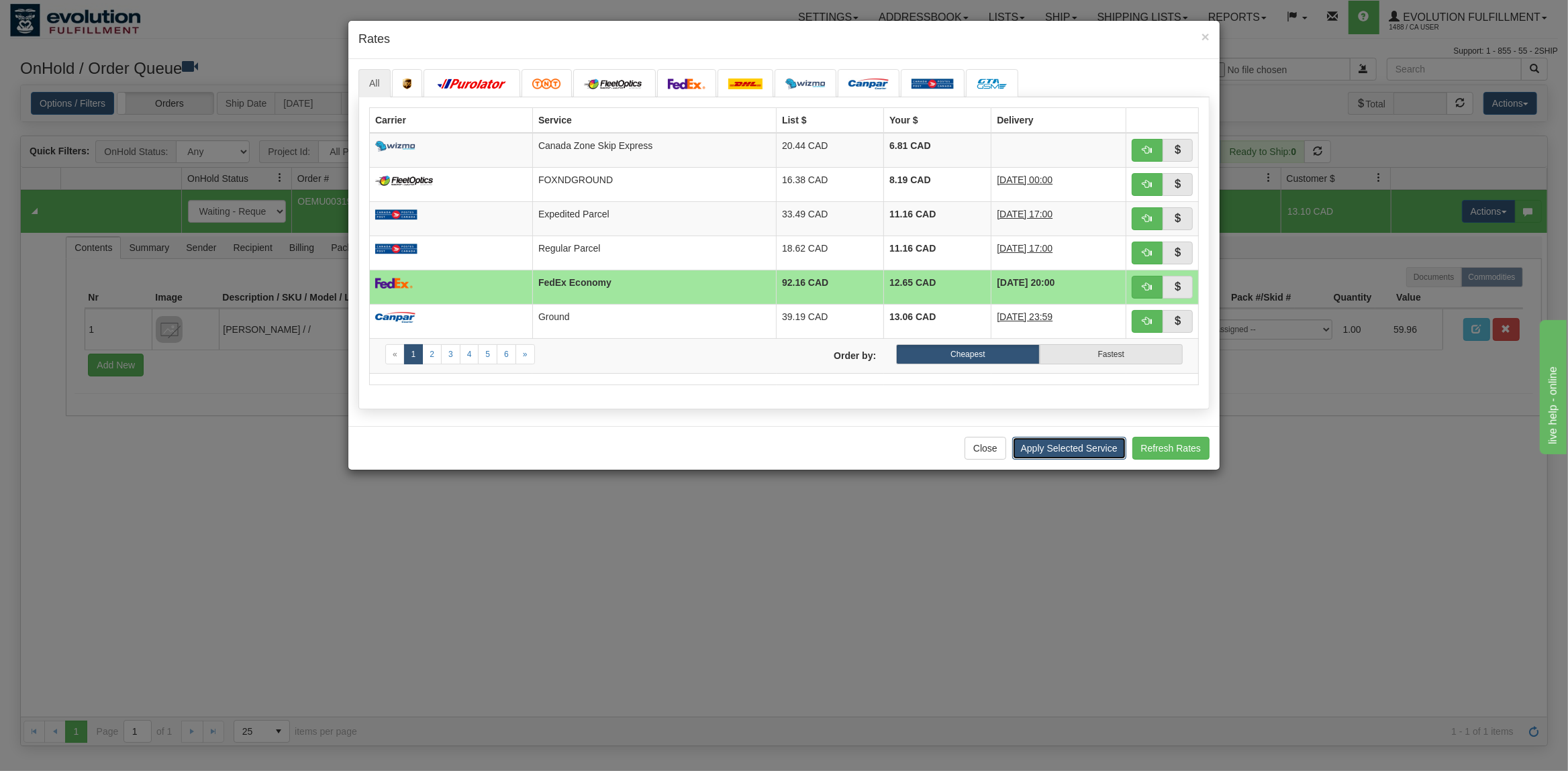
click at [1088, 454] on button "Apply Selected Service" at bounding box center [1069, 449] width 114 height 23
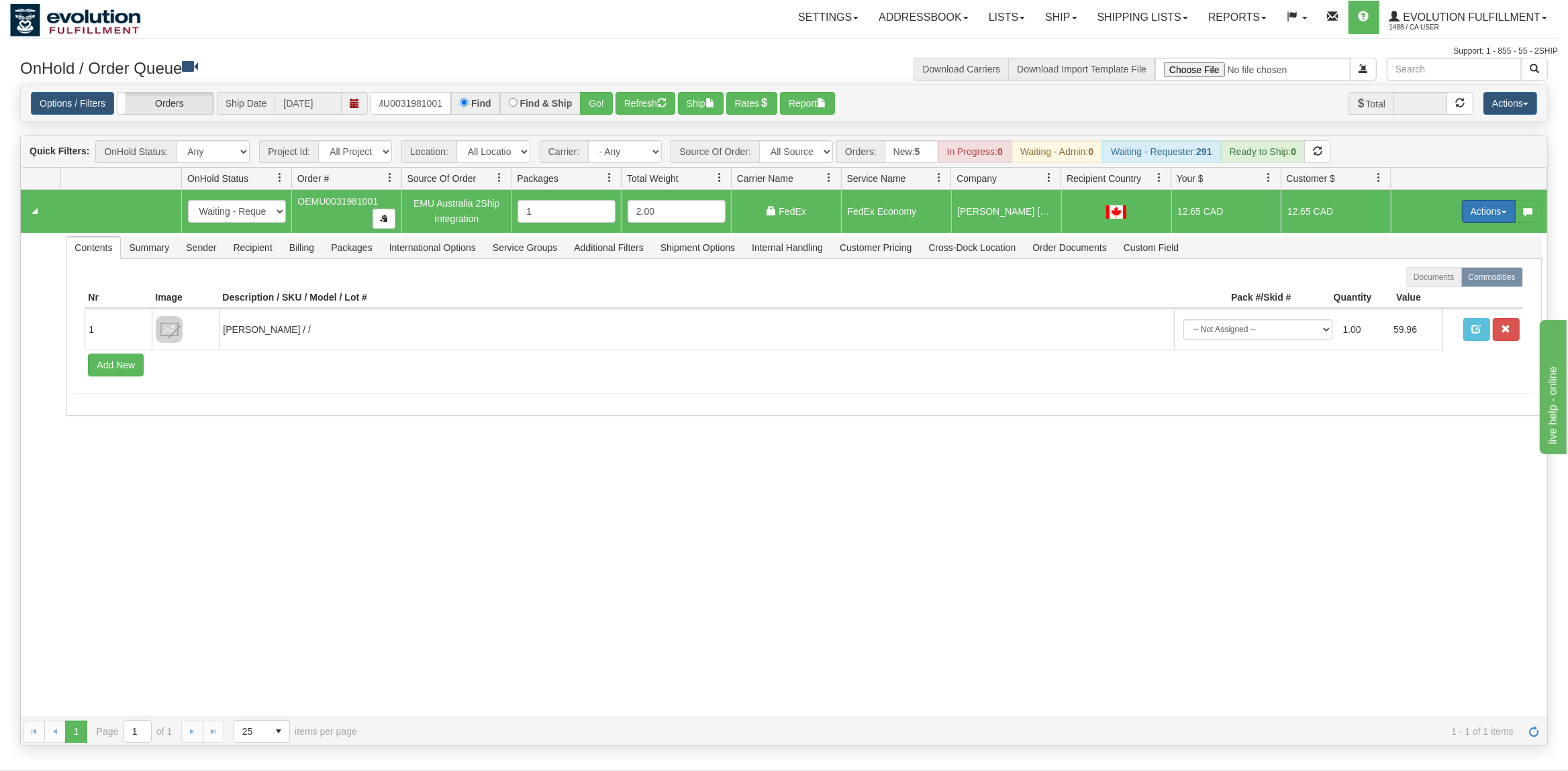
click at [1493, 220] on button "Actions" at bounding box center [1489, 212] width 54 height 23
click at [1436, 291] on span "Ship" at bounding box center [1435, 289] width 28 height 11
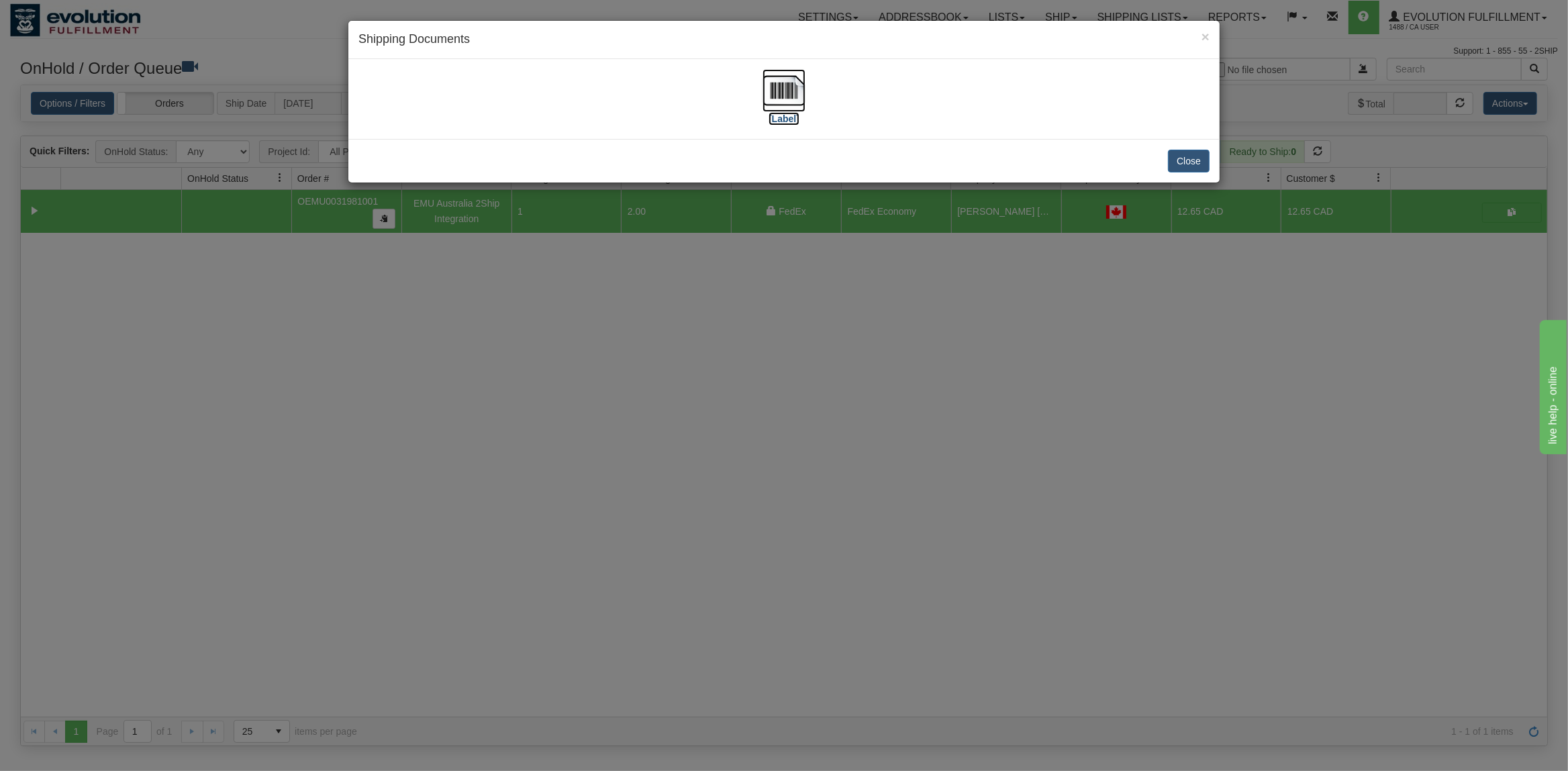
click at [781, 82] on img at bounding box center [784, 91] width 43 height 43
click at [1202, 158] on button "Close" at bounding box center [1189, 162] width 42 height 23
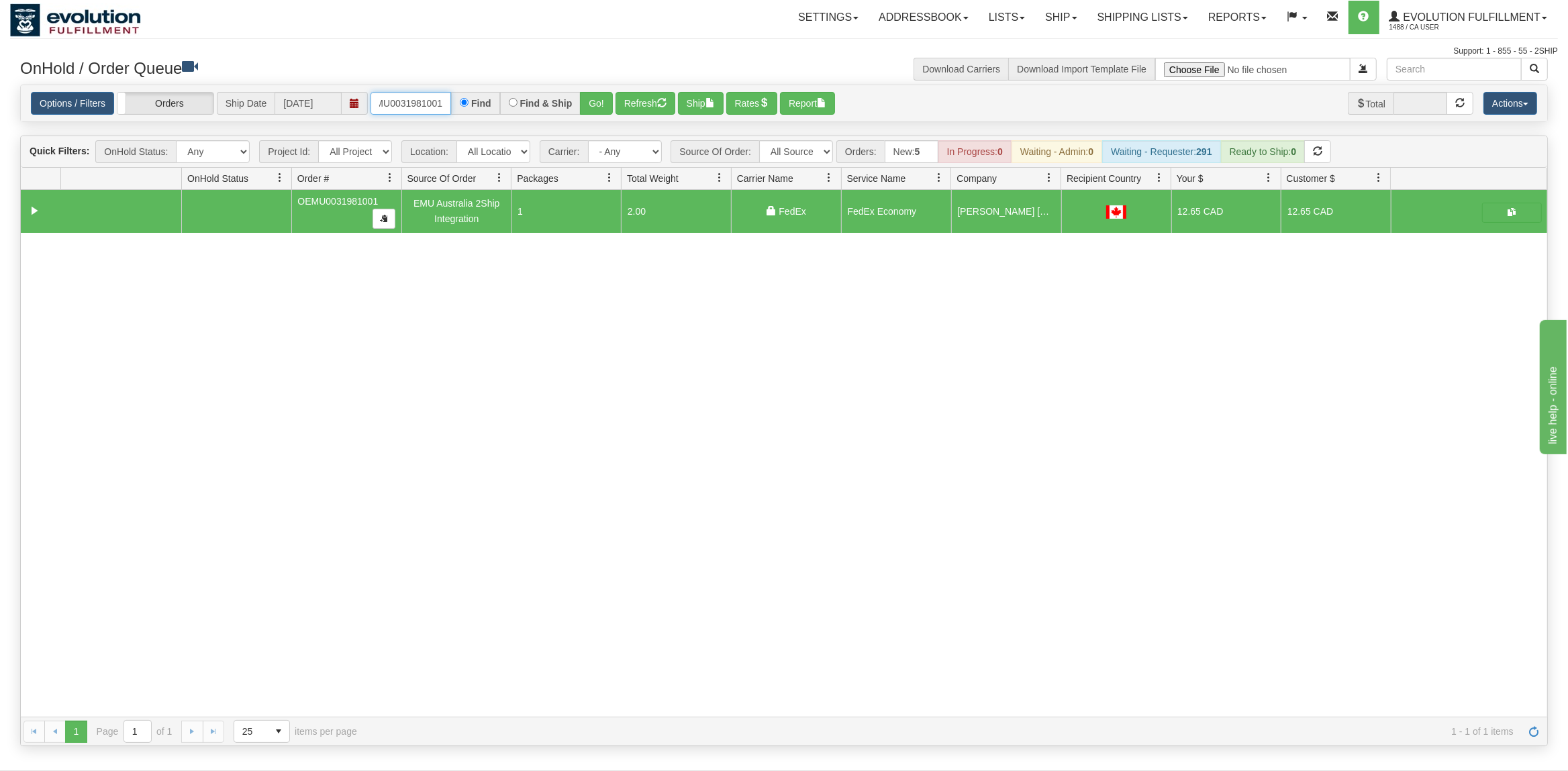
click at [396, 108] on input "OEMU0031981001" at bounding box center [410, 103] width 81 height 23
type input "OEMU0031984001"
click at [605, 107] on button "Go!" at bounding box center [597, 103] width 33 height 23
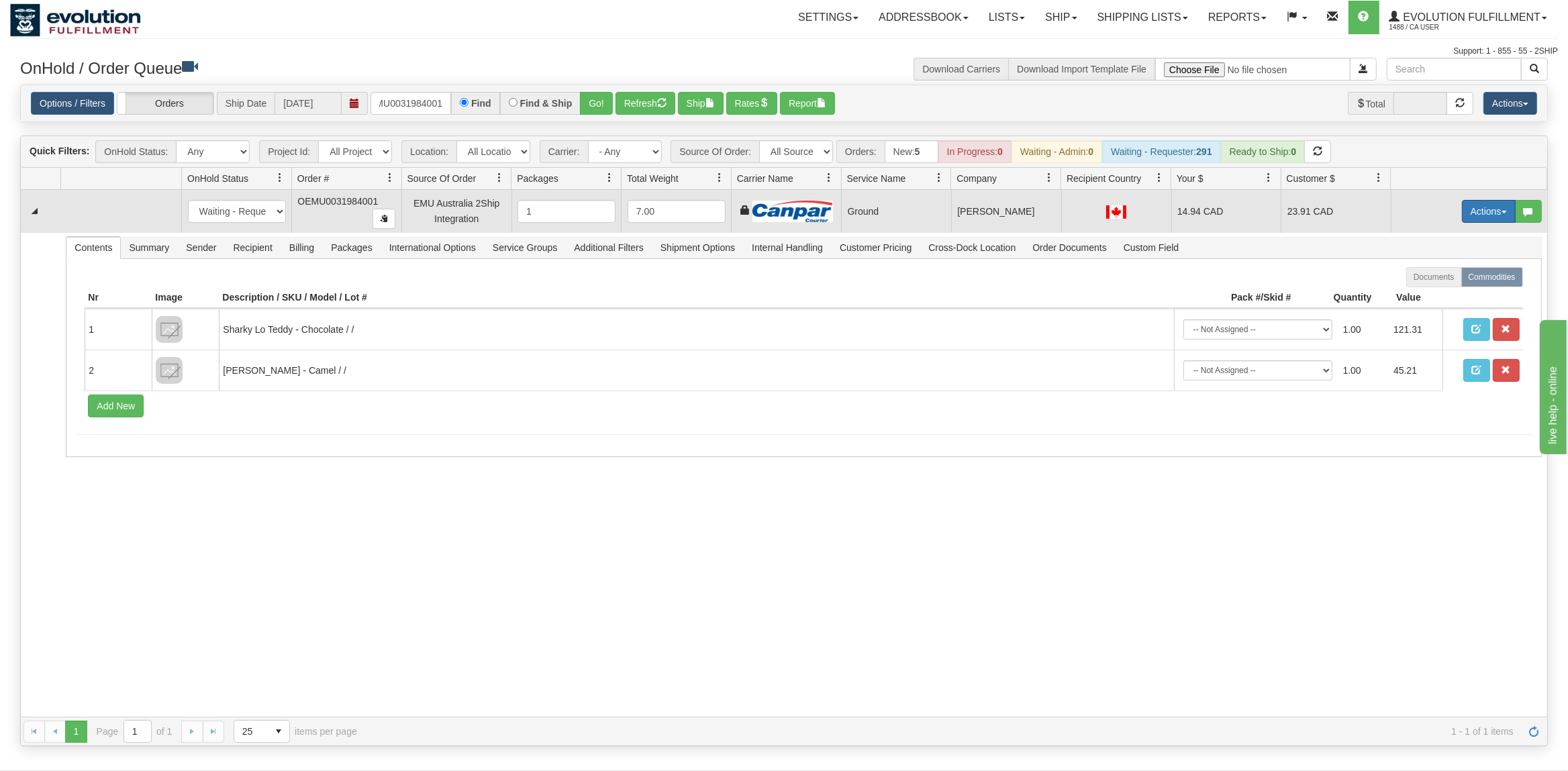
click at [1500, 212] on button "Actions" at bounding box center [1489, 212] width 54 height 23
click at [1453, 275] on span "Rate All Services" at bounding box center [1461, 272] width 81 height 11
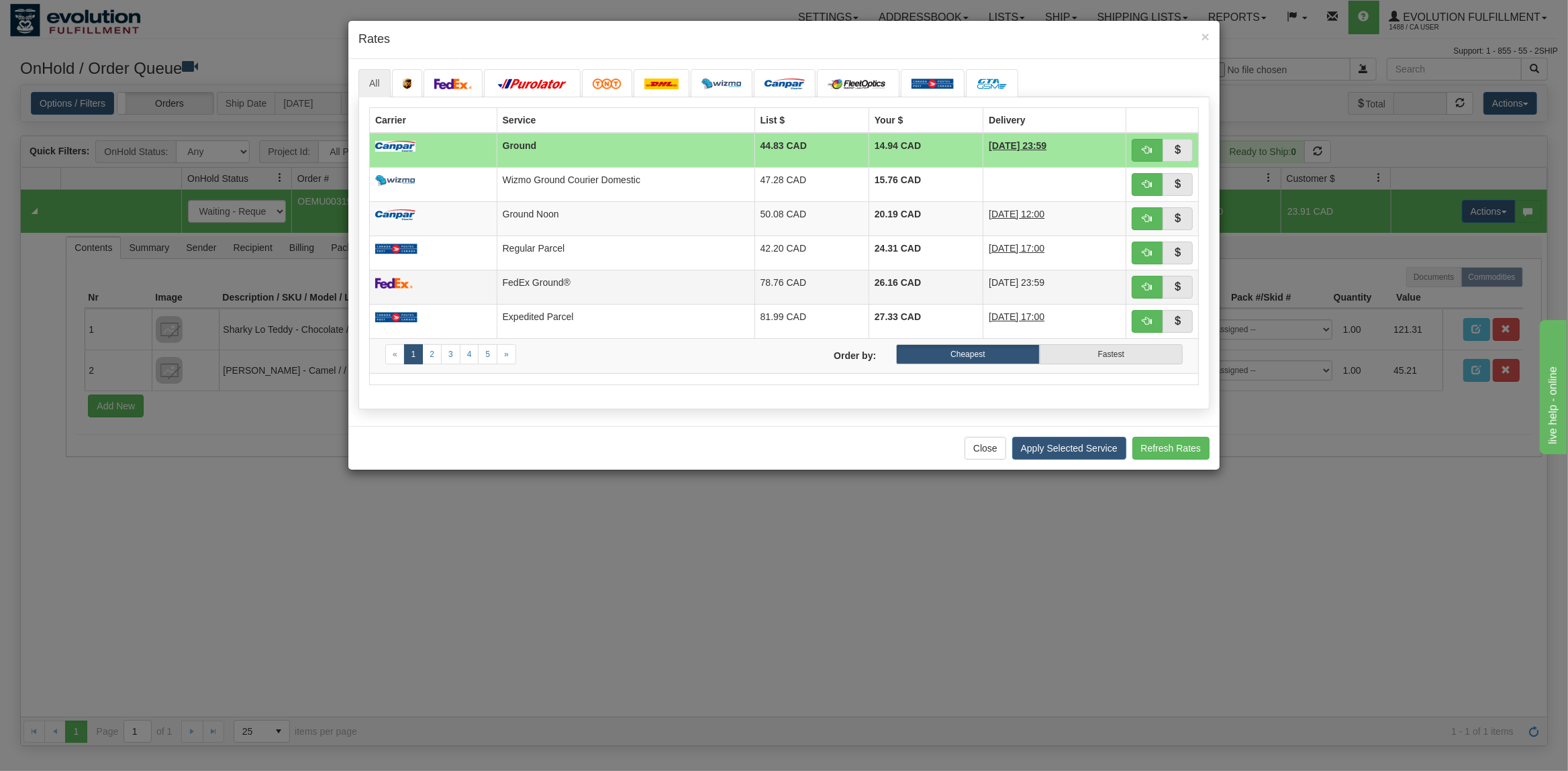
drag, startPoint x: 602, startPoint y: 295, endPoint x: 674, endPoint y: 292, distance: 72.1
click at [607, 295] on td "FedEx Ground®" at bounding box center [625, 287] width 258 height 34
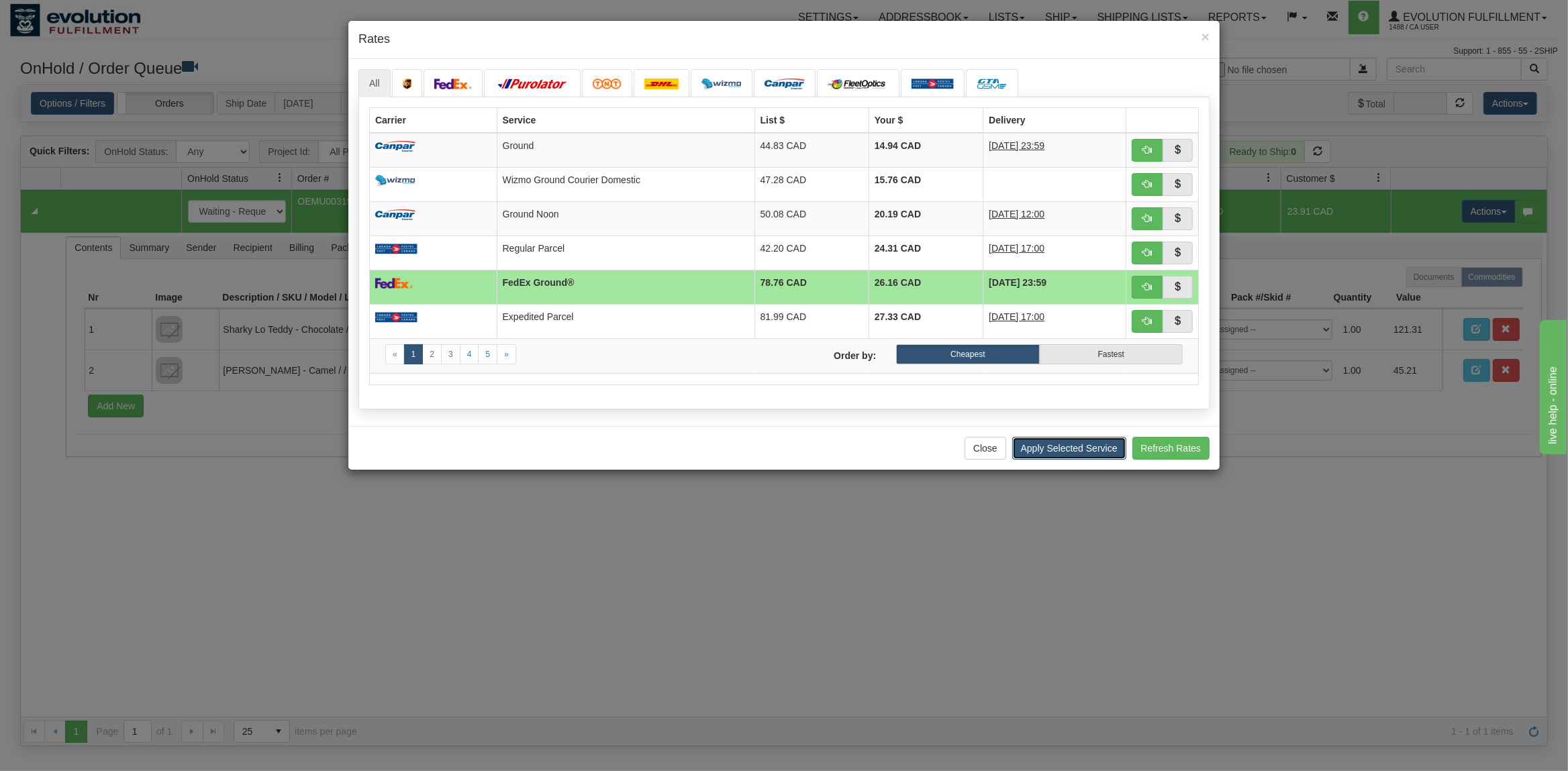
click at [1082, 456] on button "Apply Selected Service" at bounding box center [1069, 449] width 114 height 23
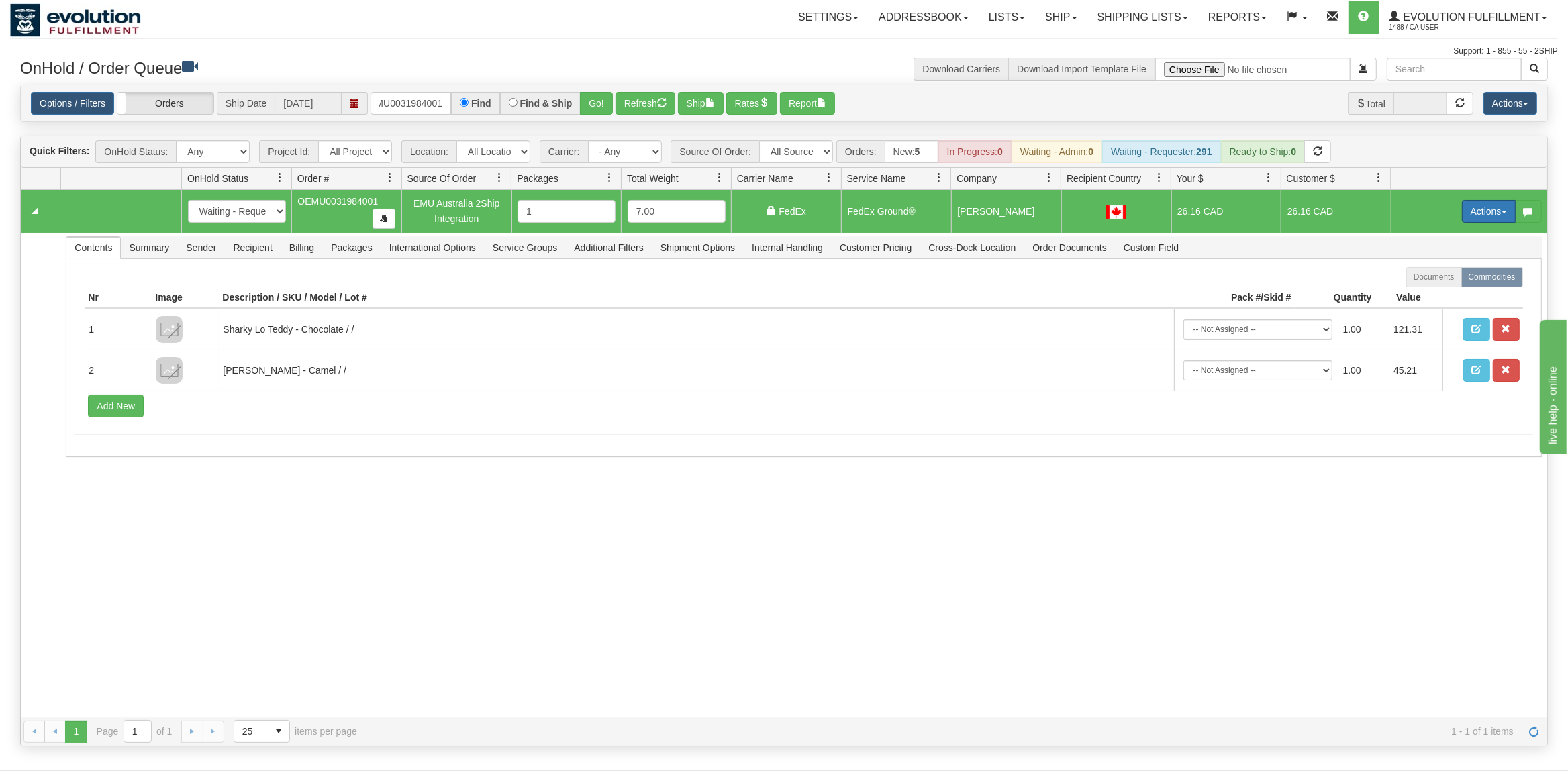
click at [1490, 212] on button "Actions" at bounding box center [1489, 212] width 54 height 23
click at [1430, 292] on span "Ship" at bounding box center [1435, 289] width 28 height 11
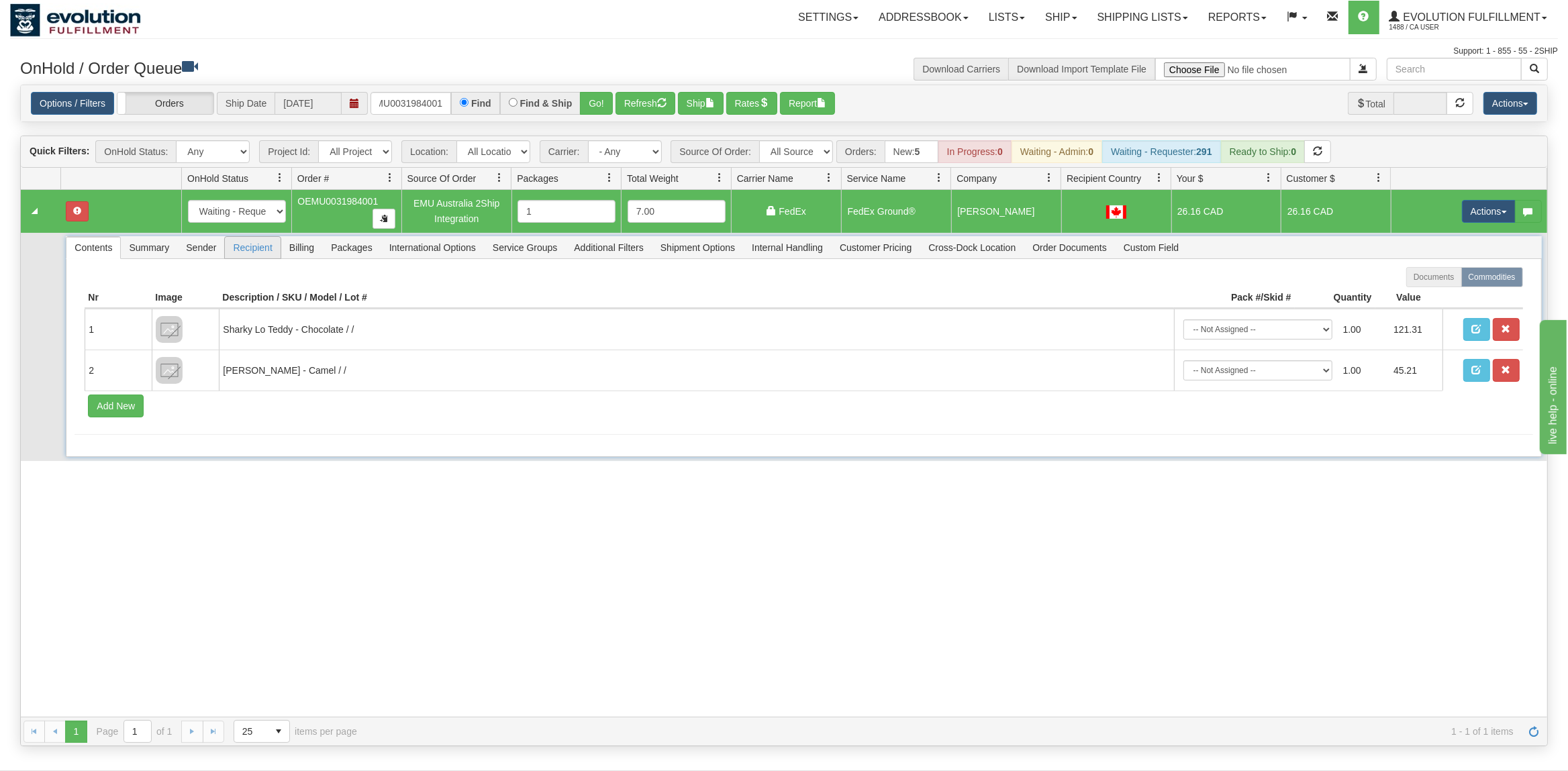
click at [269, 255] on span "Recipient" at bounding box center [252, 248] width 55 height 22
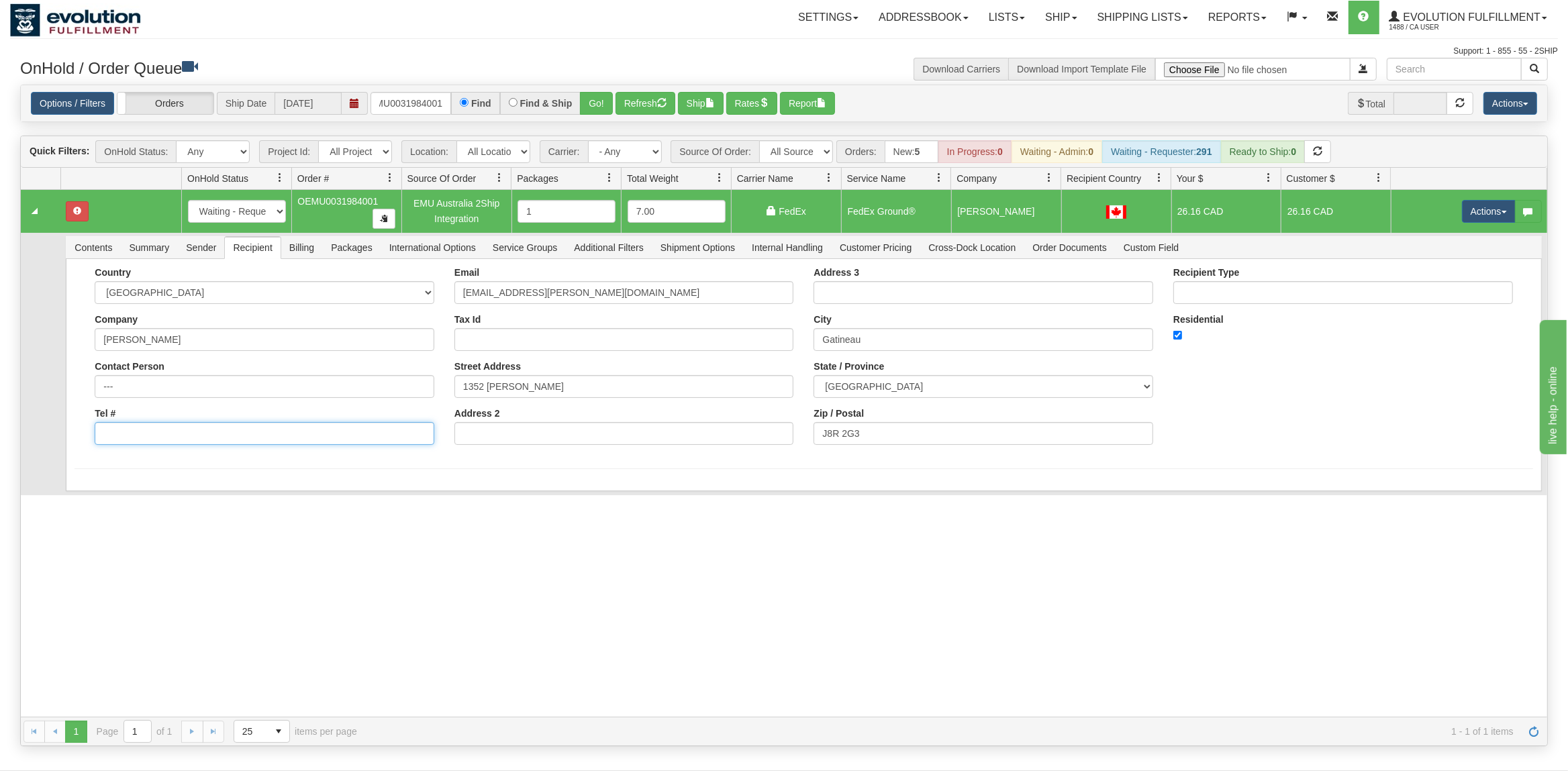
click at [333, 433] on input "Tel #" at bounding box center [264, 434] width 339 height 23
click at [302, 452] on div "Country [GEOGRAPHIC_DATA] [GEOGRAPHIC_DATA] [GEOGRAPHIC_DATA] [GEOGRAPHIC_DATA]…" at bounding box center [265, 361] width 360 height 188
click at [309, 445] on input "Tel #" at bounding box center [264, 434] width 339 height 23
type input "6049402228"
click at [167, 476] on div "Country [GEOGRAPHIC_DATA] [GEOGRAPHIC_DATA] [GEOGRAPHIC_DATA] [GEOGRAPHIC_DATA]…" at bounding box center [803, 386] width 1476 height 255
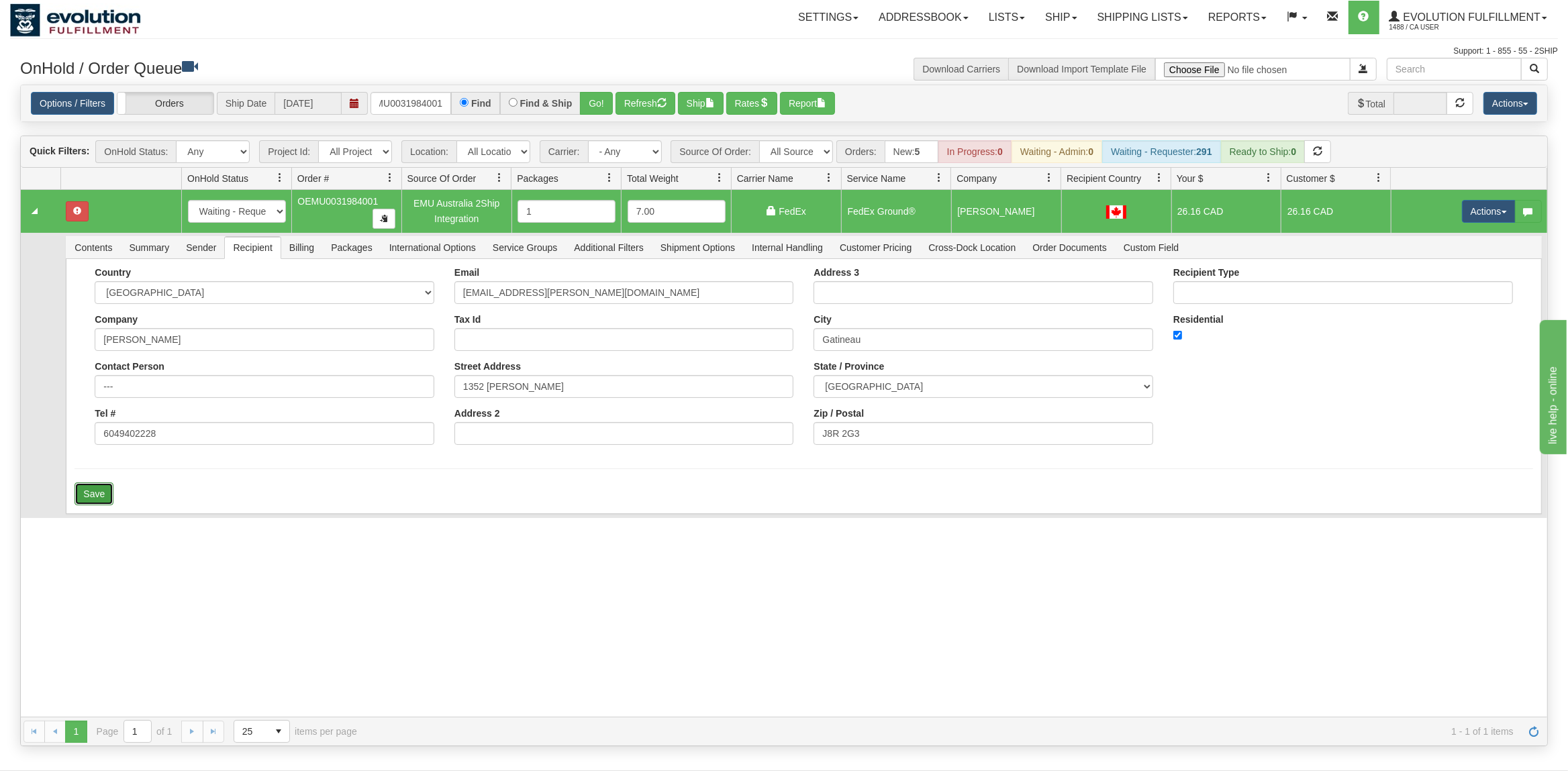
click at [107, 490] on button "Save" at bounding box center [94, 494] width 39 height 23
click at [1484, 210] on button "Actions" at bounding box center [1489, 212] width 54 height 23
click at [1449, 292] on link "Ship" at bounding box center [1462, 289] width 108 height 18
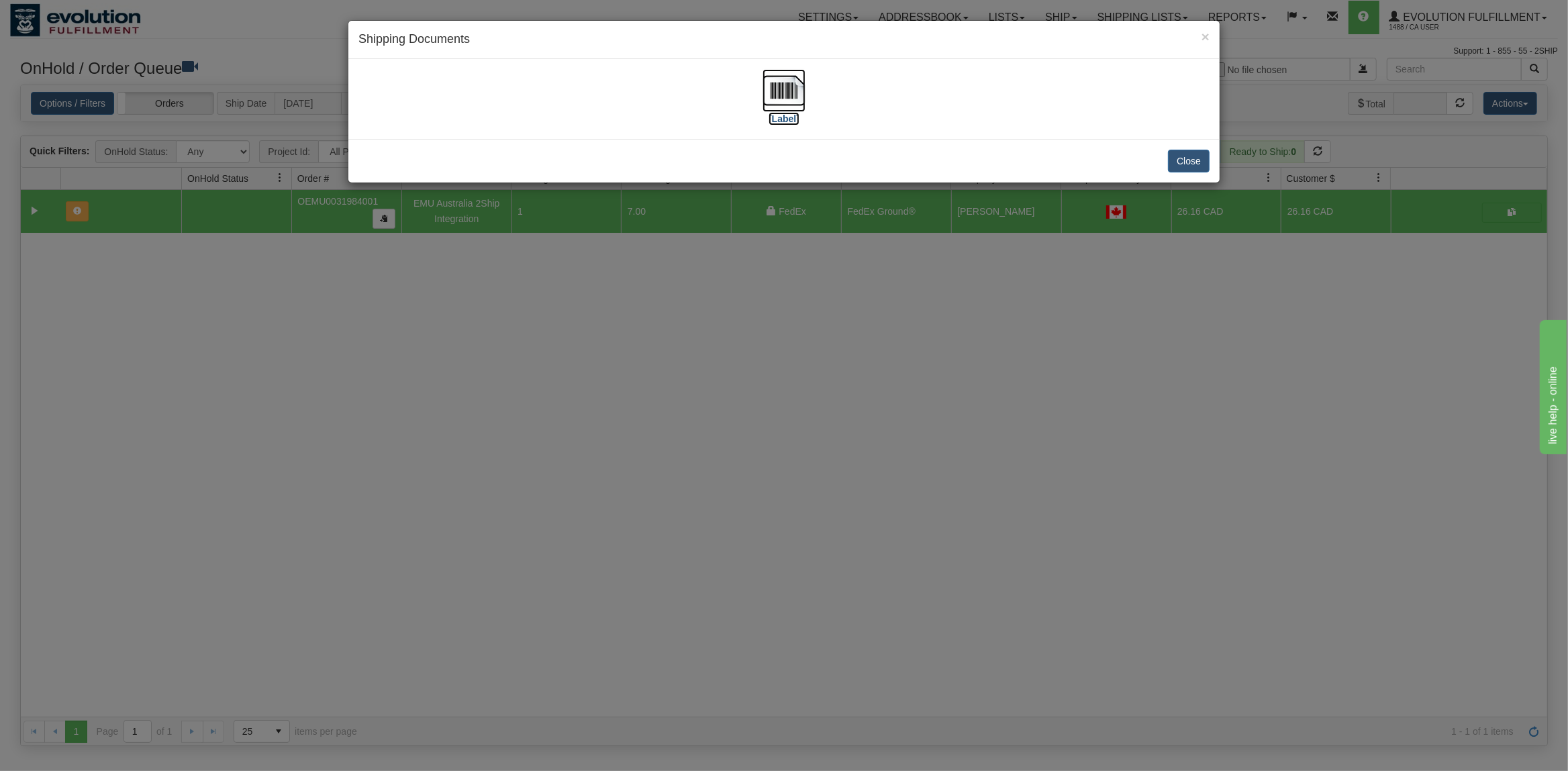
click at [789, 88] on img at bounding box center [784, 91] width 43 height 43
click at [1195, 171] on button "Close" at bounding box center [1189, 162] width 42 height 23
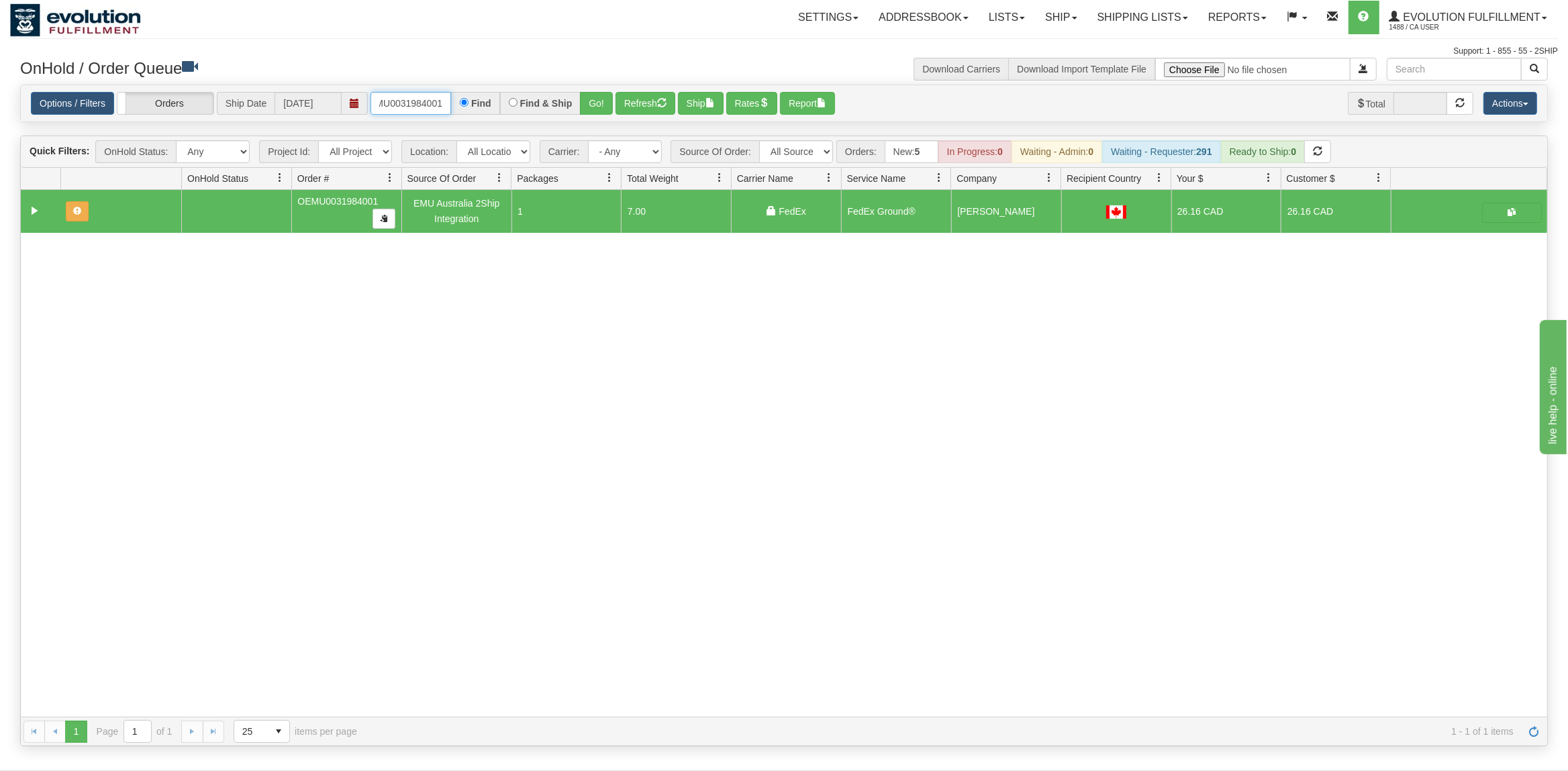
click at [433, 99] on input "OEMU0031984001" at bounding box center [410, 103] width 81 height 23
